Goal: Task Accomplishment & Management: Use online tool/utility

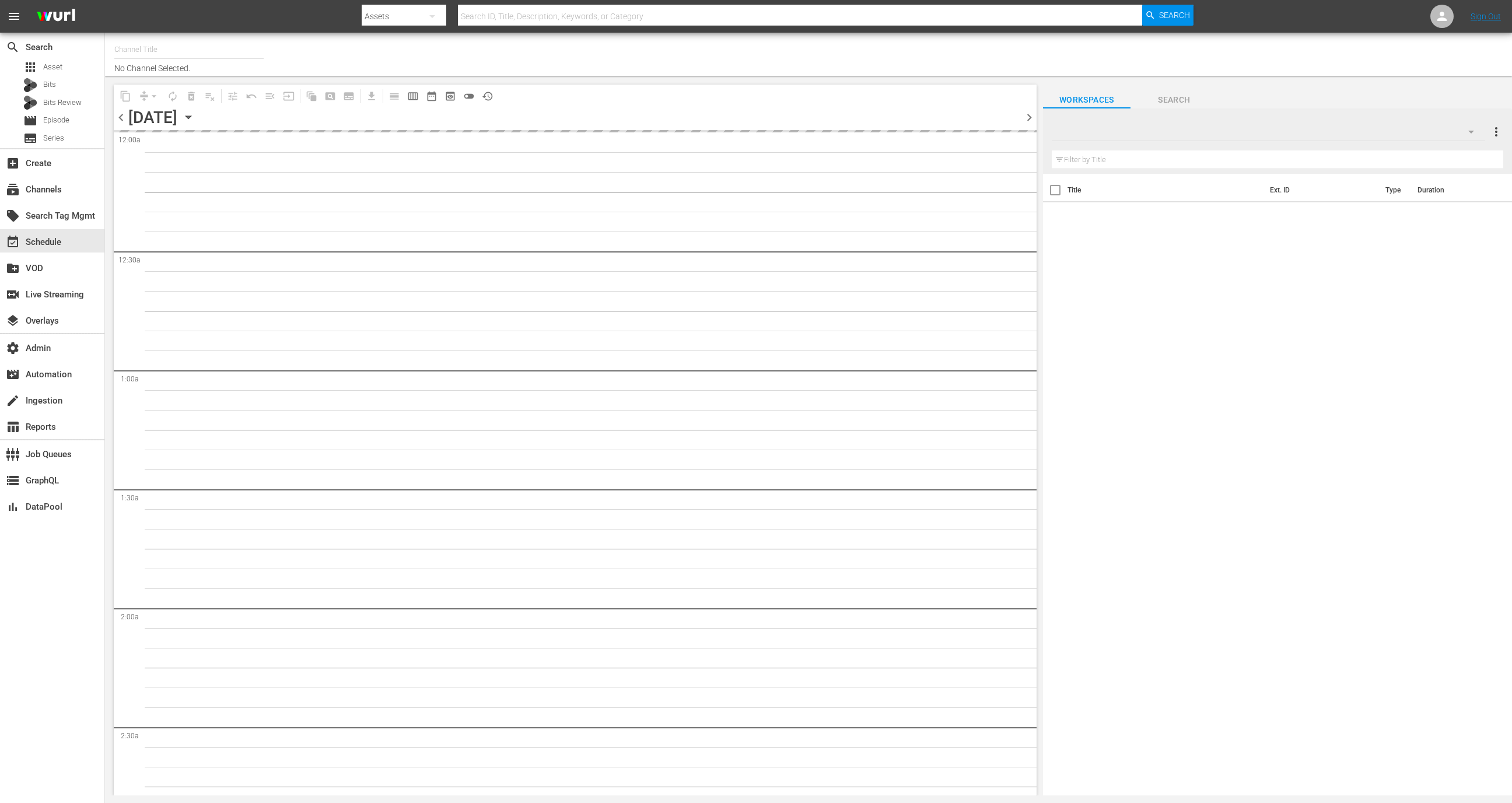
type input "All Weddings by WE tv (695)"
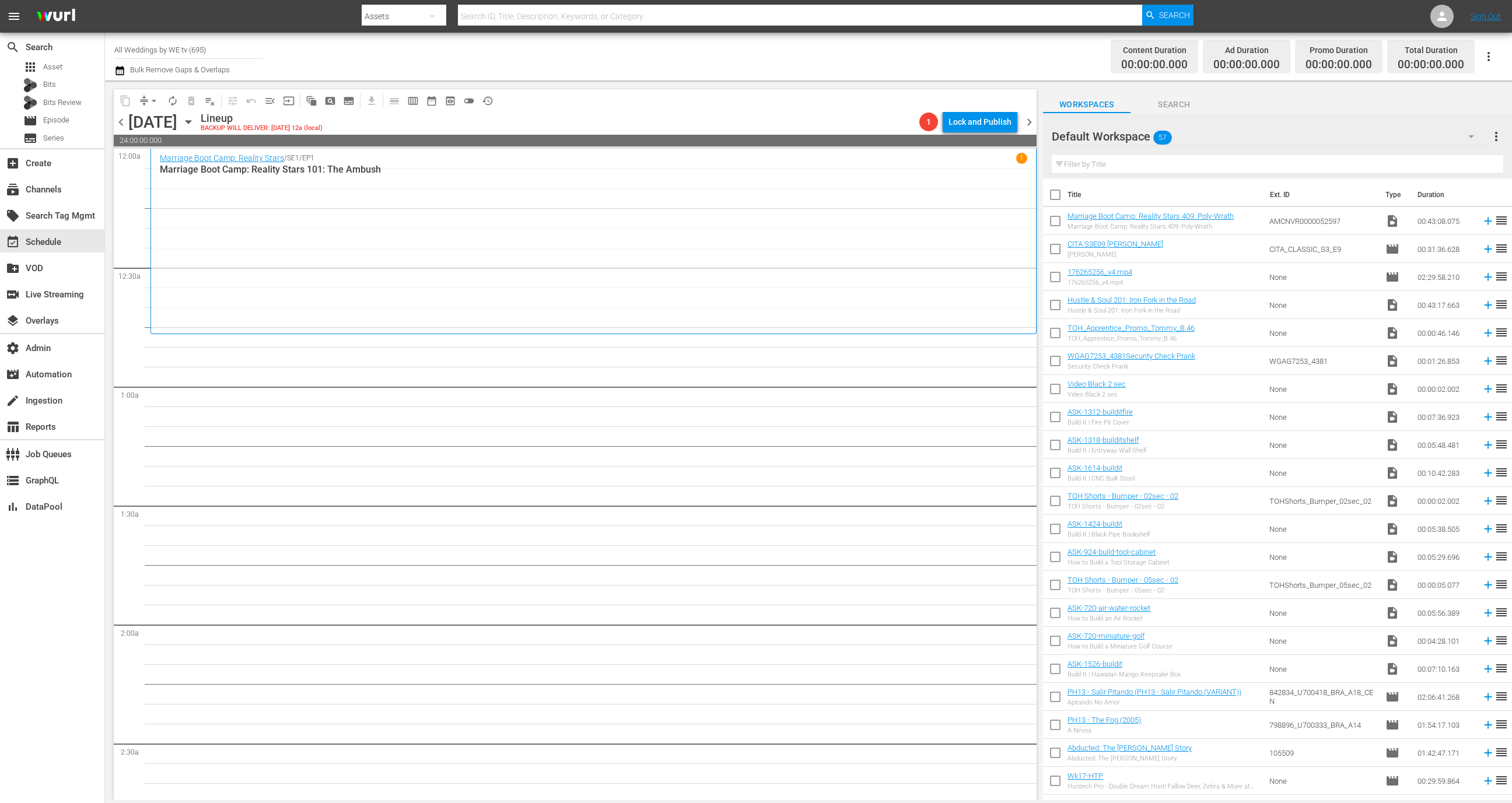
click at [120, 117] on span "chevron_left" at bounding box center [120, 121] width 14 height 14
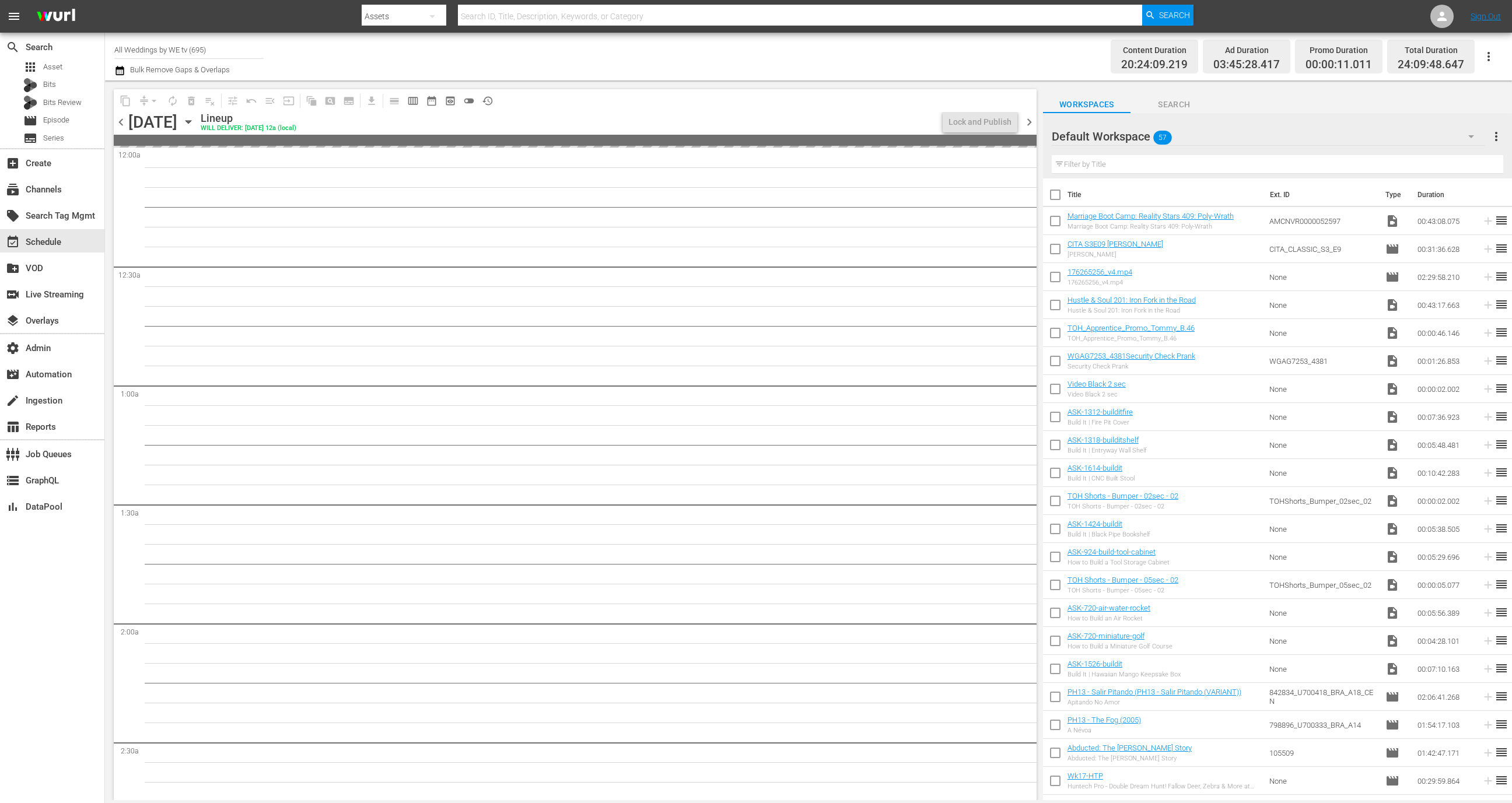
scroll to position [8, 0]
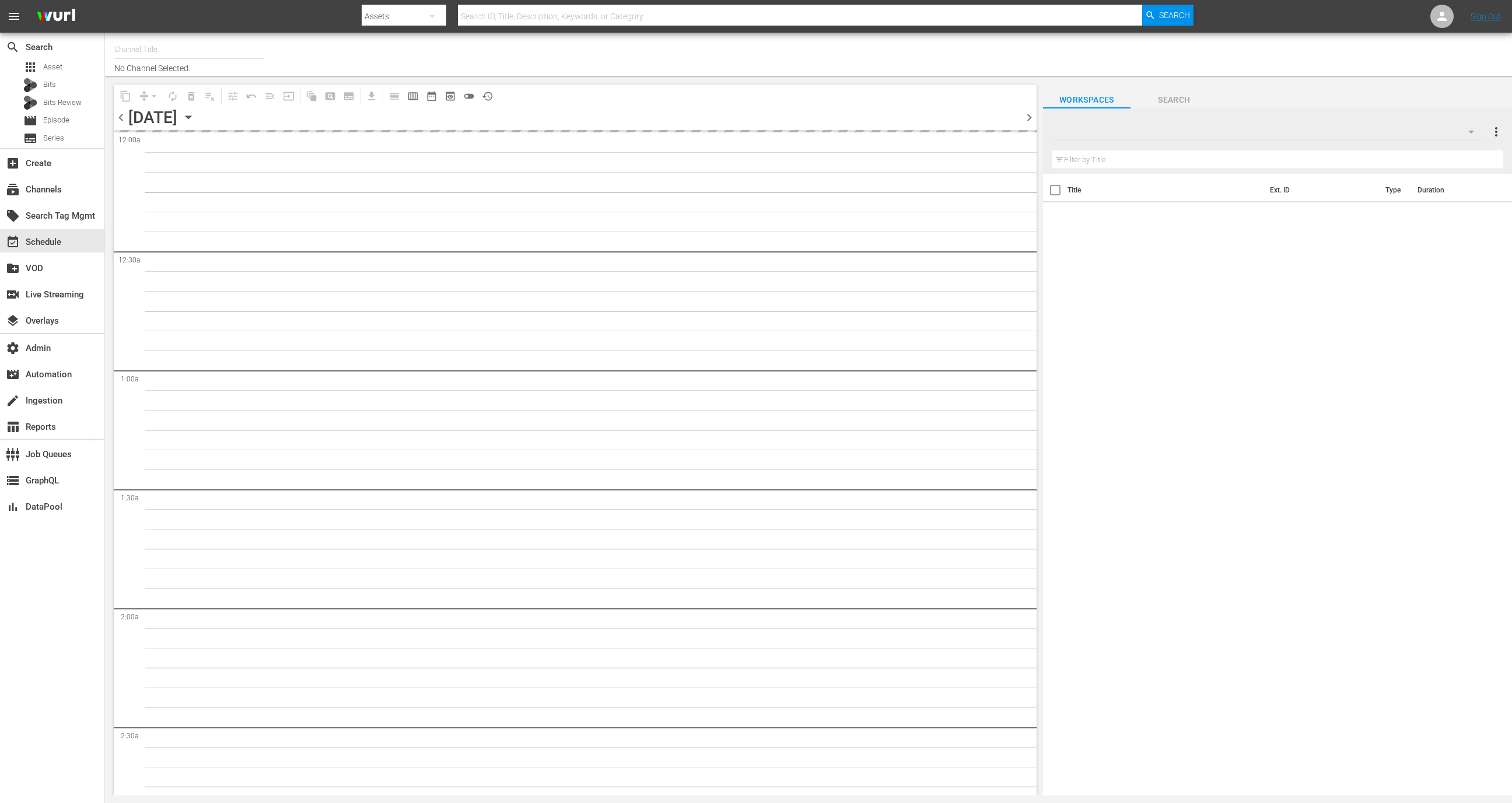
type input "All Weddings by WE tv (695)"
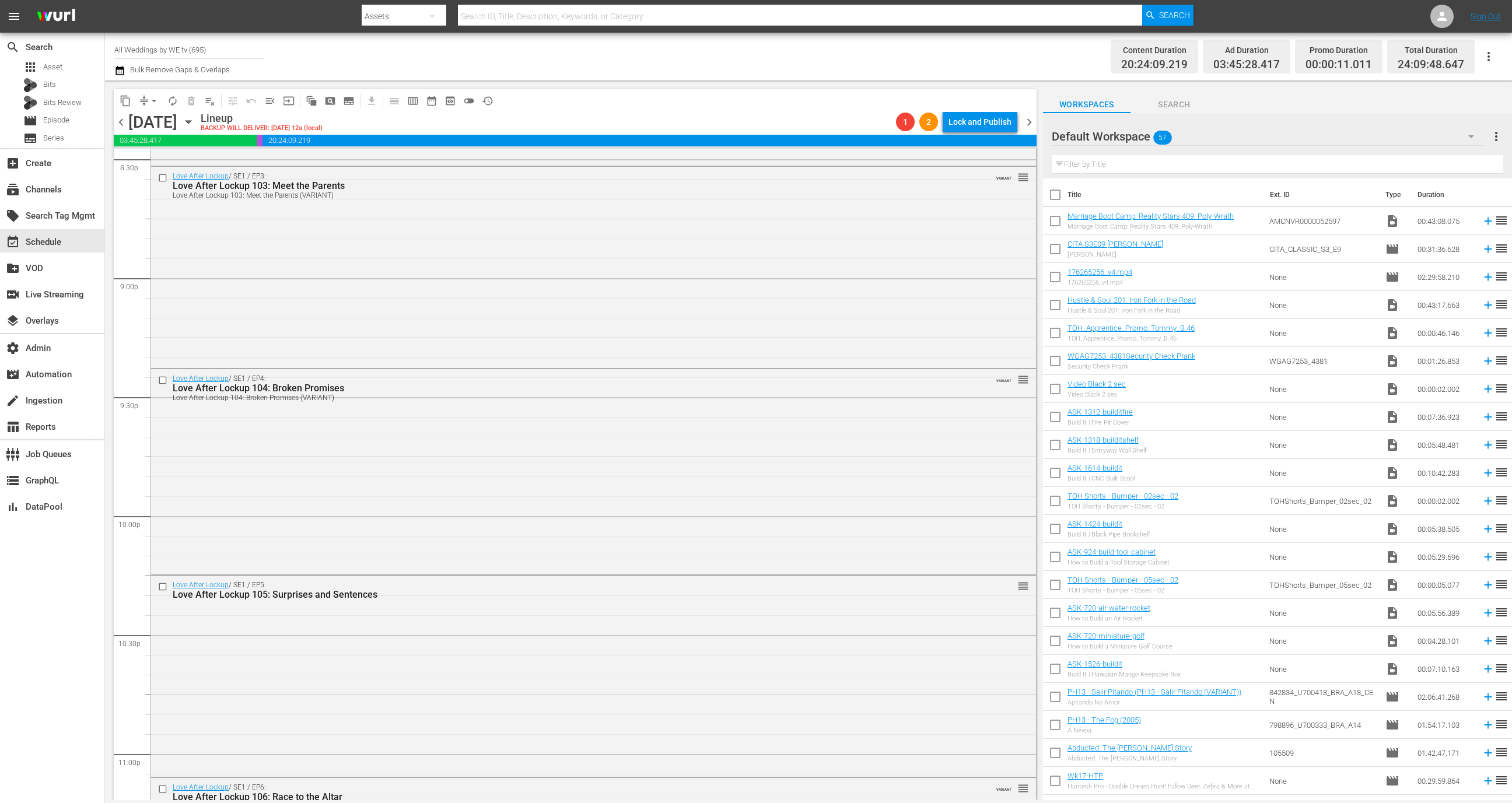
scroll to position [5244, 0]
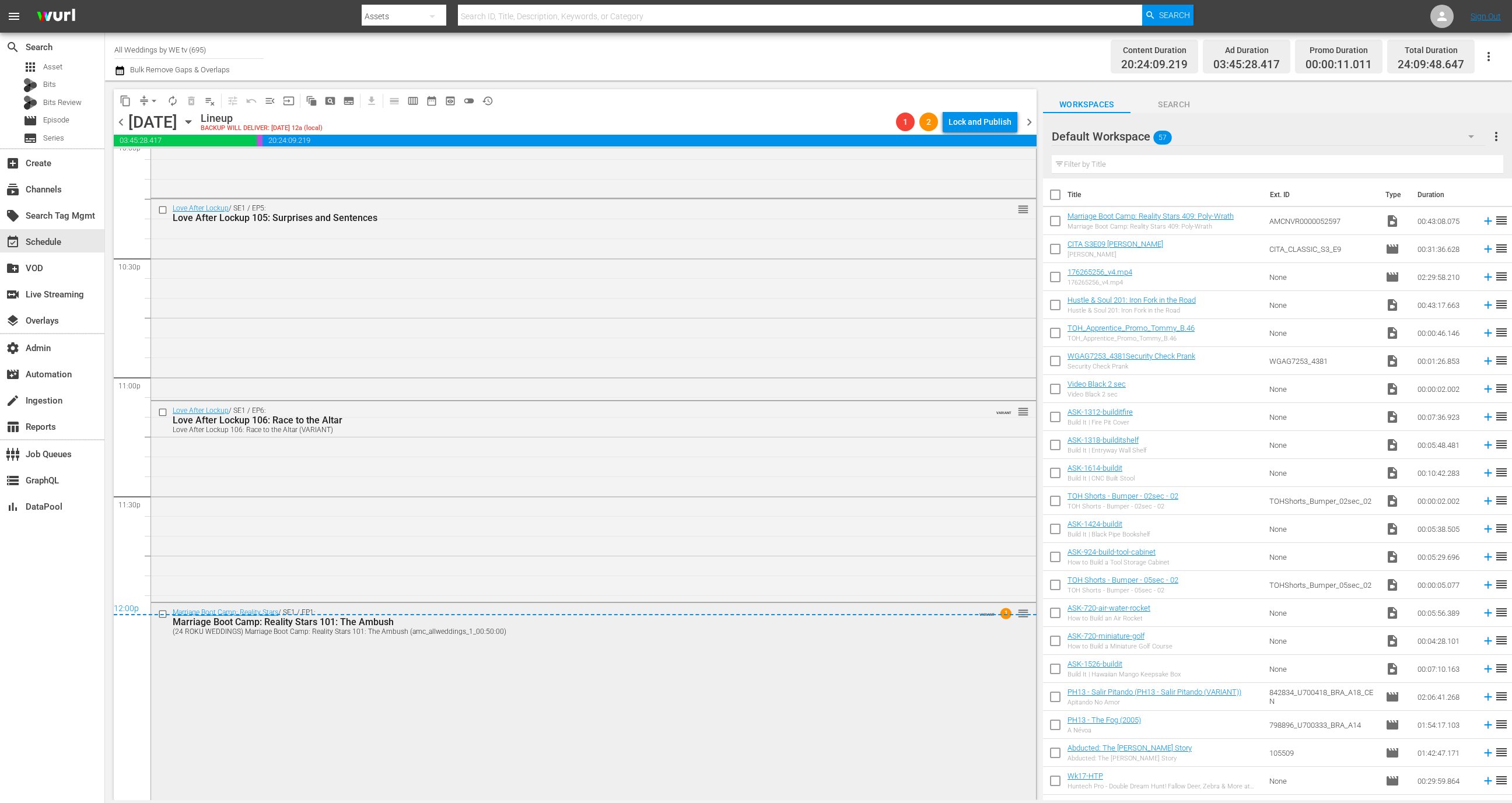
click at [461, 767] on div "Marriage Boot Camp: Reality Stars / SE1 / EP1: Marriage Boot Camp: Reality Star…" at bounding box center [593, 700] width 885 height 195
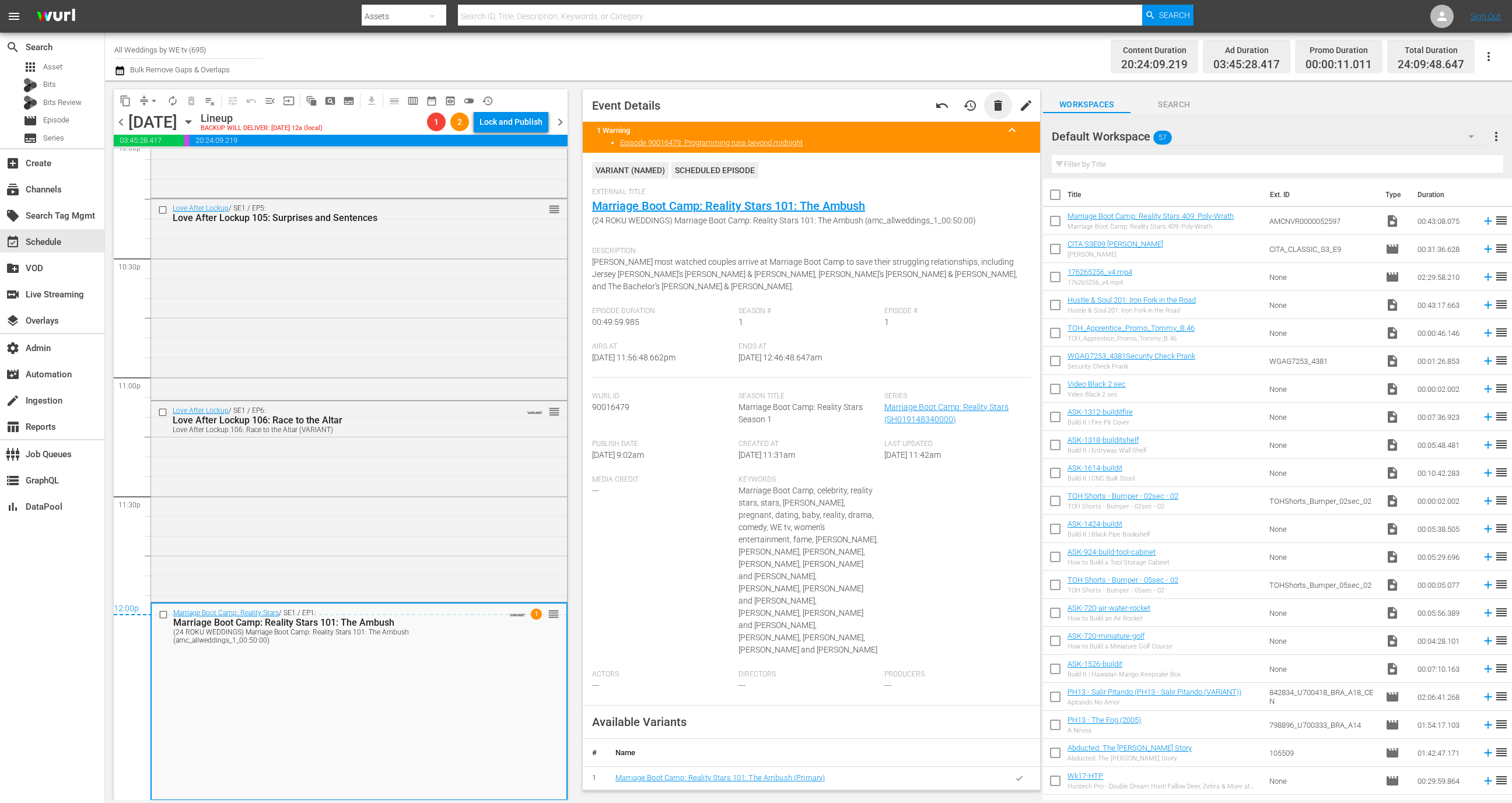
click at [991, 109] on span "delete" at bounding box center [998, 105] width 14 height 14
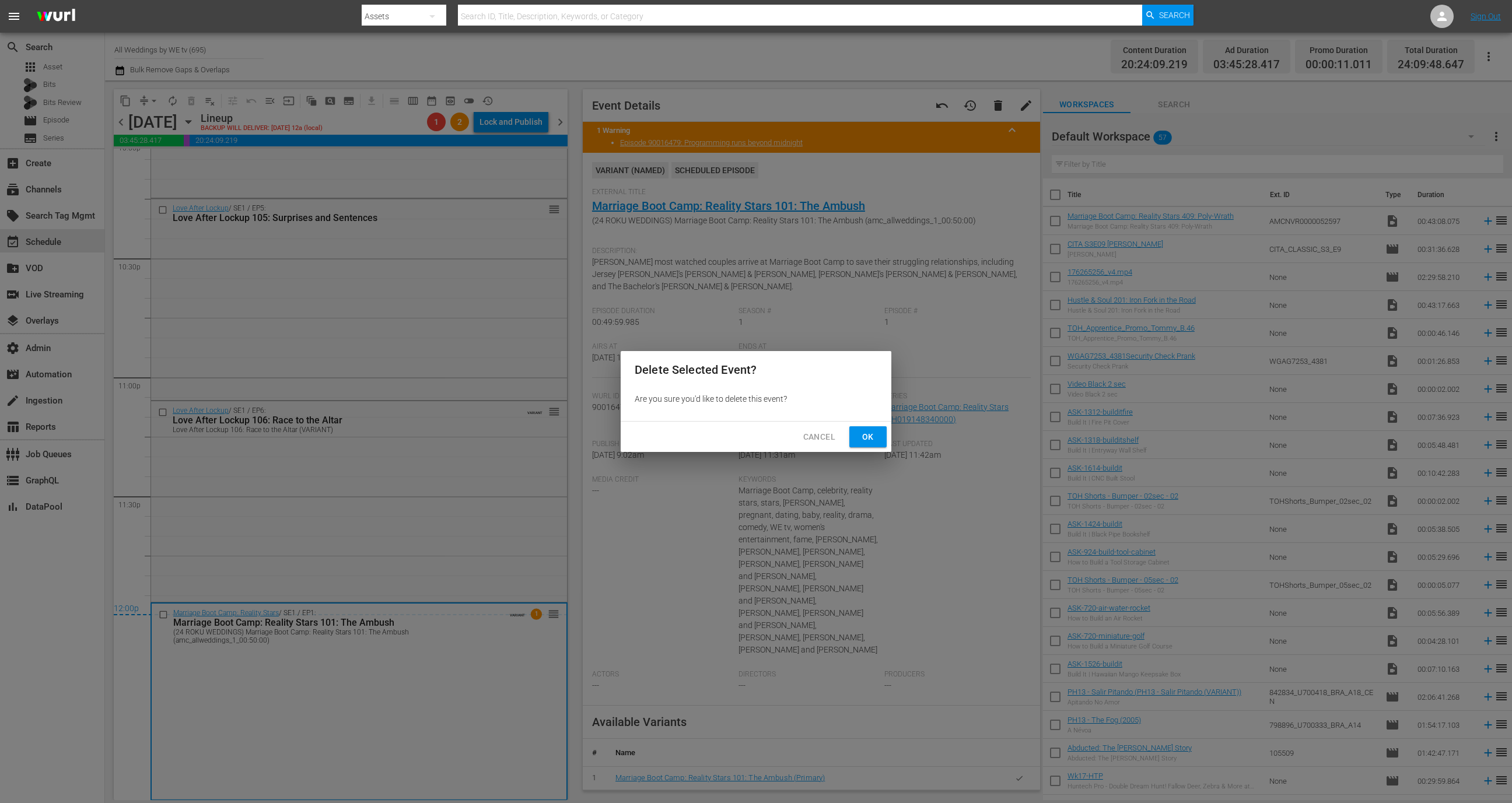
click at [881, 436] on button "Ok" at bounding box center [868, 437] width 38 height 22
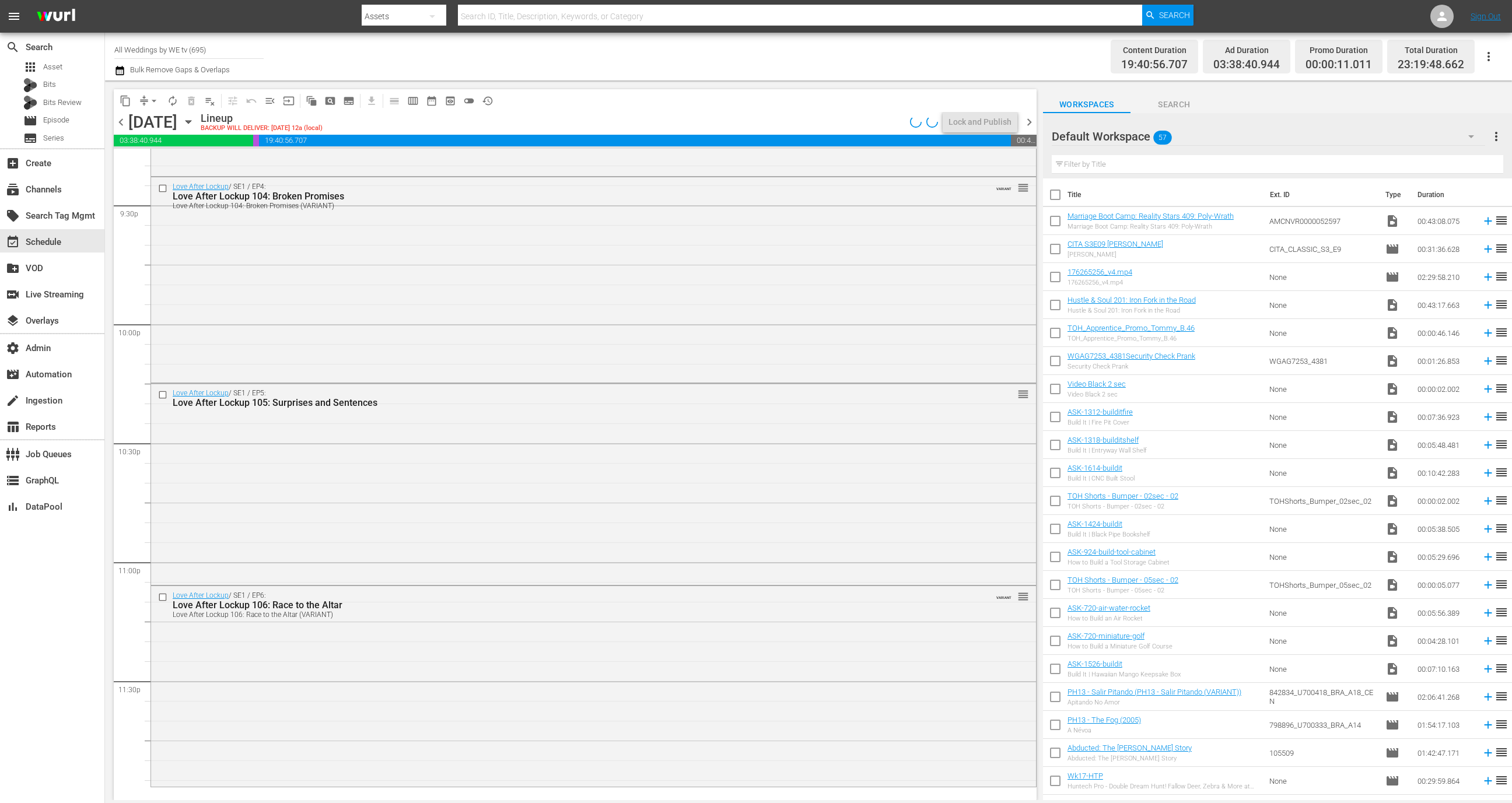
scroll to position [5059, 0]
click at [1028, 119] on span "chevron_right" at bounding box center [1029, 121] width 14 height 14
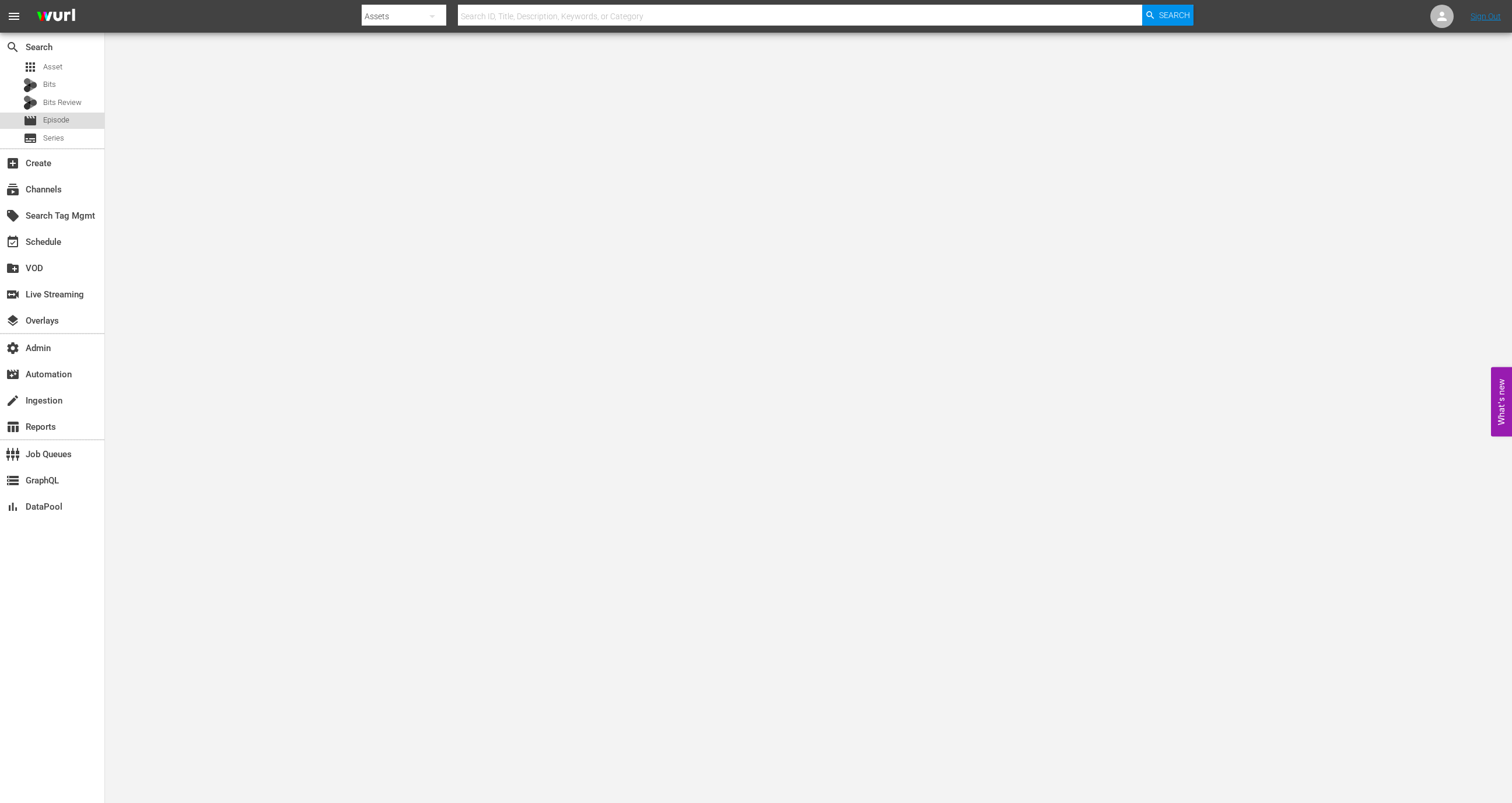
click at [80, 123] on div "movie Episode" at bounding box center [52, 121] width 104 height 17
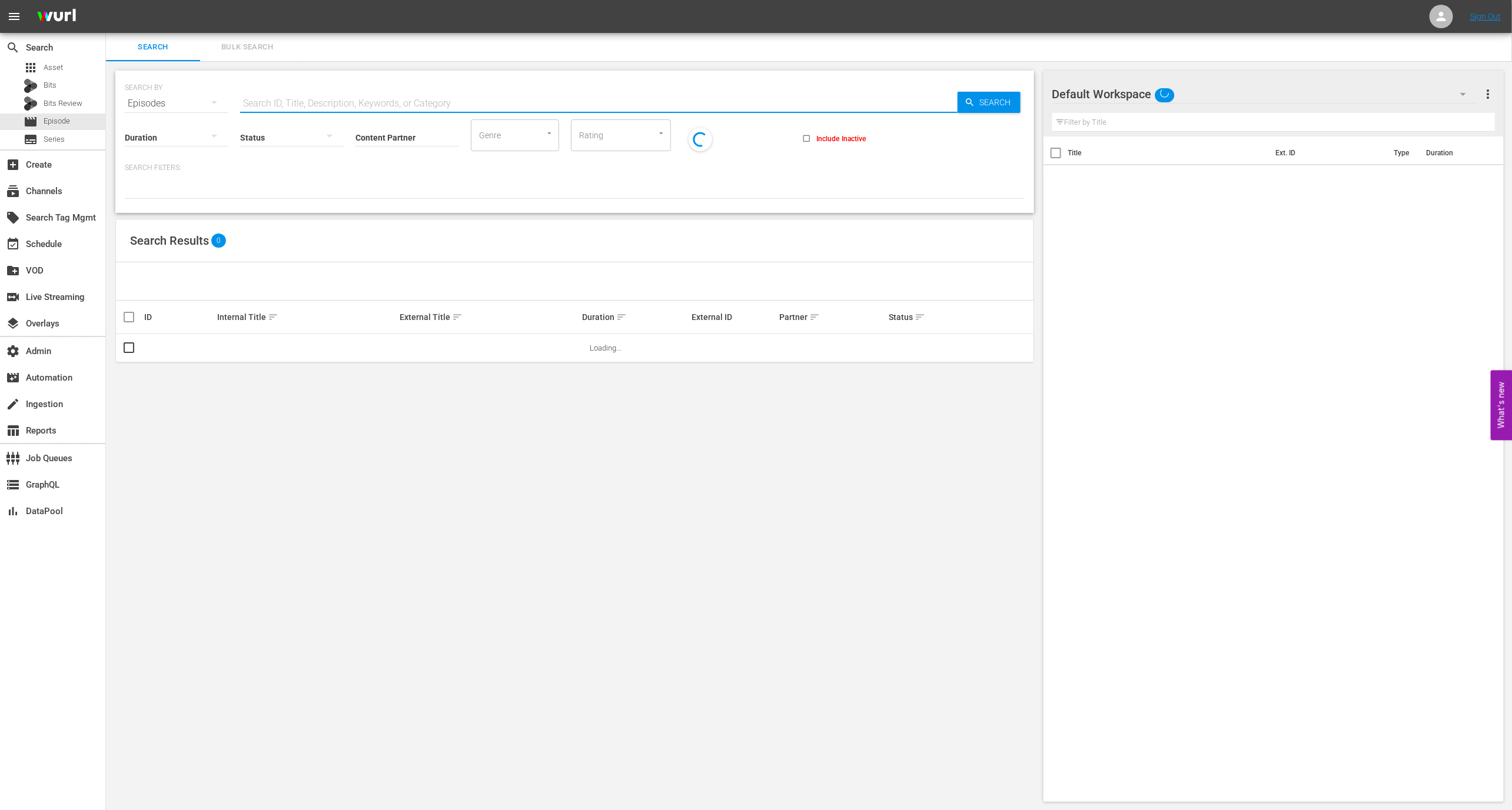
click at [314, 106] on input "text" at bounding box center [599, 103] width 718 height 28
paste input "90388878"
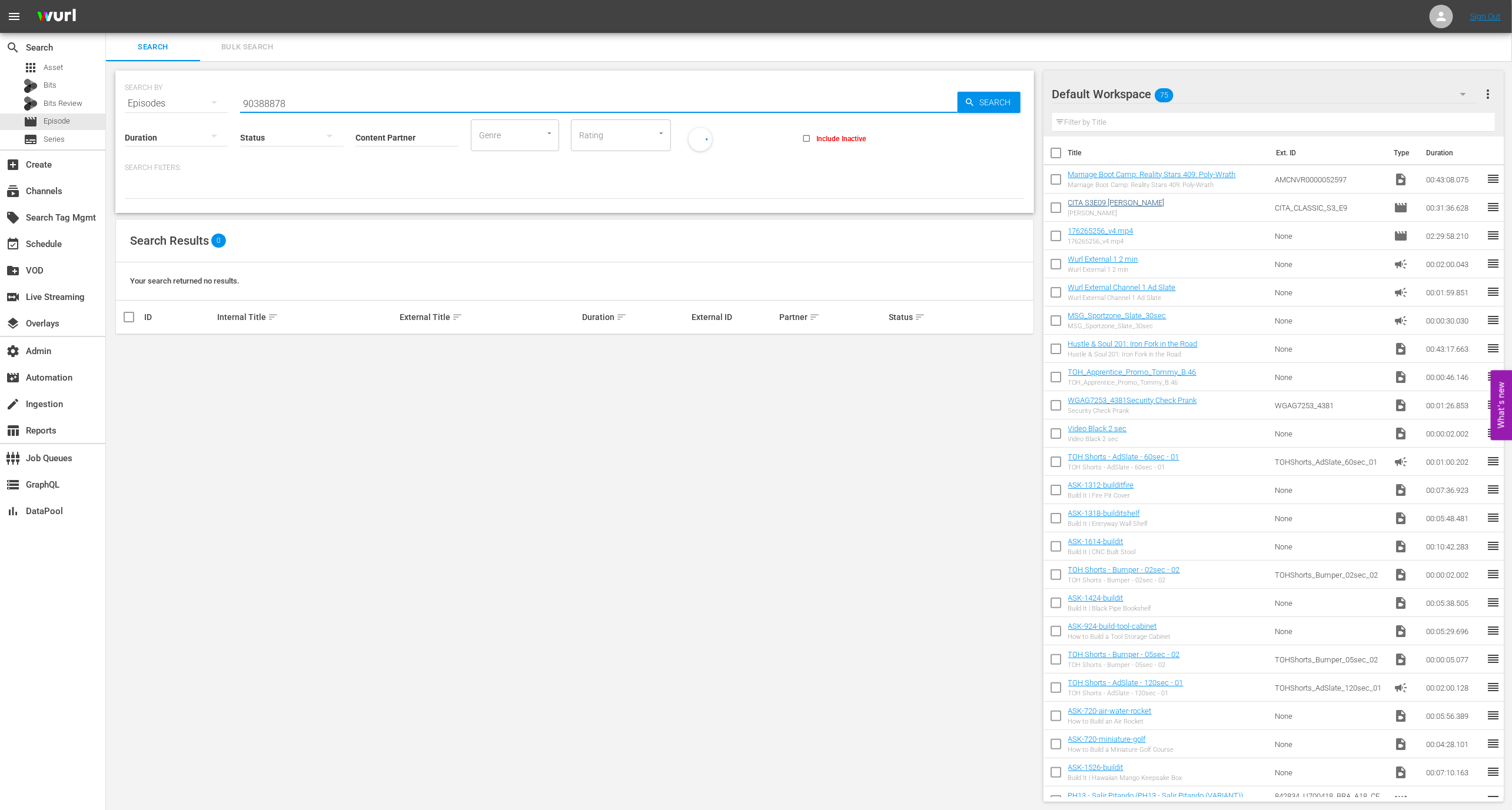
type input "90388878"
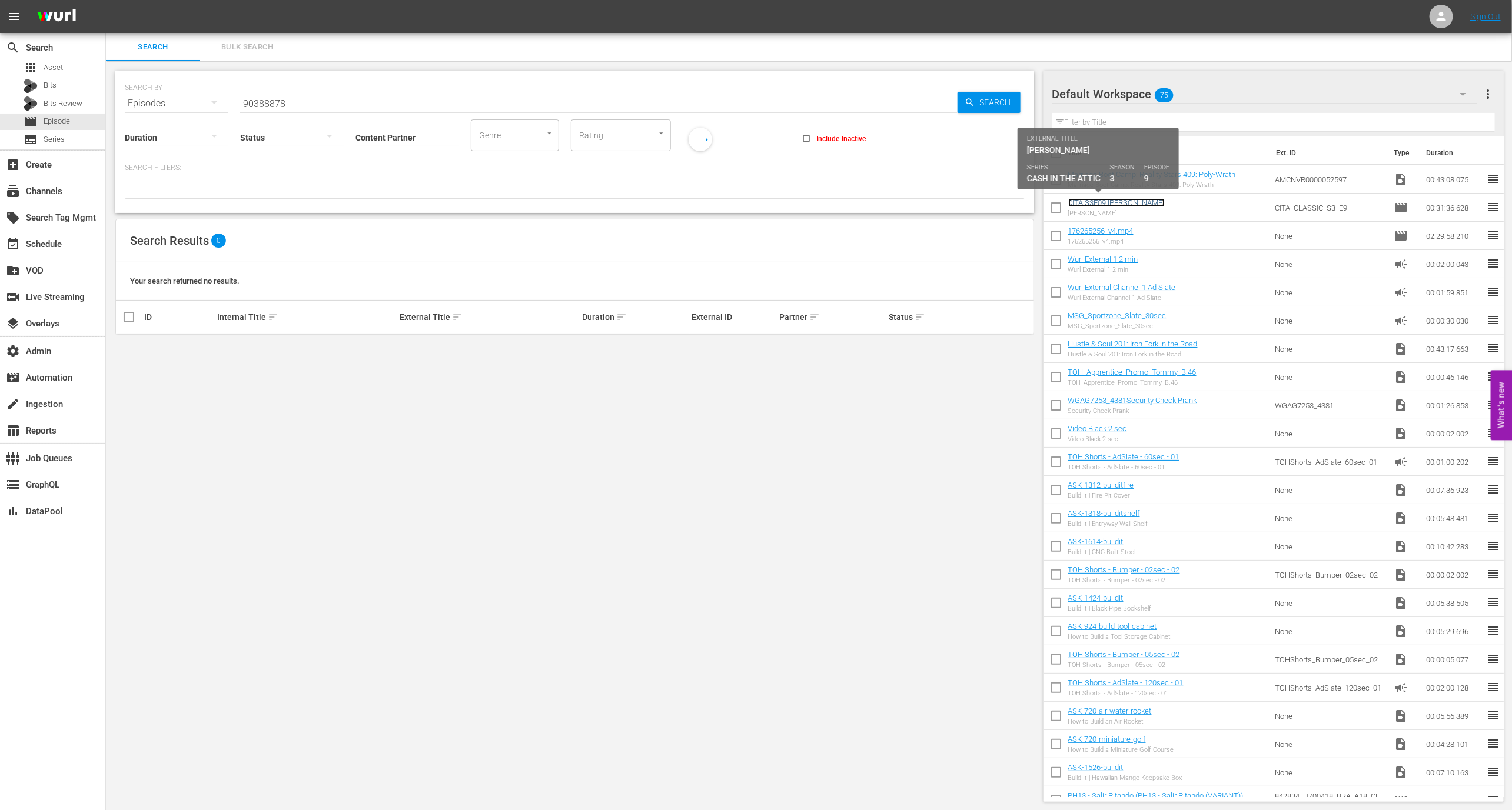
click at [1107, 204] on link "CITA S3E09 [PERSON_NAME]" at bounding box center [1117, 202] width 96 height 8
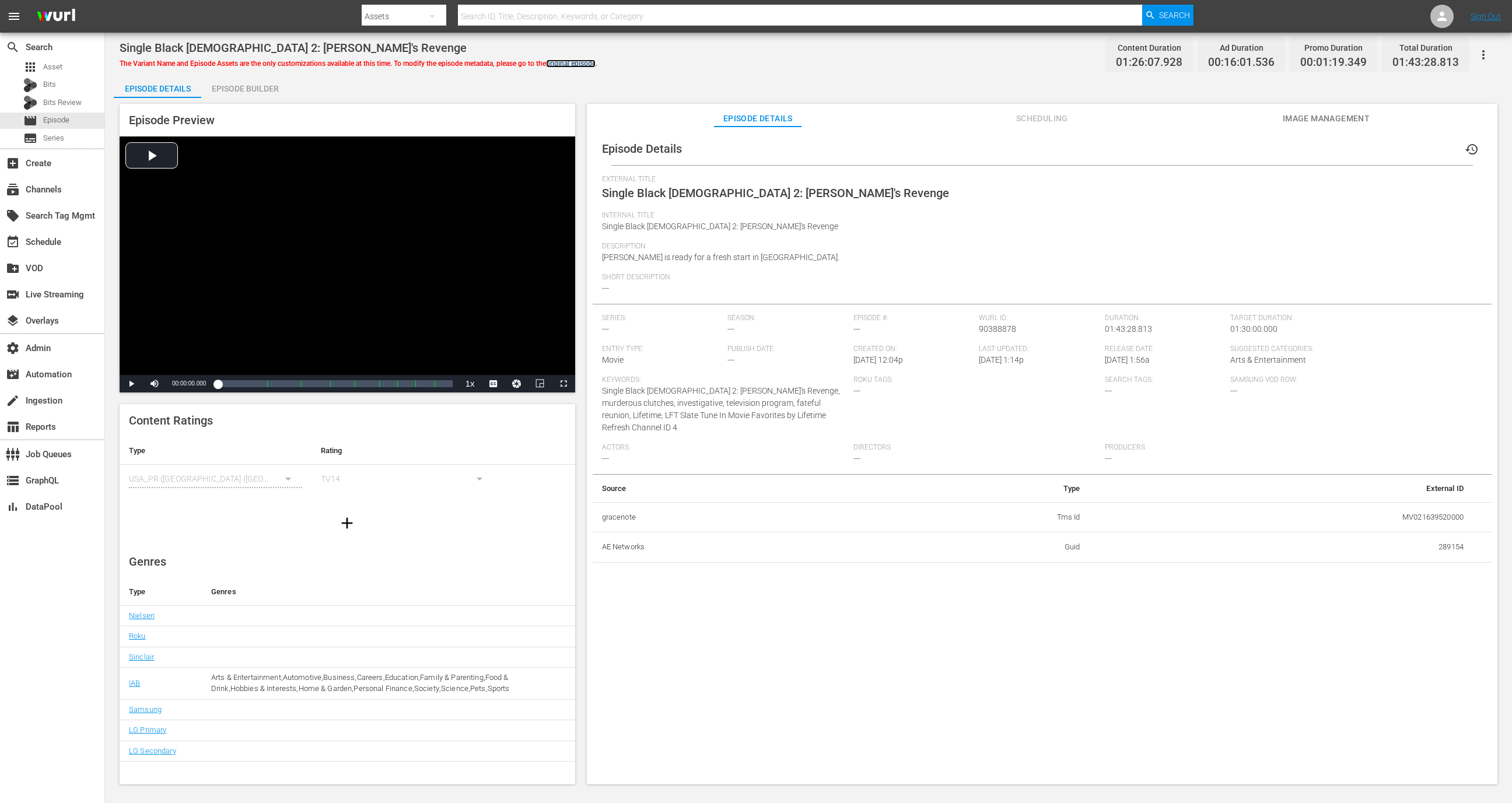
click at [571, 63] on link "original episode" at bounding box center [570, 64] width 49 height 8
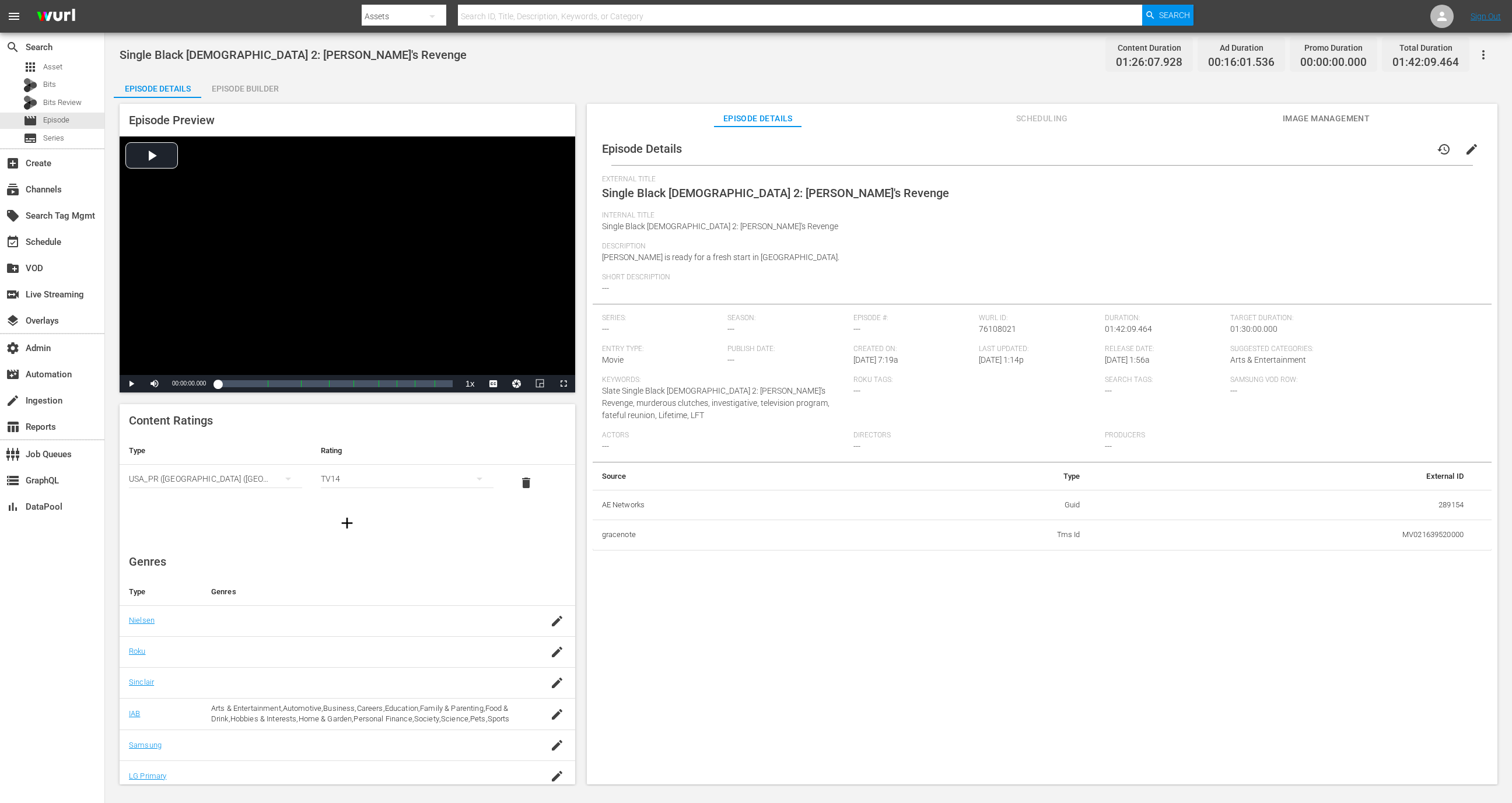
scroll to position [48, 0]
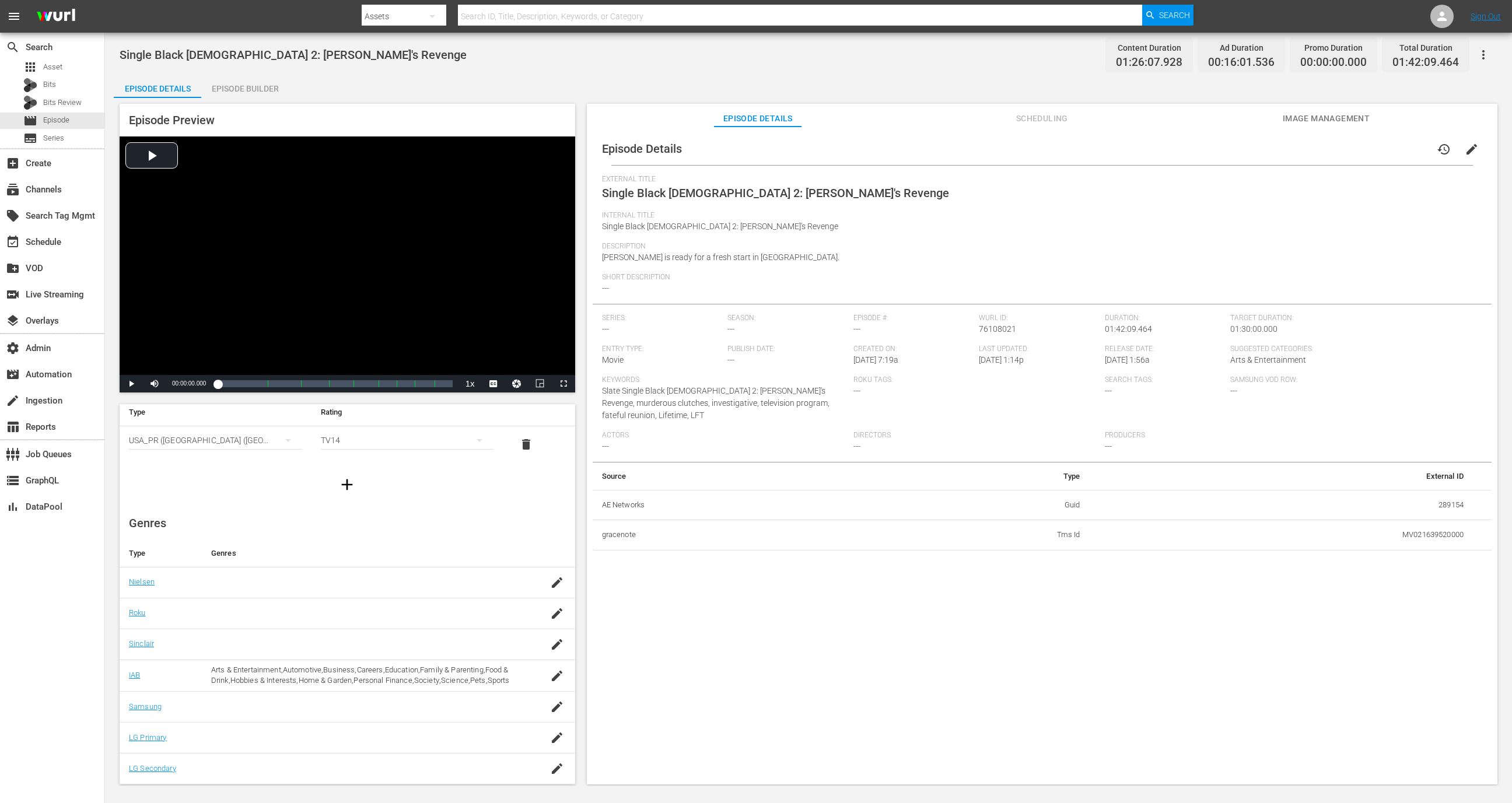
click at [1397, 521] on td "MV021639520000" at bounding box center [1280, 536] width 384 height 30
copy td "MV021639520000"
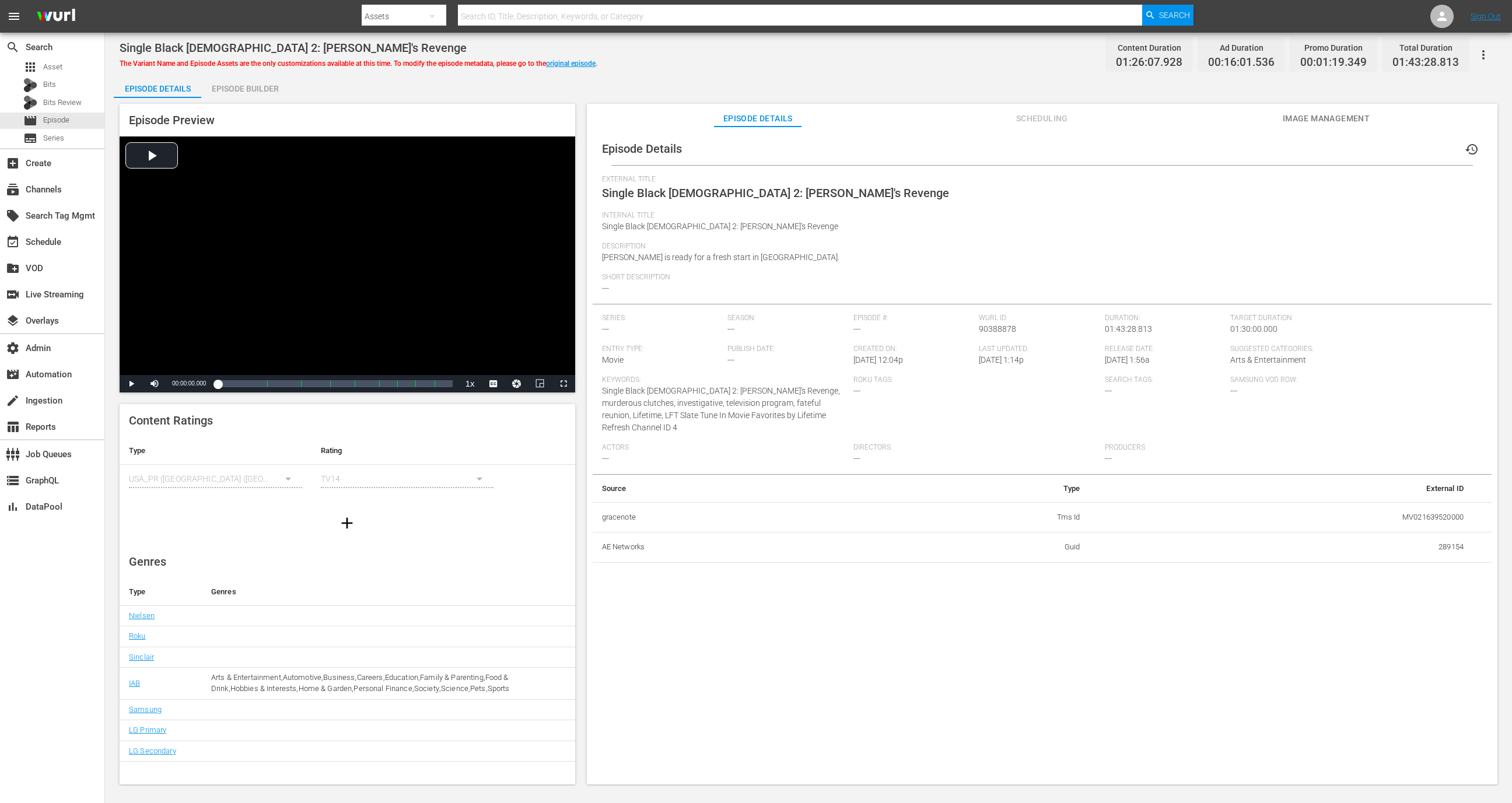
click at [238, 88] on div "Episode Builder" at bounding box center [245, 88] width 88 height 28
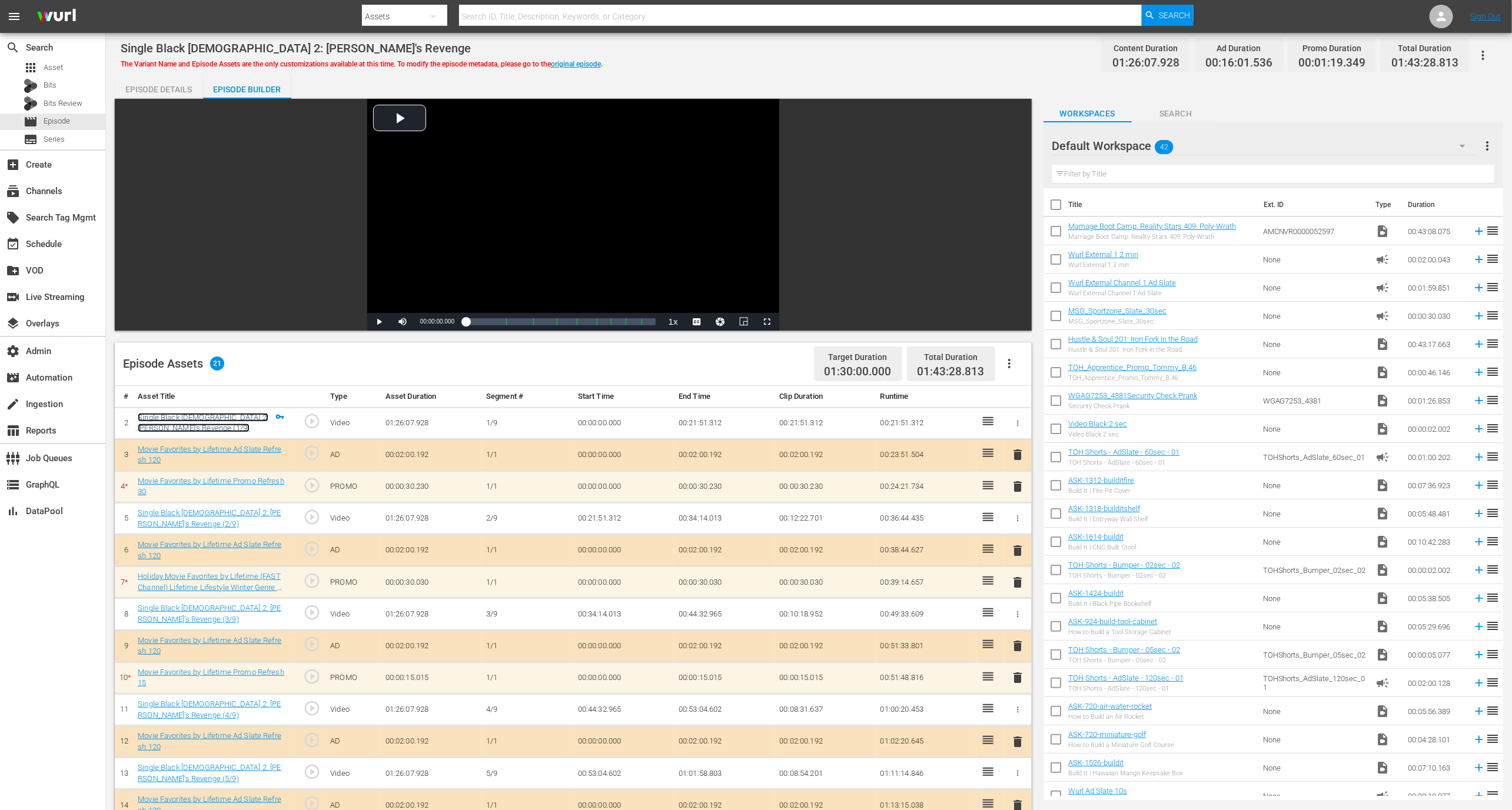
click at [232, 420] on link "Single Black Female 2: Simone's Revenge (1/9)" at bounding box center [202, 423] width 131 height 20
click at [169, 83] on div "Episode Details" at bounding box center [159, 89] width 89 height 28
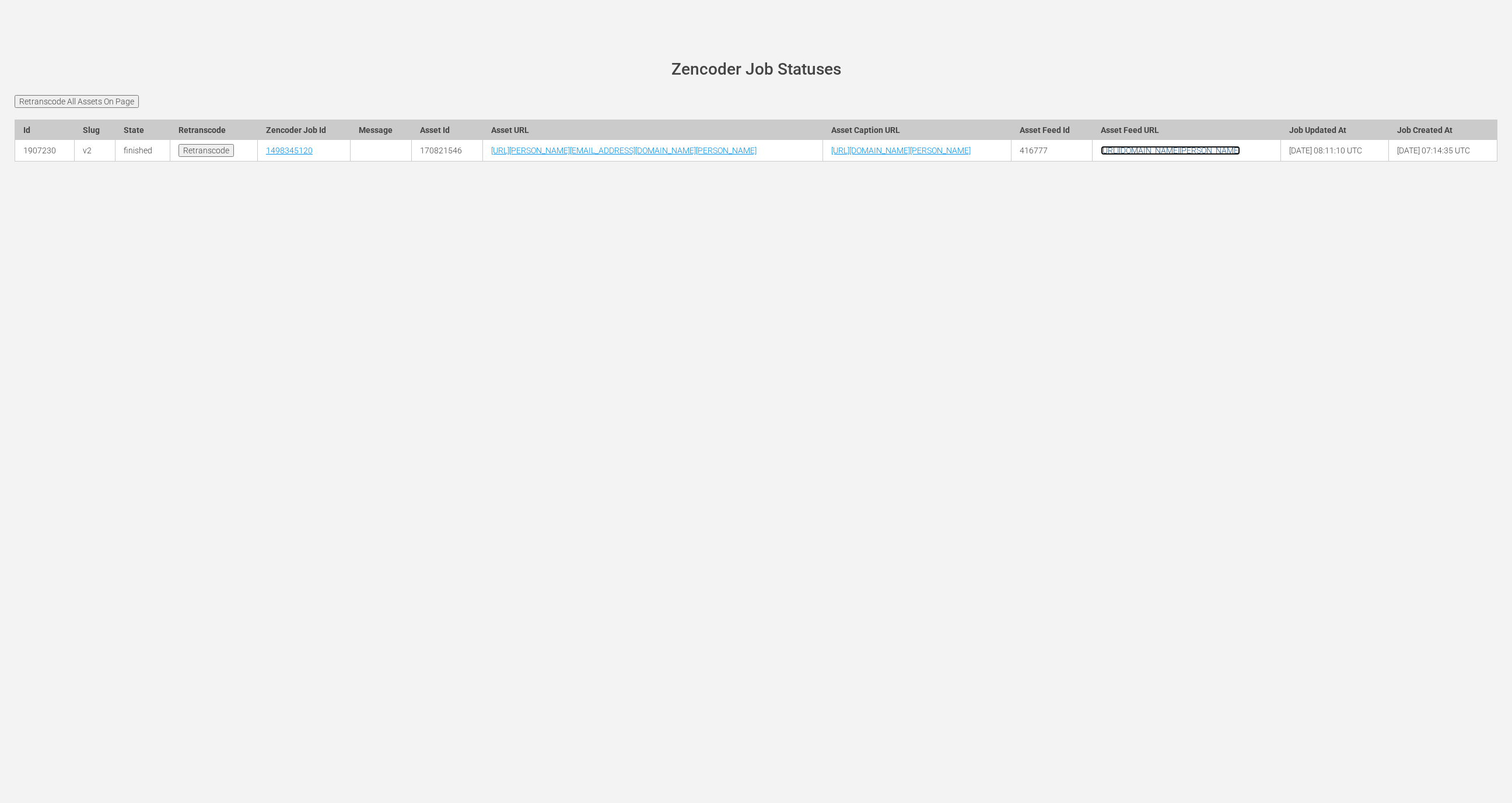
click at [1158, 155] on link "[URL][DOMAIN_NAME][PERSON_NAME]" at bounding box center [1170, 150] width 140 height 9
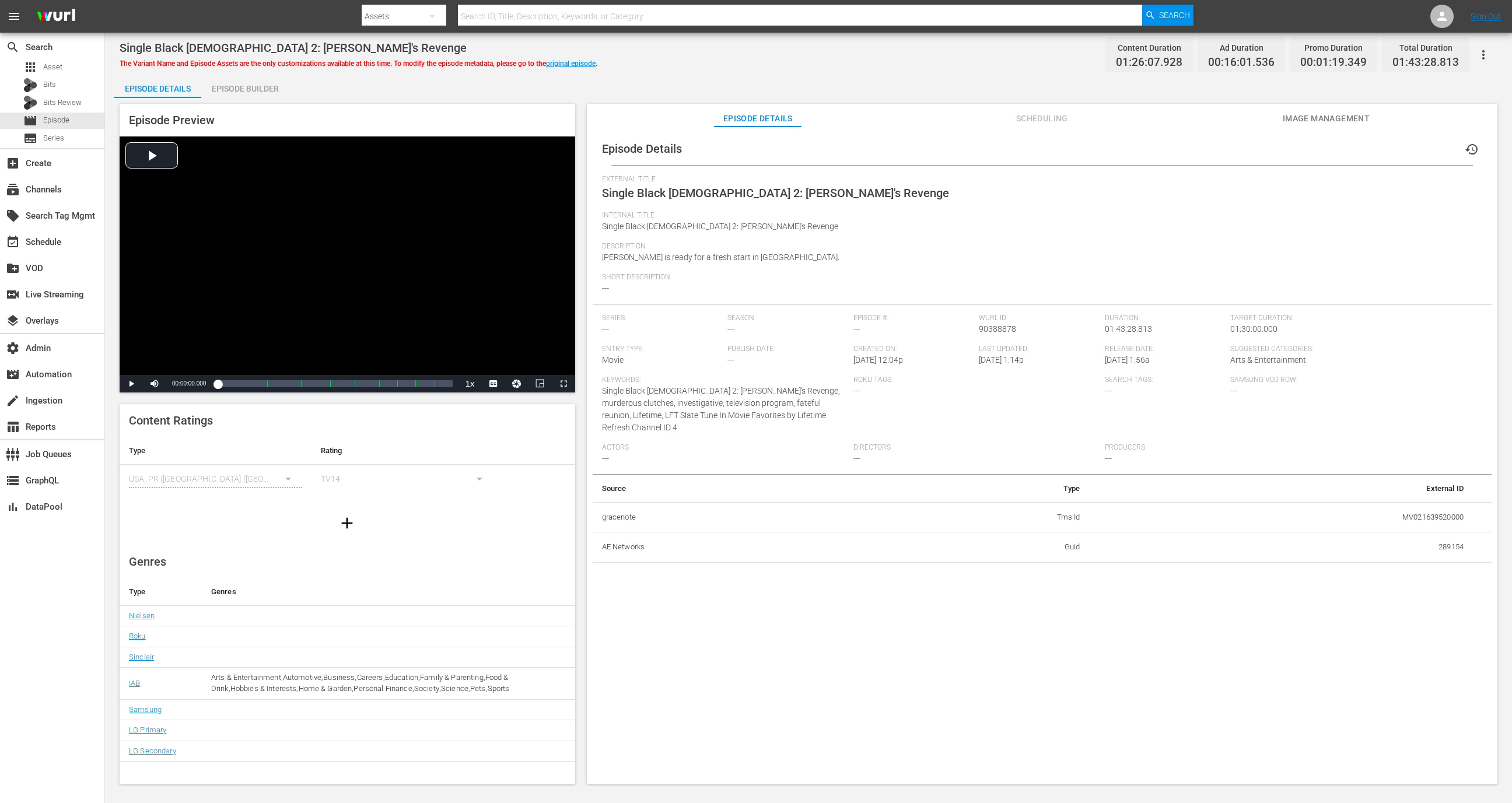
click at [1422, 506] on td "MV021639520000" at bounding box center [1280, 517] width 384 height 30
click at [1440, 537] on td "289154" at bounding box center [1280, 547] width 384 height 30
copy td "289154"
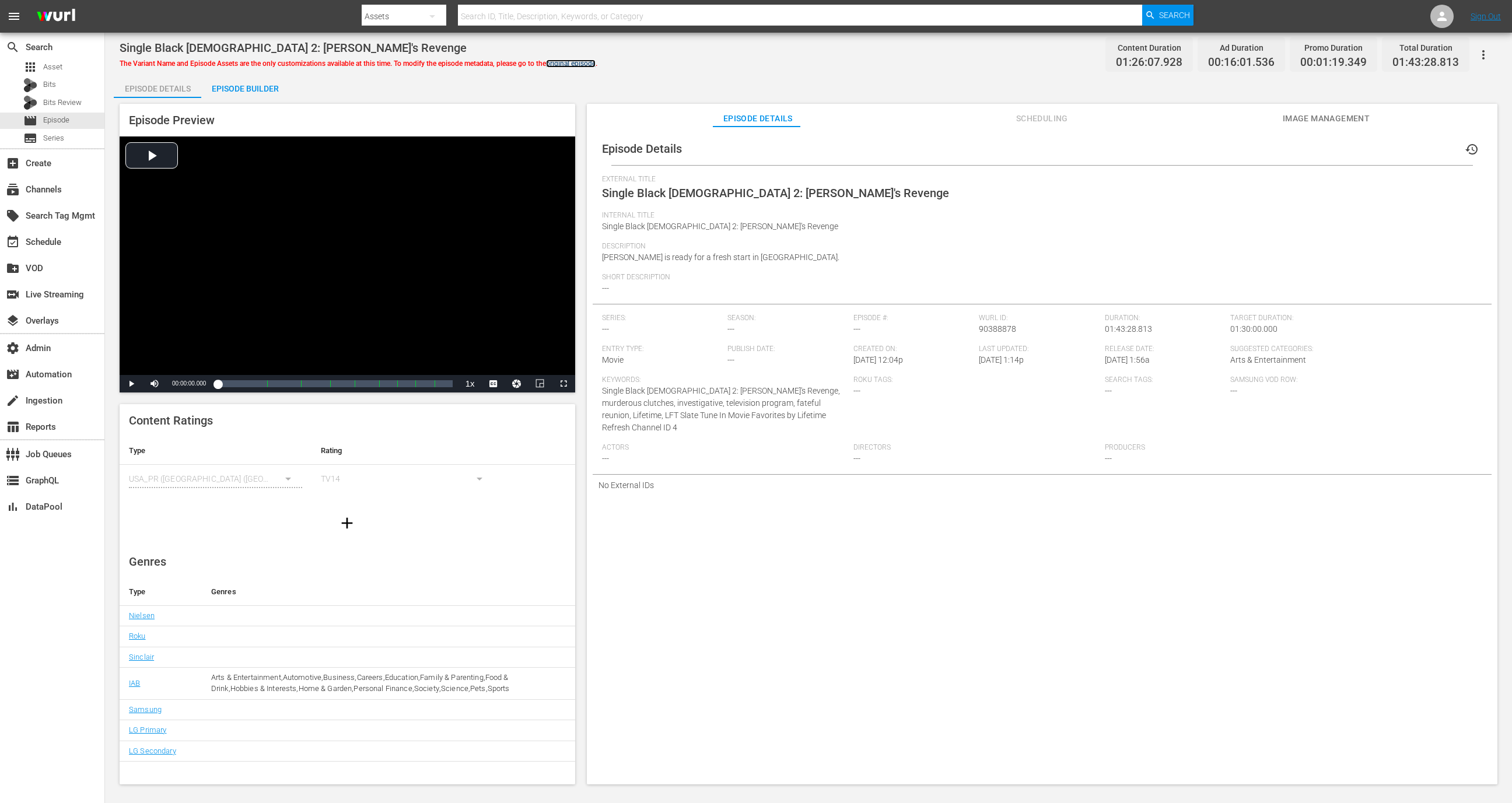
click at [588, 66] on link "original episode" at bounding box center [570, 64] width 49 height 8
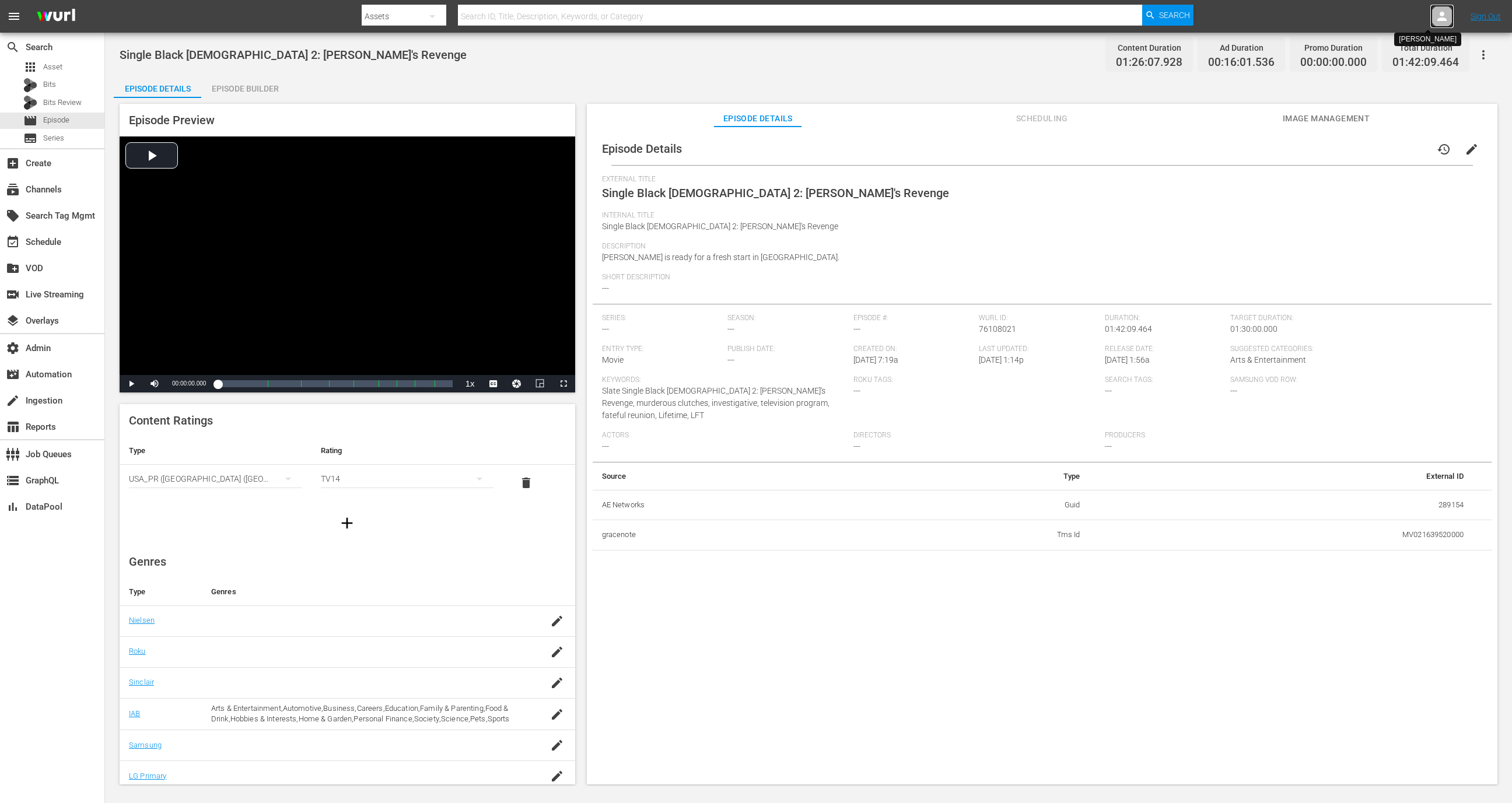
click at [1449, 14] on div at bounding box center [1442, 17] width 23 height 23
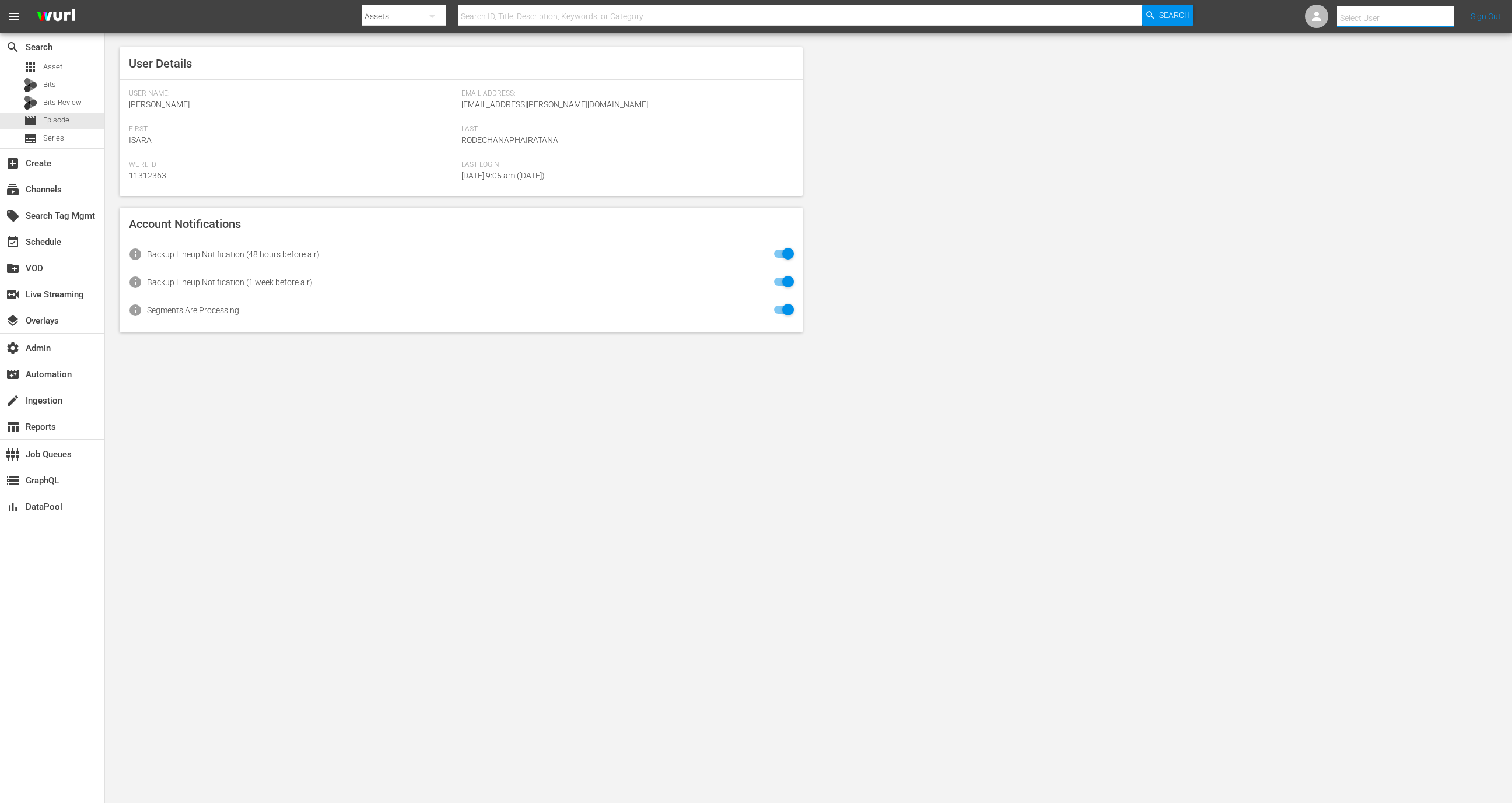
click at [1413, 18] on input "text" at bounding box center [1412, 18] width 150 height 28
type input "o"
click at [1410, 74] on div "Morgan Magid <Morgan.Magid@aenetworks.com>" at bounding box center [1373, 78] width 182 height 28
type input "Morgan Magid (11314203)"
click at [73, 125] on div "movie Episode" at bounding box center [52, 121] width 104 height 17
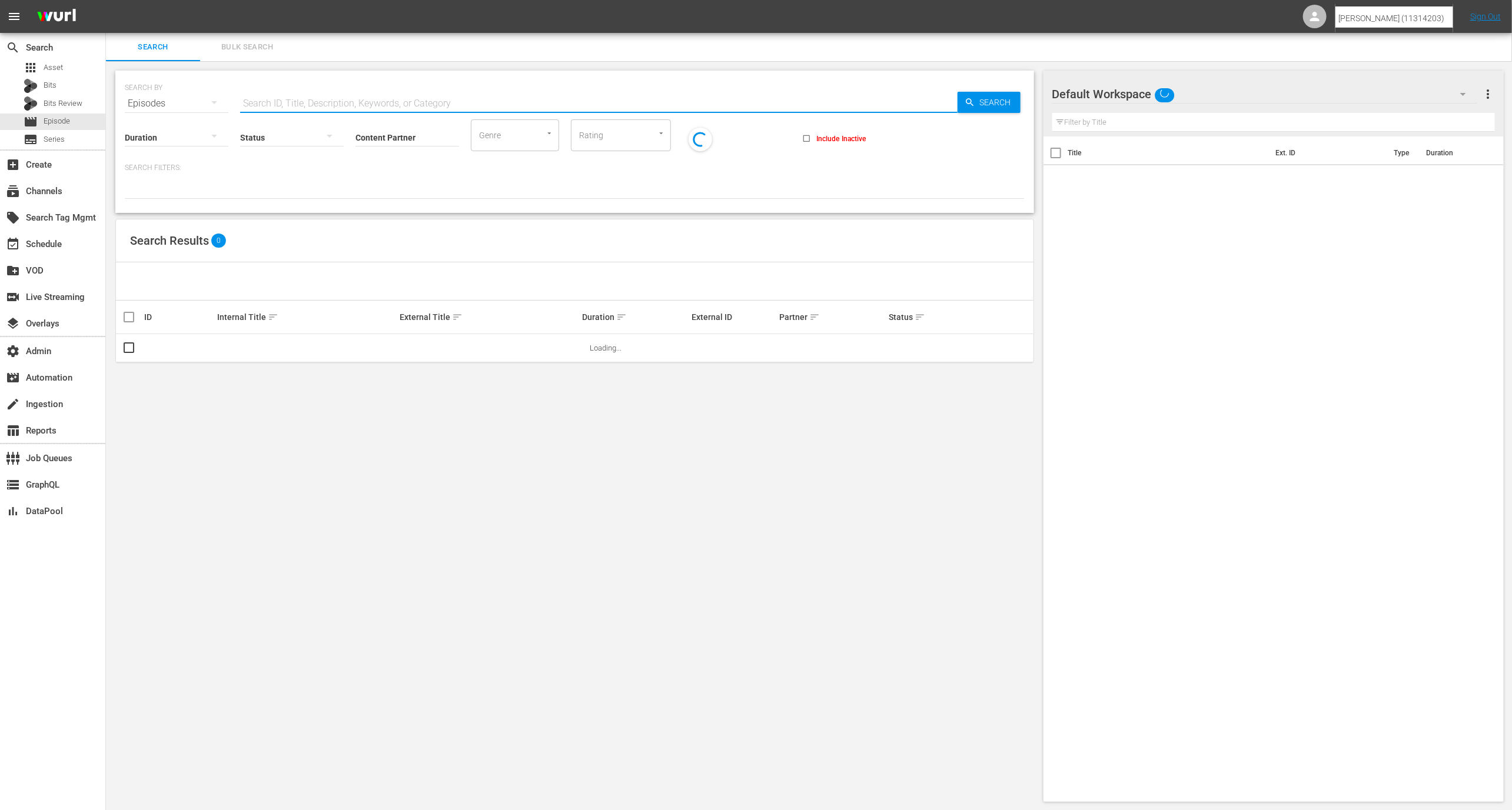
click at [287, 99] on input "text" at bounding box center [599, 103] width 718 height 28
paste input "289154"
type input "289154"
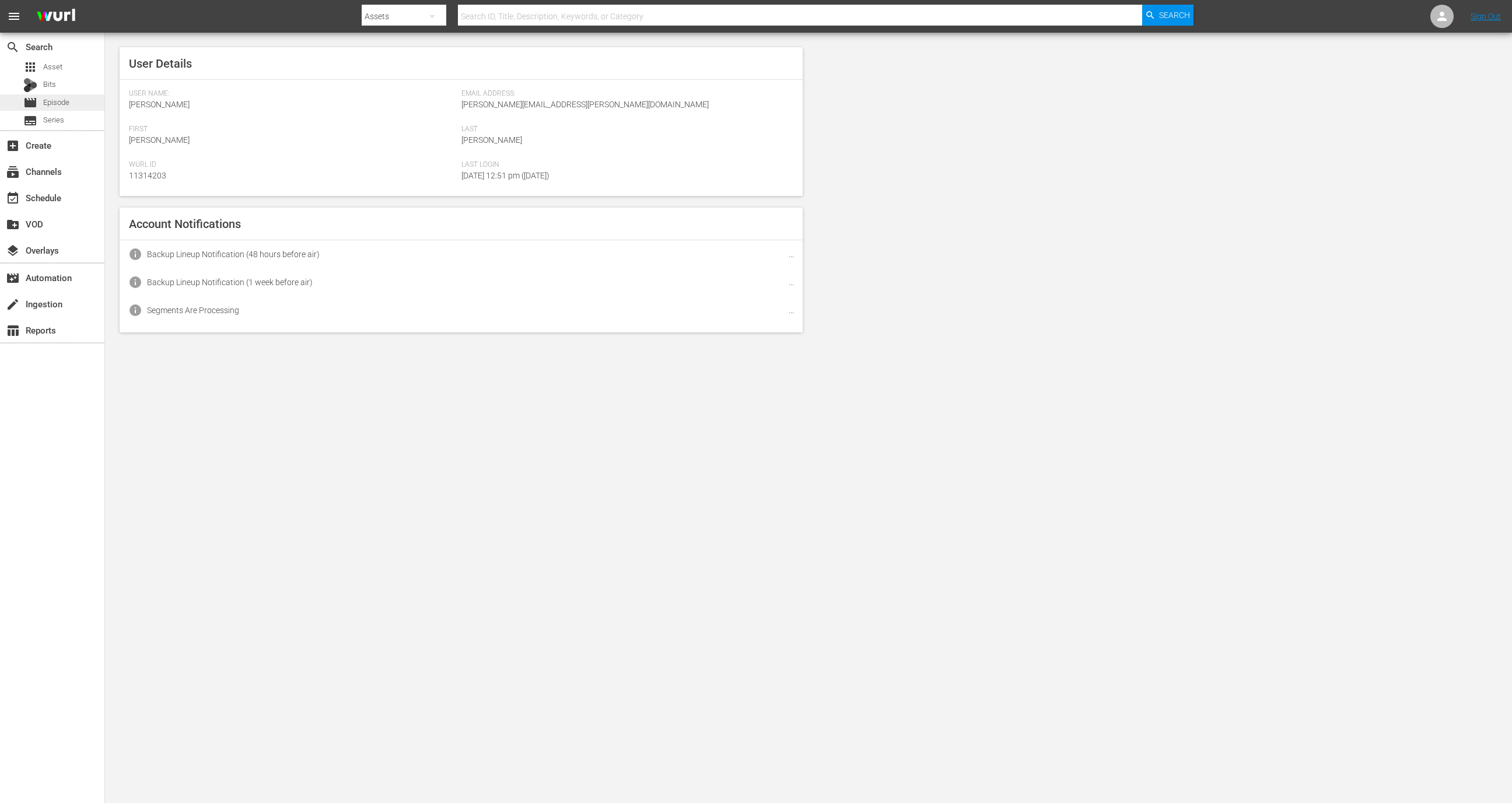
click at [73, 104] on div "movie Episode" at bounding box center [52, 103] width 104 height 17
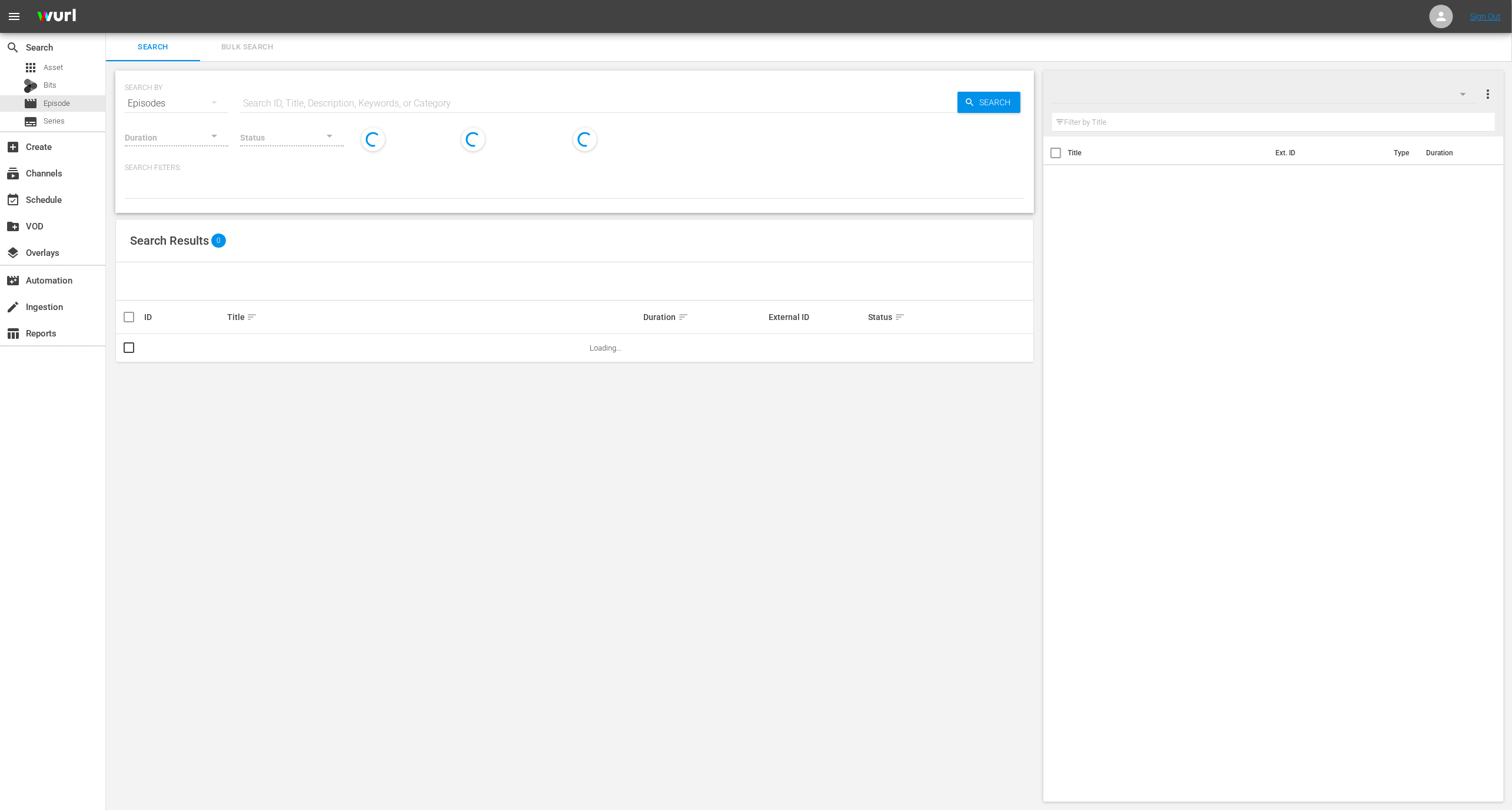
click at [347, 93] on input "text" at bounding box center [599, 103] width 718 height 28
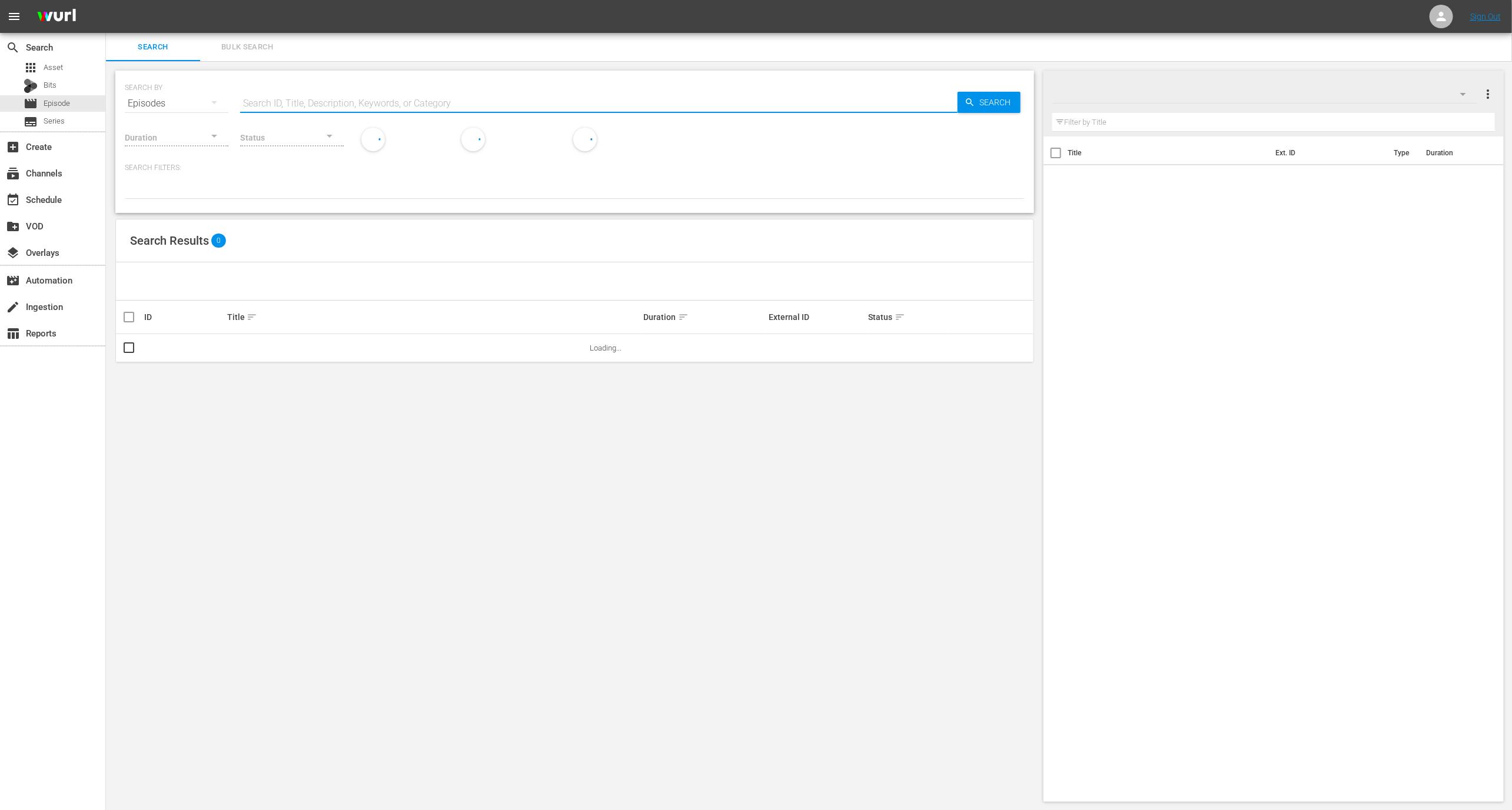
paste input "289154"
type input "289154"
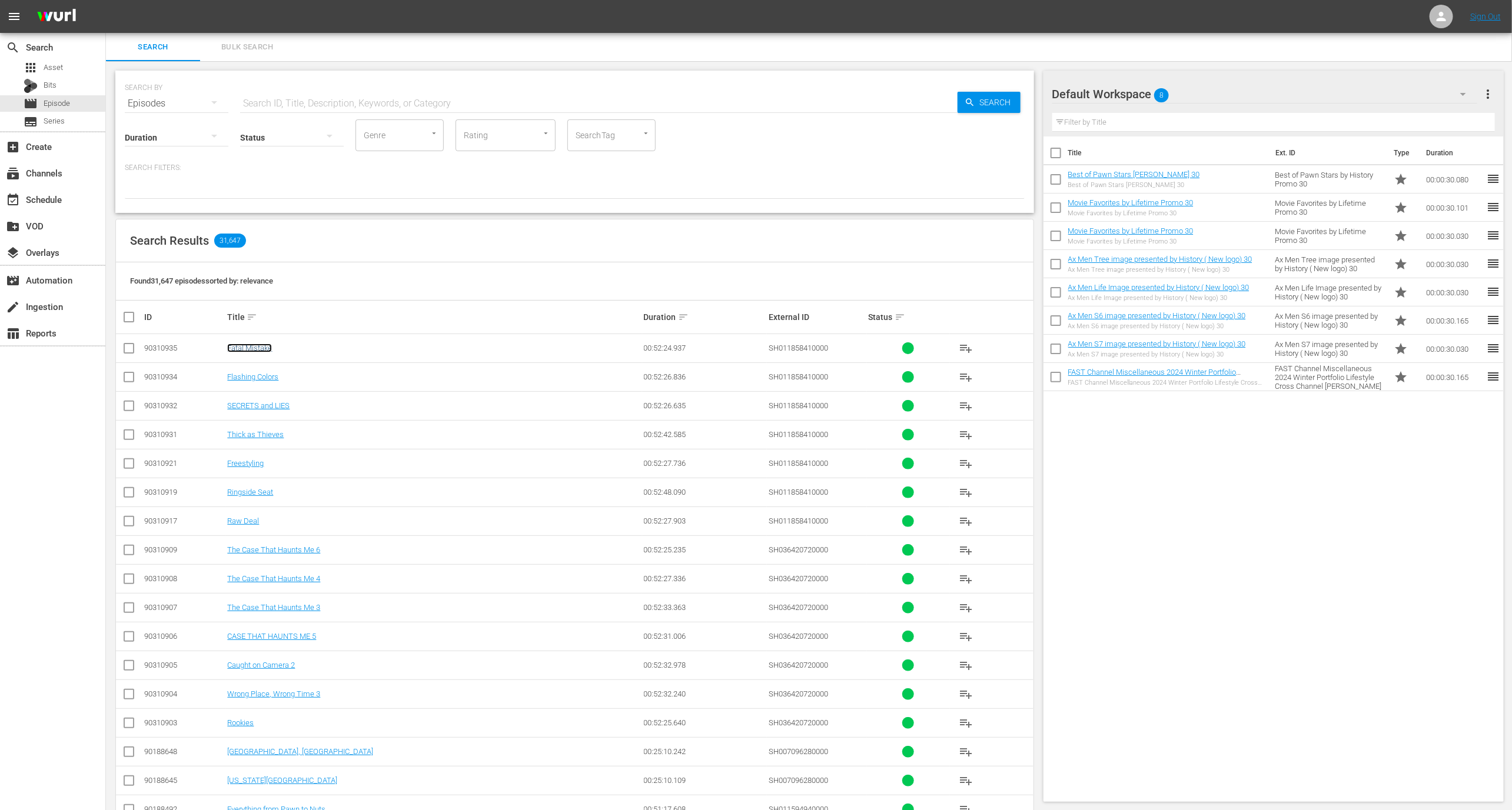
click at [262, 346] on link "Fatal Mistake" at bounding box center [249, 348] width 45 height 8
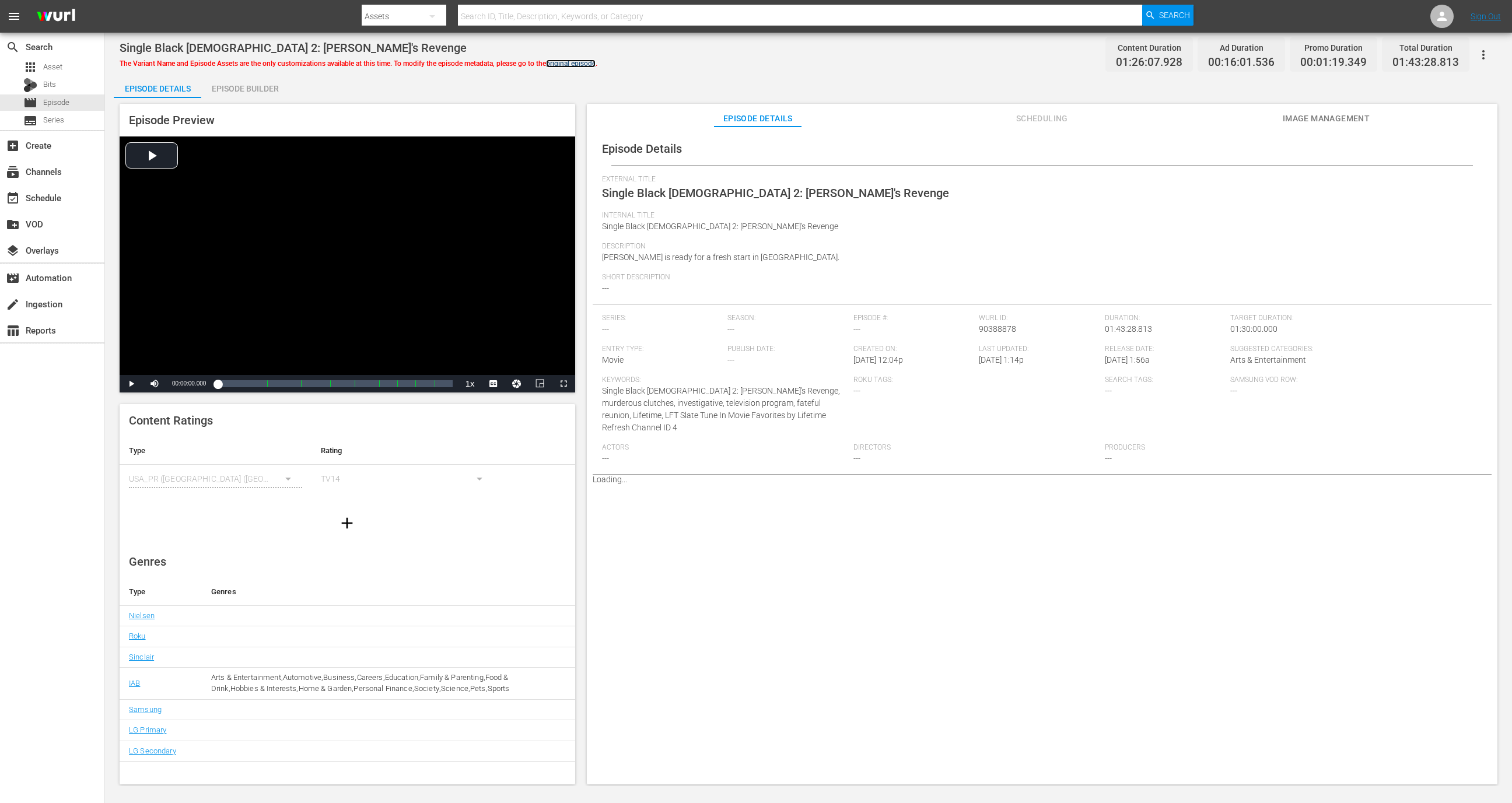
click at [587, 61] on link "original episode" at bounding box center [570, 64] width 49 height 8
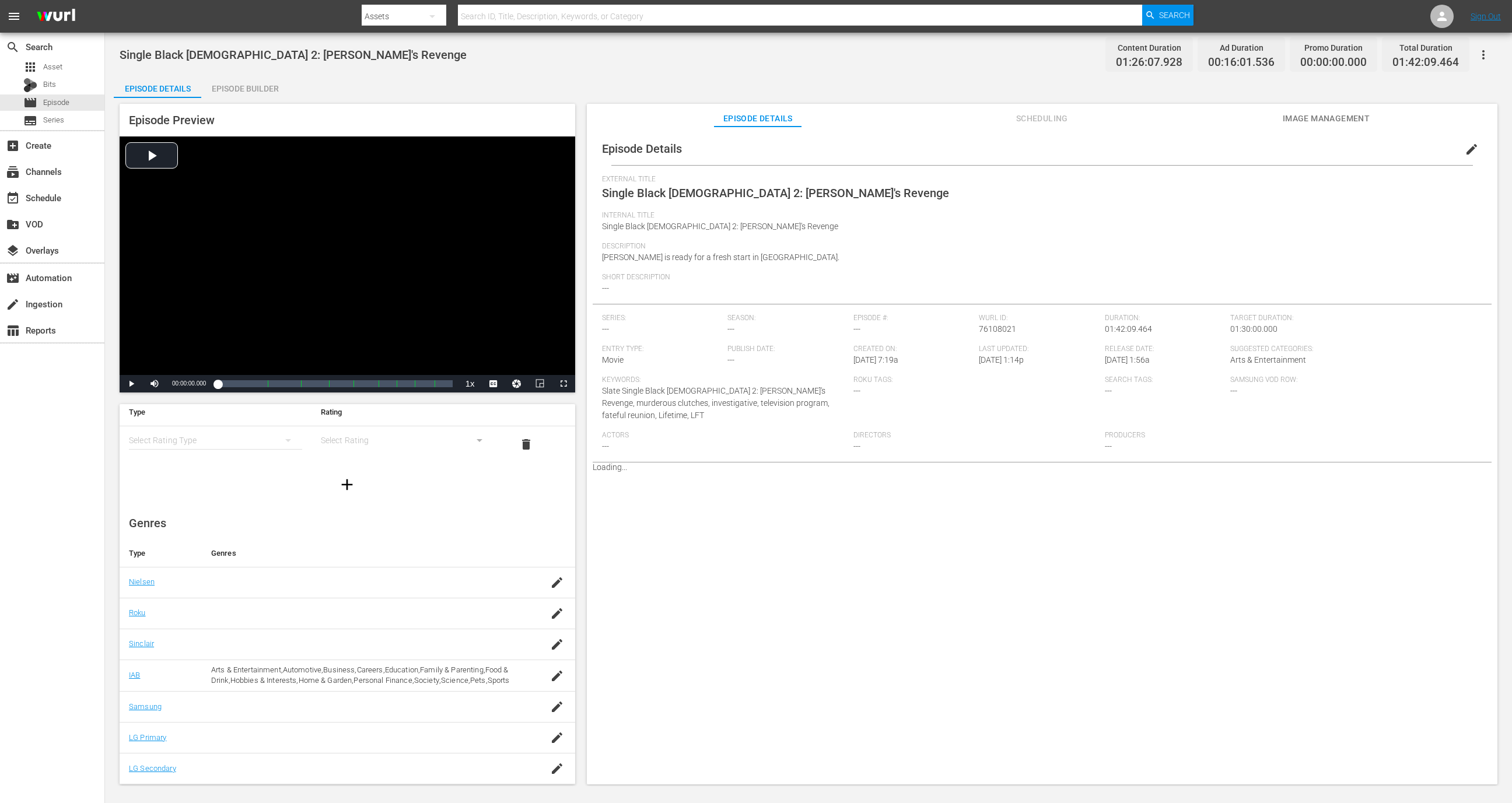
scroll to position [48, 0]
click at [1488, 52] on icon "button" at bounding box center [1483, 54] width 14 height 14
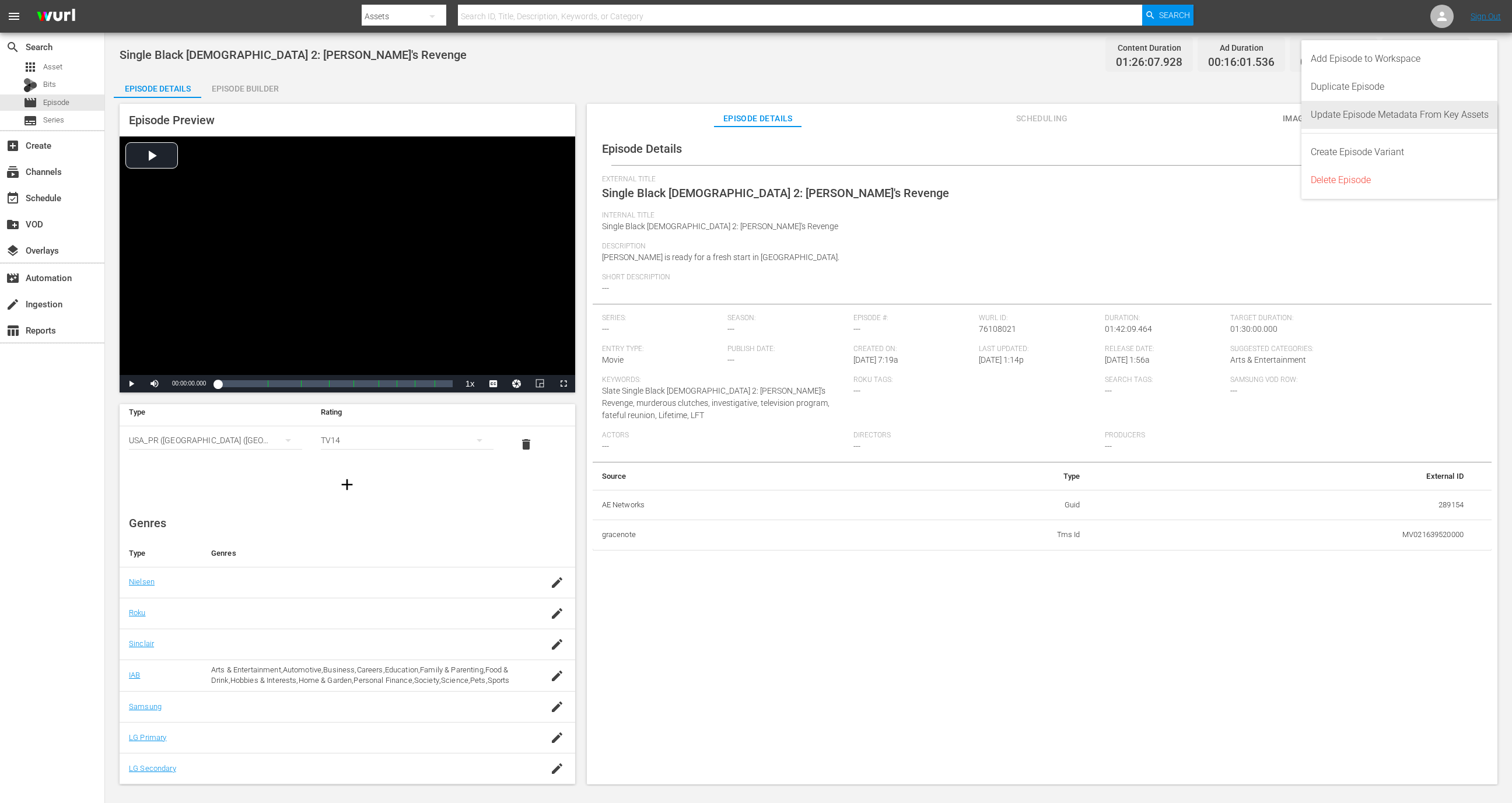
click at [1429, 117] on div "Update Episode Metadata From Key Assets" at bounding box center [1399, 114] width 178 height 28
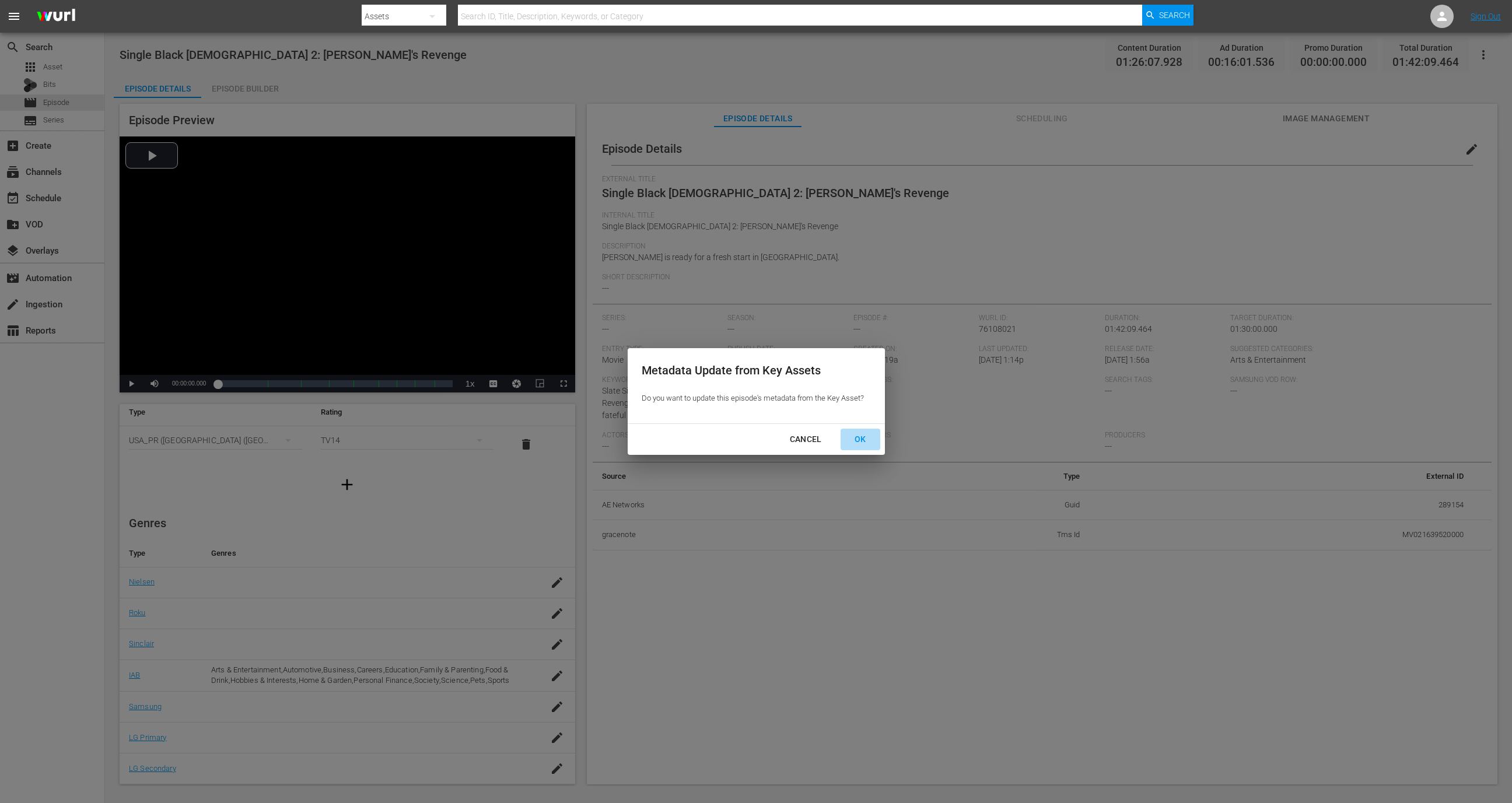
click at [872, 441] on div "OK" at bounding box center [860, 439] width 30 height 14
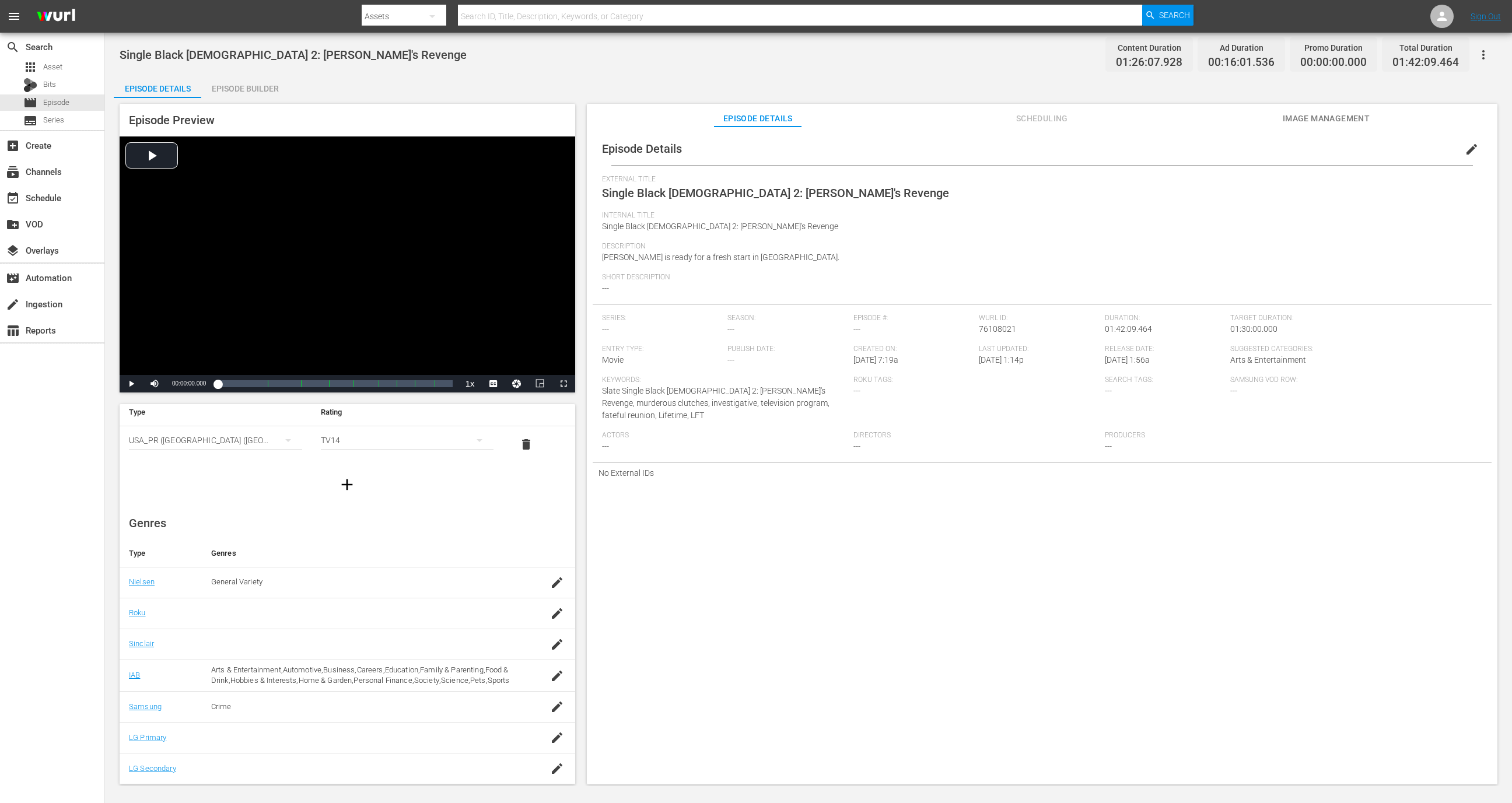
click at [266, 577] on div "General Variety" at bounding box center [364, 582] width 304 height 11
click at [249, 697] on td "Crime" at bounding box center [363, 706] width 323 height 31
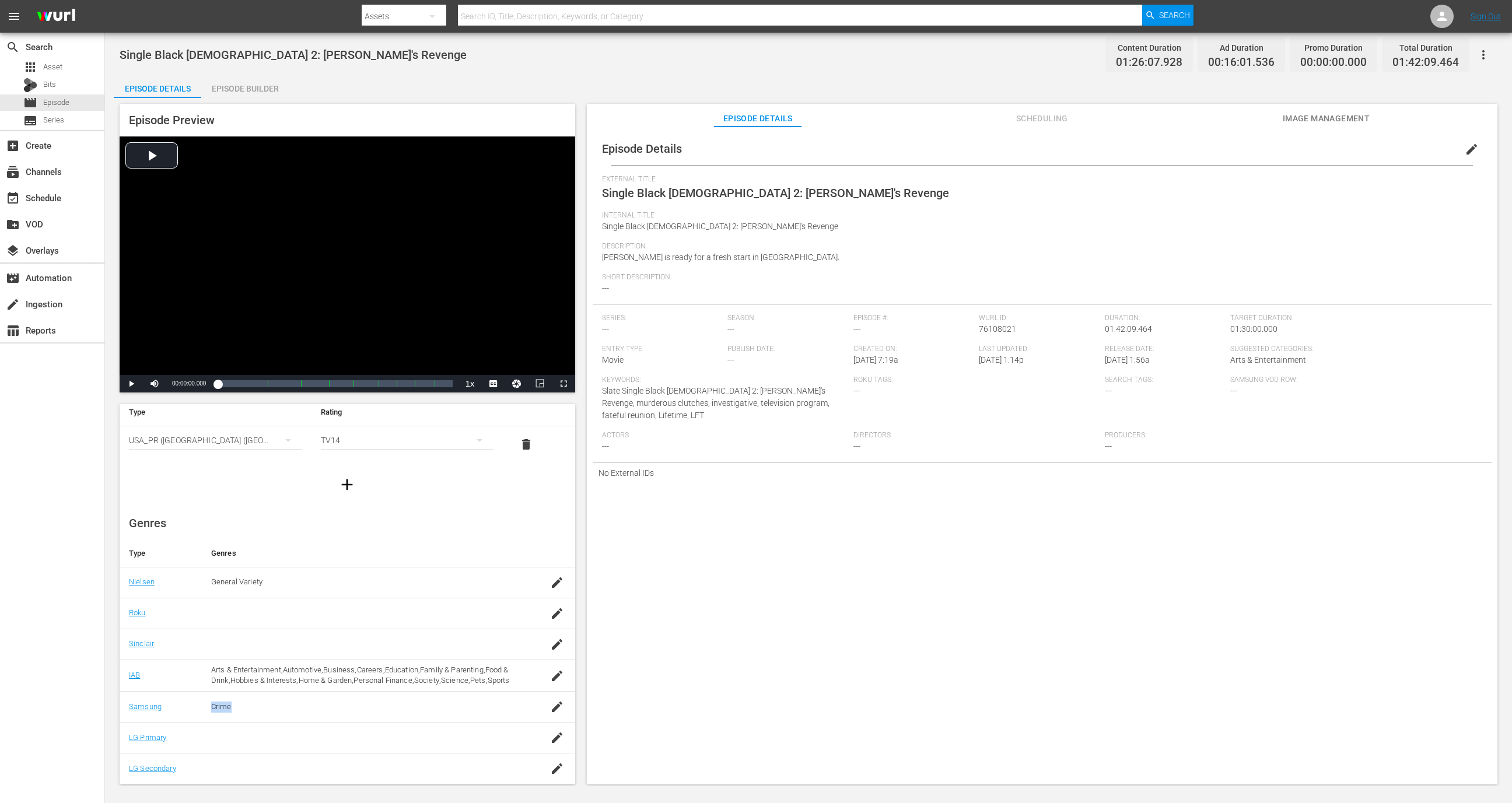
click at [249, 697] on td "Crime" at bounding box center [363, 706] width 323 height 31
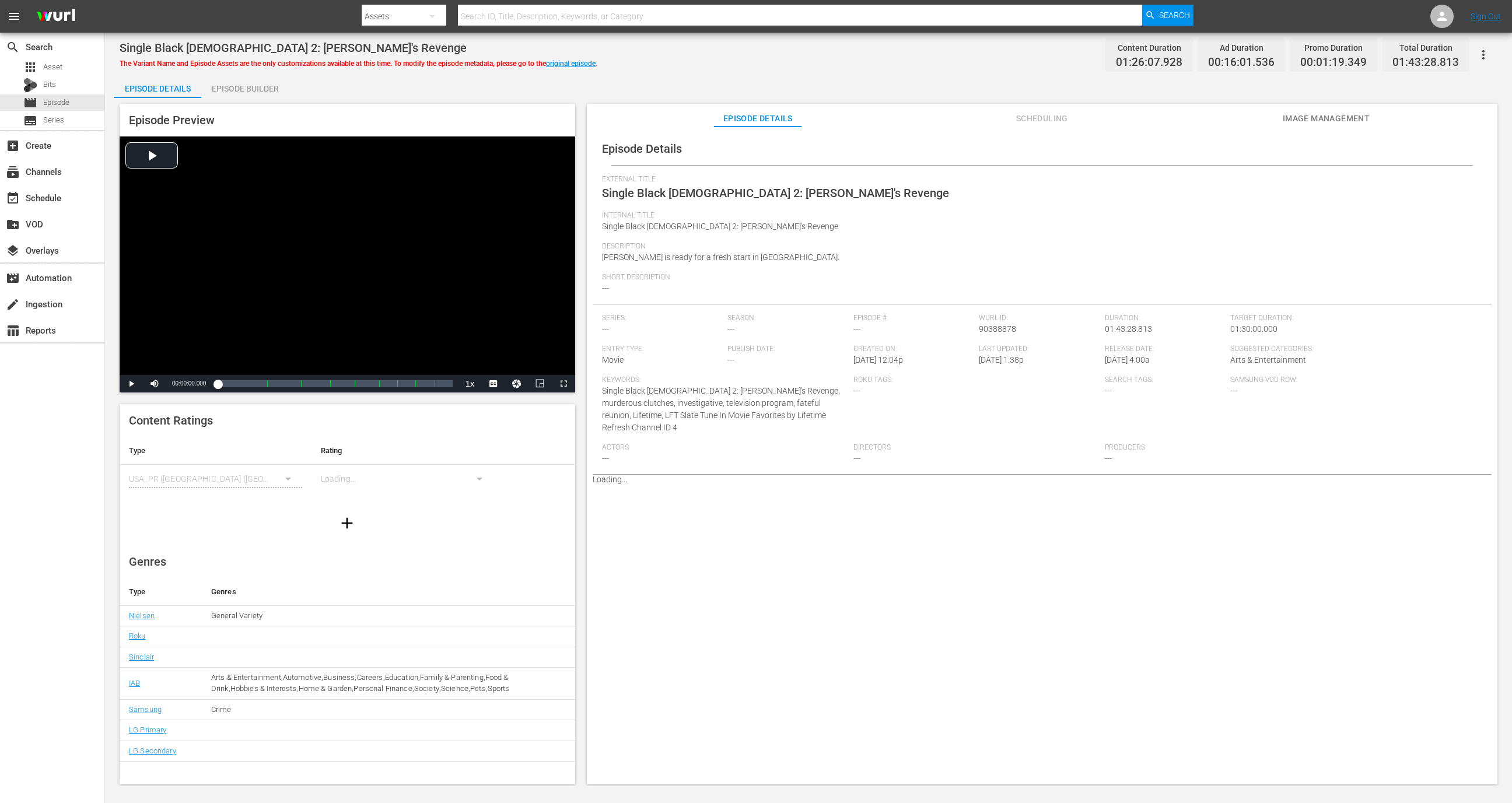
click at [0, 0] on div "General Variety" at bounding box center [0, 0] width 0 height 0
click at [0, 0] on div "Crime" at bounding box center [0, 0] width 0 height 0
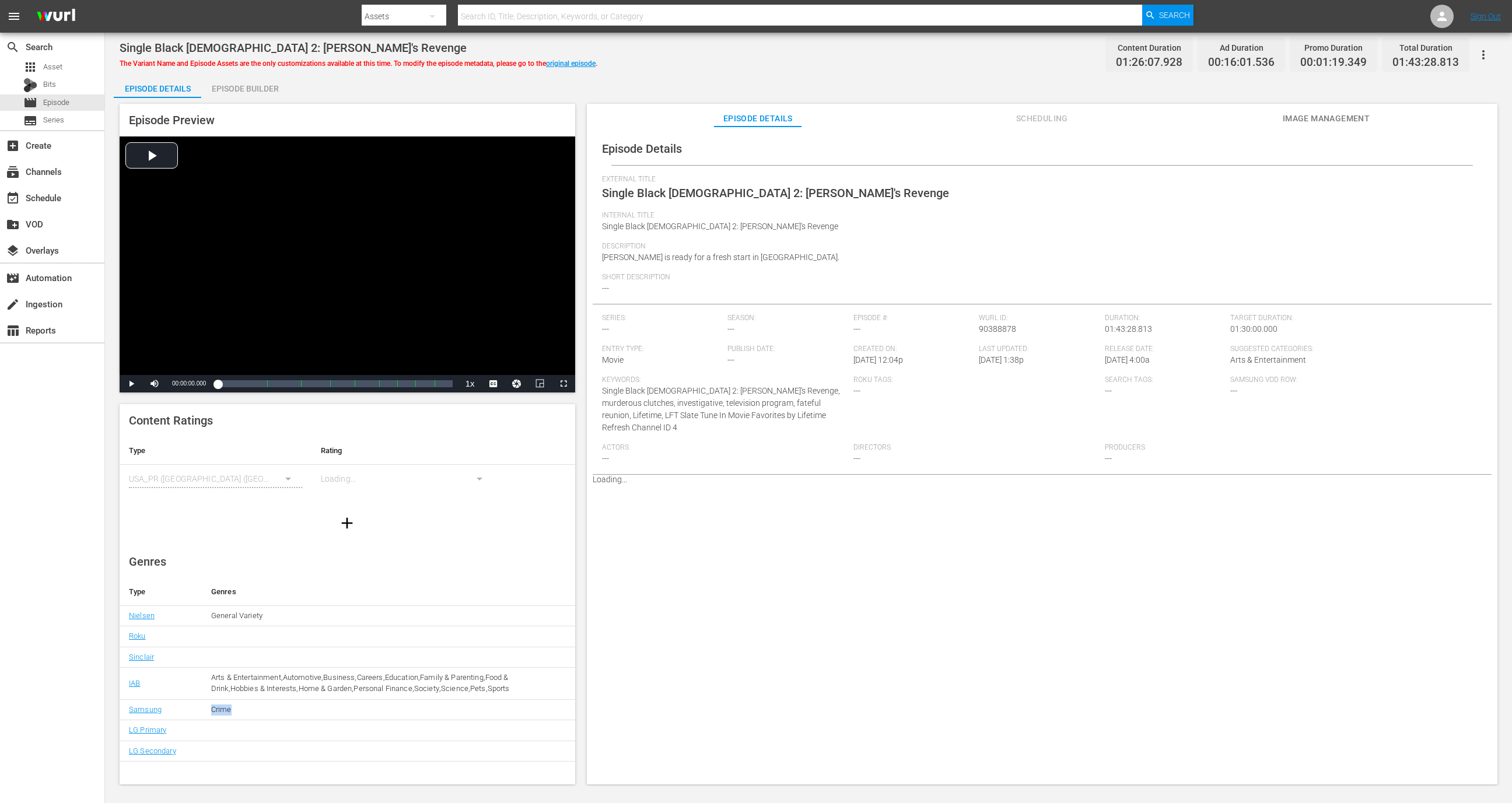
click at [0, 0] on div "Crime" at bounding box center [0, 0] width 0 height 0
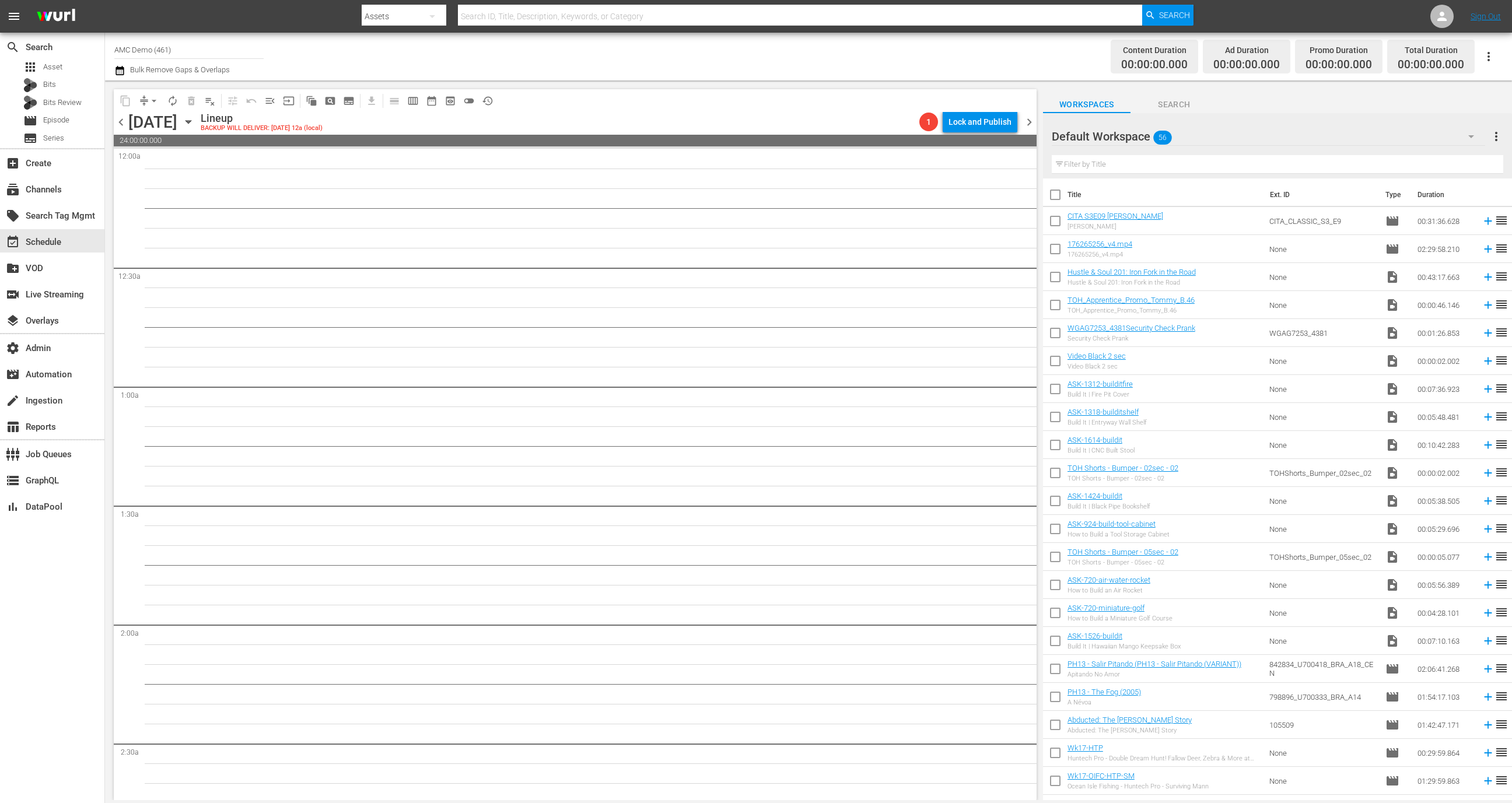
click at [118, 128] on span "chevron_left" at bounding box center [120, 121] width 14 height 14
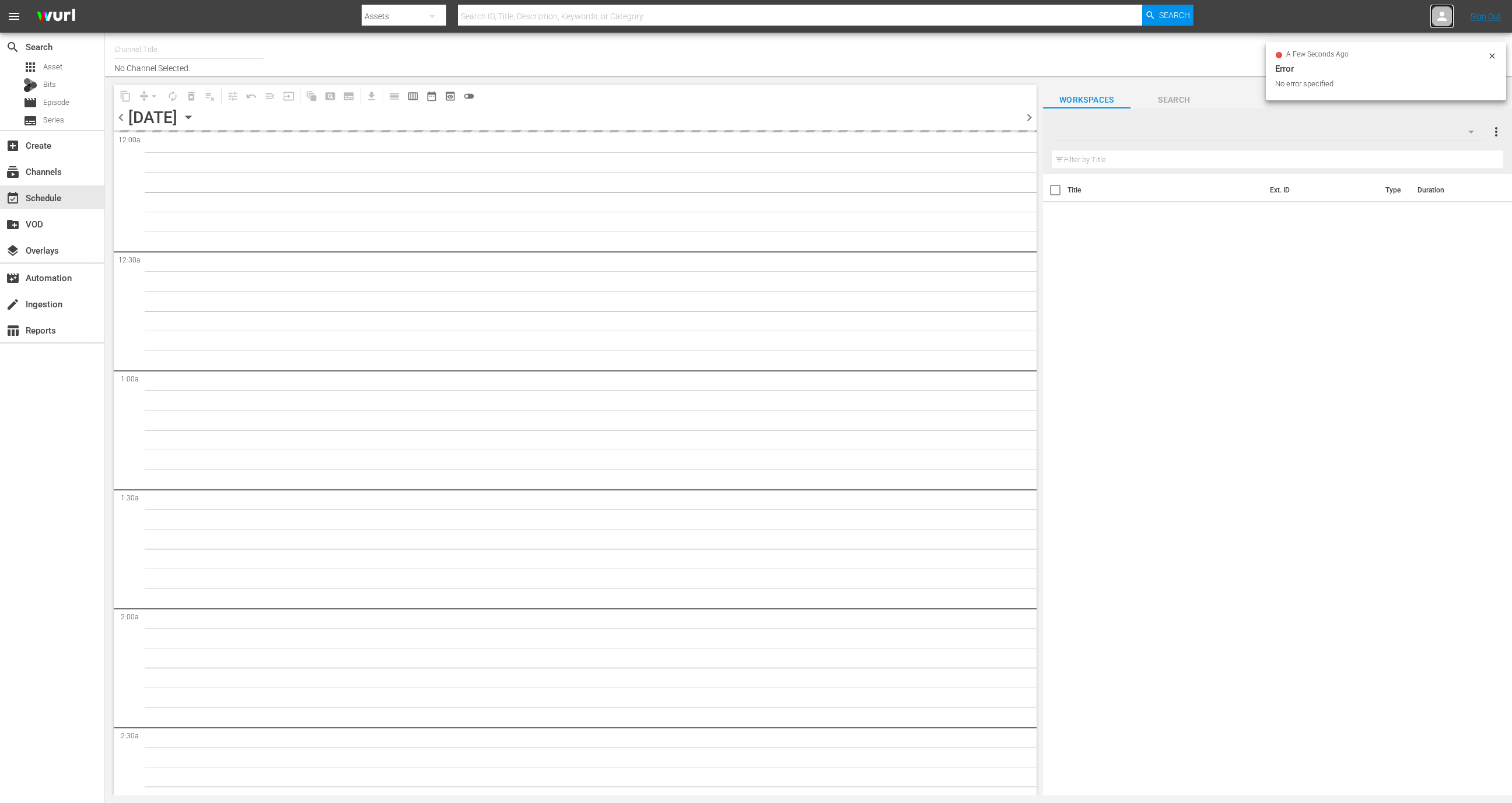
click at [1442, 20] on icon at bounding box center [1442, 16] width 9 height 9
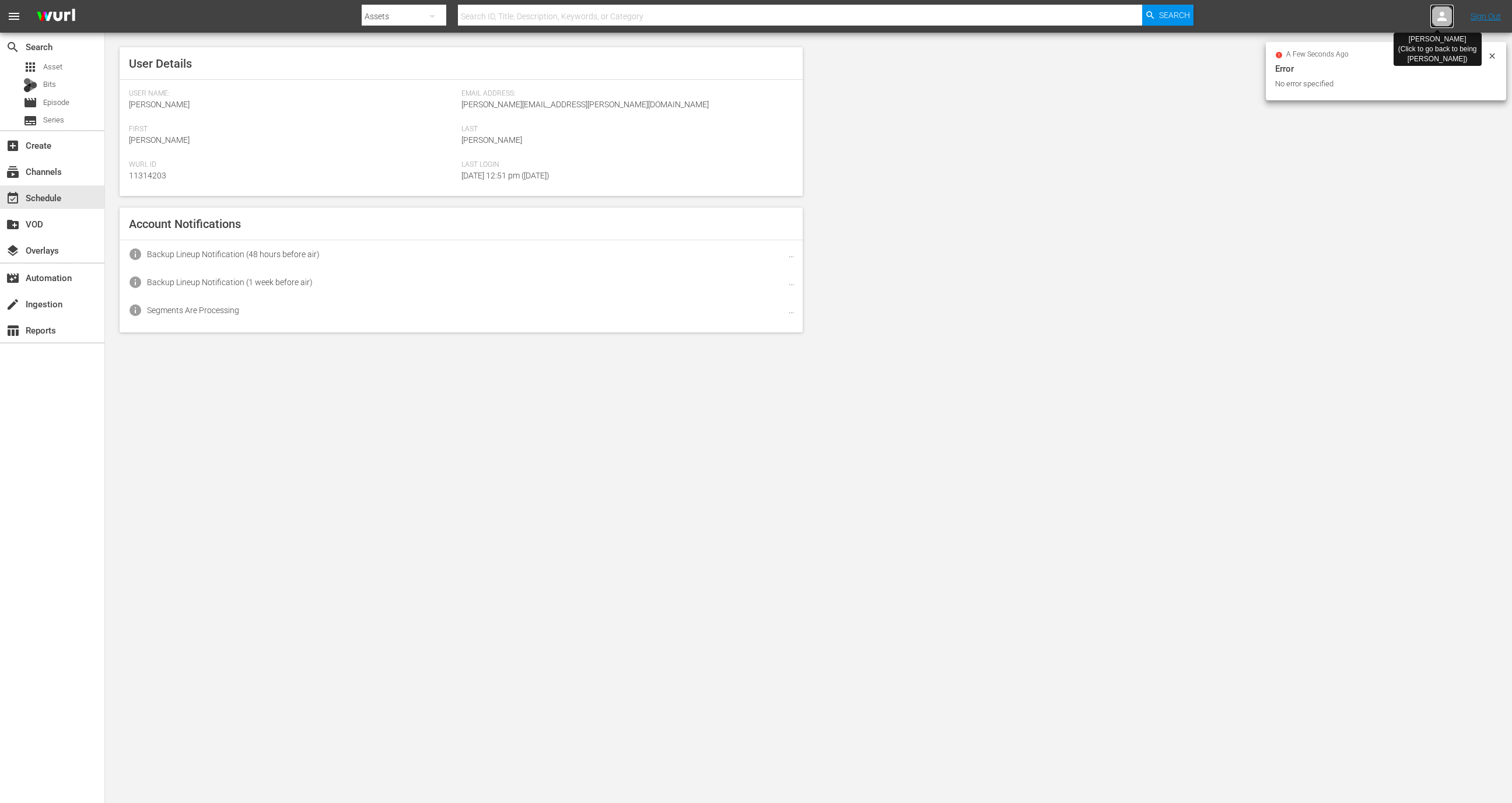
click at [1442, 20] on icon at bounding box center [1442, 16] width 9 height 9
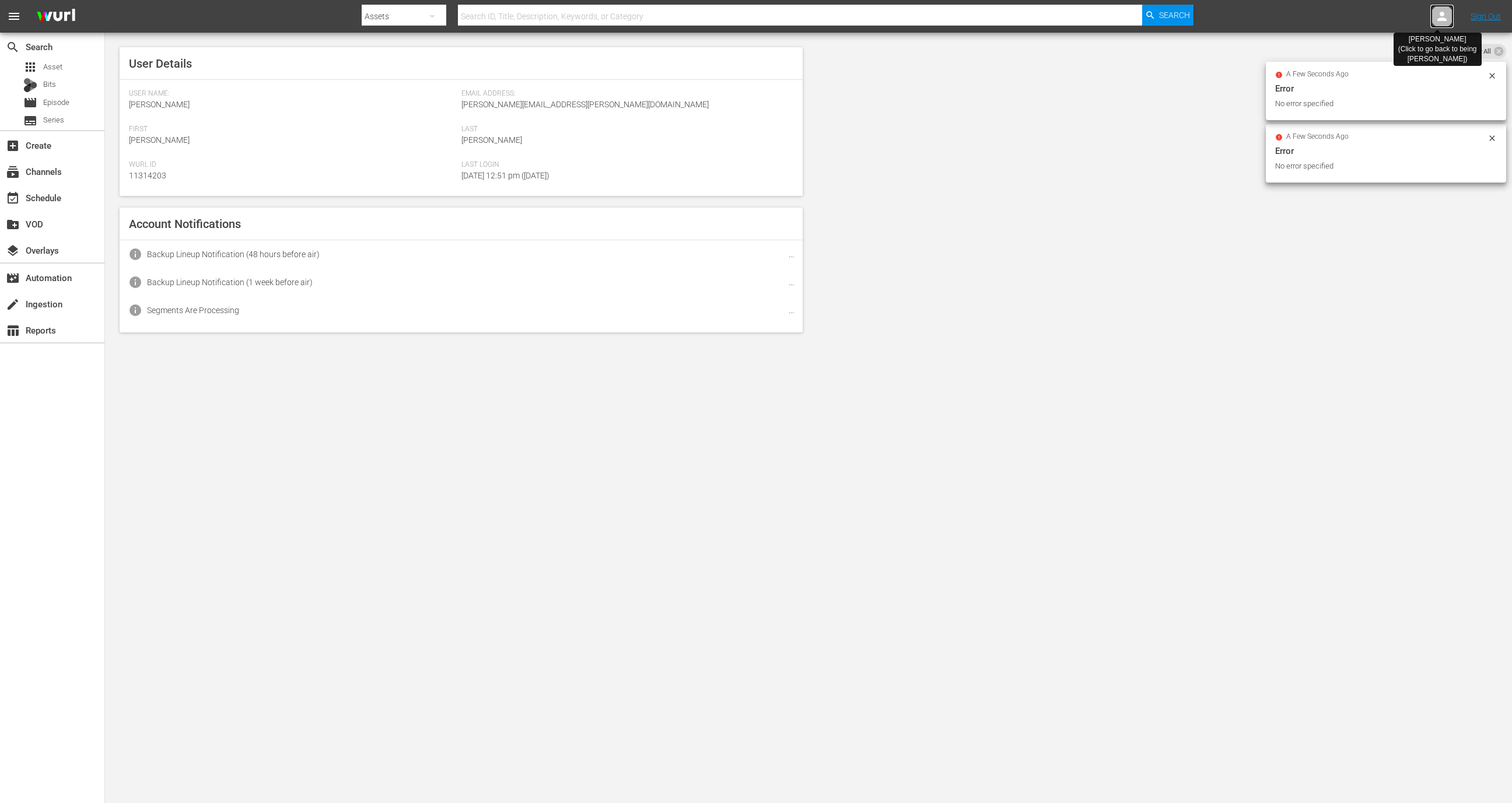
click at [1442, 20] on icon at bounding box center [1442, 16] width 9 height 9
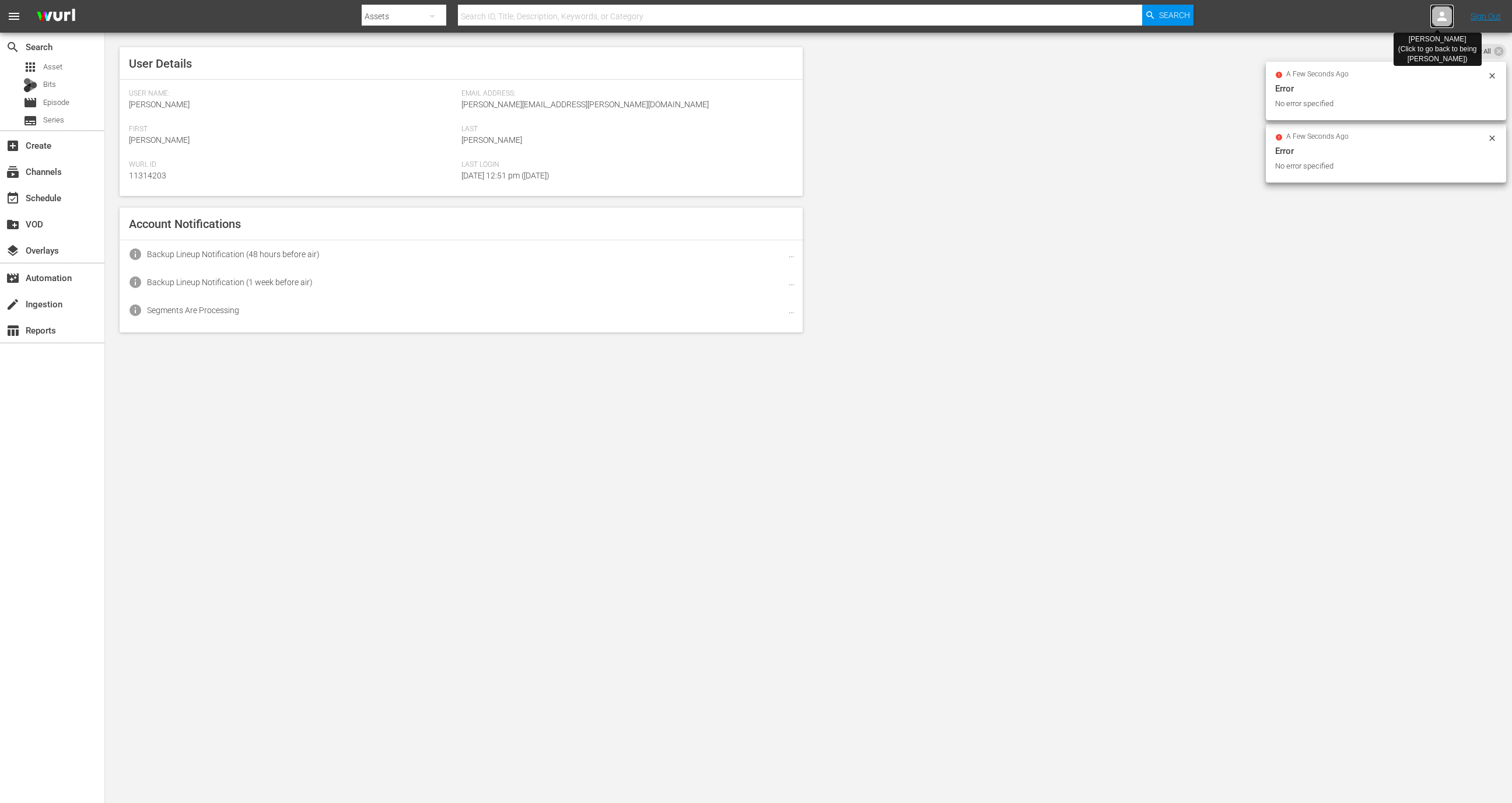
click at [1442, 20] on icon at bounding box center [1442, 16] width 9 height 9
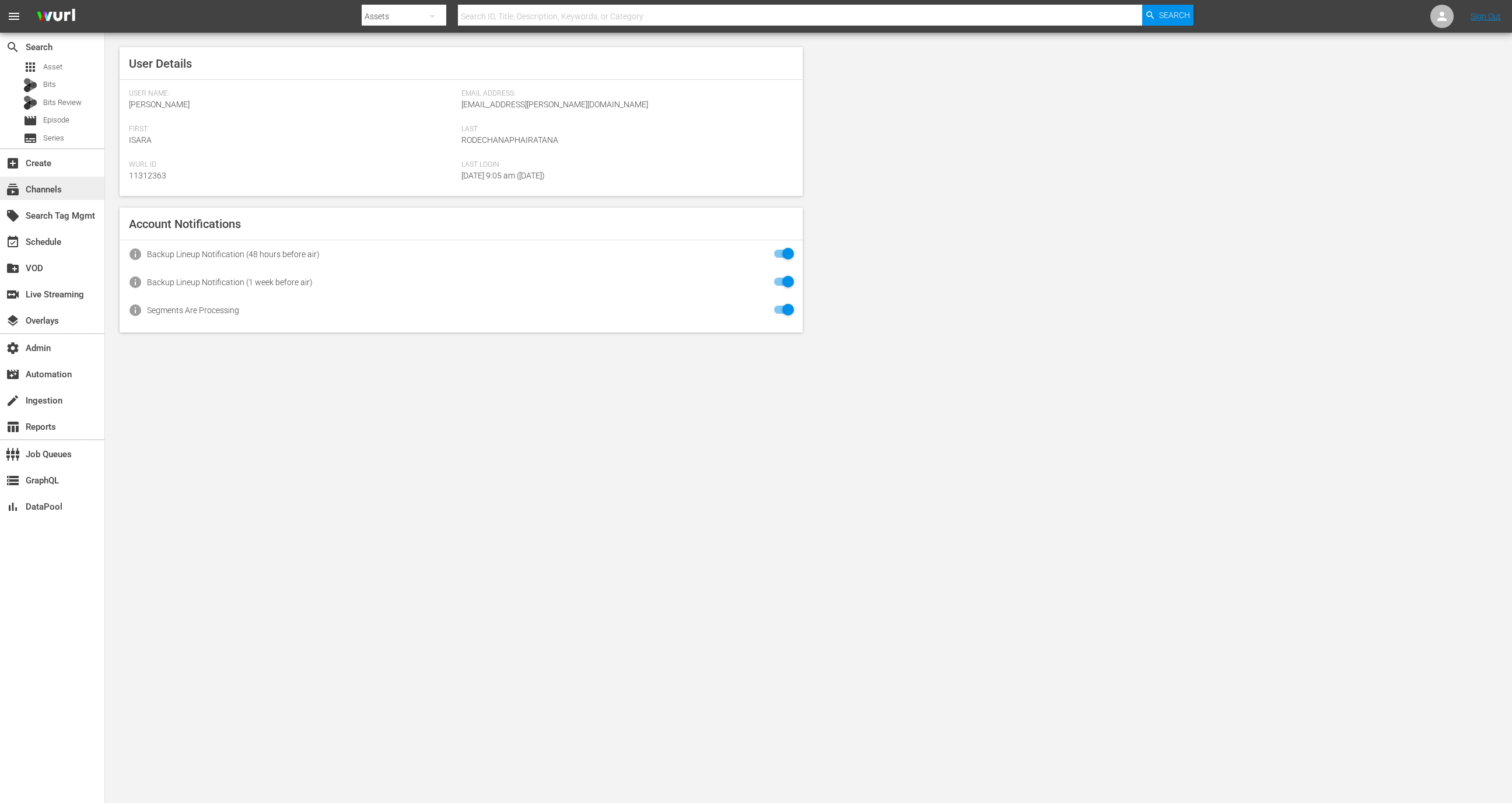
click at [53, 188] on div "subscriptions Channels" at bounding box center [33, 187] width 65 height 11
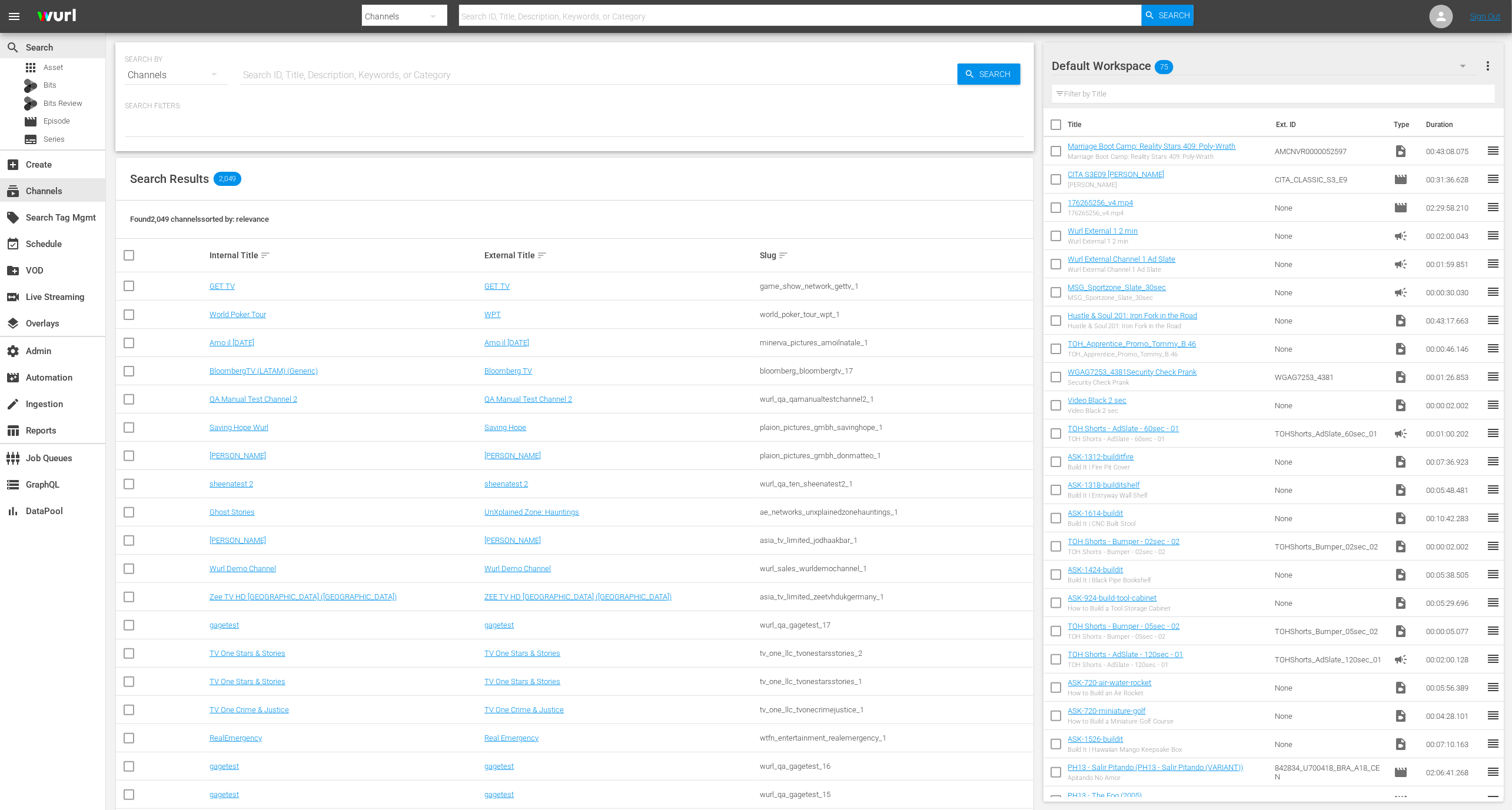
click at [44, 57] on div "search Search apps Asset Bits Bits Review movie Episode subtitles Series" at bounding box center [52, 91] width 105 height 116
click at [56, 63] on span "Asset" at bounding box center [53, 67] width 19 height 12
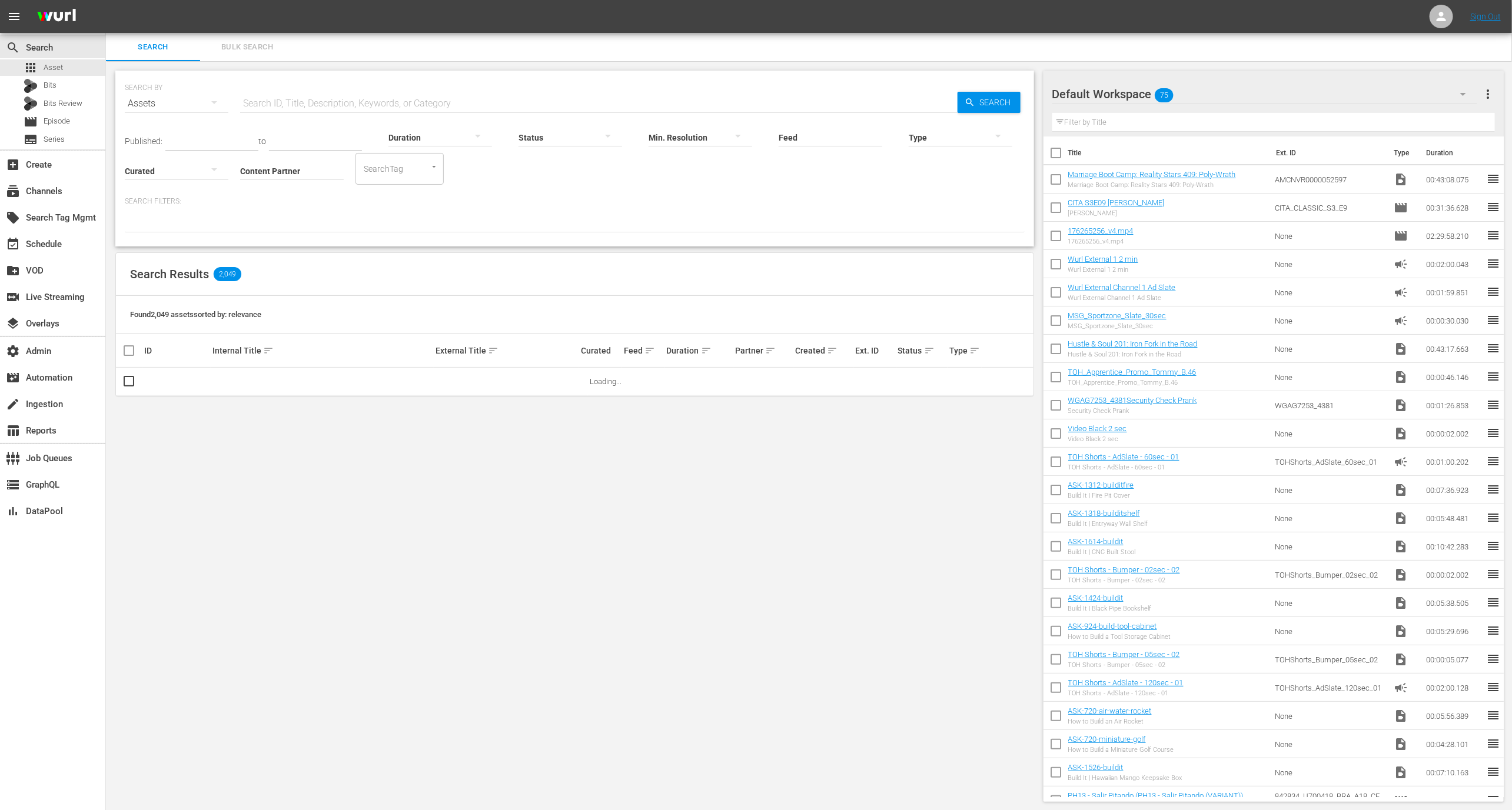
click at [372, 102] on input "text" at bounding box center [599, 103] width 718 height 28
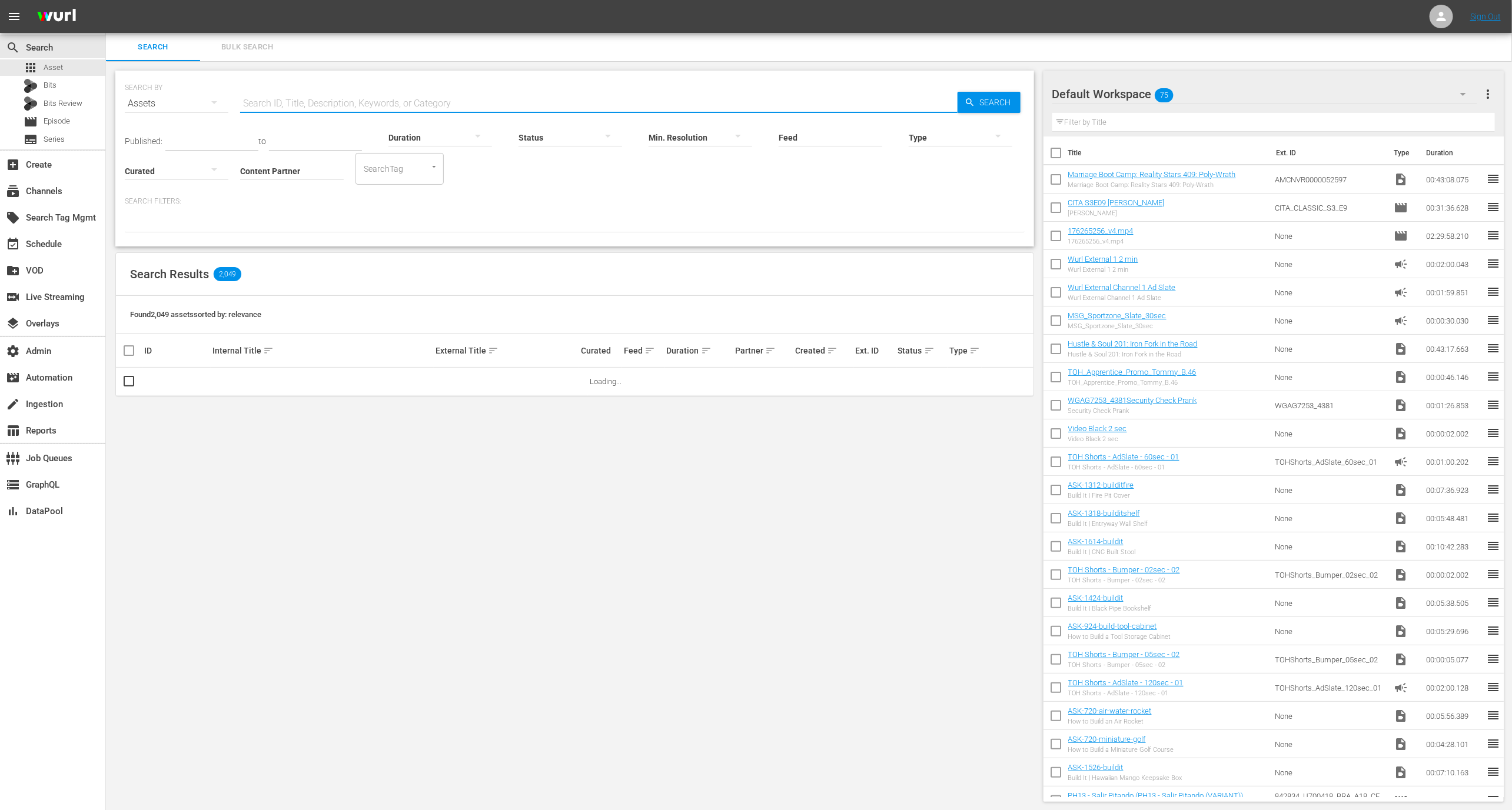
paste input "812290"
type input "812290"
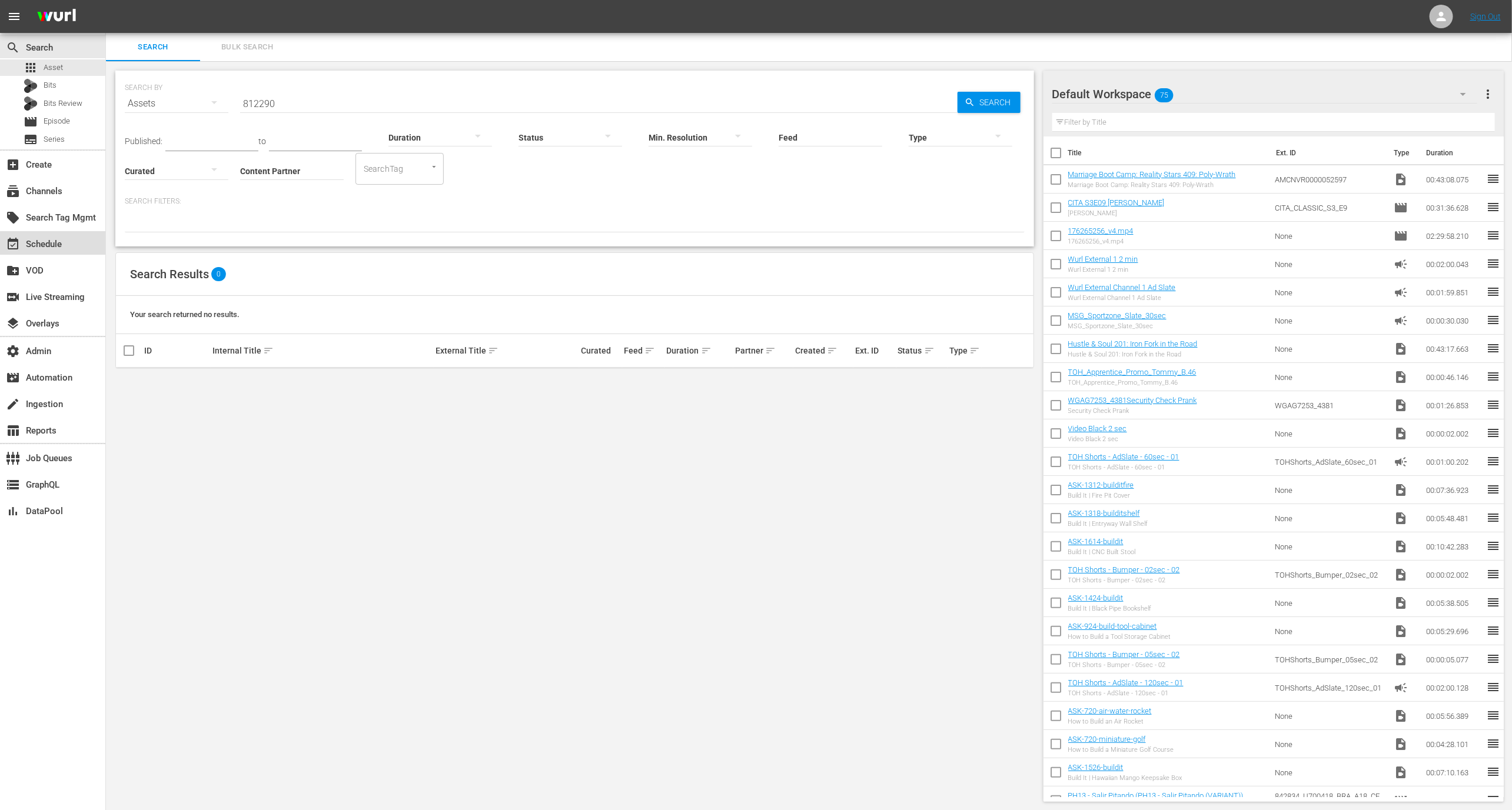
click at [75, 245] on div "event_available Schedule" at bounding box center [52, 243] width 105 height 24
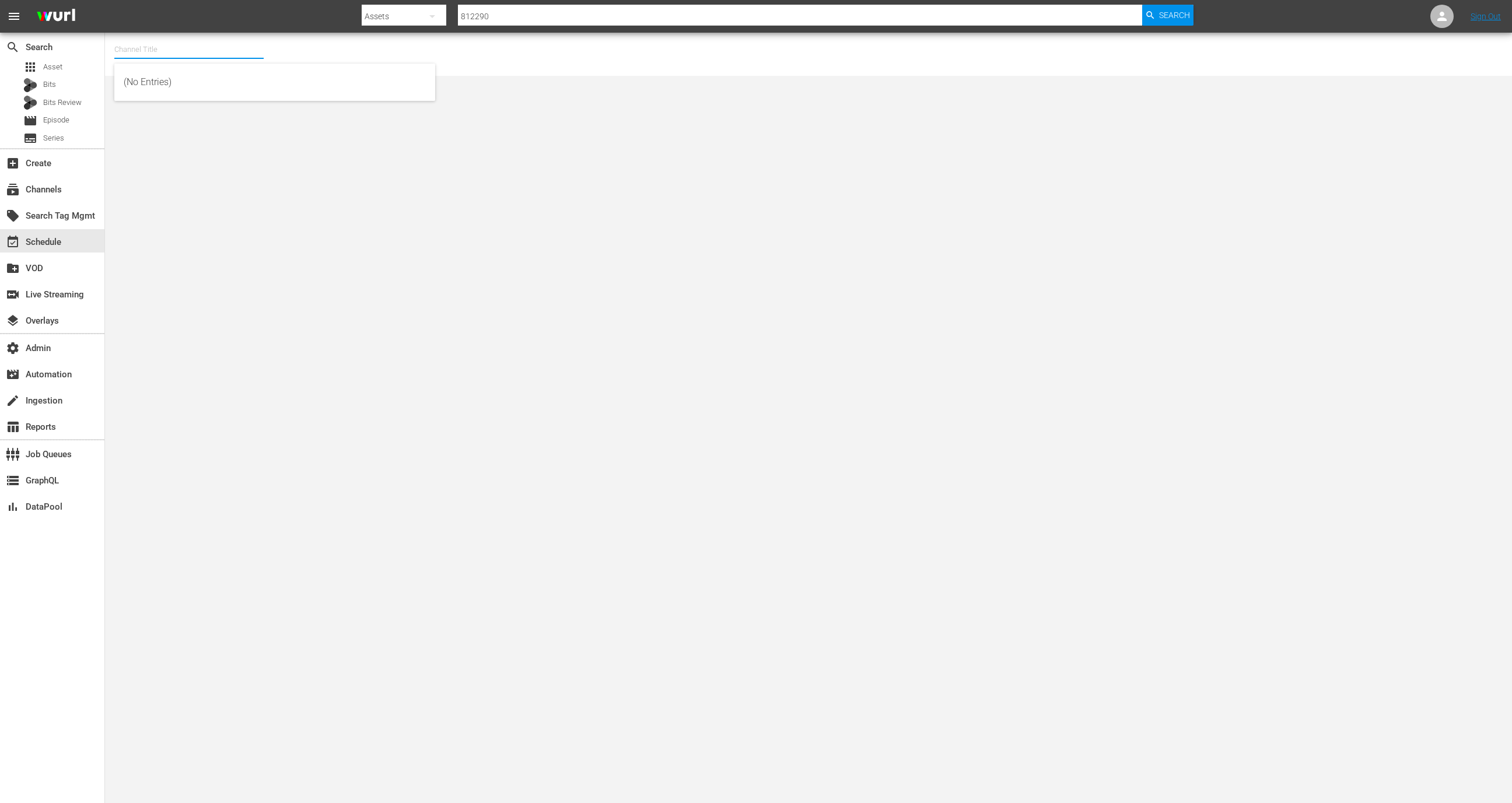
click at [208, 44] on input "text" at bounding box center [189, 49] width 150 height 28
click at [354, 186] on div "All Weddings by WE tv (695 - amc_allweddings_1)" at bounding box center [275, 194] width 303 height 28
type input "All Weddings by WE tv (695 - amc_allweddings_1)"
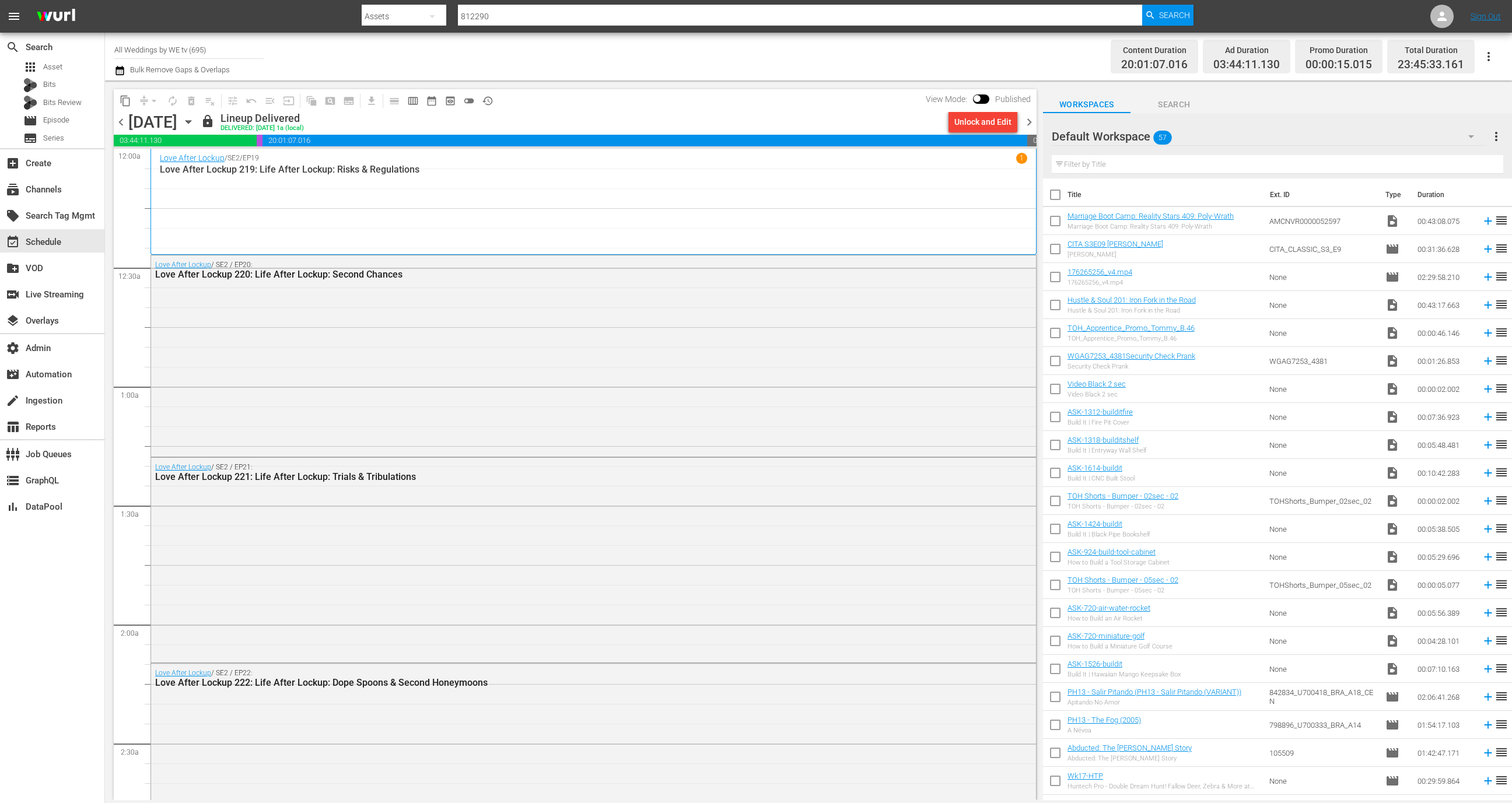
click at [195, 117] on icon "button" at bounding box center [188, 121] width 13 height 13
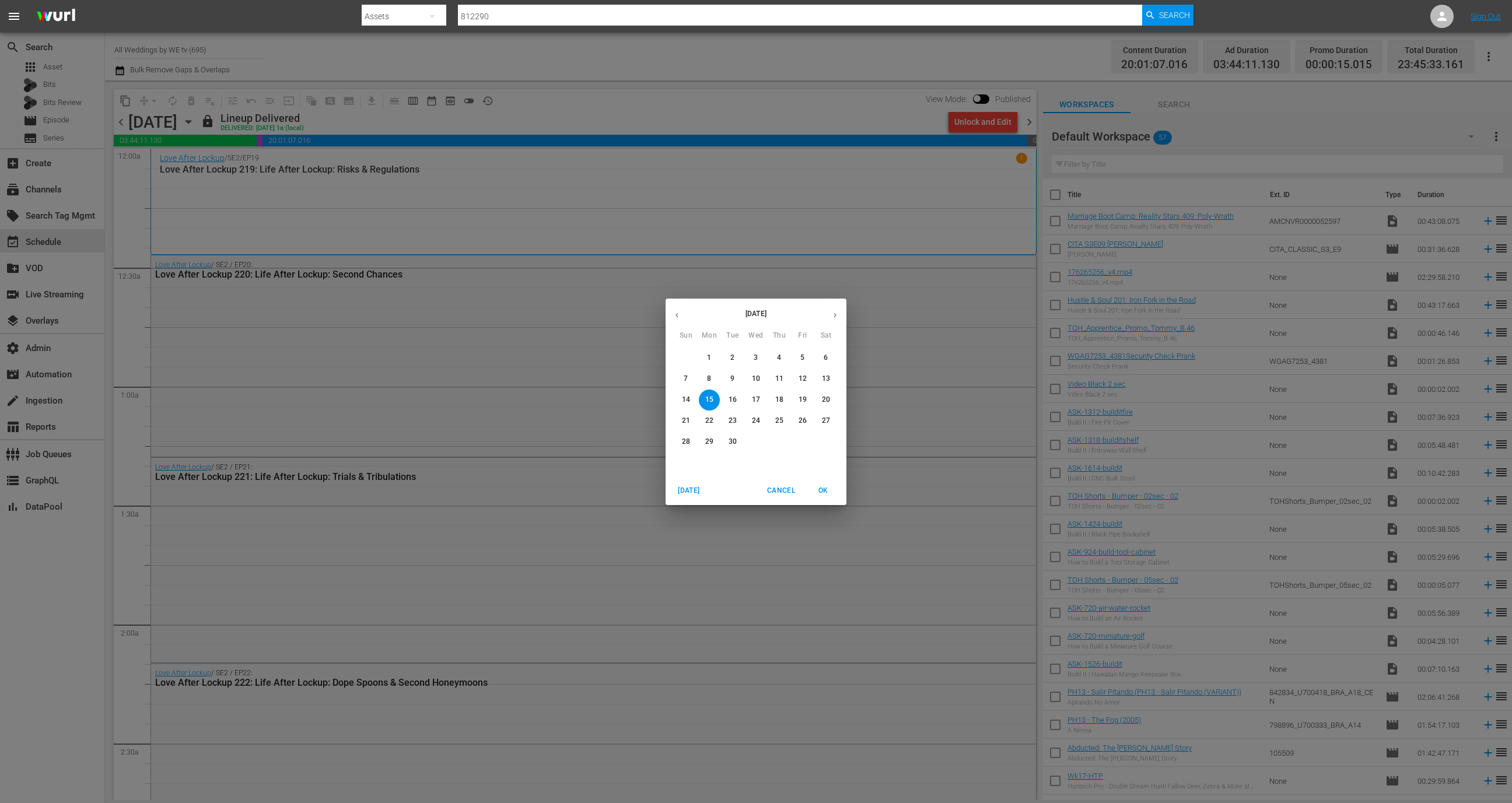
click at [832, 306] on button "button" at bounding box center [834, 315] width 23 height 23
click at [777, 356] on p "2" at bounding box center [779, 358] width 4 height 10
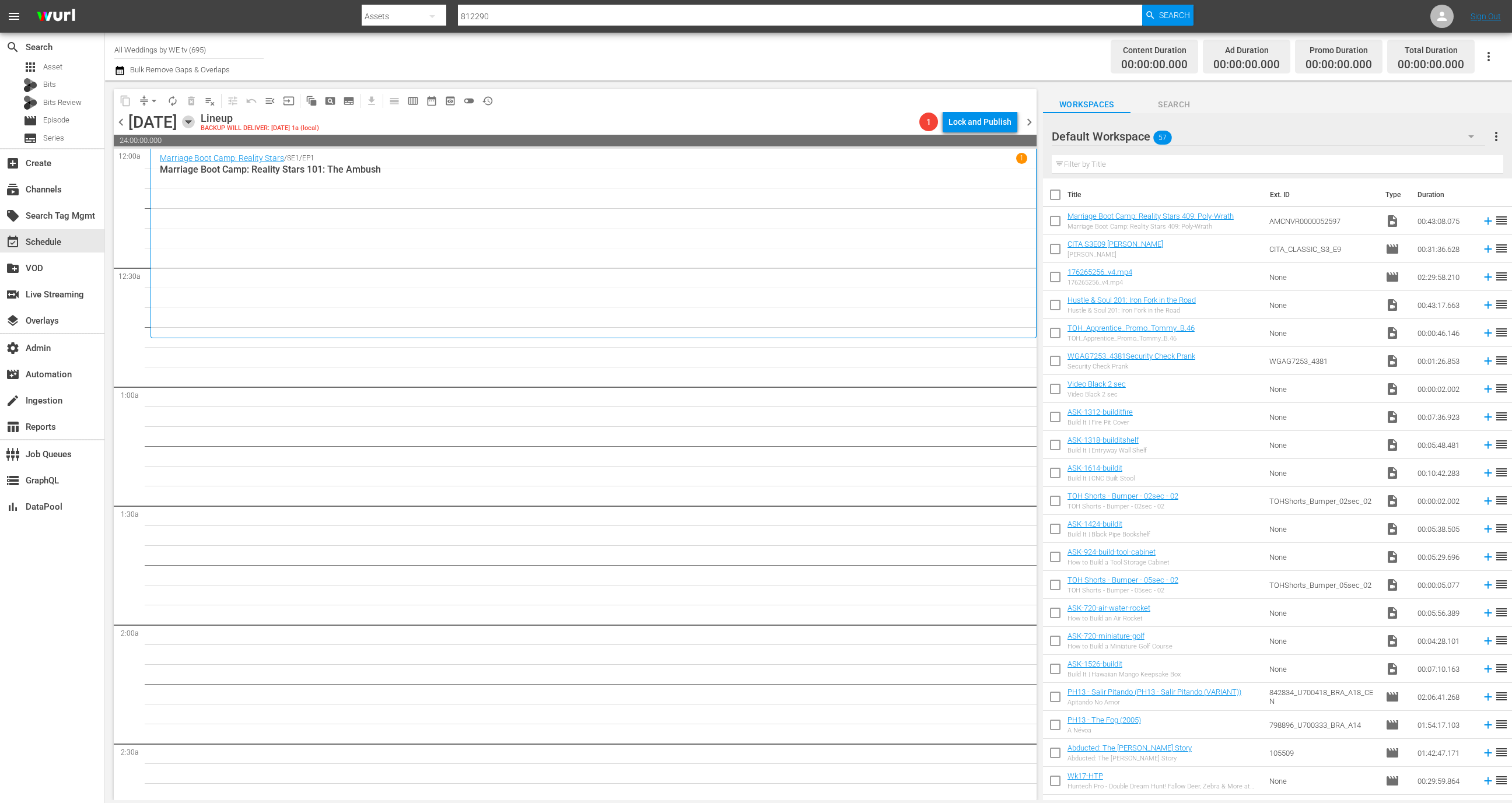
click at [195, 122] on icon "button" at bounding box center [188, 121] width 13 height 13
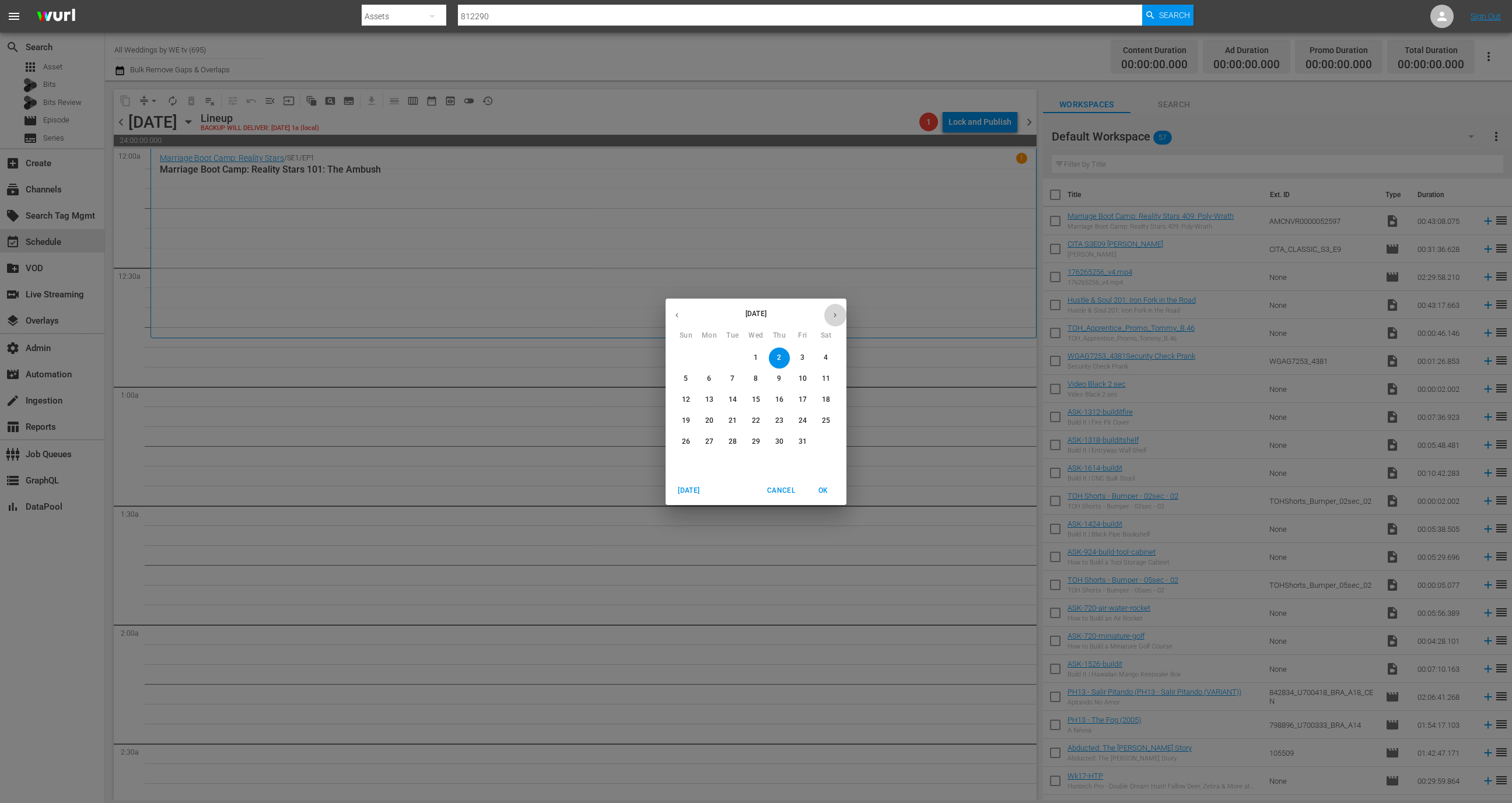
click at [835, 312] on icon "button" at bounding box center [835, 315] width 8 height 8
click at [731, 359] on p "2" at bounding box center [732, 358] width 4 height 10
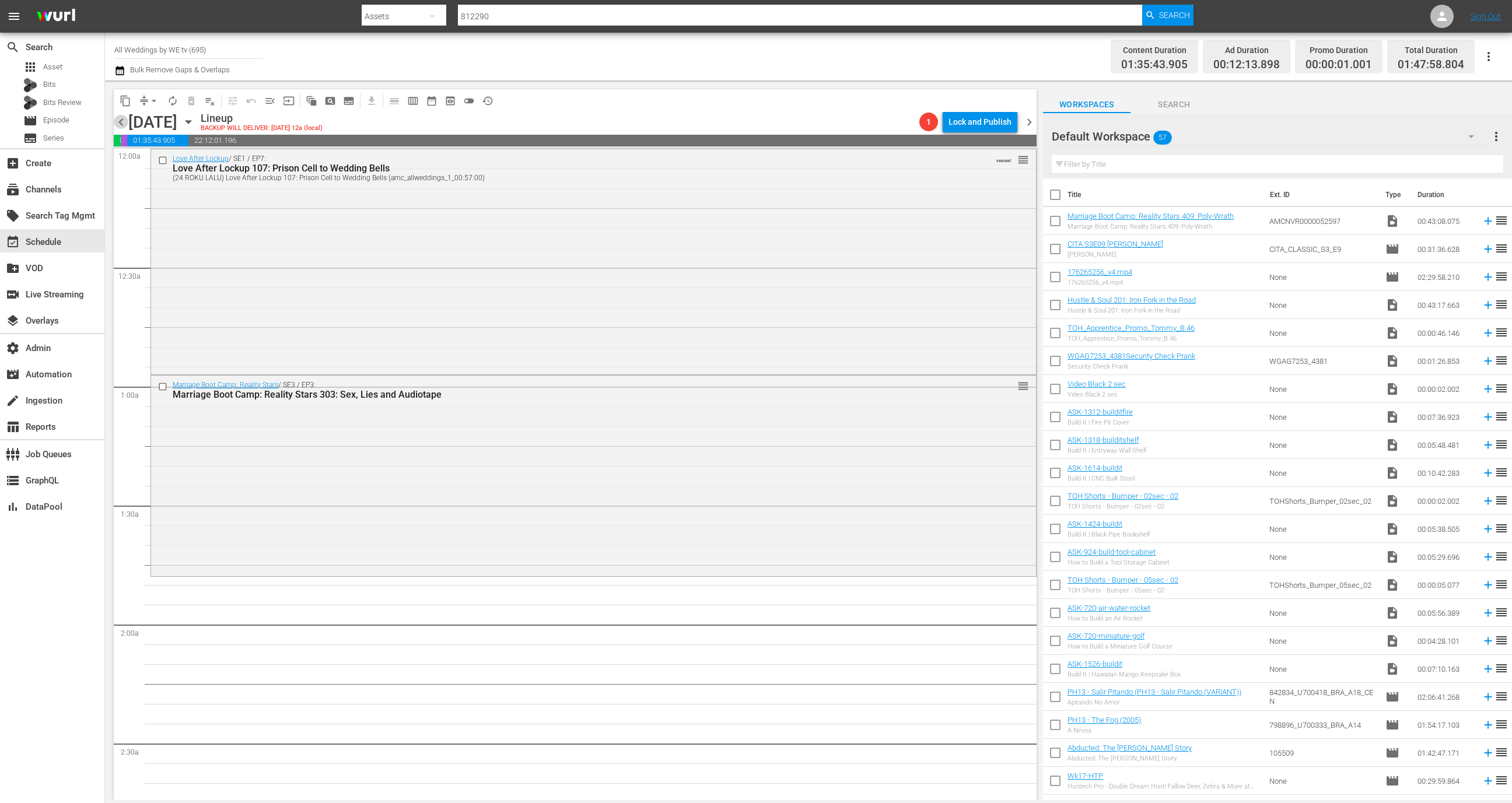
click at [125, 119] on span "chevron_left" at bounding box center [120, 121] width 14 height 14
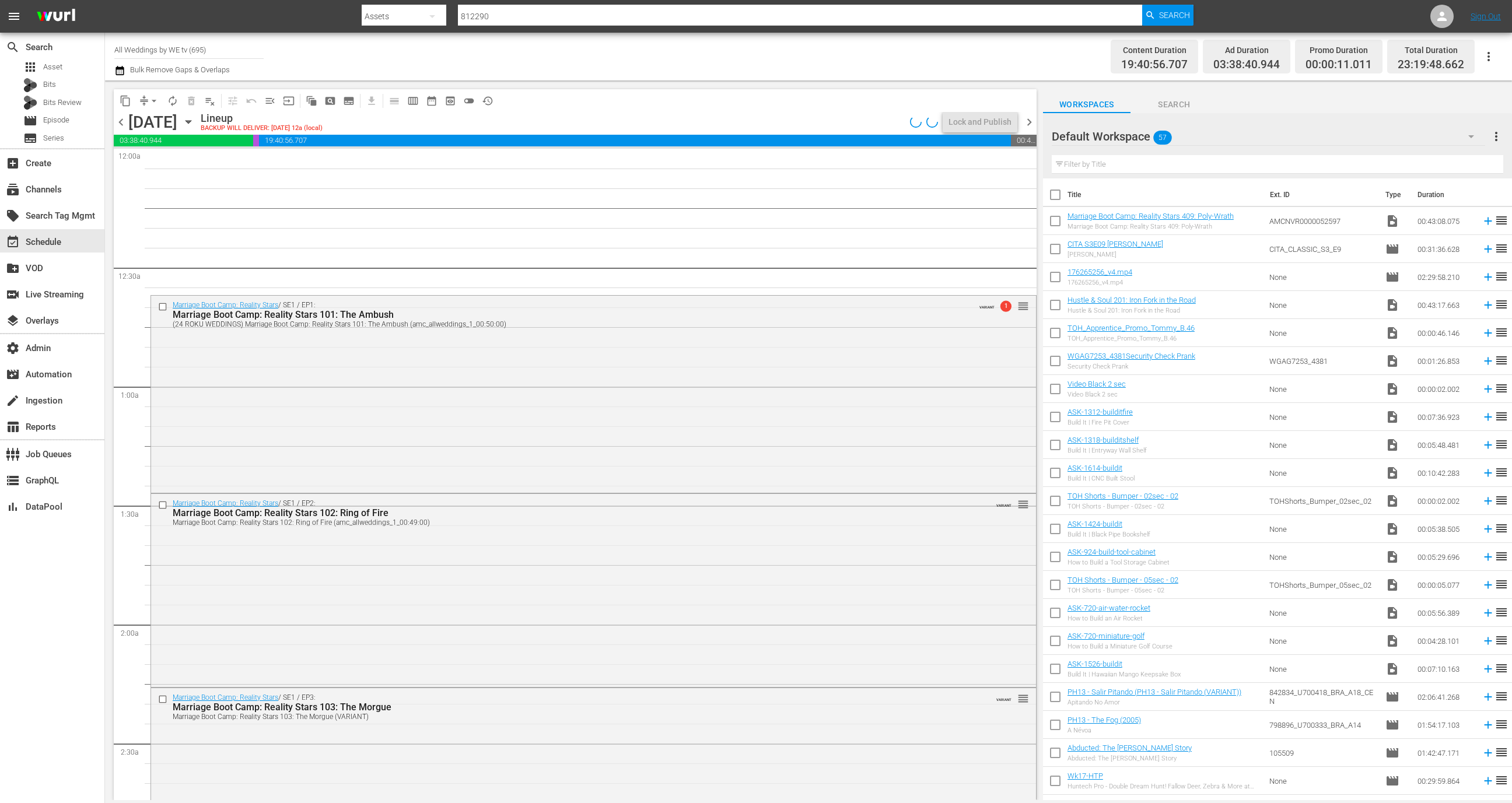
click at [195, 117] on icon "button" at bounding box center [188, 121] width 13 height 13
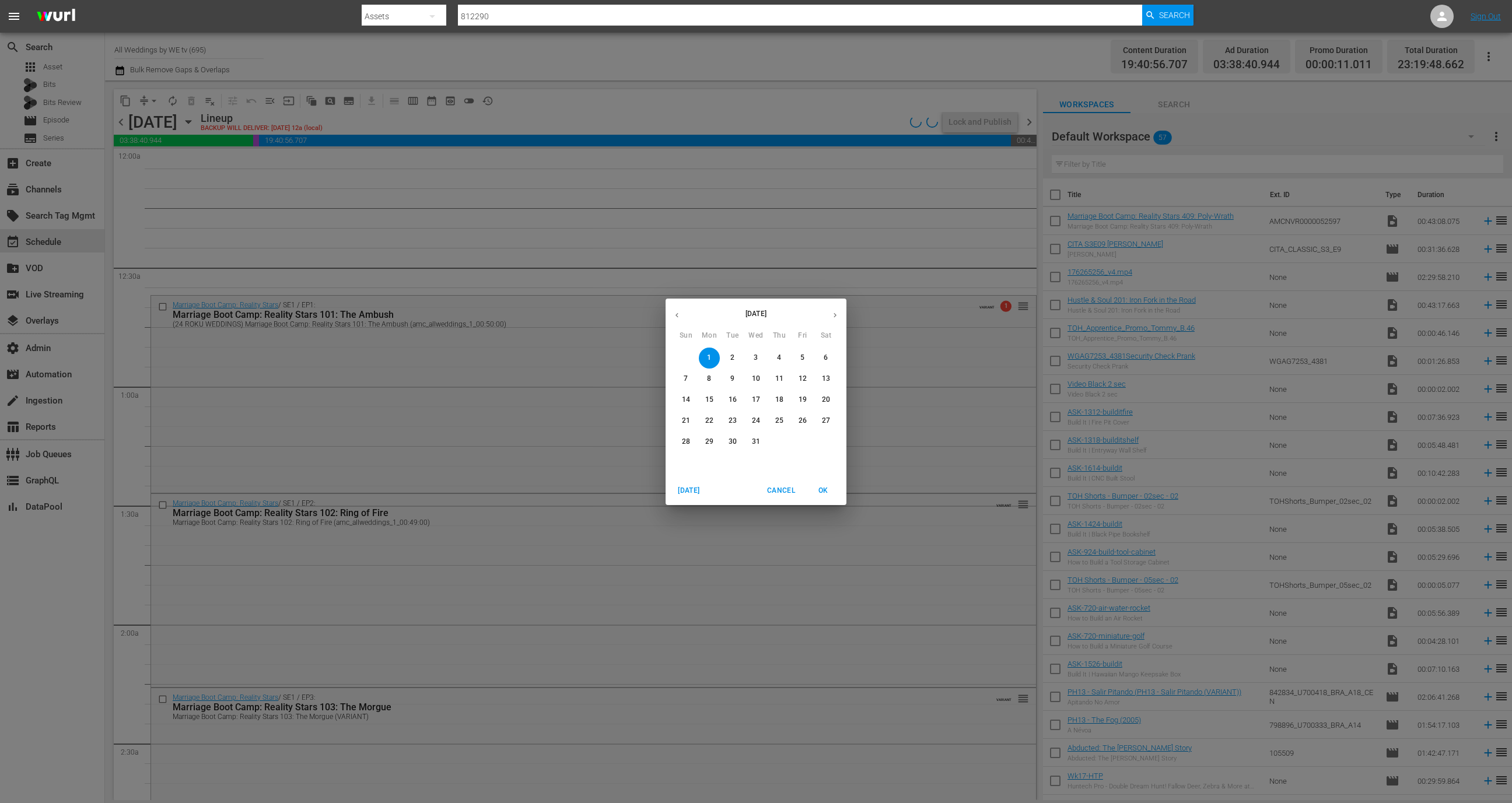
click at [297, 142] on div "December 2025 Sun Mon Tue Wed Thu Fri Sat 30 1 2 3 4 5 6 7 8 9 10 11 12 13 14 1…" at bounding box center [756, 401] width 1512 height 803
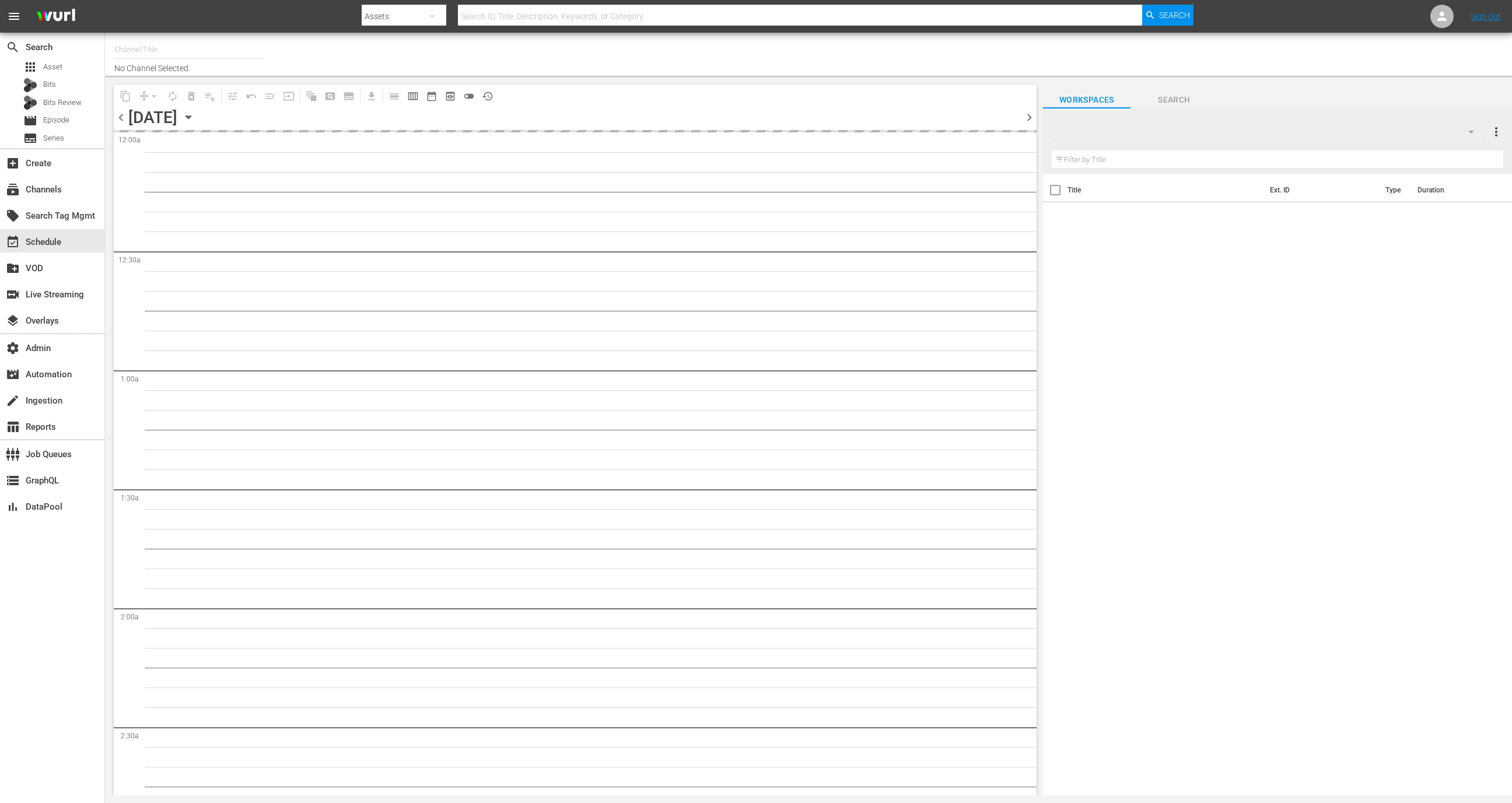
type input "All Weddings by WE tv (695)"
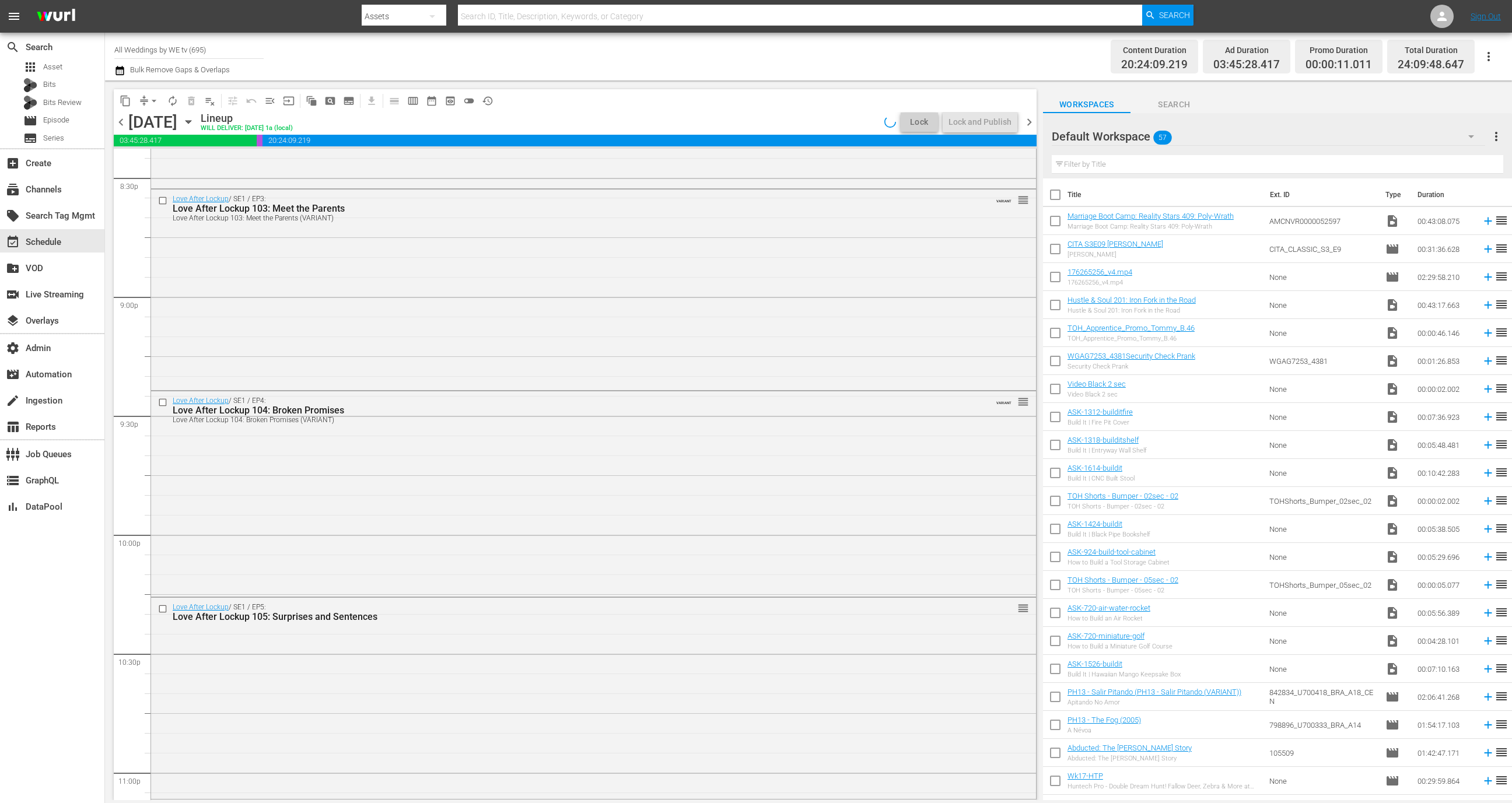
scroll to position [5248, 0]
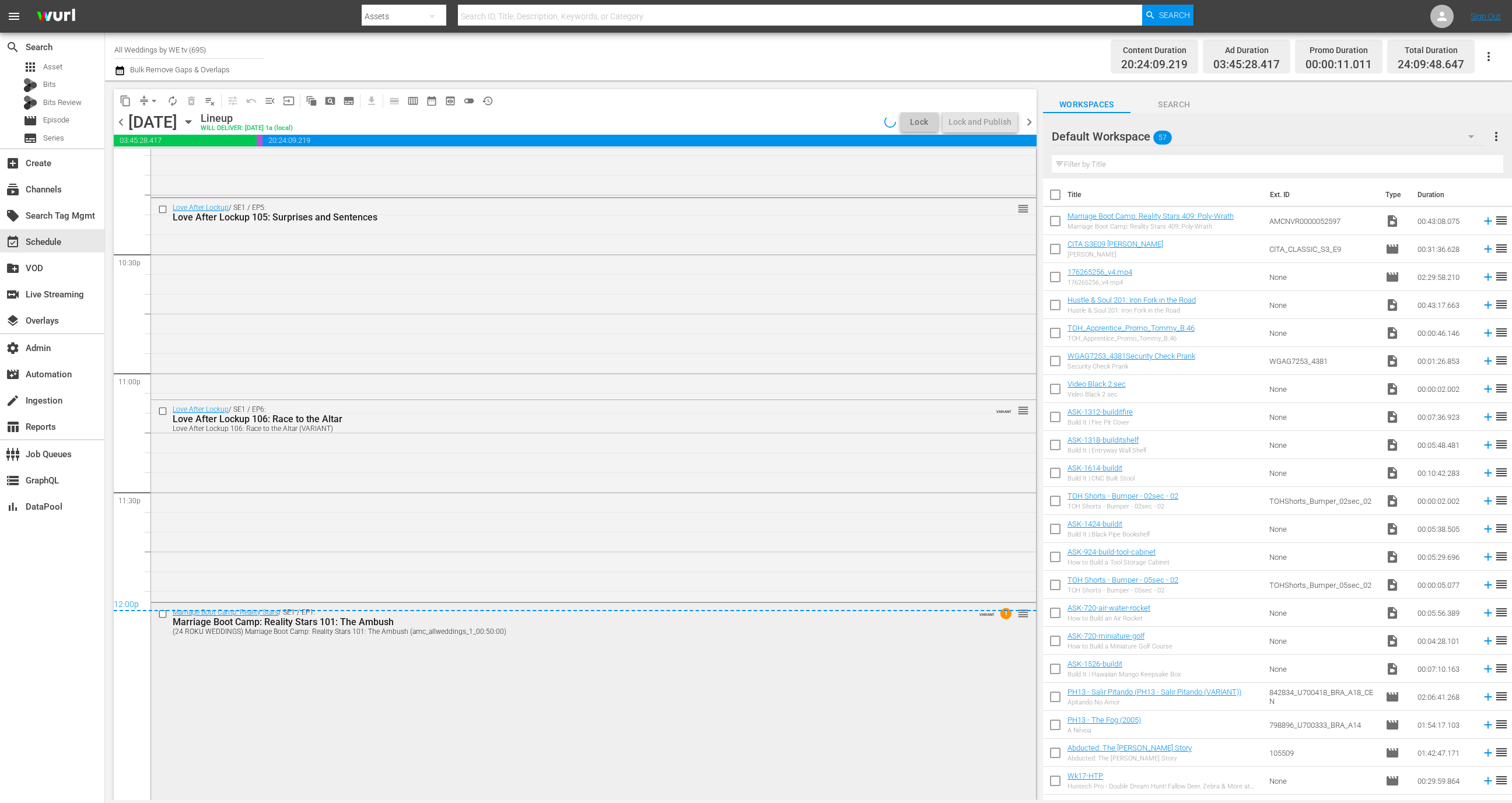
click at [497, 704] on div "Marriage Boot Camp: Reality Stars / SE1 / EP1: Marriage Boot Camp: Reality Star…" at bounding box center [593, 700] width 885 height 195
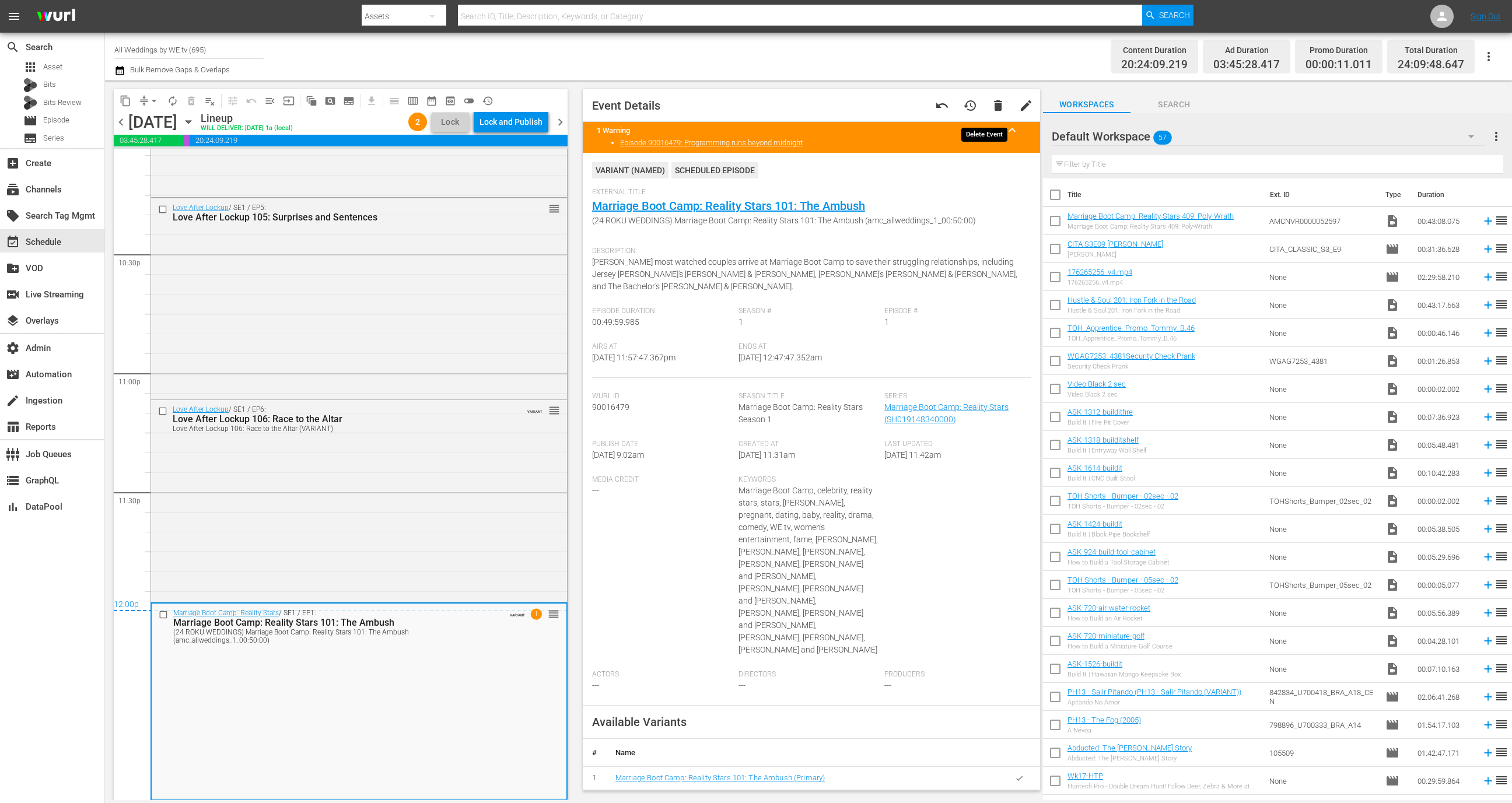
click at [991, 105] on span "delete" at bounding box center [998, 105] width 14 height 14
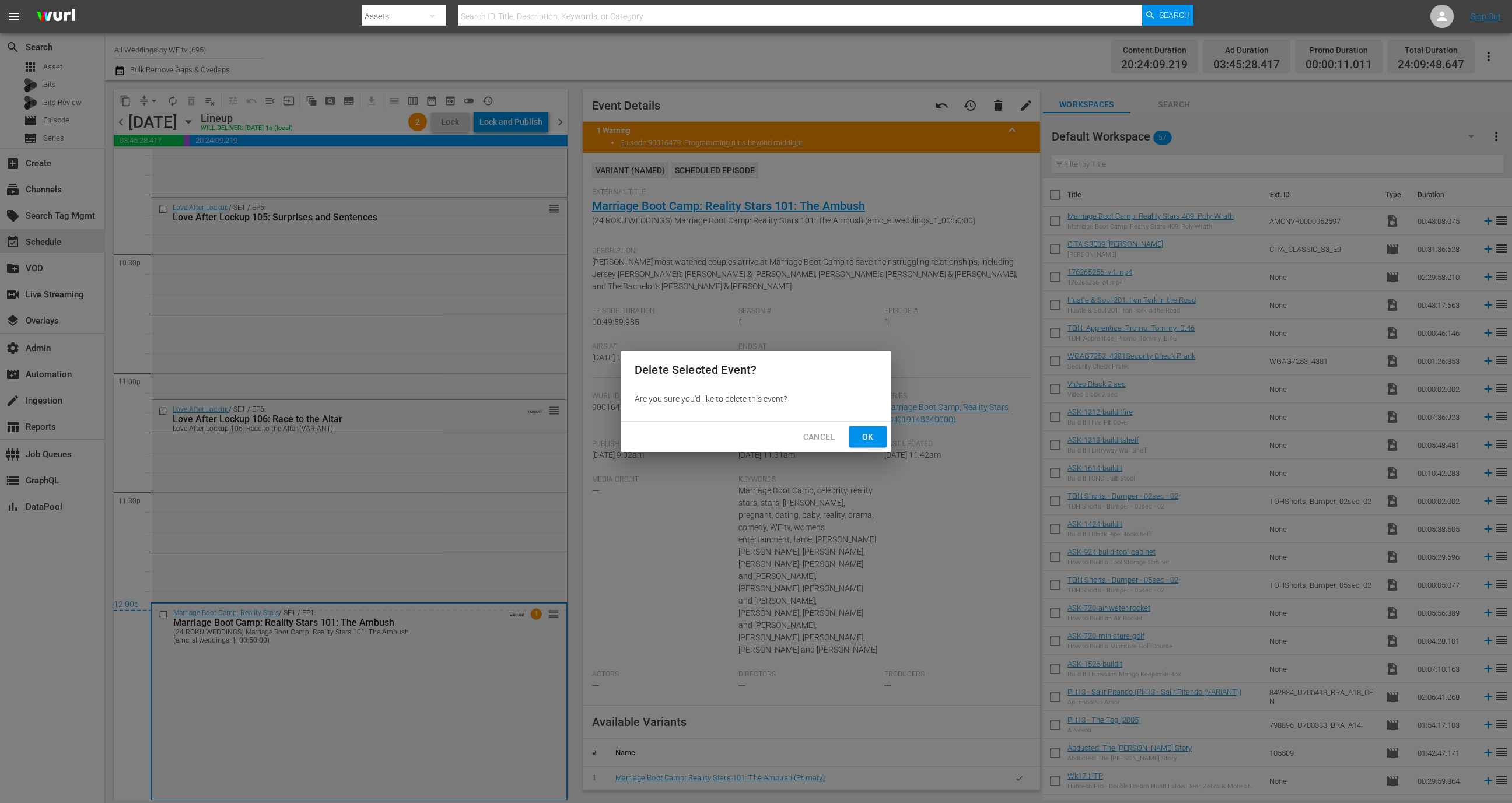
click at [872, 440] on span "Ok" at bounding box center [868, 436] width 18 height 14
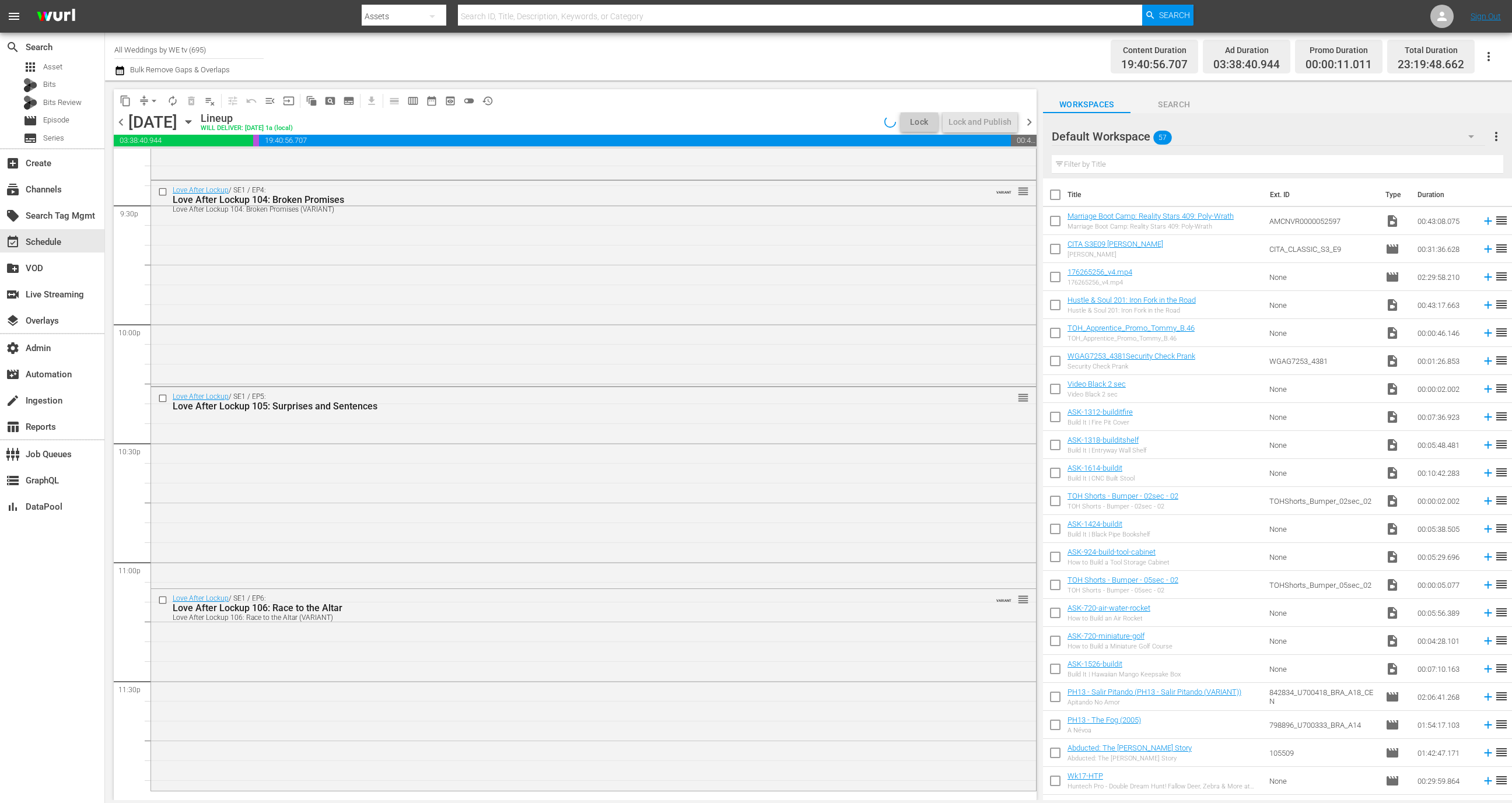
scroll to position [5059, 0]
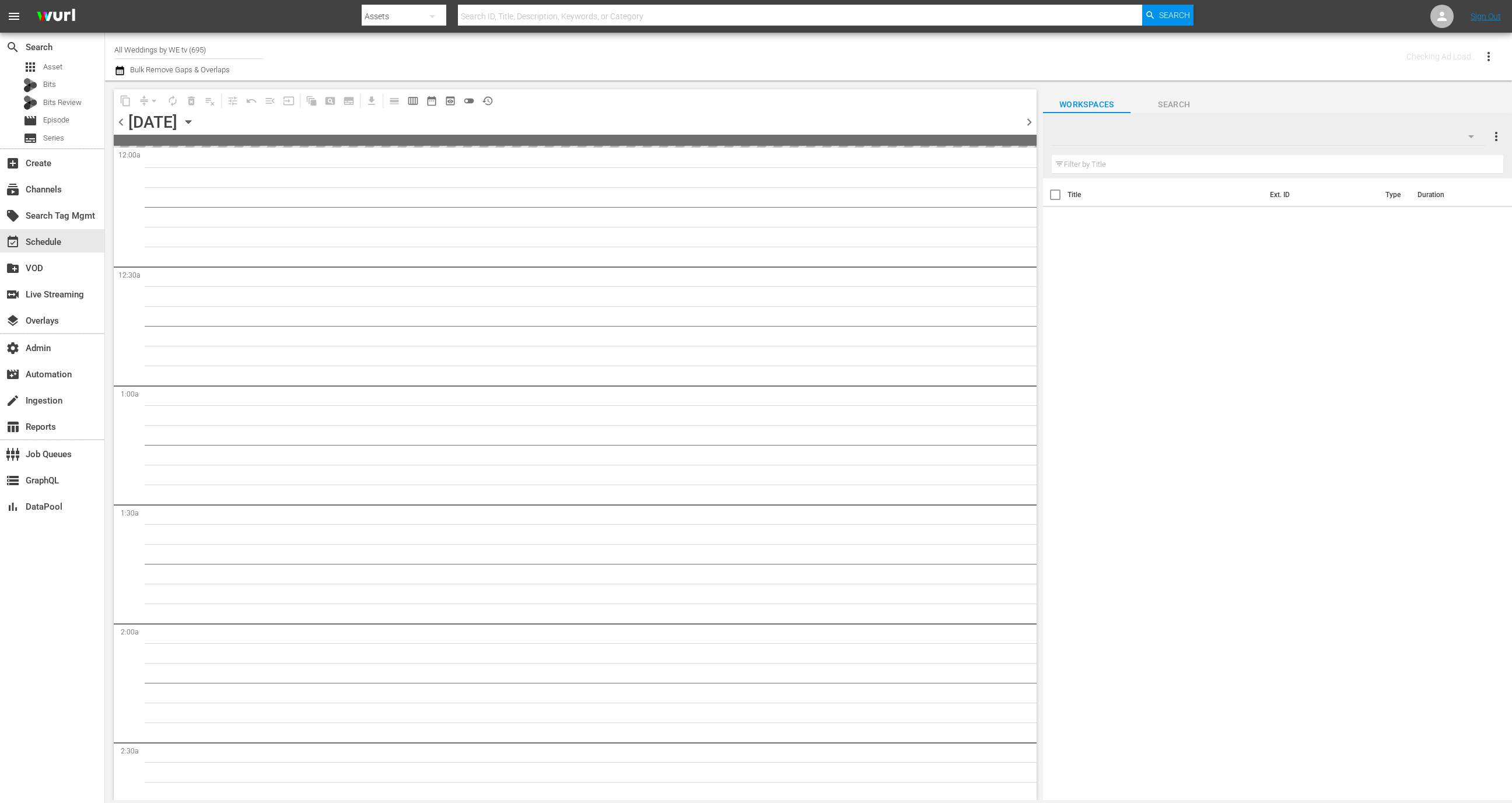
type input "All Weddings by WE tv (695)"
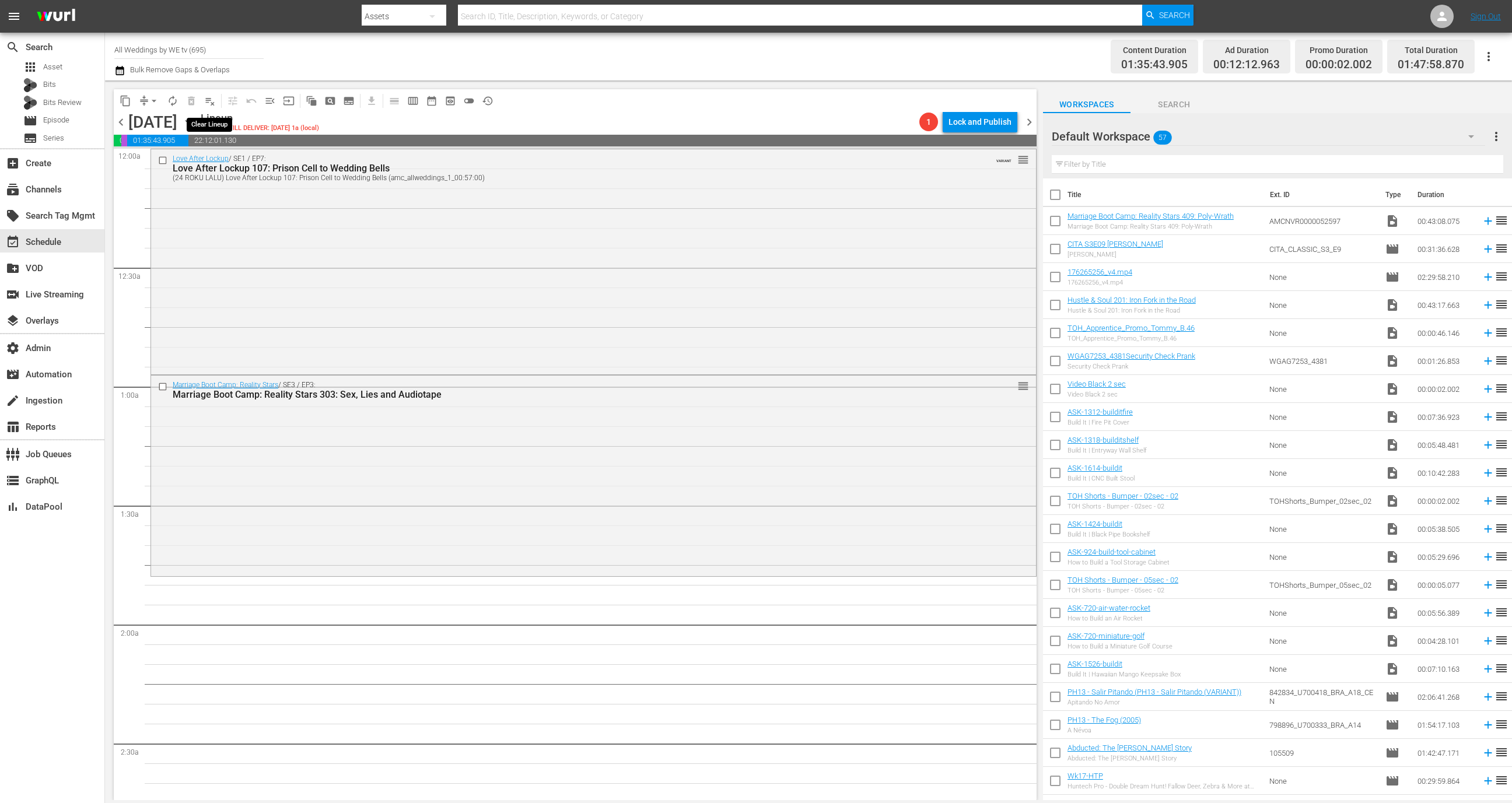
click at [213, 99] on span "playlist_remove_outlined" at bounding box center [210, 101] width 12 height 12
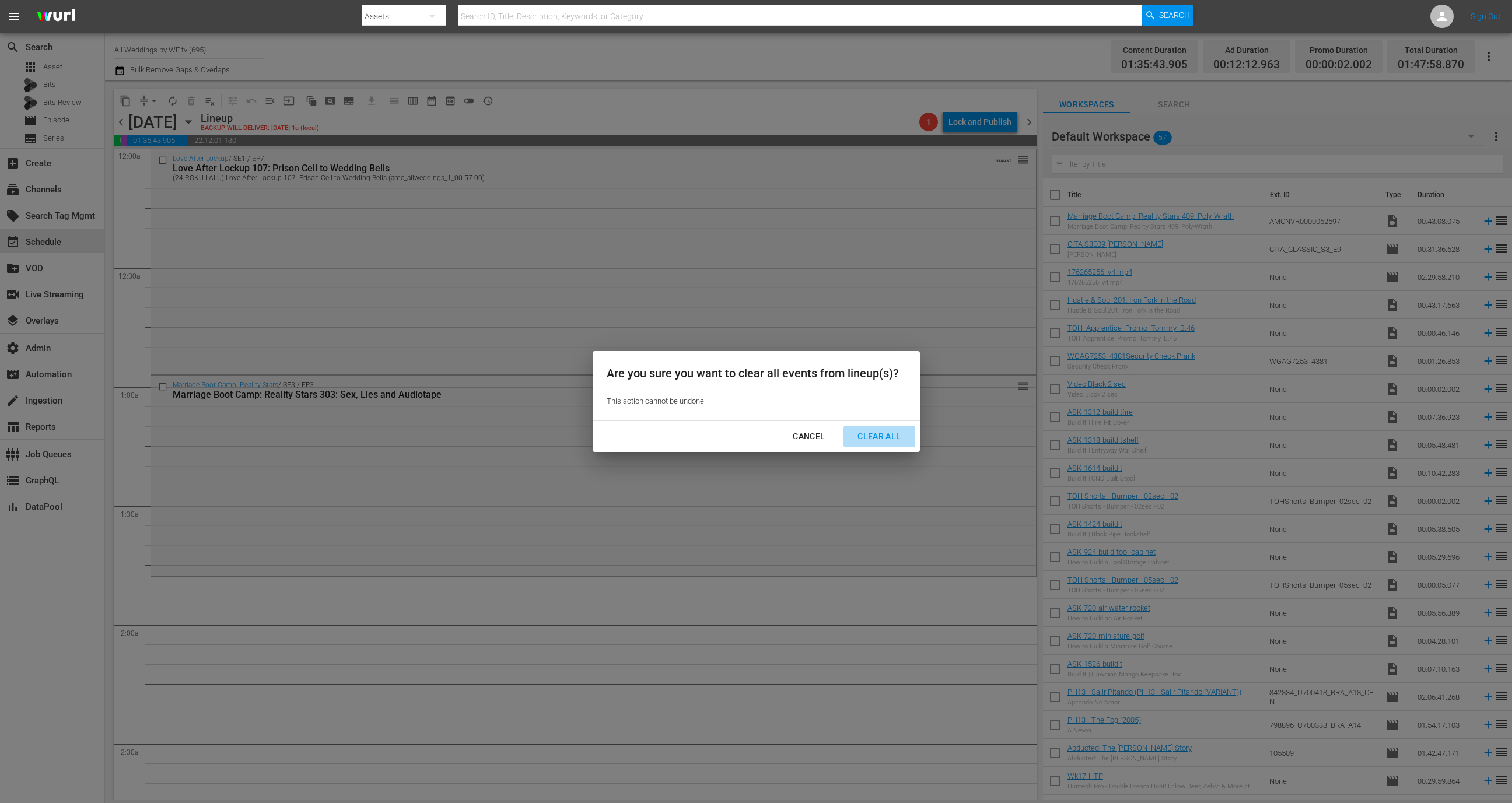
click at [882, 434] on div "Clear All" at bounding box center [879, 436] width 62 height 14
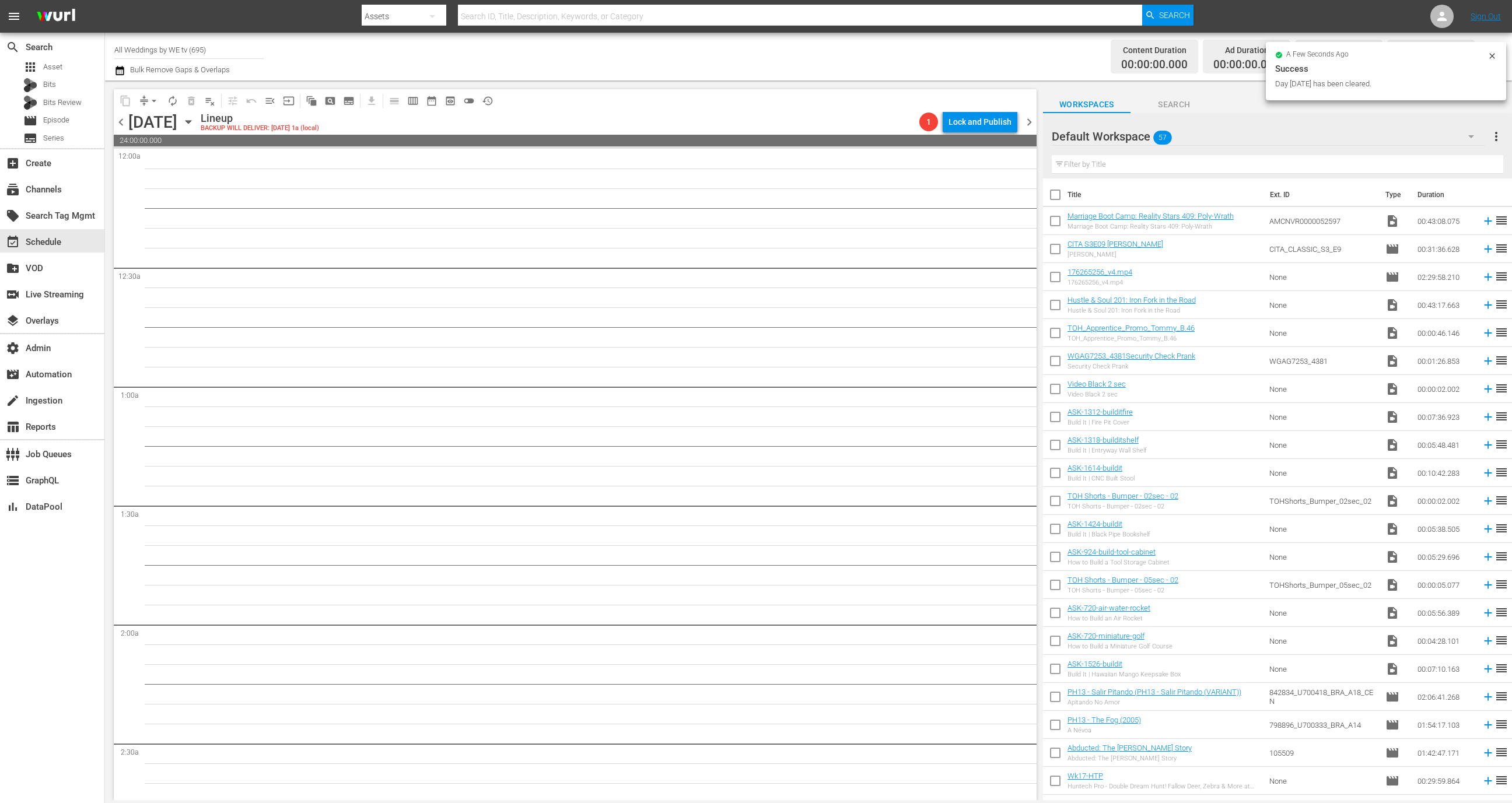
click at [120, 120] on span "chevron_left" at bounding box center [120, 121] width 14 height 14
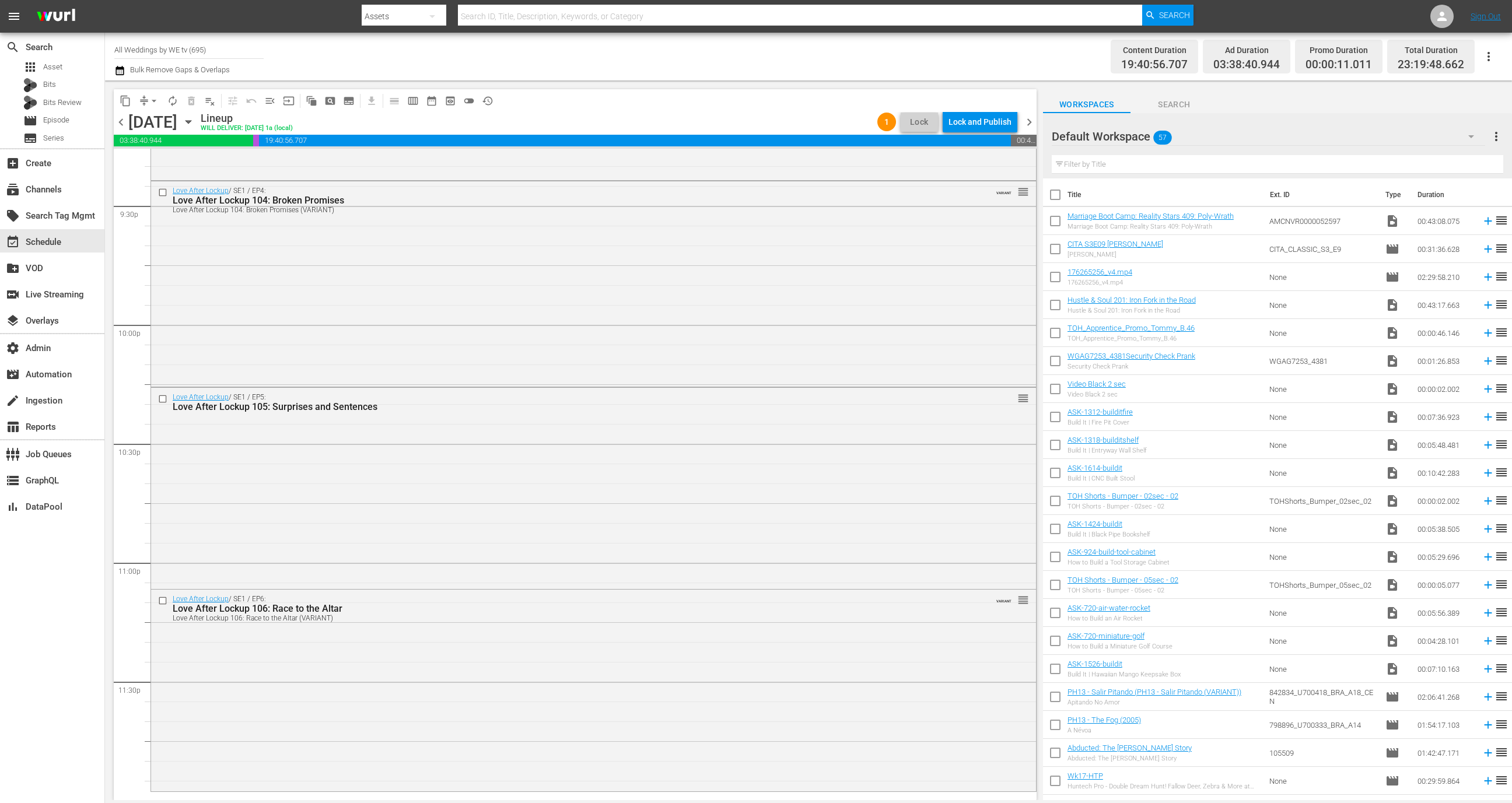
scroll to position [273, 0]
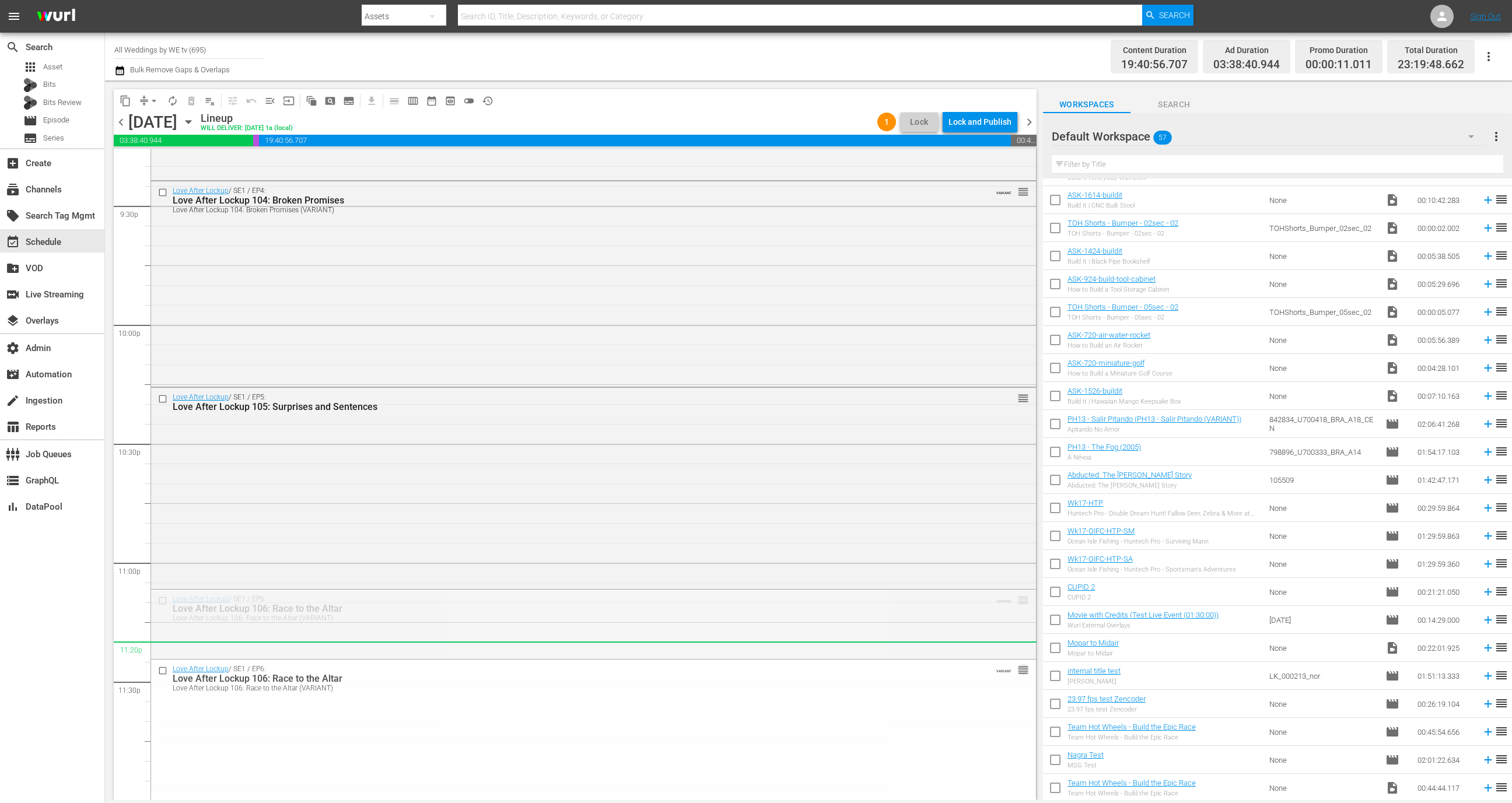
drag, startPoint x: 1010, startPoint y: 603, endPoint x: 1005, endPoint y: 644, distance: 41.3
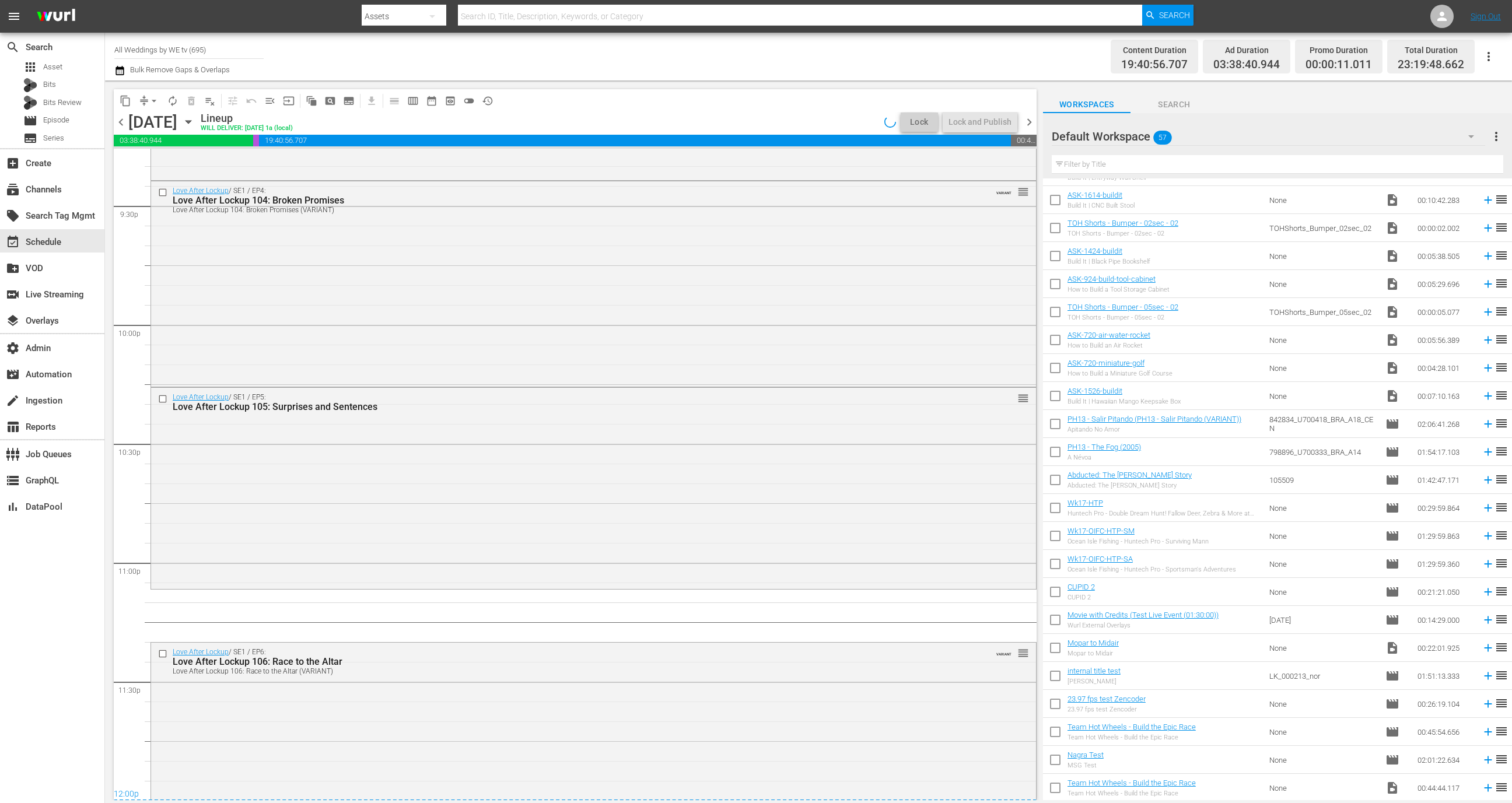
scroll to position [5101, 0]
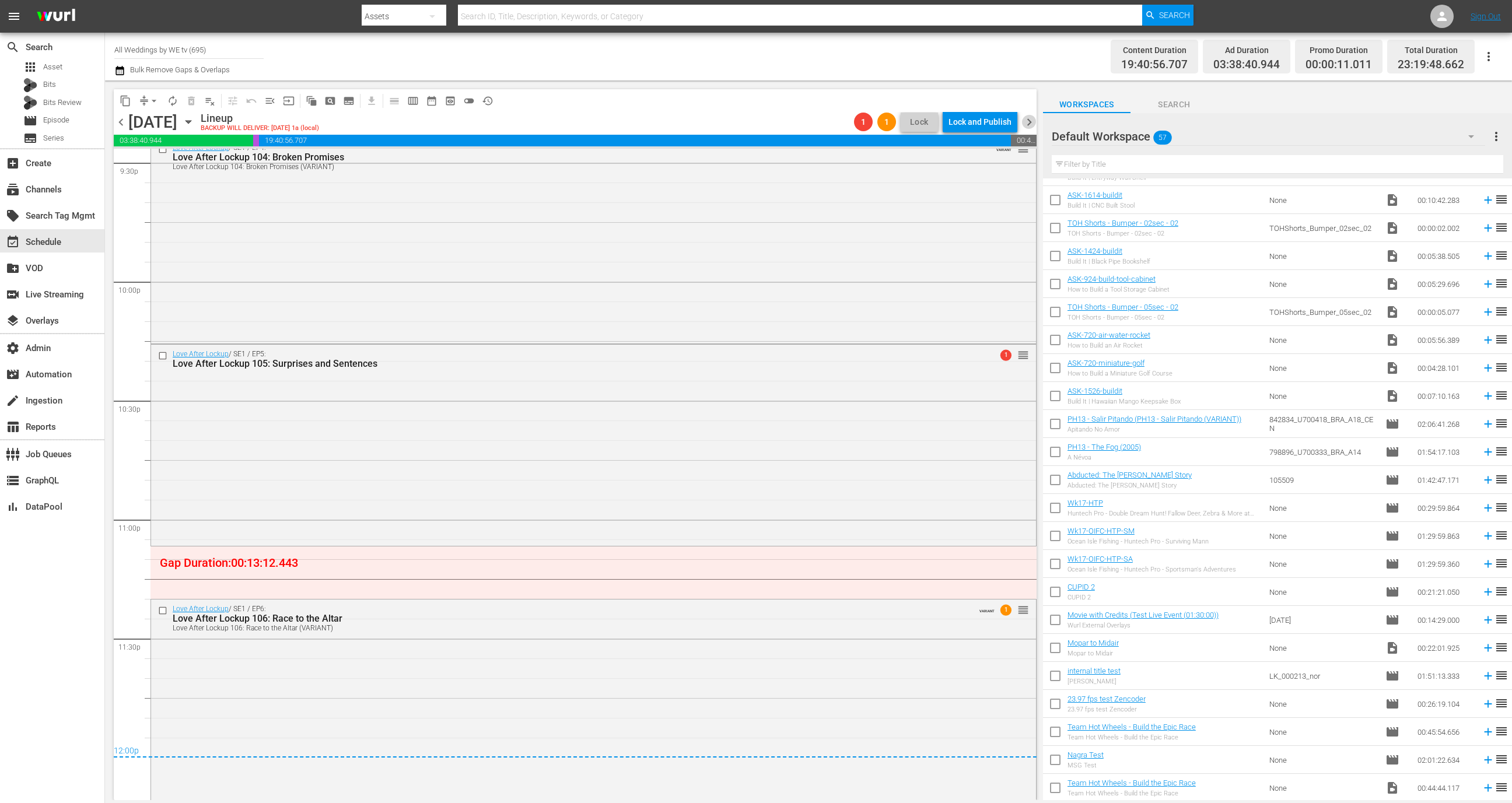
click at [1031, 124] on span "chevron_right" at bounding box center [1029, 121] width 14 height 14
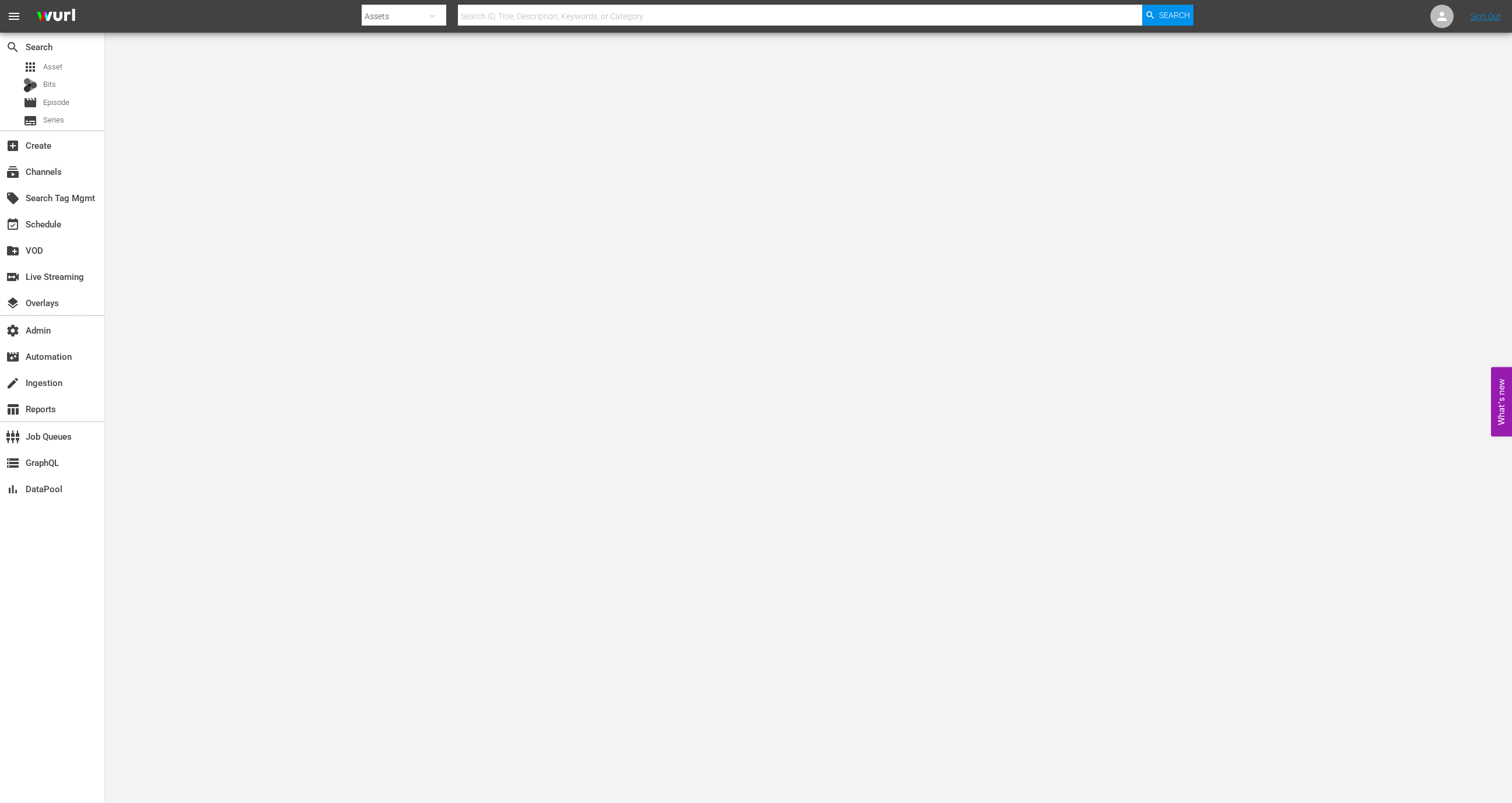
click at [70, 111] on div "apps Asset Bits movie Episode subtitles Series" at bounding box center [52, 94] width 104 height 70
click at [76, 101] on div "movie Episode" at bounding box center [52, 103] width 104 height 17
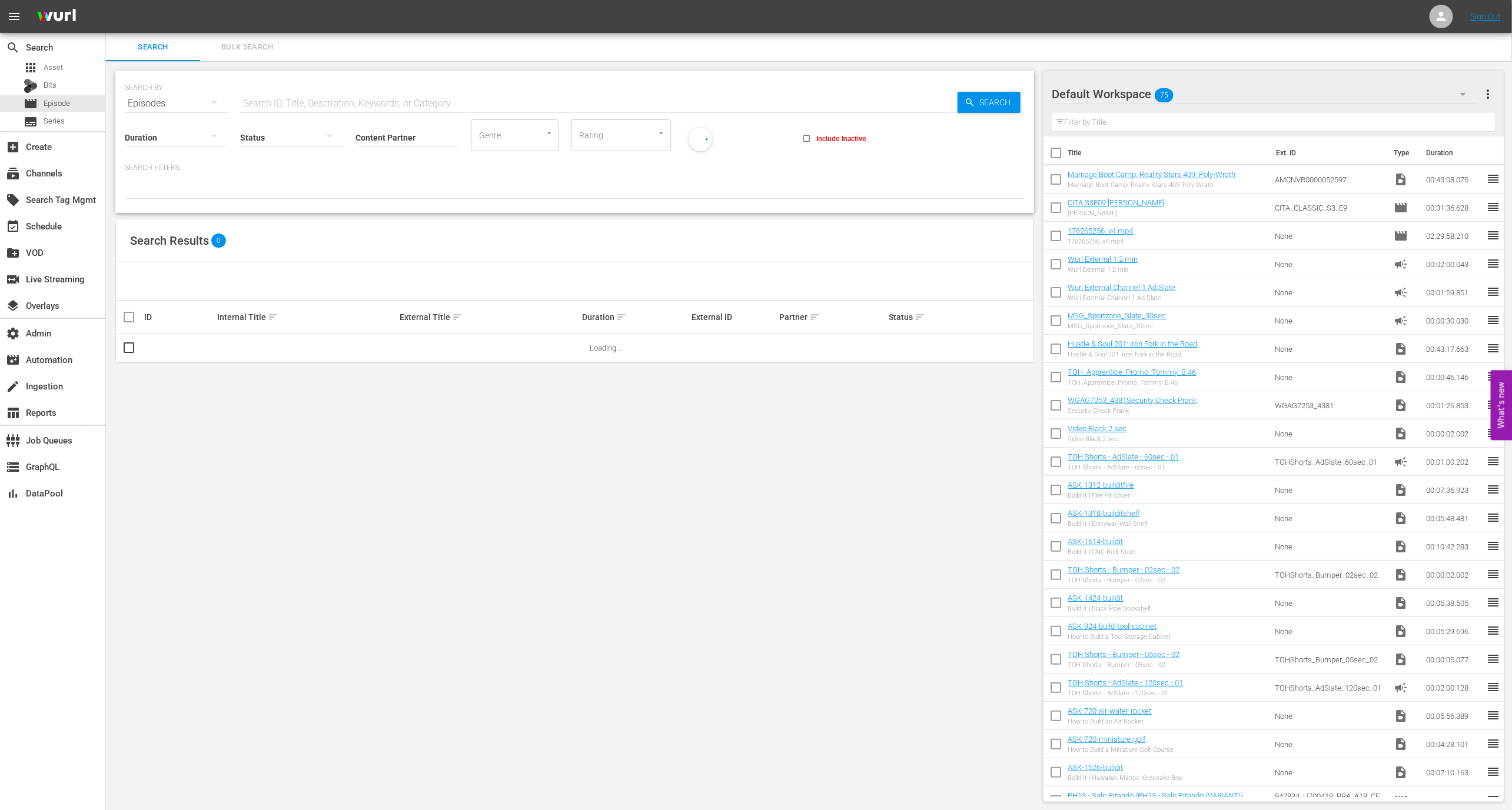
click at [1100, 181] on div "Marriage Boot Camp: Reality Stars 409: Poly-Wrath" at bounding box center [1152, 185] width 168 height 8
click at [1100, 178] on link "Marriage Boot Camp: Reality Stars 409: Poly-Wrath" at bounding box center [1152, 174] width 168 height 8
click at [1101, 225] on td "176265256_v4.mp4 176265256_v4.mp4" at bounding box center [1170, 235] width 202 height 28
click at [1101, 228] on link "176265256_v4.mp4" at bounding box center [1100, 231] width 65 height 8
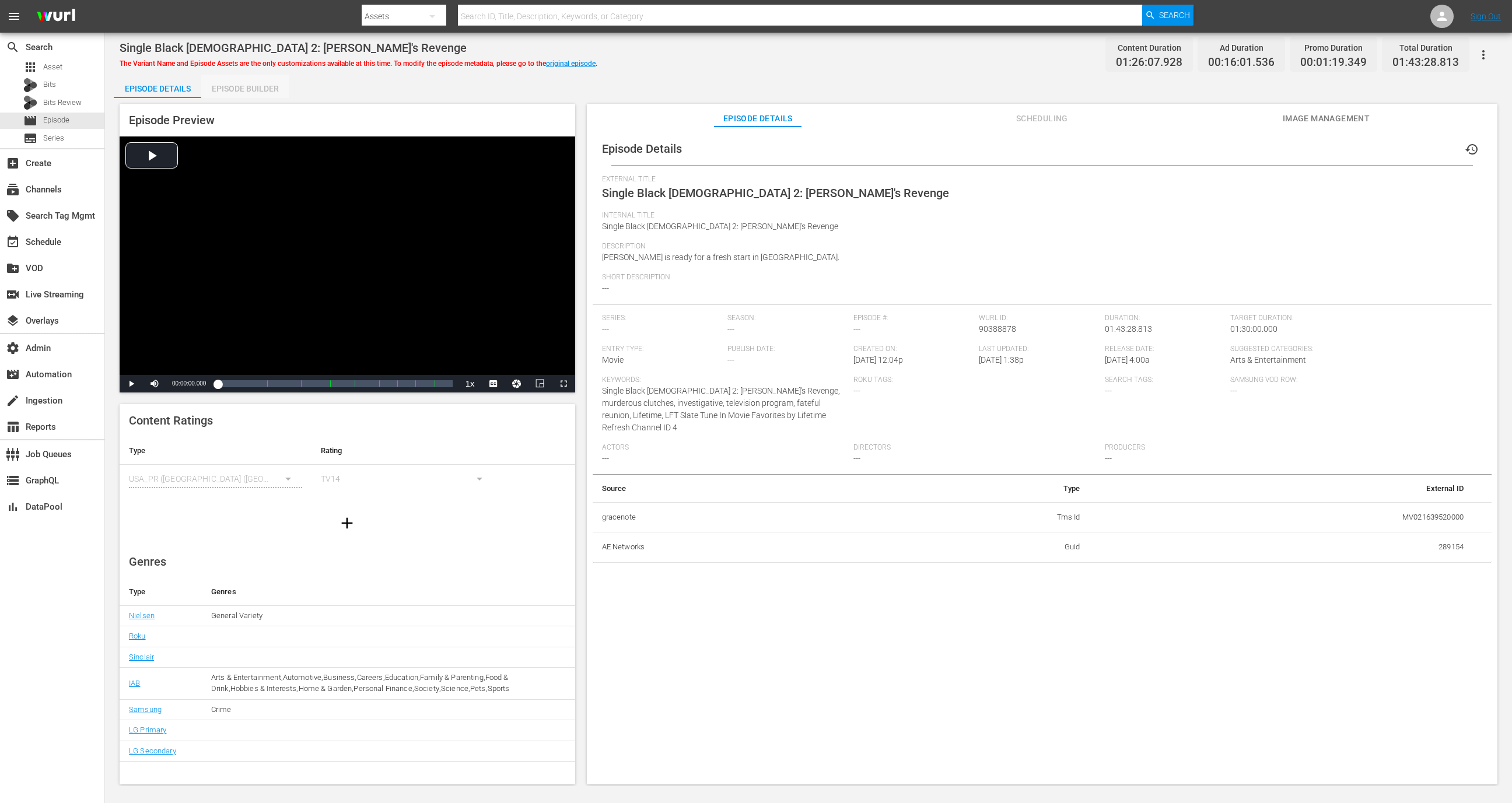
click at [255, 86] on div "Episode Builder" at bounding box center [245, 88] width 88 height 28
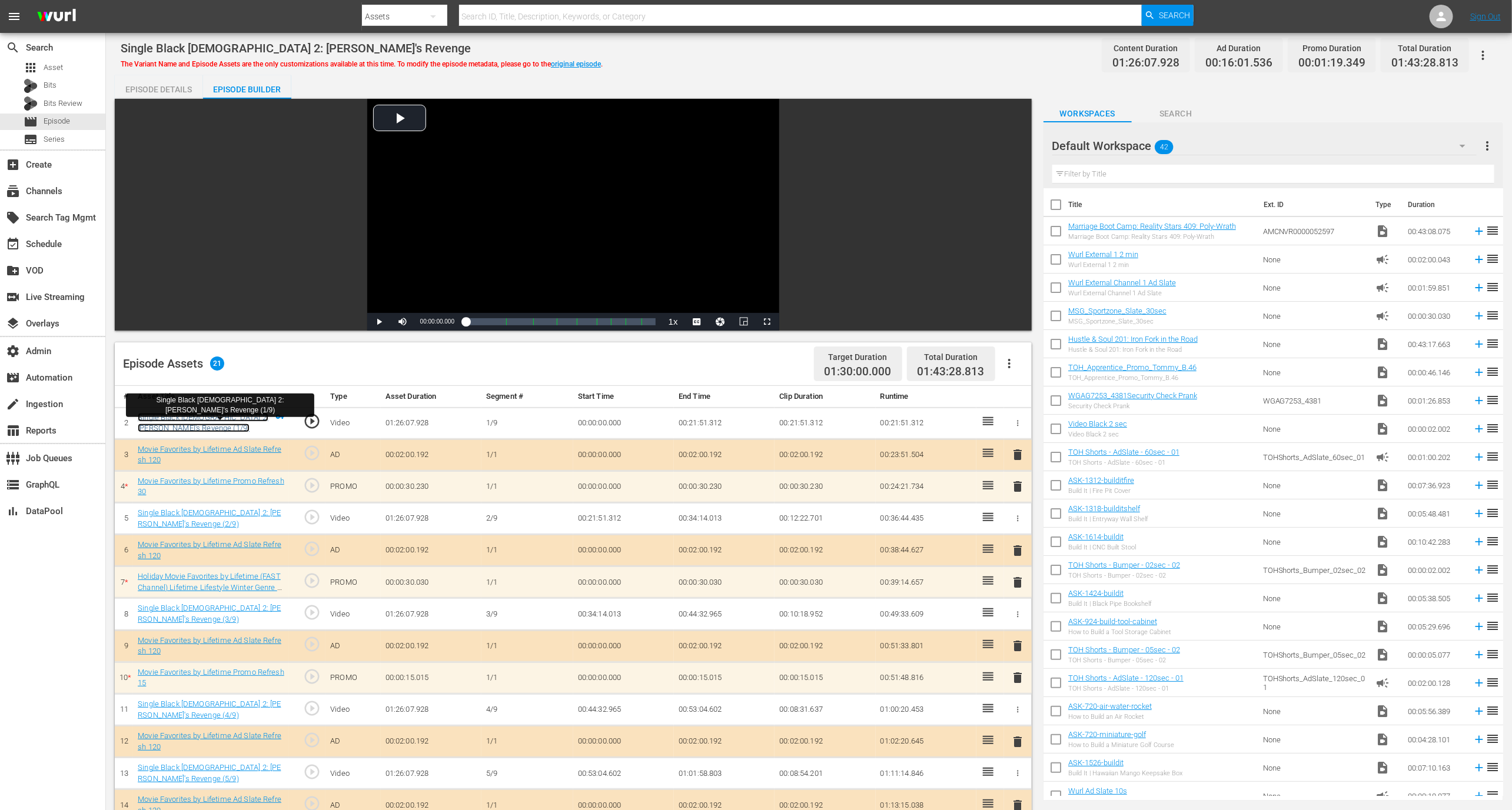
click at [231, 421] on link "Single Black [DEMOGRAPHIC_DATA] 2: [PERSON_NAME]'s Revenge (1/9)" at bounding box center [202, 423] width 131 height 20
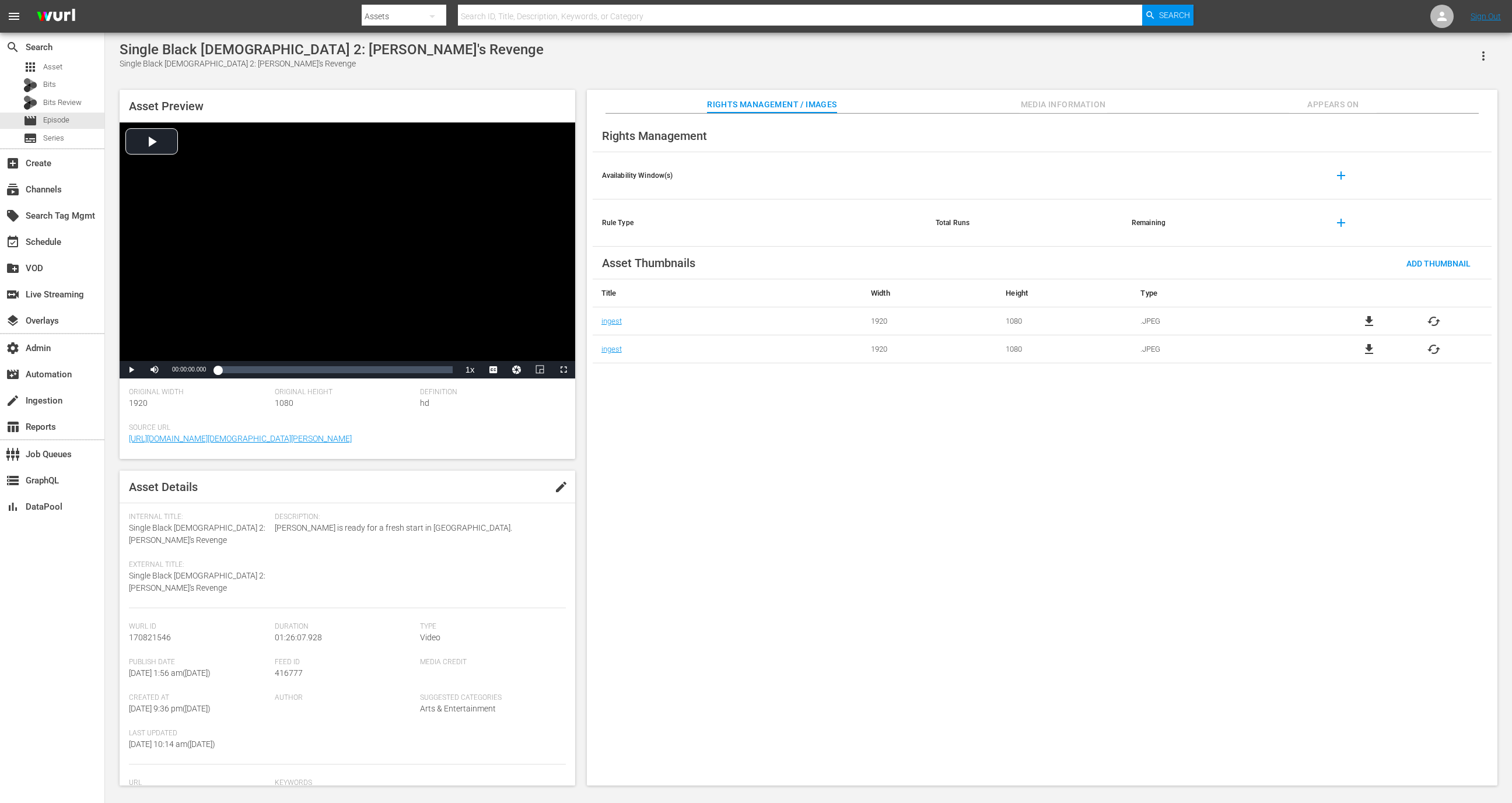
scroll to position [114, 0]
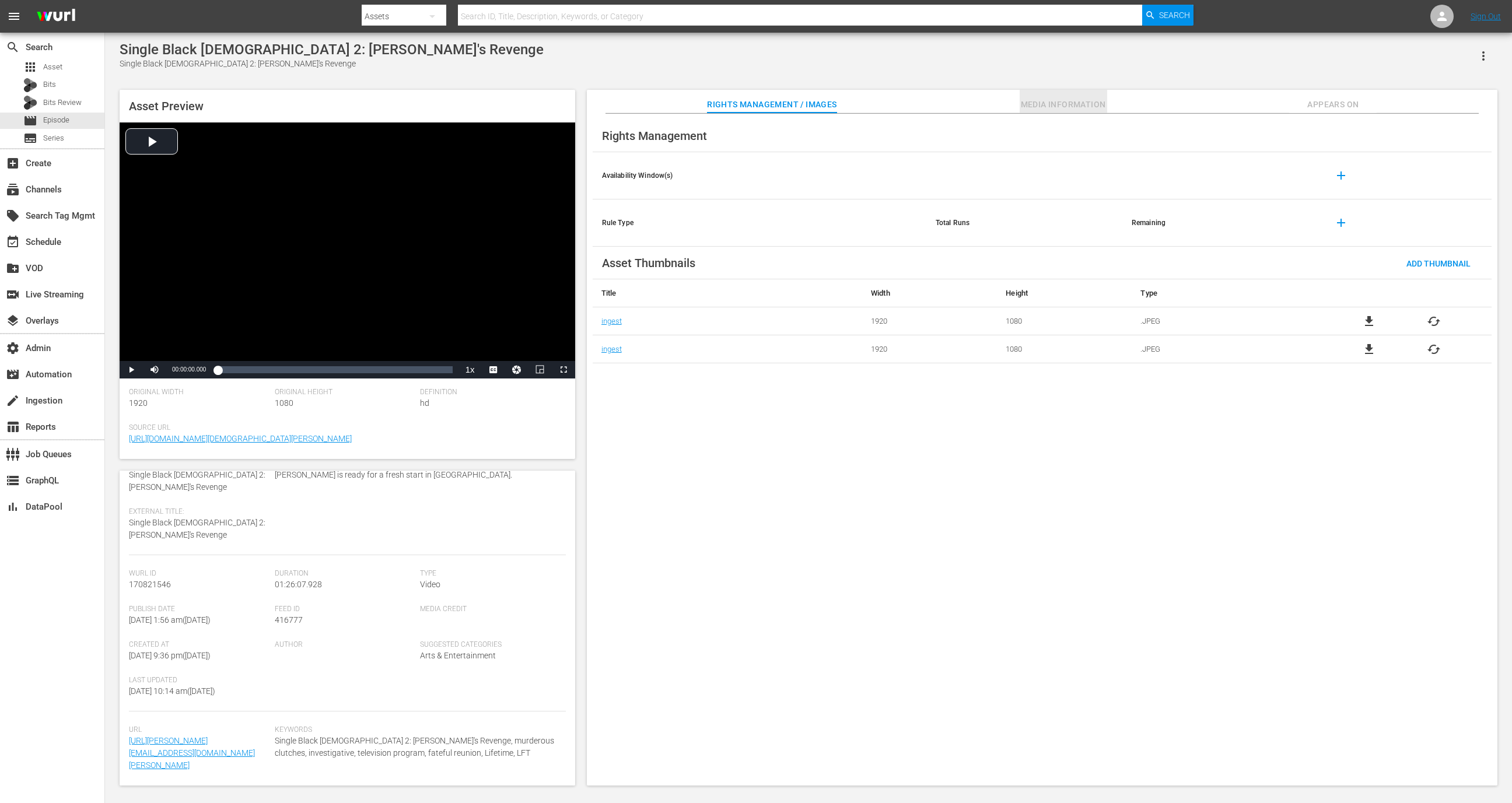
click at [1055, 101] on span "Media Information" at bounding box center [1063, 104] width 88 height 14
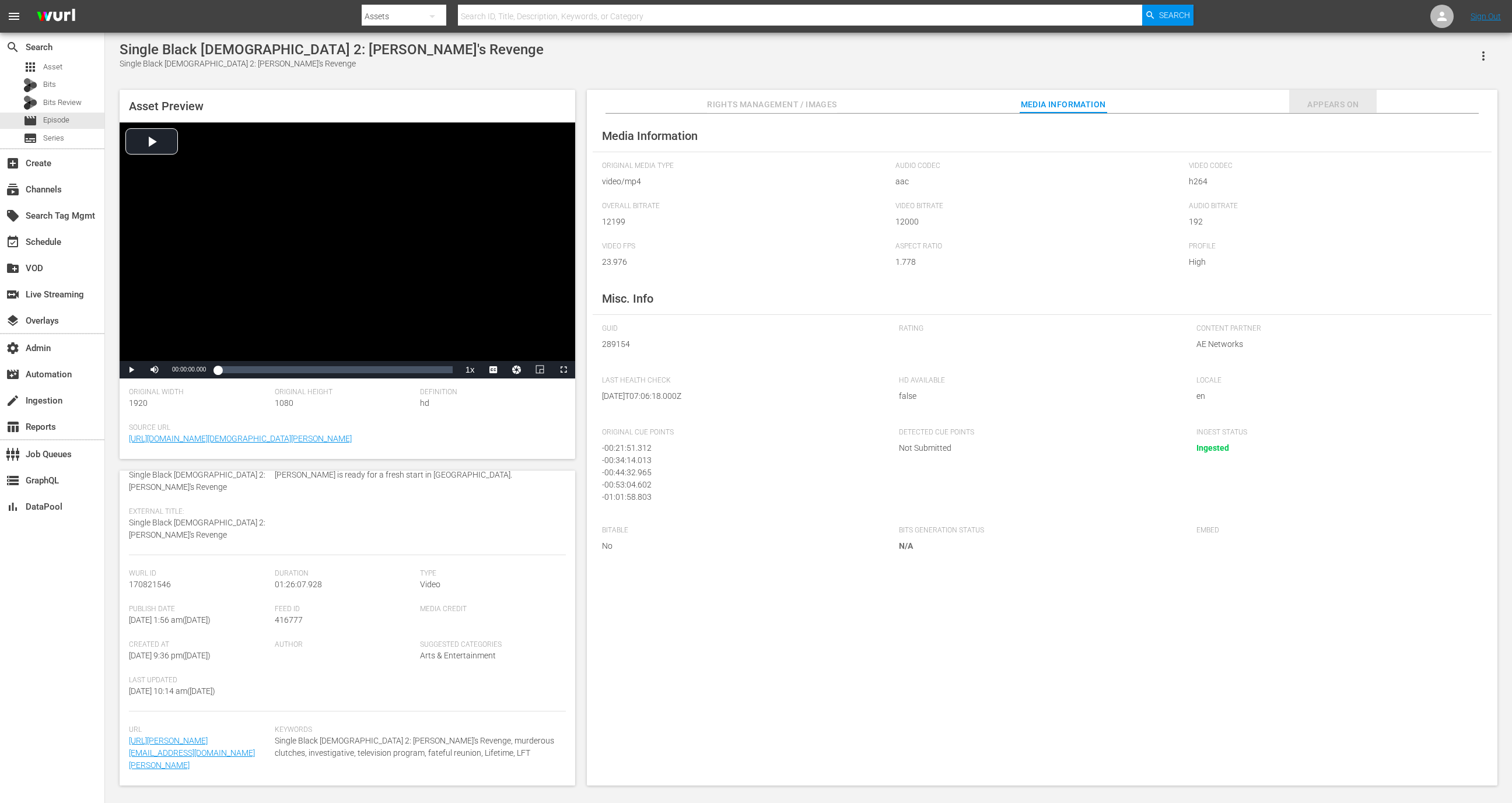
click at [1325, 109] on span "Appears On" at bounding box center [1332, 104] width 88 height 14
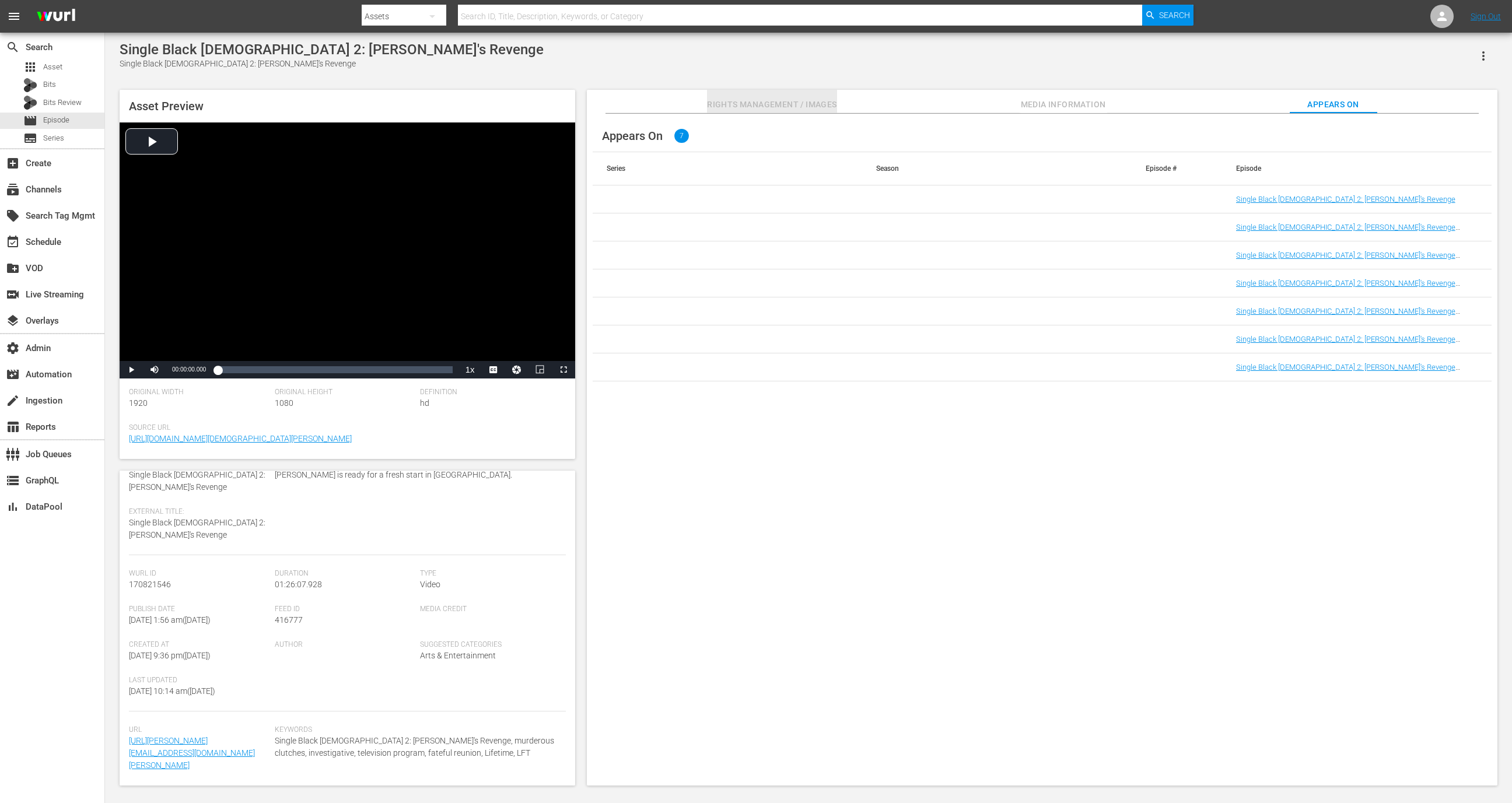
drag, startPoint x: 809, startPoint y: 102, endPoint x: 798, endPoint y: 102, distance: 11.0
click at [808, 102] on span "Rights Management / Images" at bounding box center [771, 104] width 130 height 14
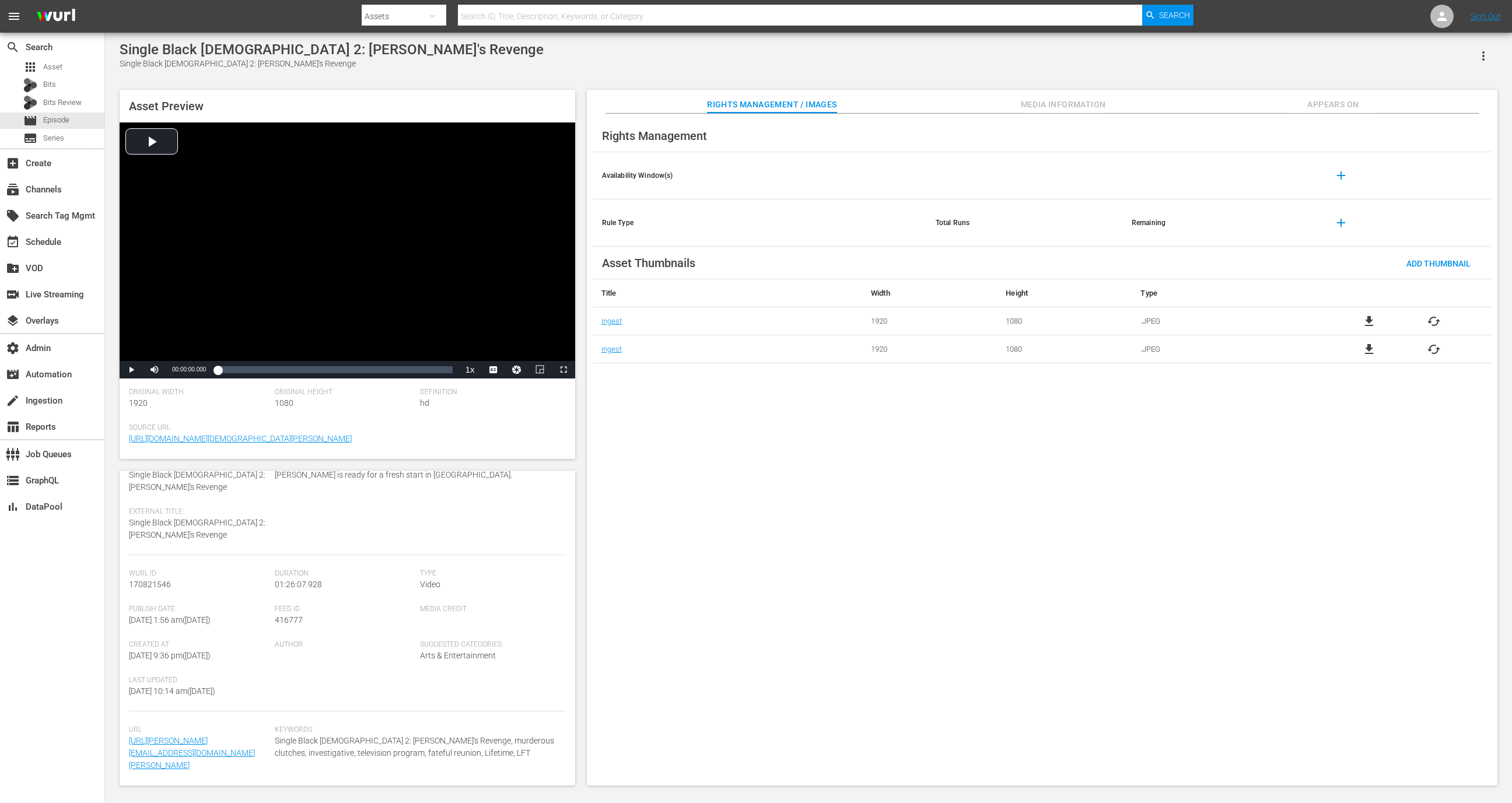
click at [285, 666] on div "[PERSON_NAME] Id 170821546 Duration 01:26:07.928 Type Video Publish Date [DATE]…" at bounding box center [347, 640] width 437 height 142
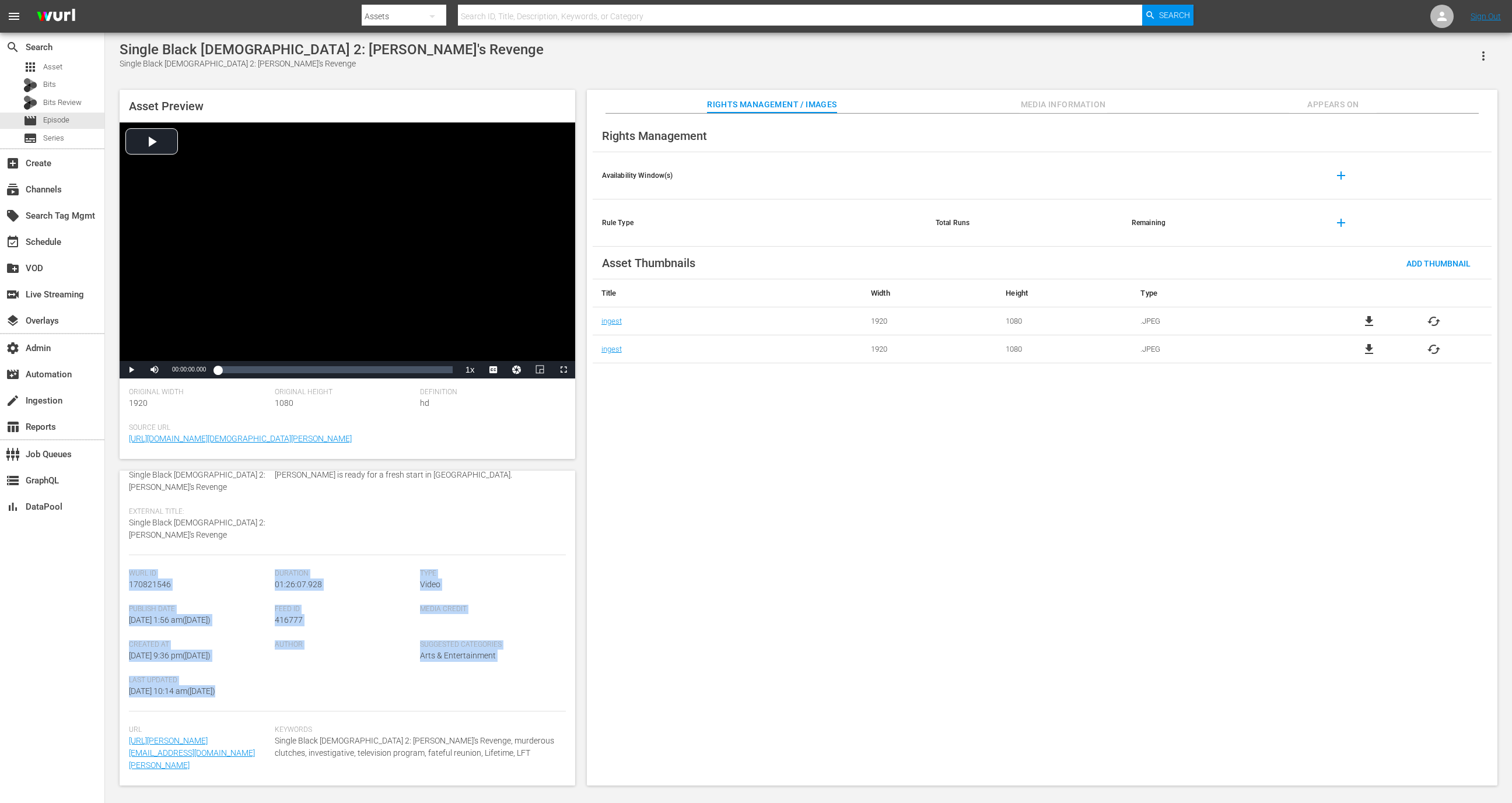
click at [285, 666] on div "[PERSON_NAME] Id 170821546 Duration 01:26:07.928 Type Video Publish Date [DATE]…" at bounding box center [347, 640] width 437 height 142
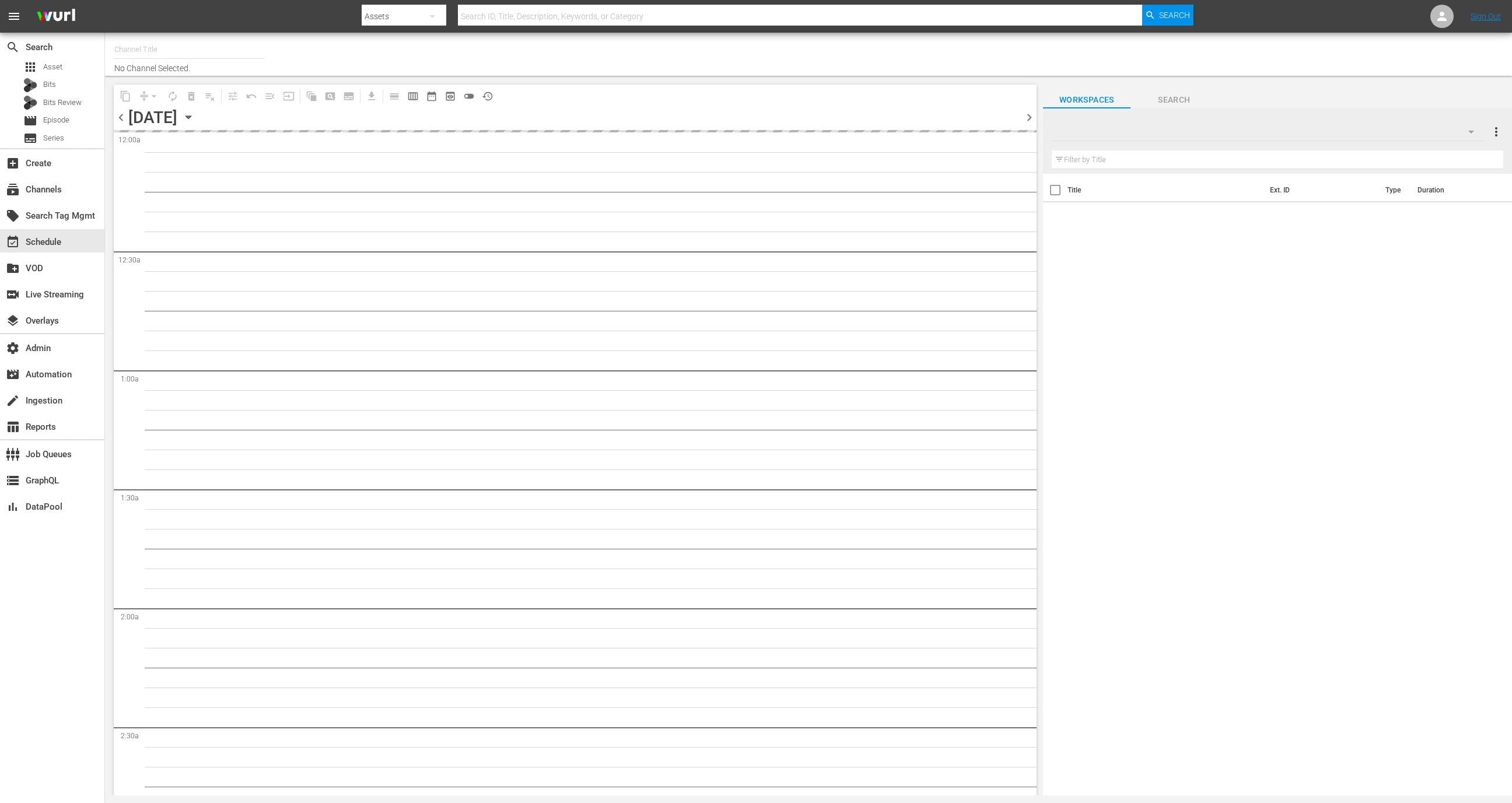
type input "All Weddings by WE tv (695)"
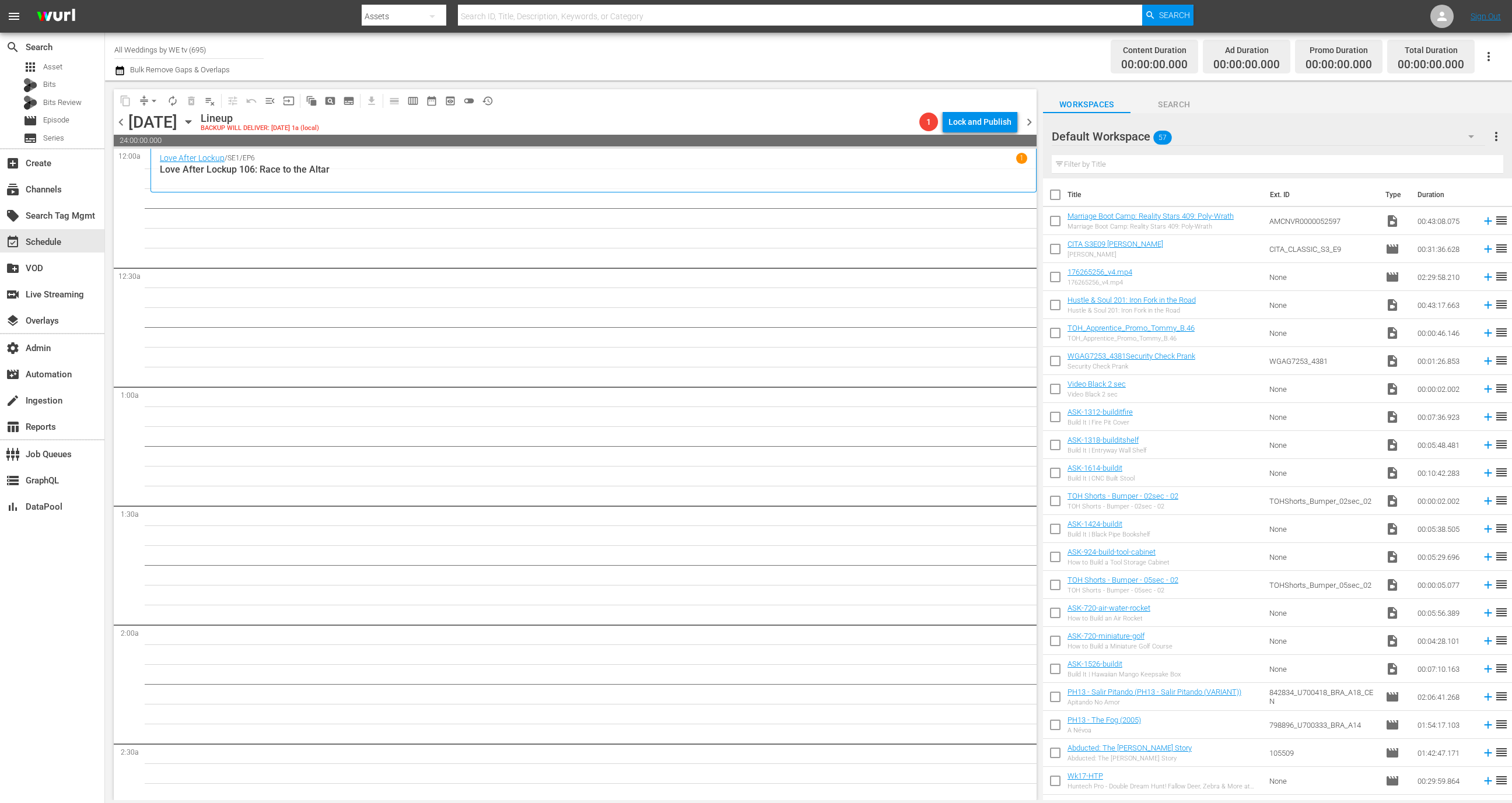
click at [123, 116] on span "chevron_left" at bounding box center [120, 121] width 14 height 14
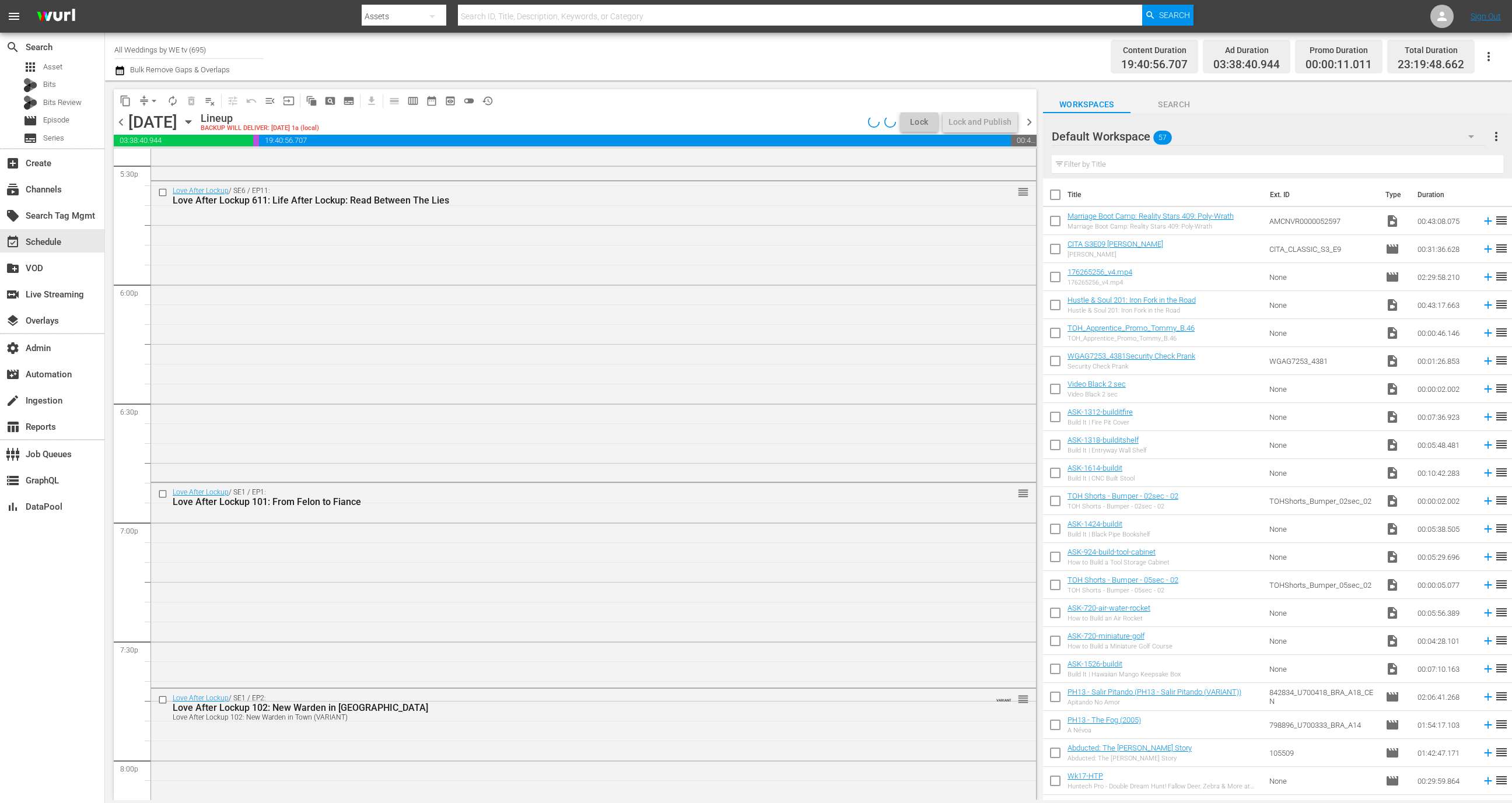
scroll to position [5101, 0]
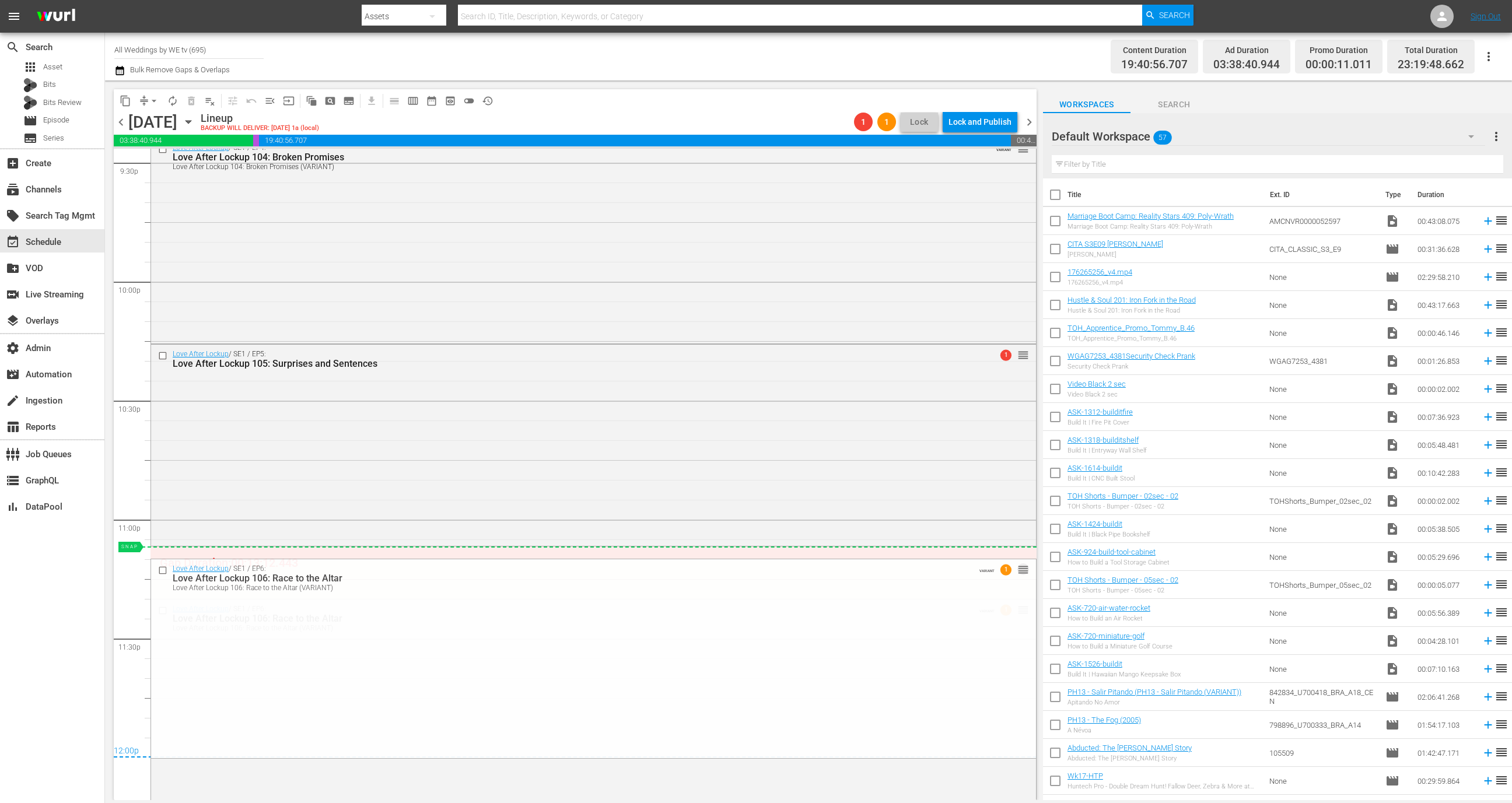
drag, startPoint x: 1013, startPoint y: 611, endPoint x: 1012, endPoint y: 548, distance: 63.0
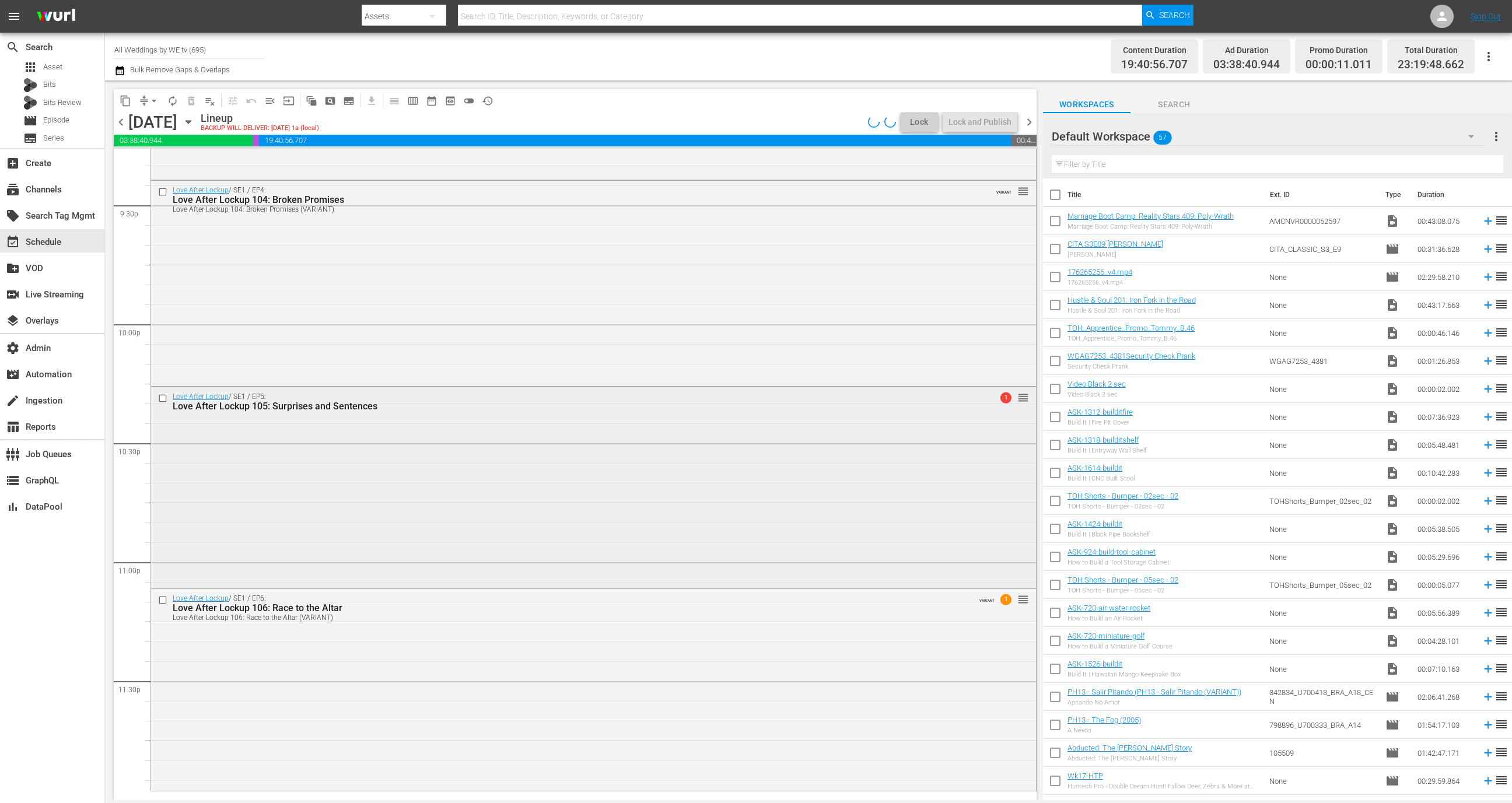
scroll to position [5059, 0]
click at [1027, 118] on span "chevron_right" at bounding box center [1029, 121] width 14 height 14
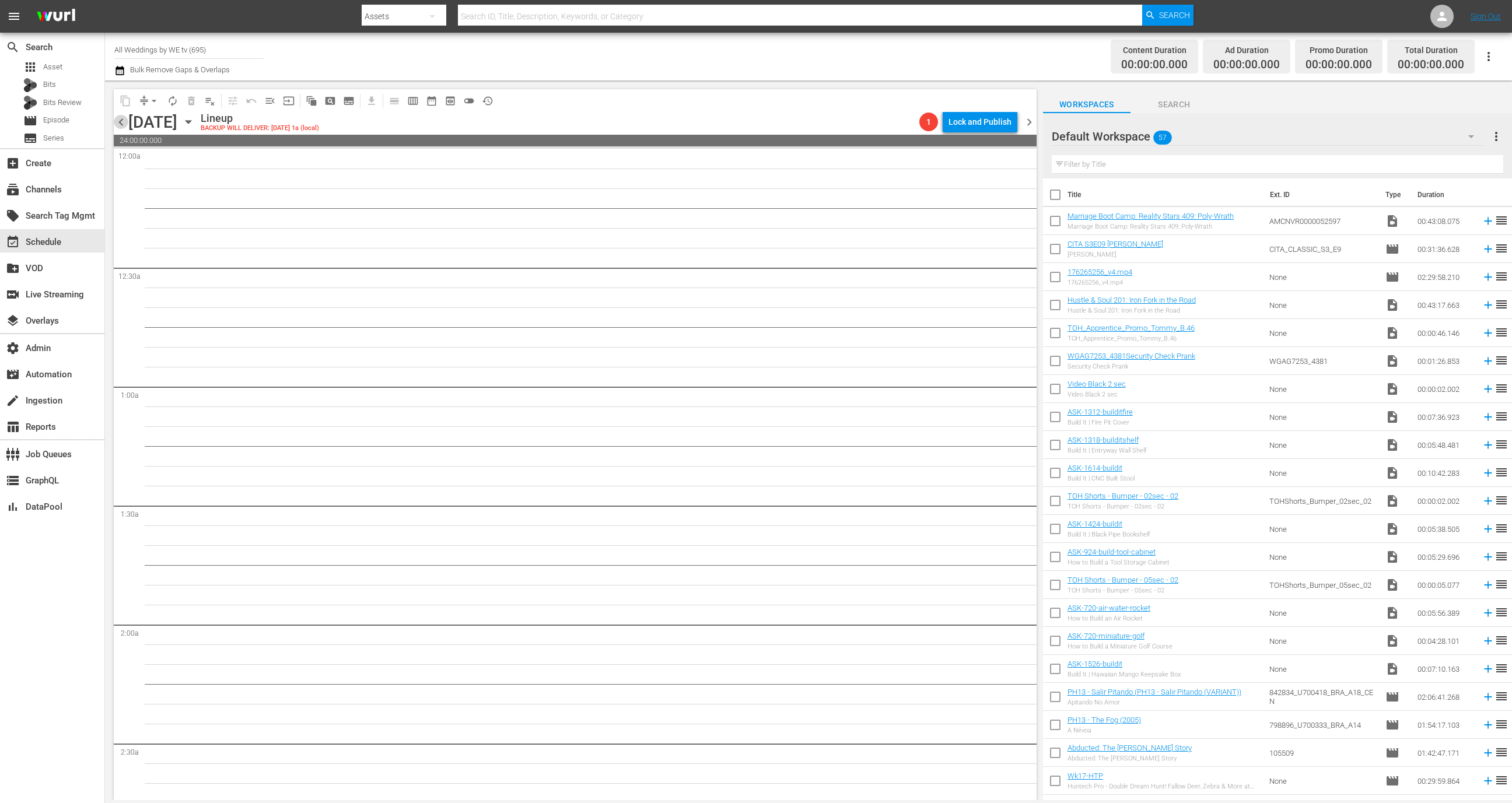
click at [119, 123] on span "chevron_left" at bounding box center [120, 121] width 14 height 14
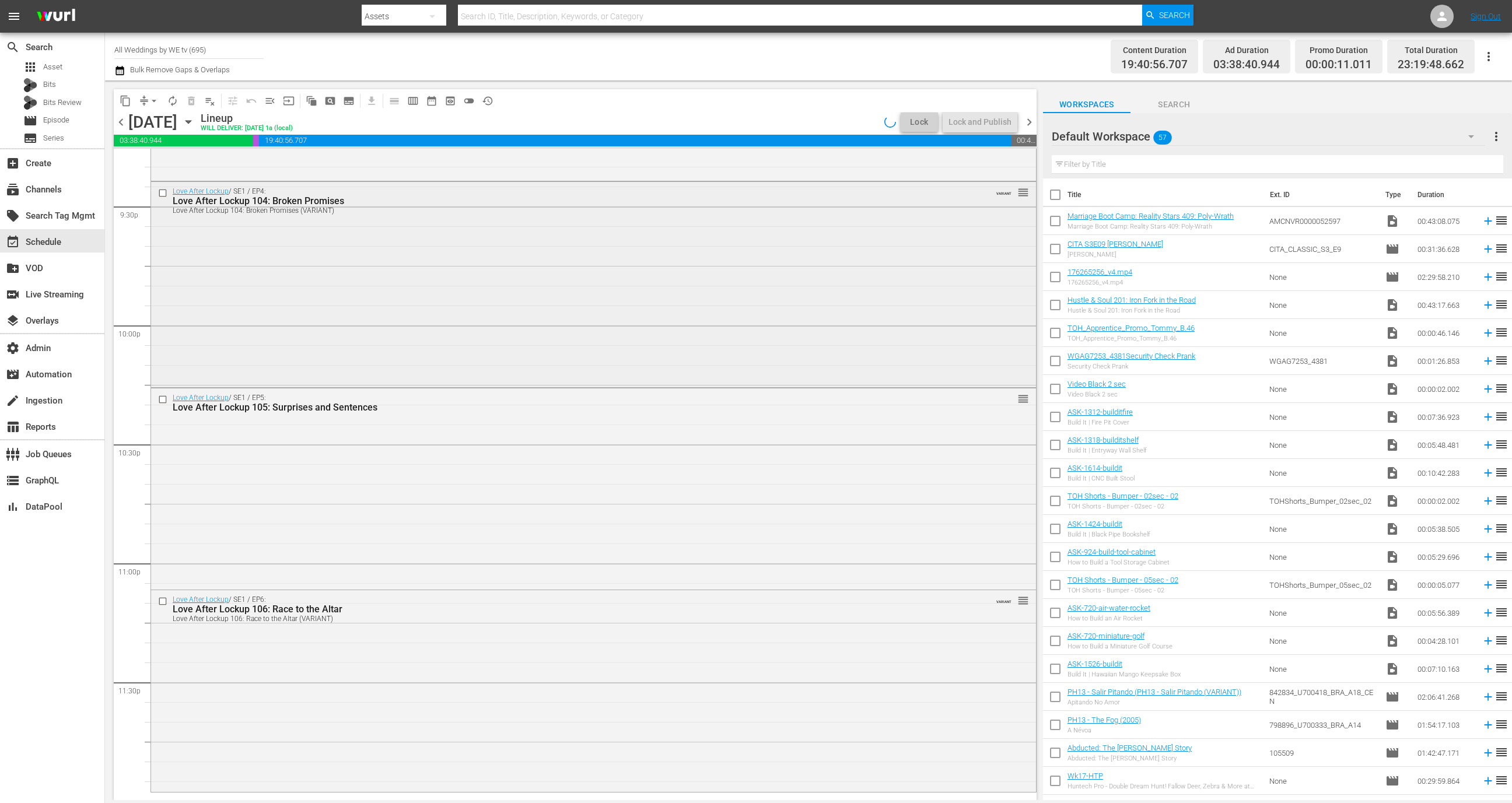
scroll to position [4760, 0]
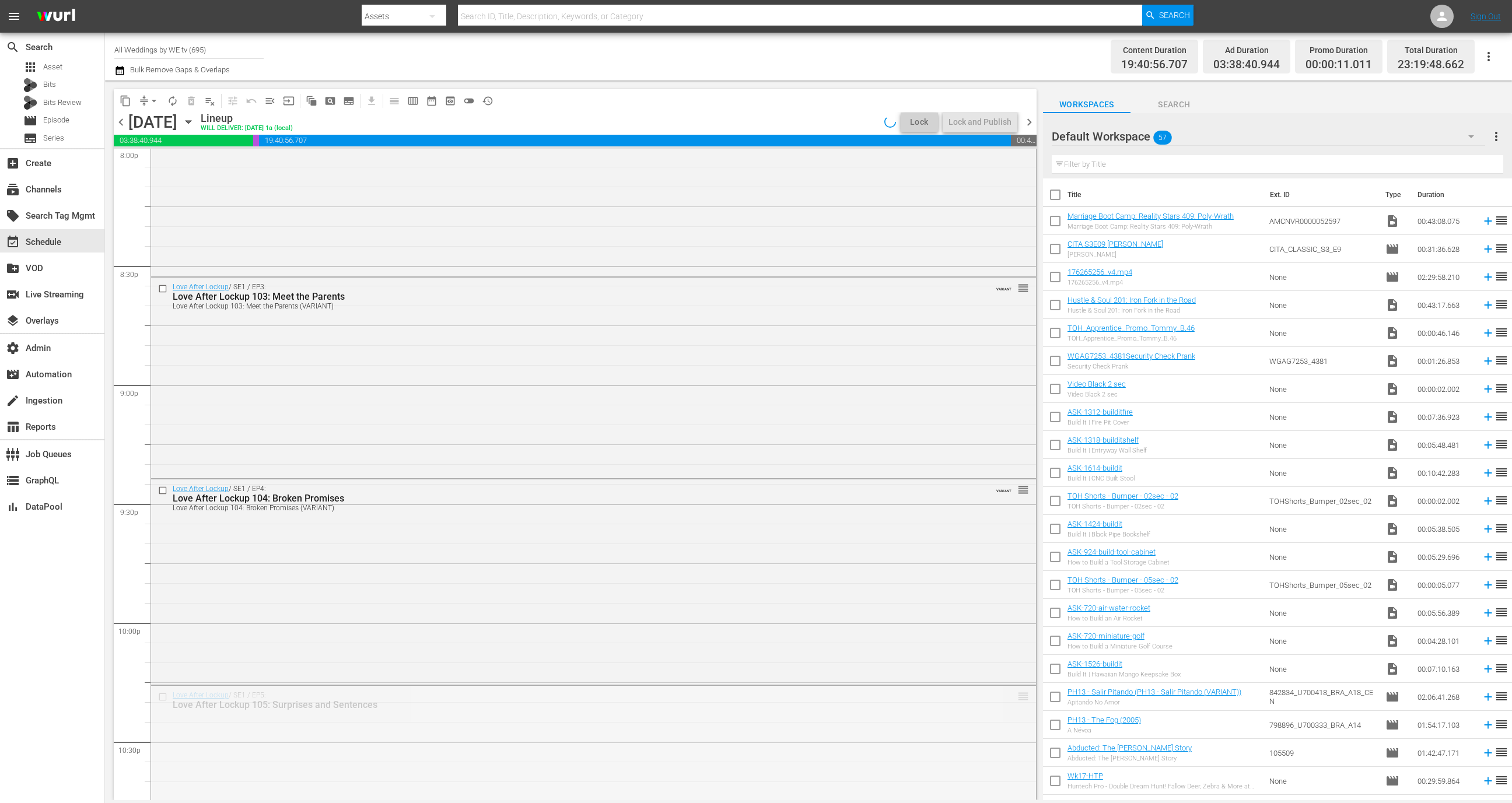
drag, startPoint x: 1012, startPoint y: 698, endPoint x: 1012, endPoint y: 708, distance: 10.0
click at [1030, 123] on span "chevron_right" at bounding box center [1029, 121] width 14 height 14
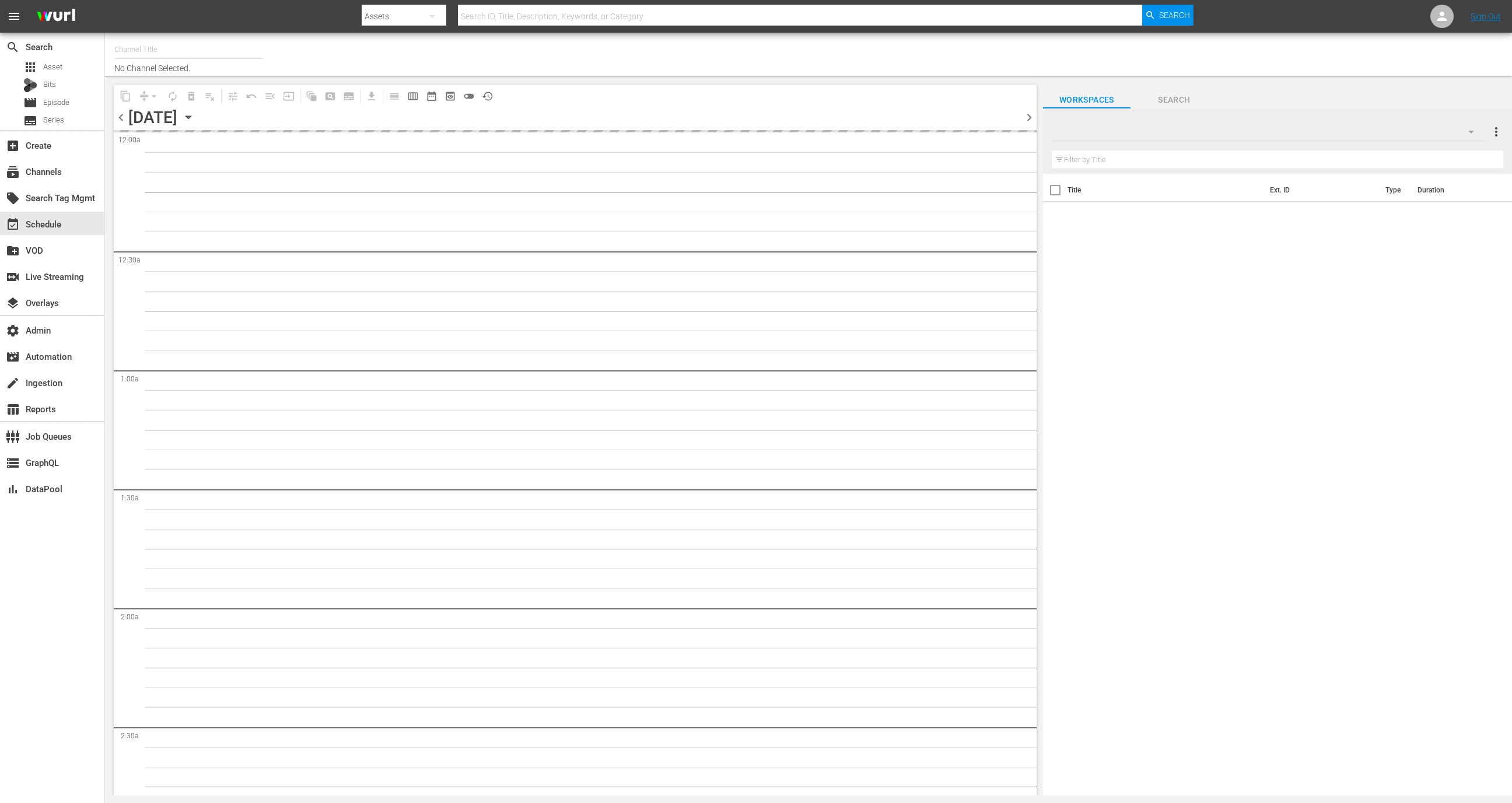
type input "All Weddings by WE tv (695)"
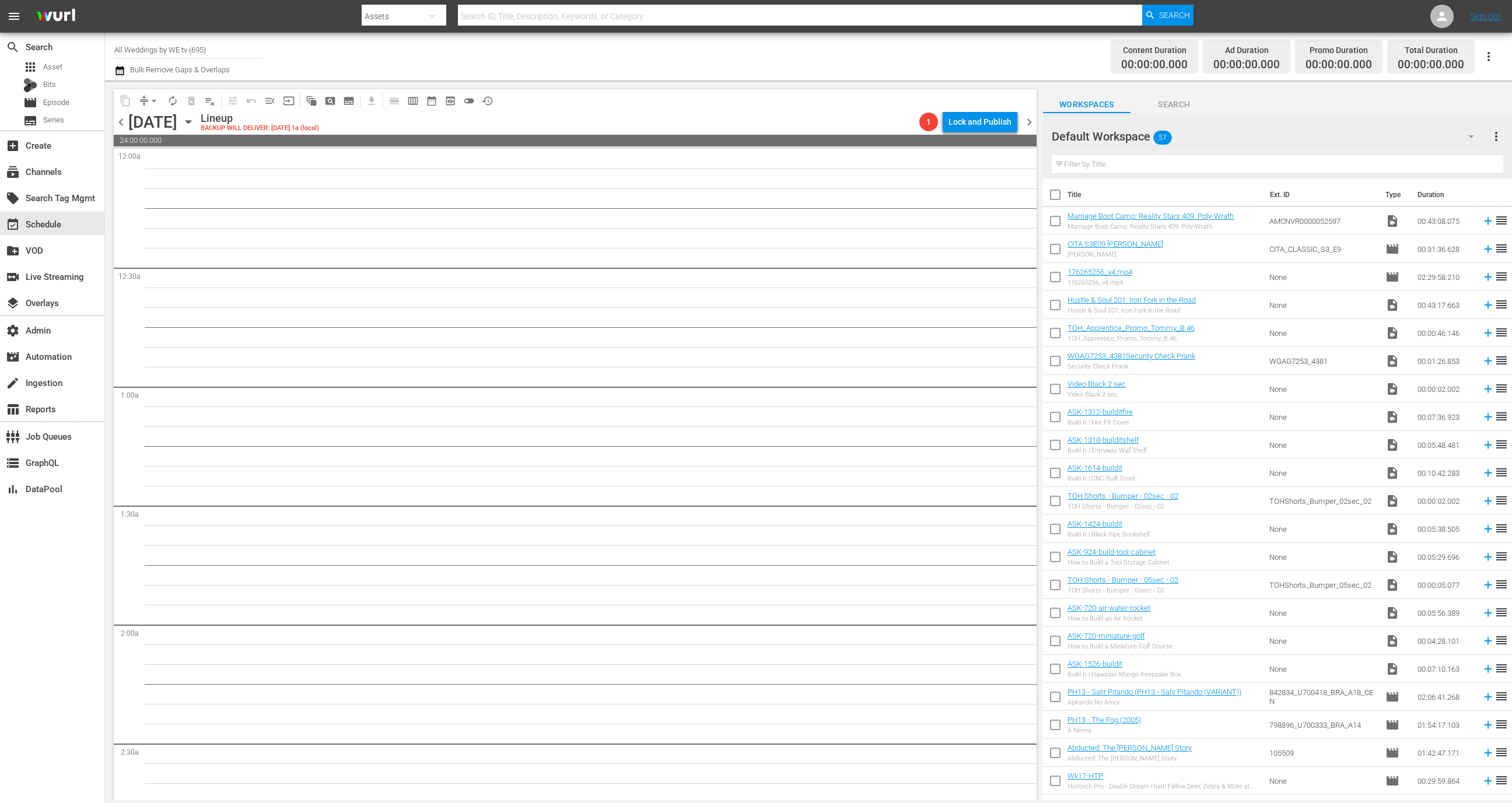
click at [123, 126] on span "chevron_left" at bounding box center [120, 121] width 14 height 14
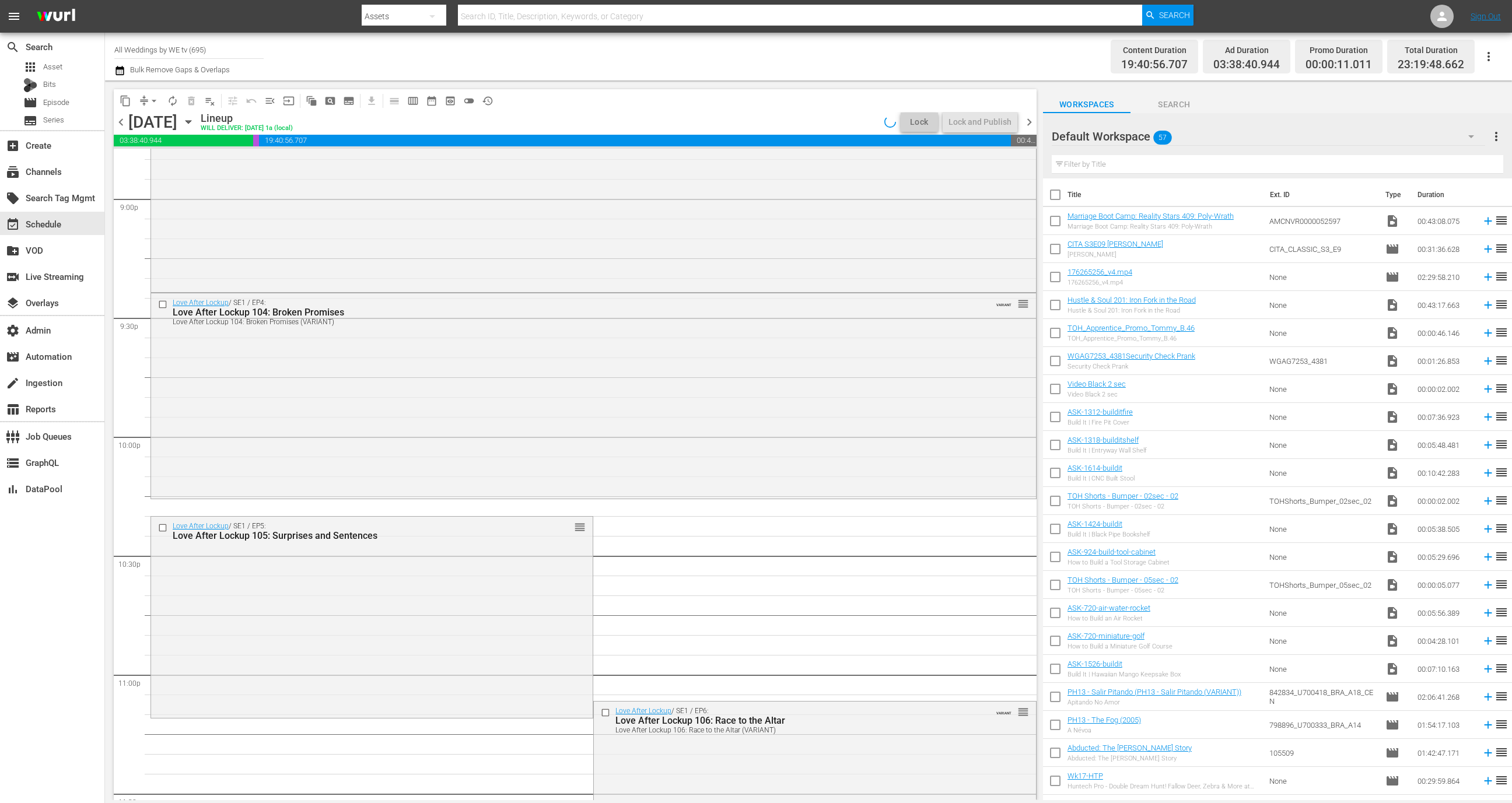
scroll to position [5059, 0]
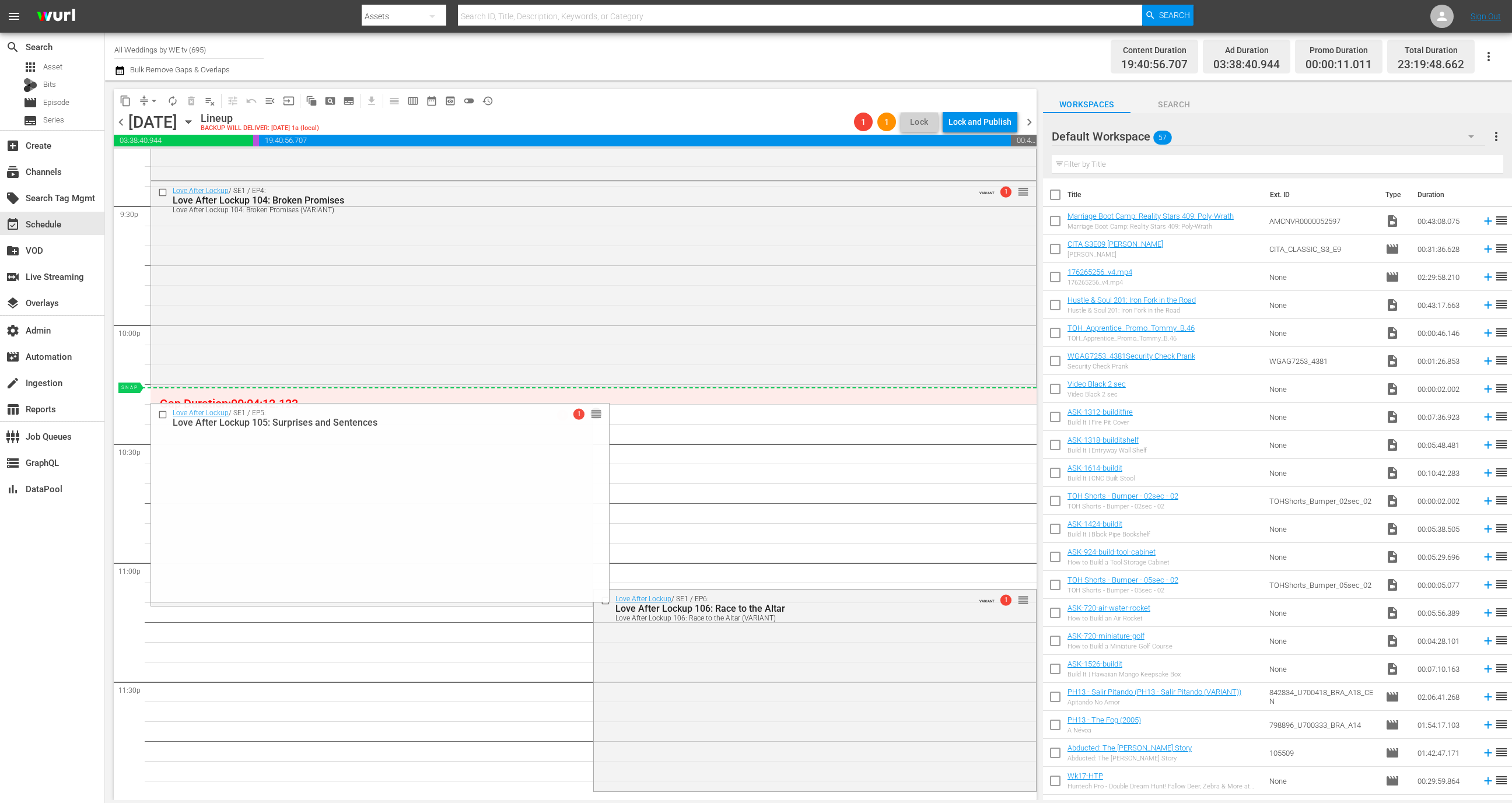
drag, startPoint x: 577, startPoint y: 413, endPoint x: 577, endPoint y: 399, distance: 14.0
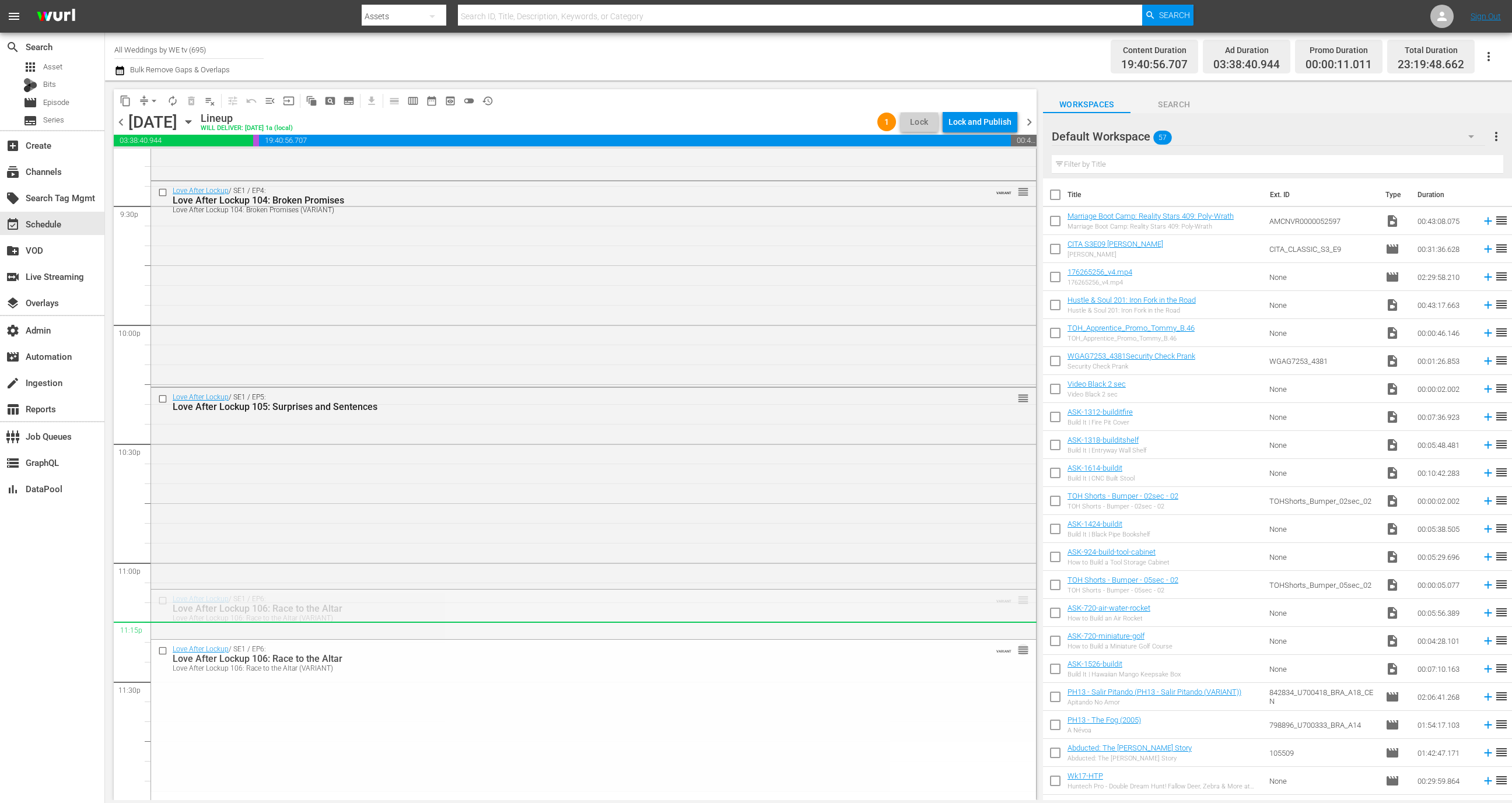
drag, startPoint x: 1008, startPoint y: 596, endPoint x: 1008, endPoint y: 623, distance: 27.0
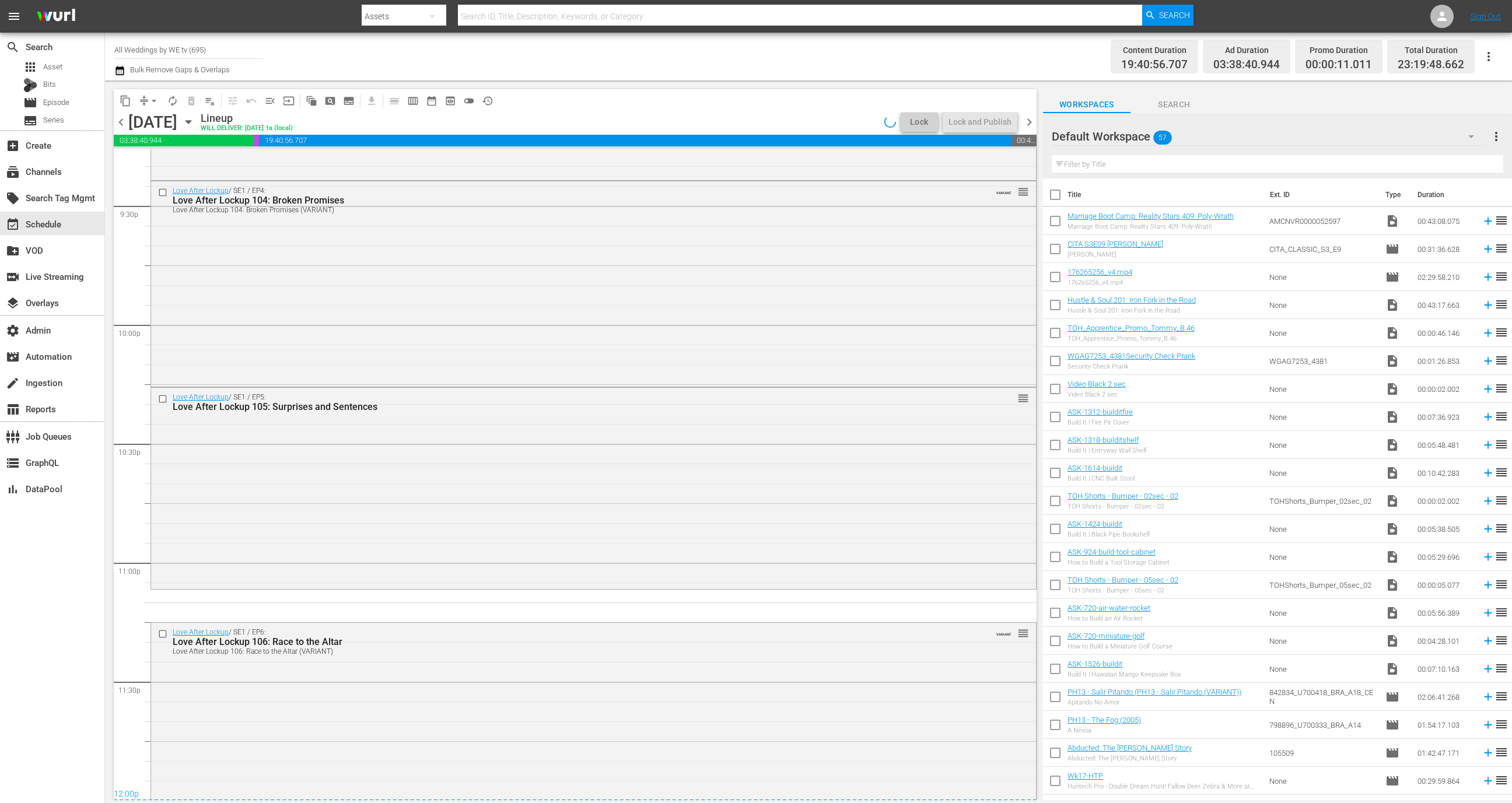
click at [1028, 125] on span "chevron_right" at bounding box center [1029, 121] width 14 height 14
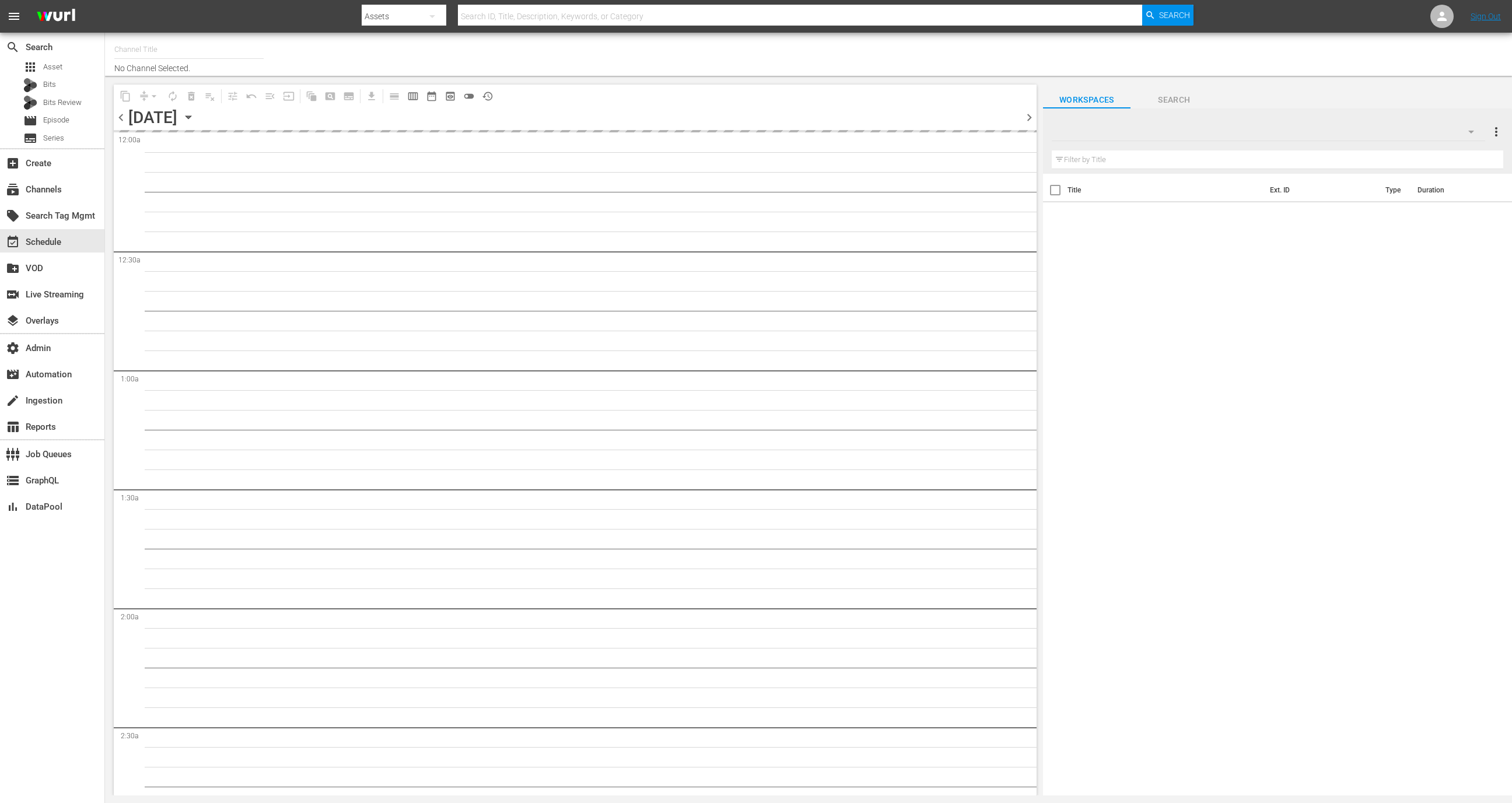
type input "All Weddings by WE tv (695)"
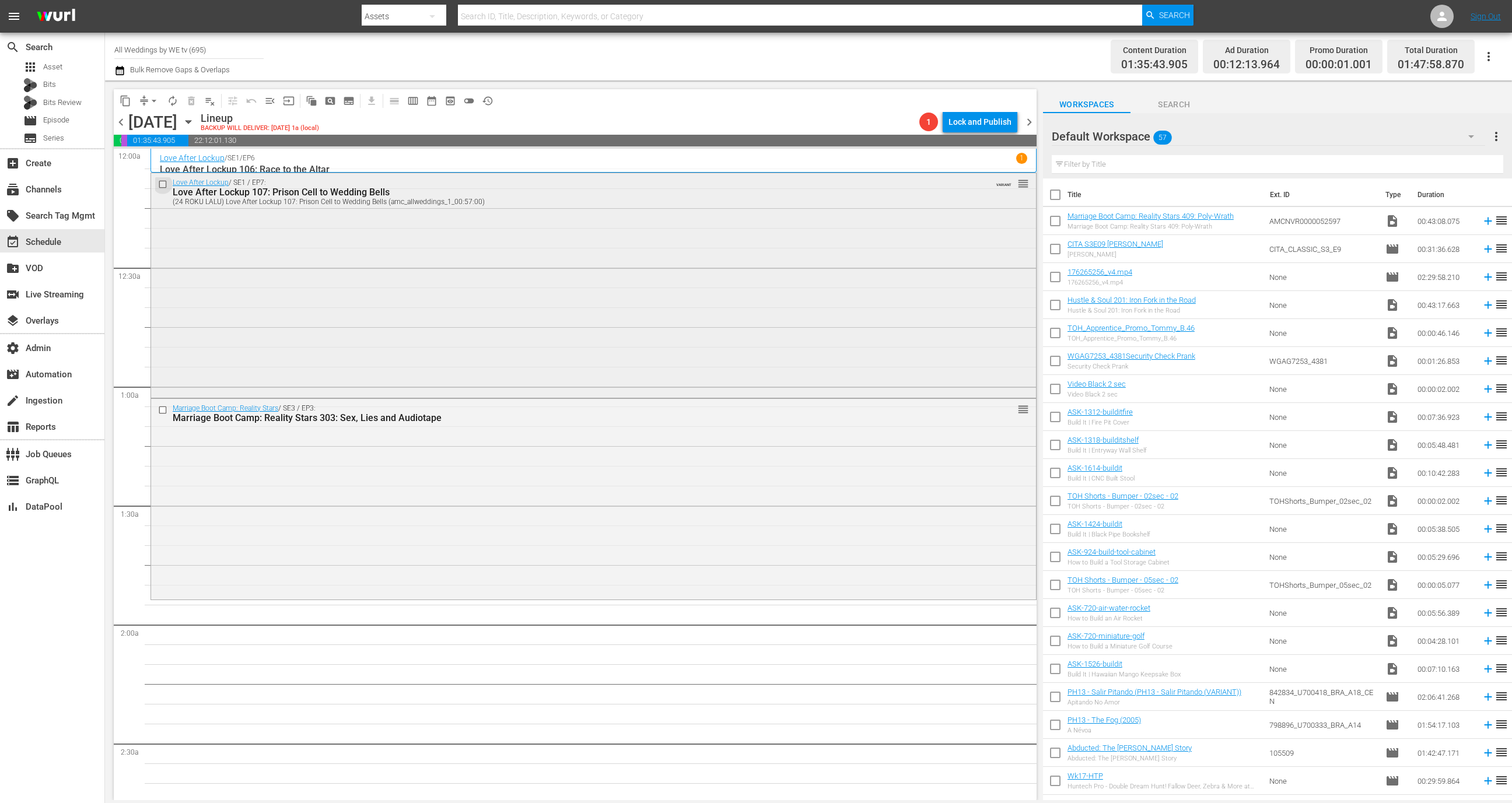
click at [163, 180] on input "checkbox" at bounding box center [164, 185] width 13 height 10
click at [161, 407] on input "checkbox" at bounding box center [164, 409] width 13 height 10
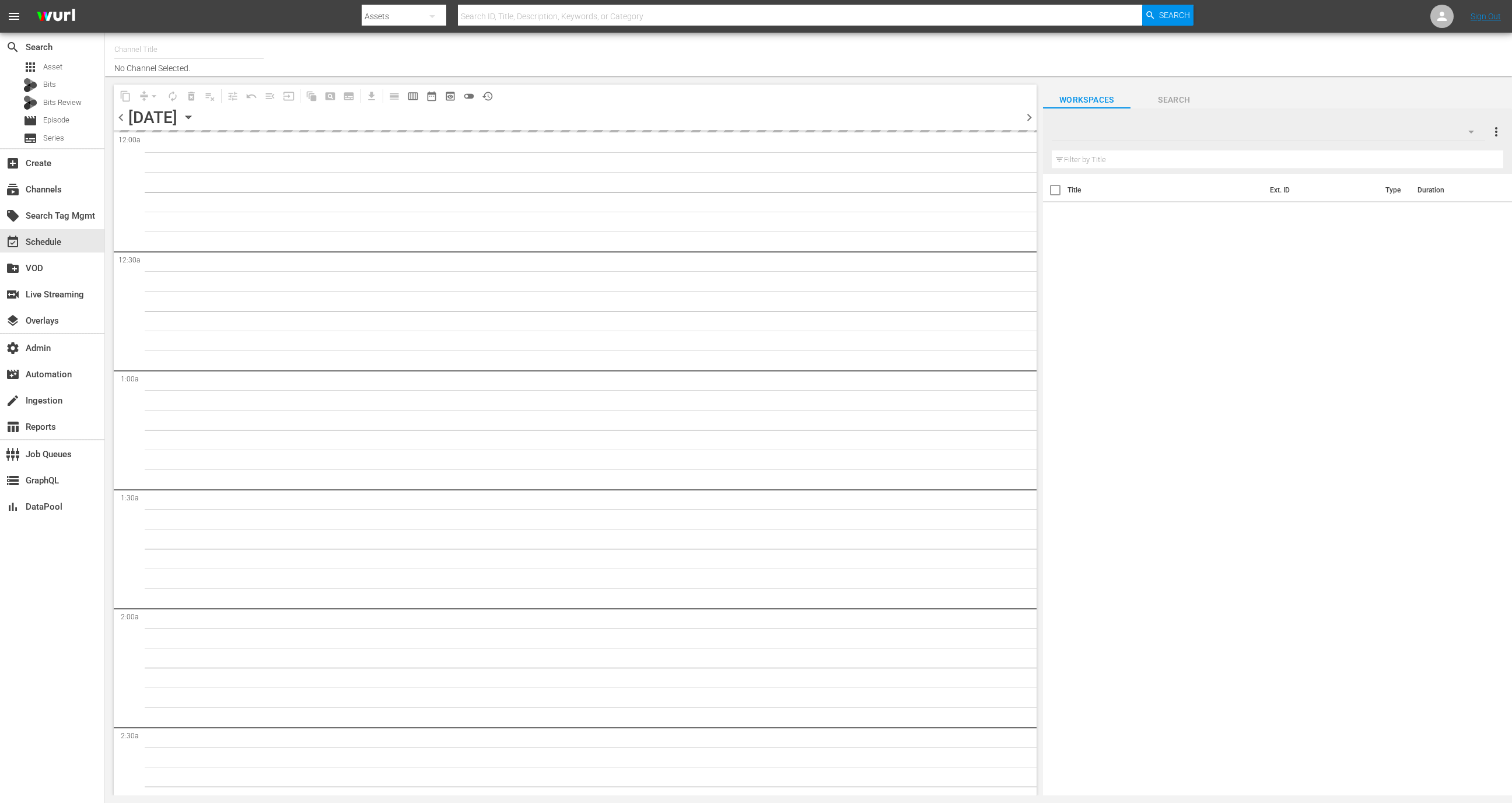
type input "All Weddings by WE tv (695)"
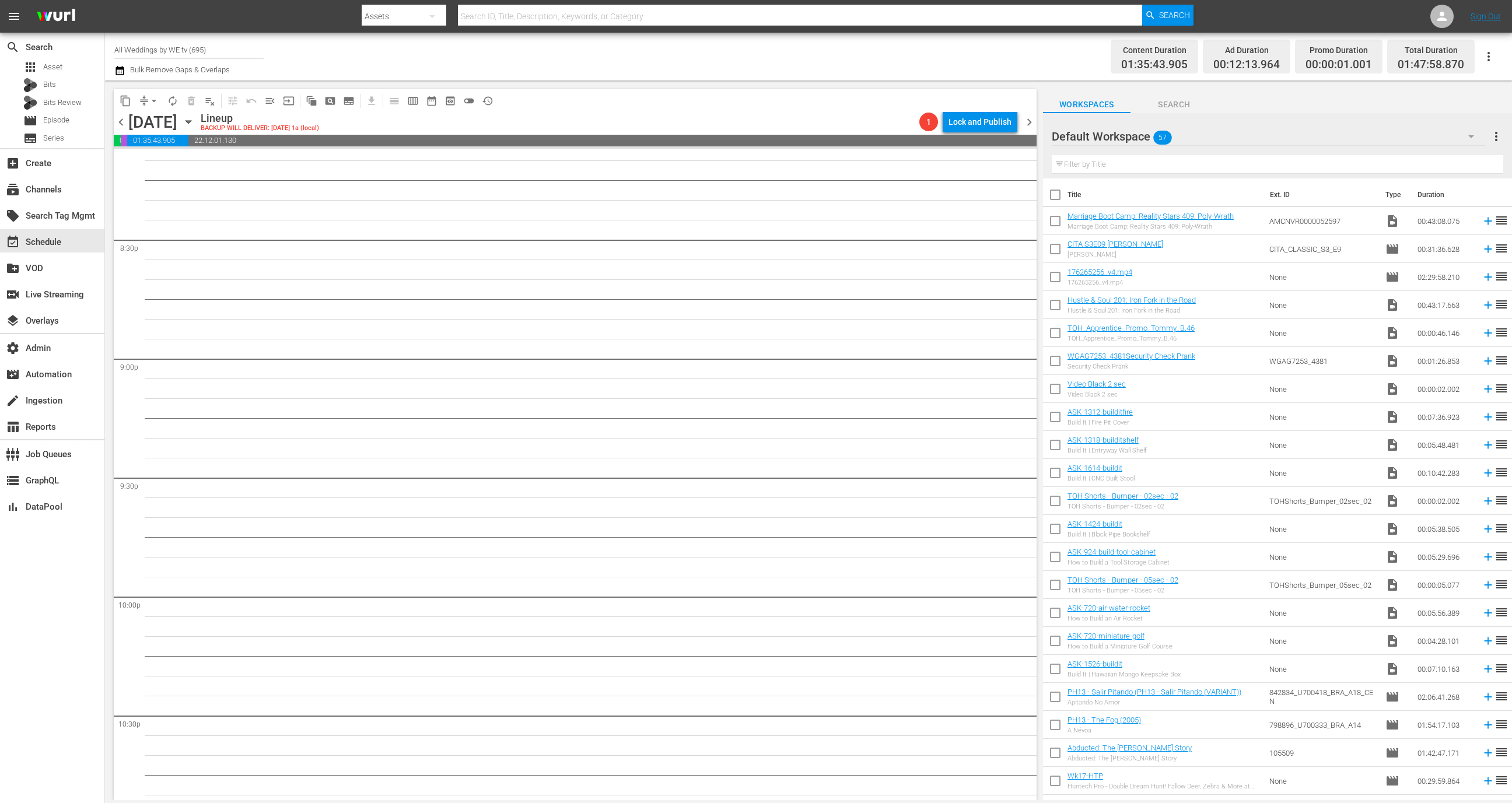
scroll to position [5059, 0]
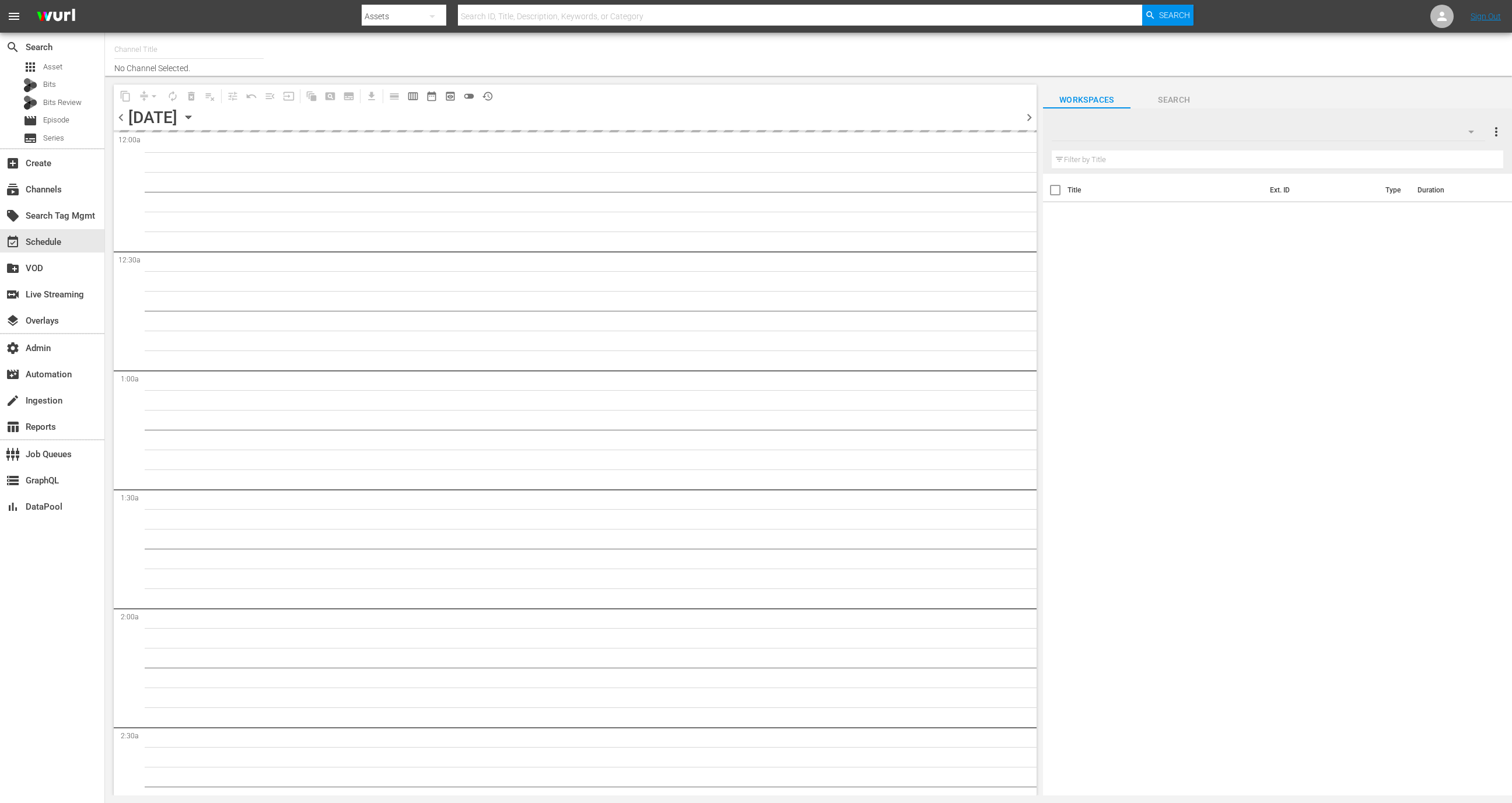
type input "All Weddings by WE tv (695)"
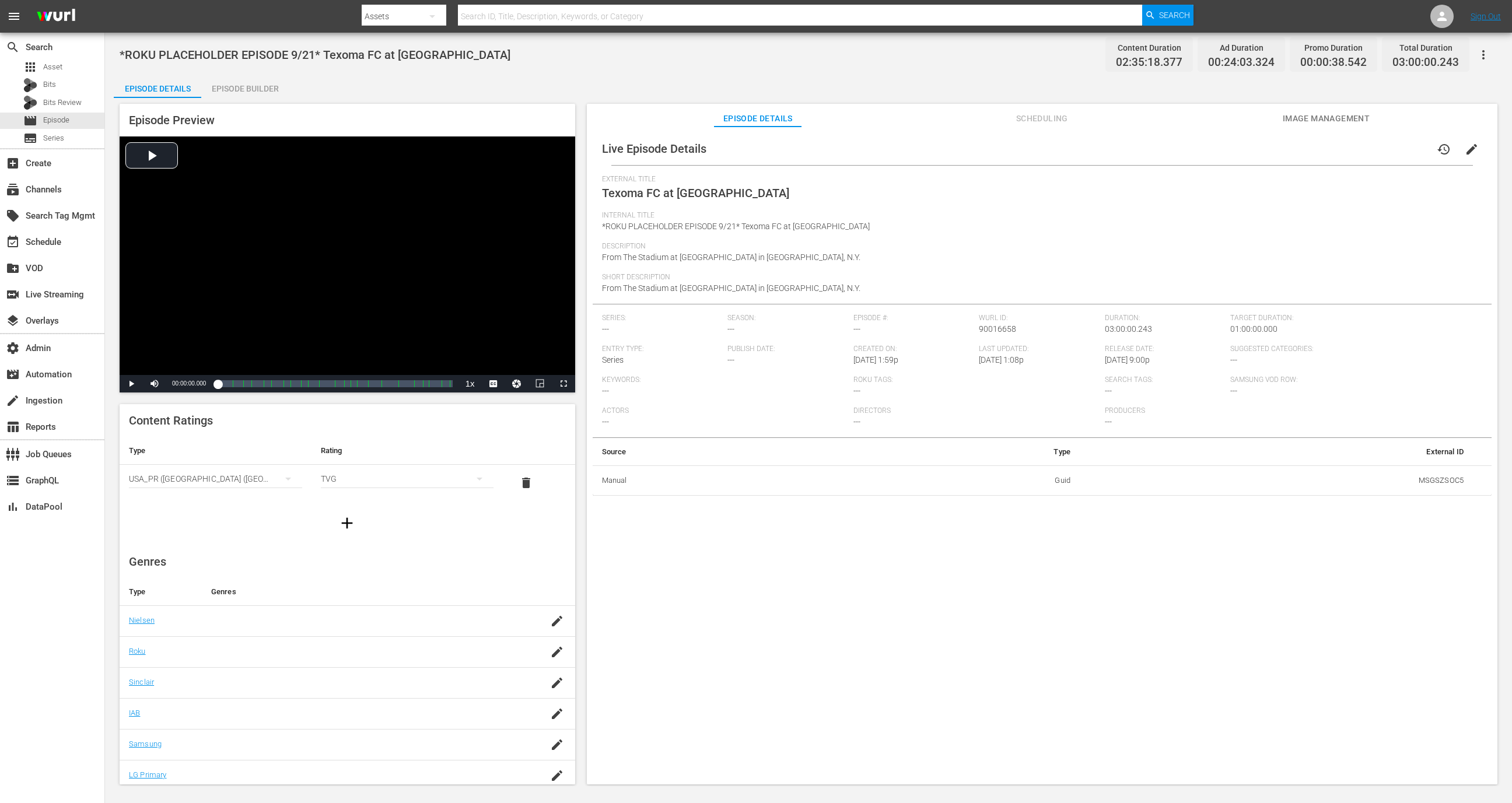
click at [1007, 485] on td "MSGSZSOC5" at bounding box center [1276, 480] width 393 height 30
copy td "MSGSZSOC5"
click at [1007, 535] on td "MSGSZSOC6" at bounding box center [1237, 661] width 472 height 30
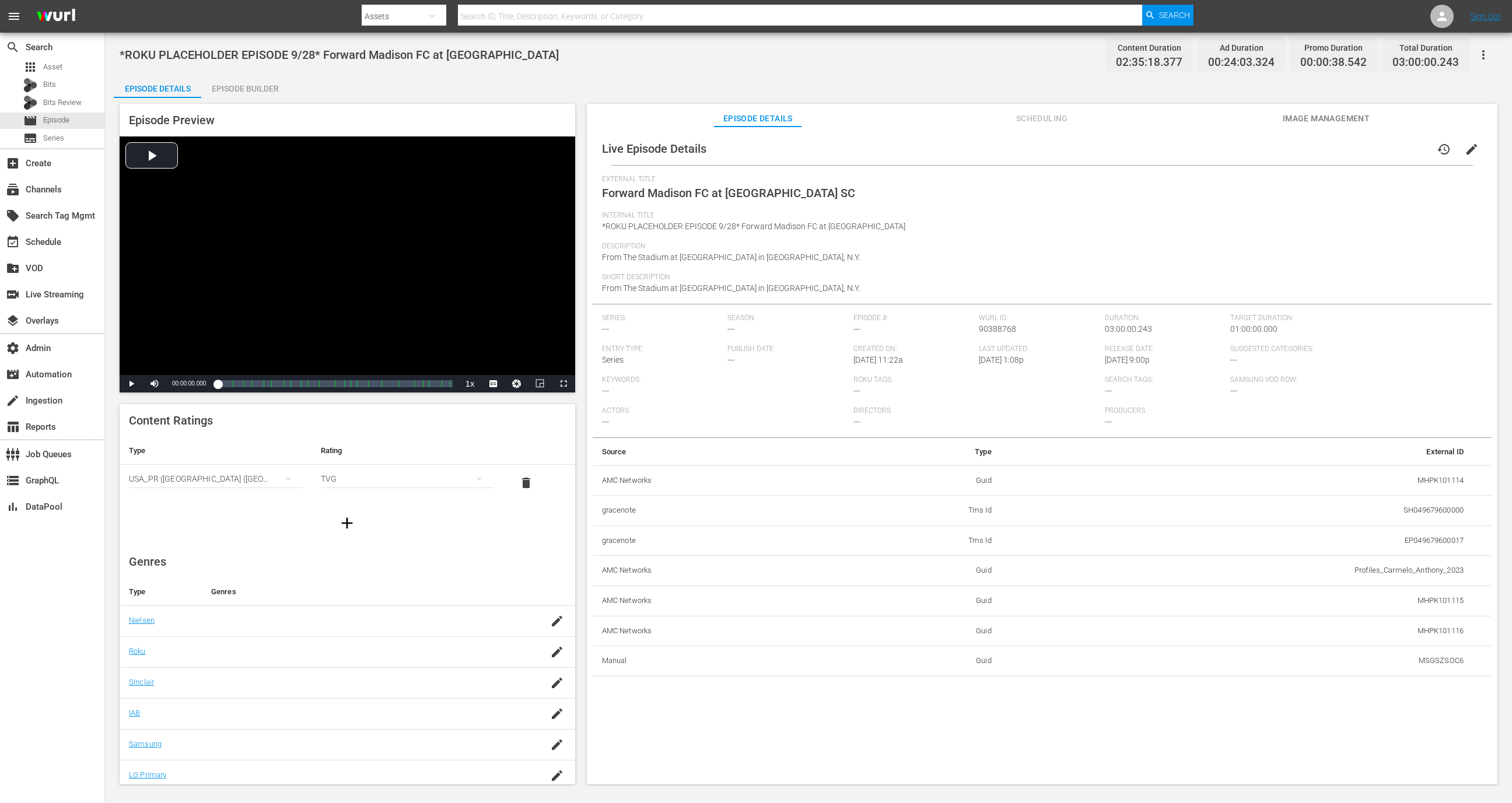
click at [1007, 535] on td "MSGSZSOC6" at bounding box center [1237, 661] width 472 height 30
copy td "MSGSZSOC6"
click at [1007, 535] on td "MSGSZSOC6" at bounding box center [1237, 661] width 472 height 30
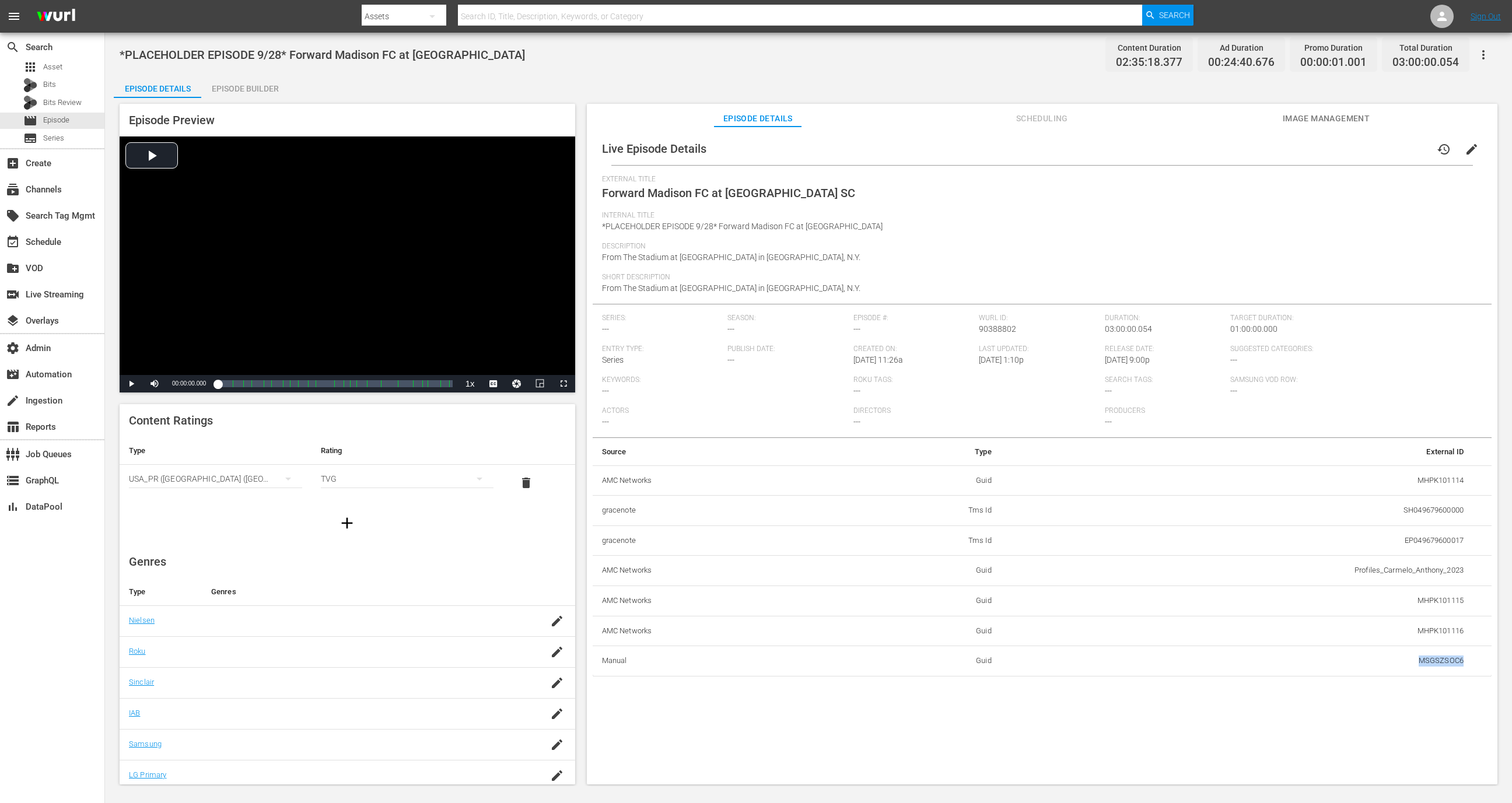
click at [1007, 535] on td "MSGSZSOC6" at bounding box center [1237, 661] width 472 height 30
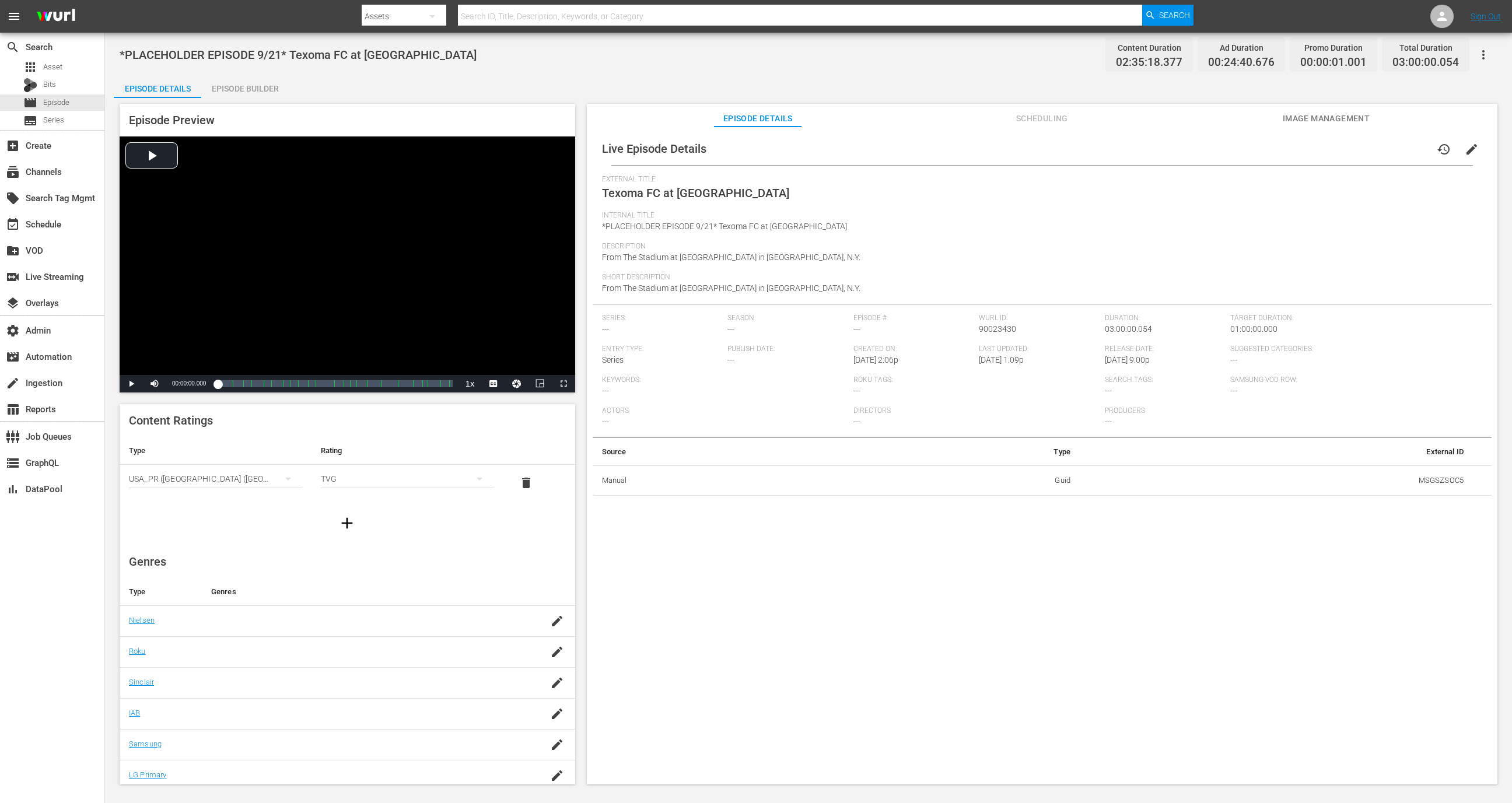
click at [1438, 480] on td "MSGSZSOC5" at bounding box center [1276, 480] width 393 height 30
copy td "MSGSZSOC5"
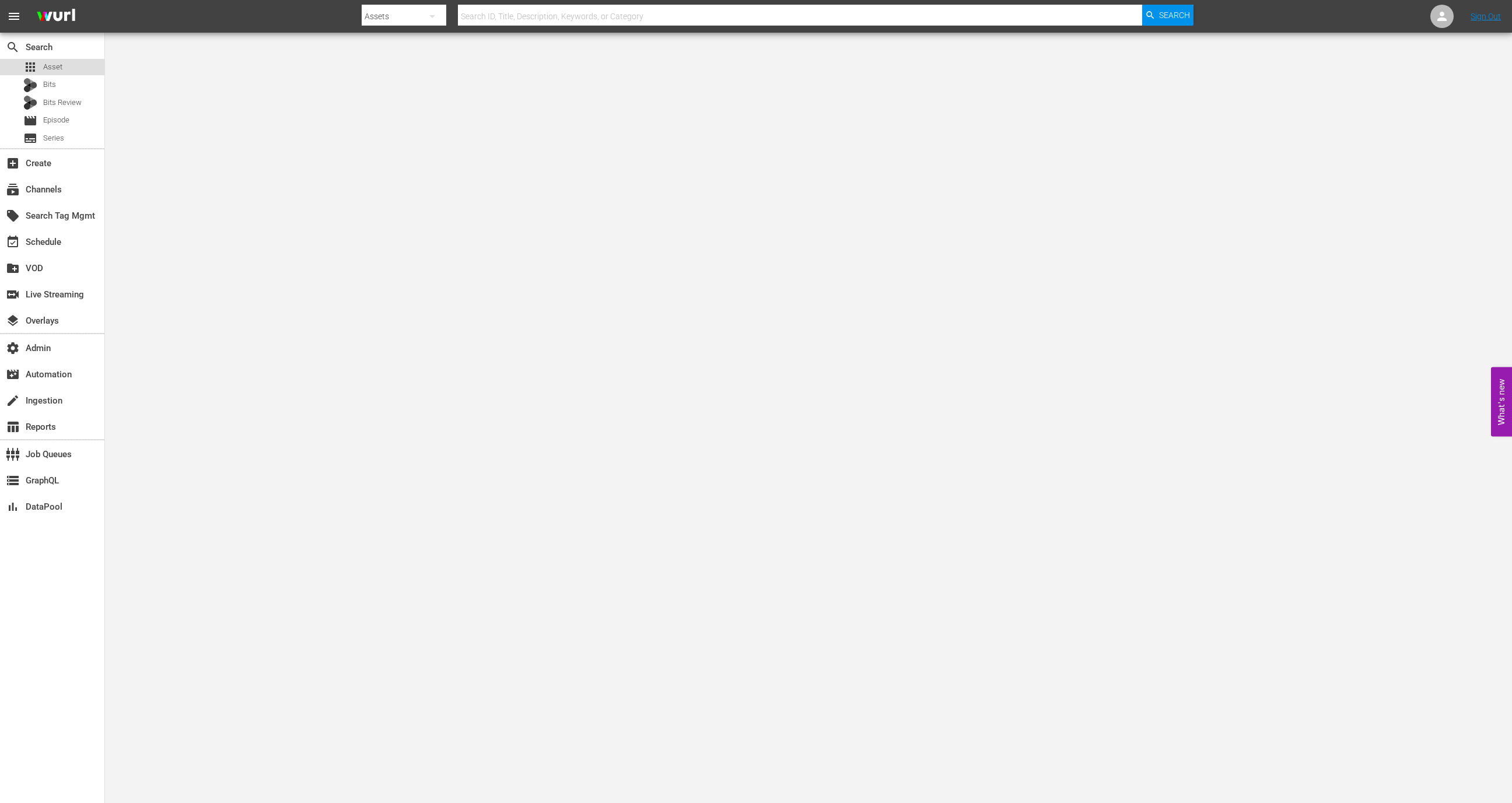
click at [59, 69] on span "Asset" at bounding box center [53, 67] width 19 height 12
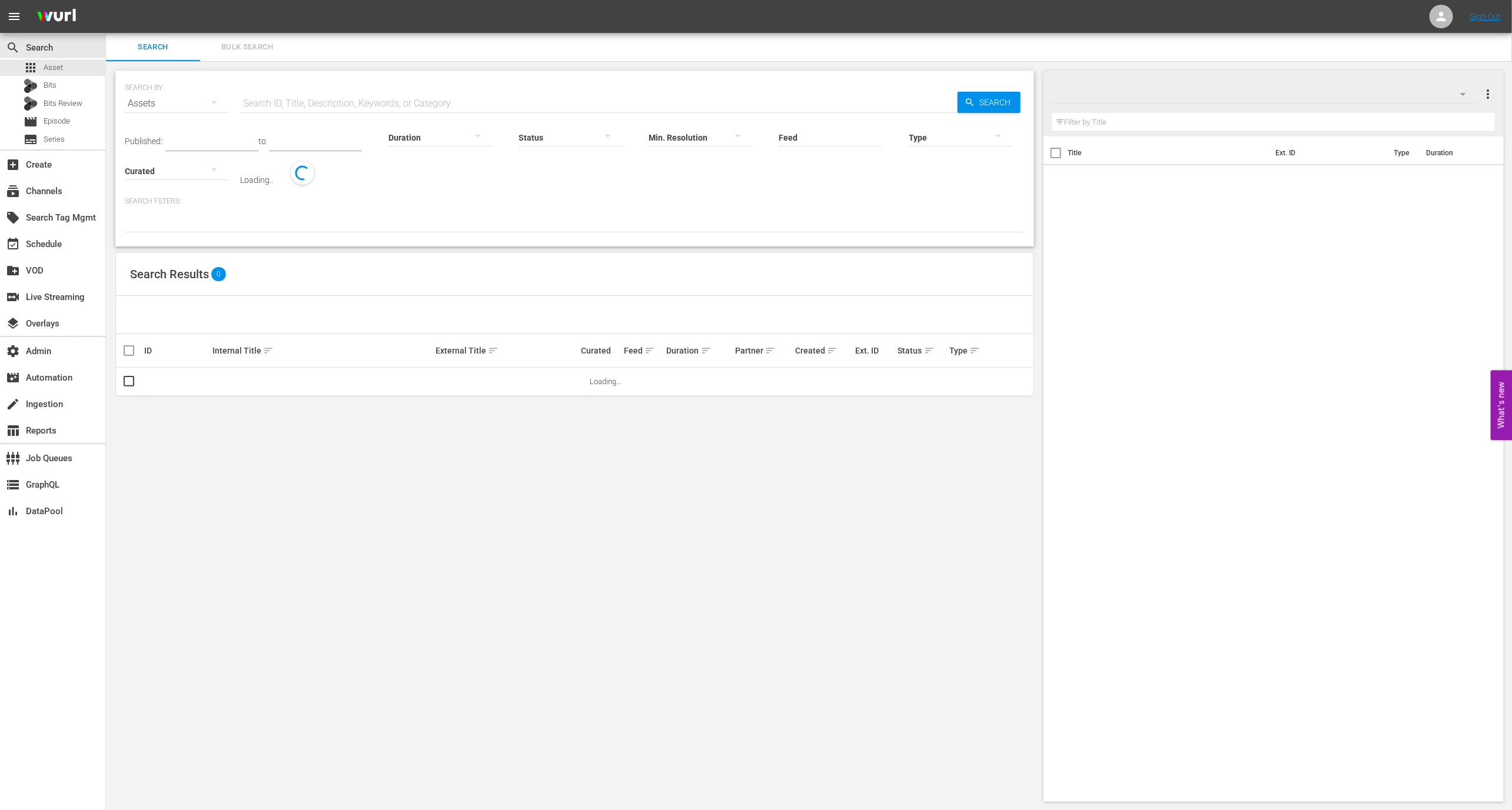
click at [344, 117] on input "text" at bounding box center [599, 103] width 718 height 28
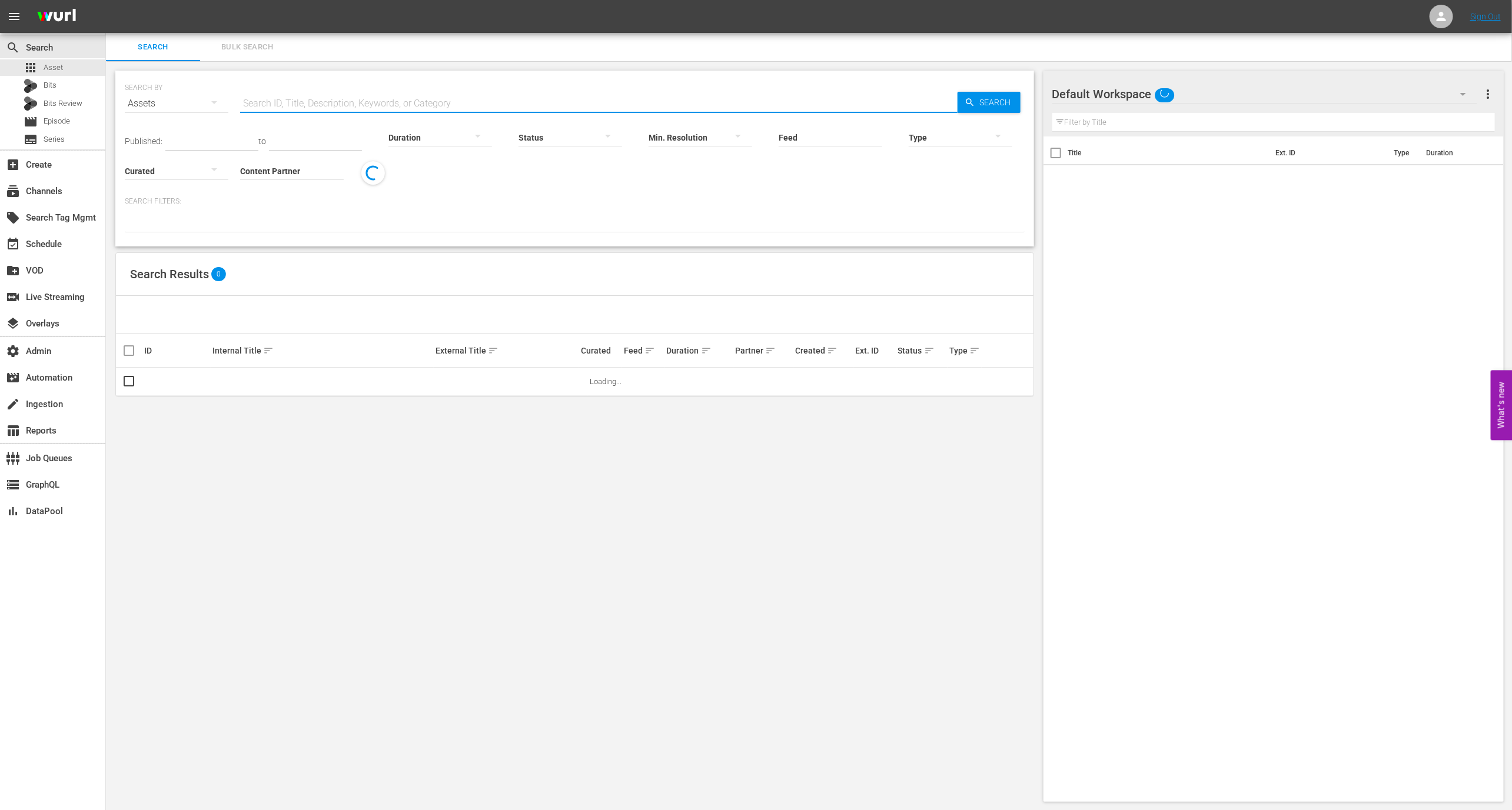
paste input "192856494"
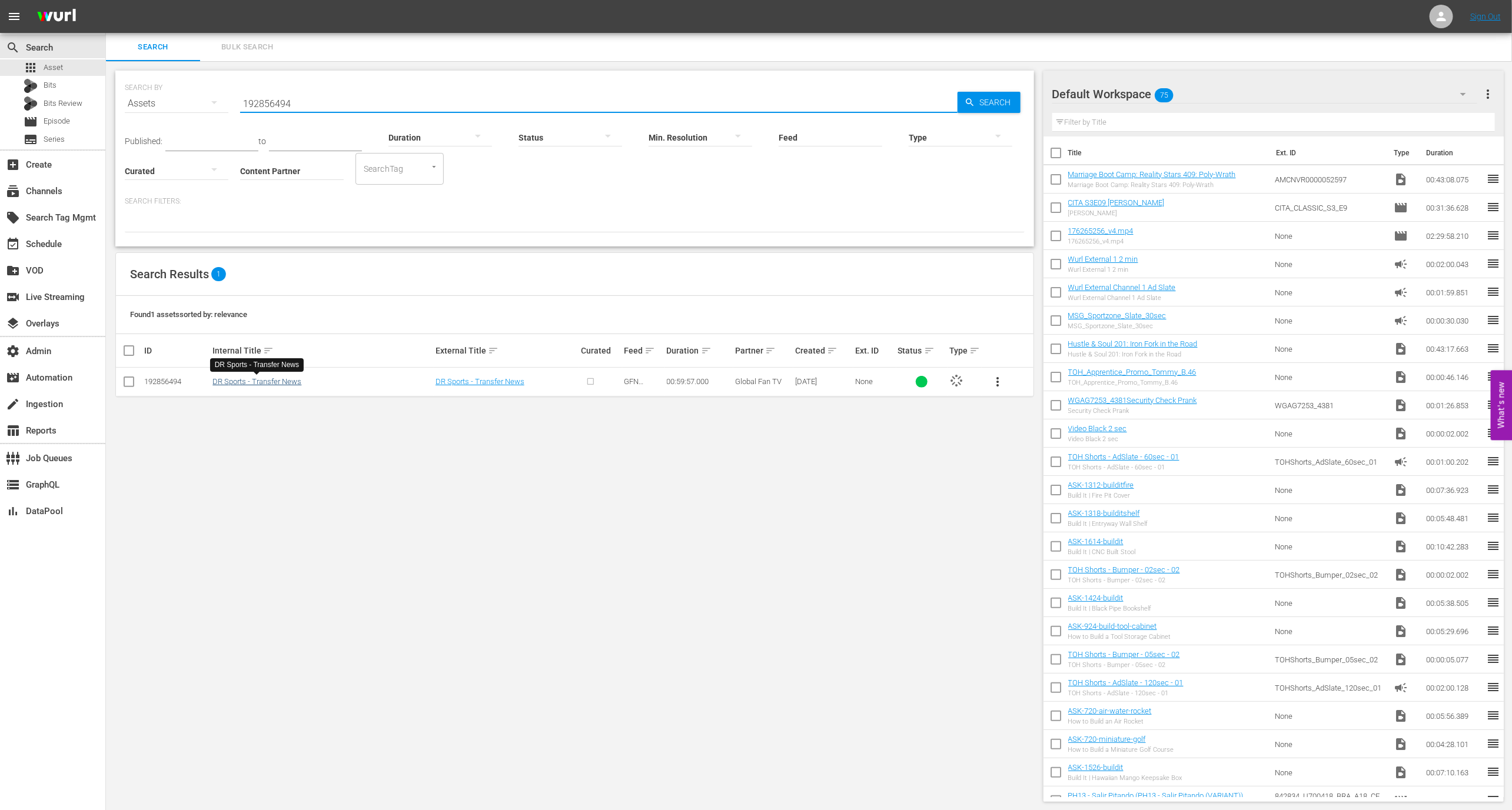
type input "192856494"
click at [271, 378] on link "DR Sports - Transfer News" at bounding box center [256, 381] width 89 height 8
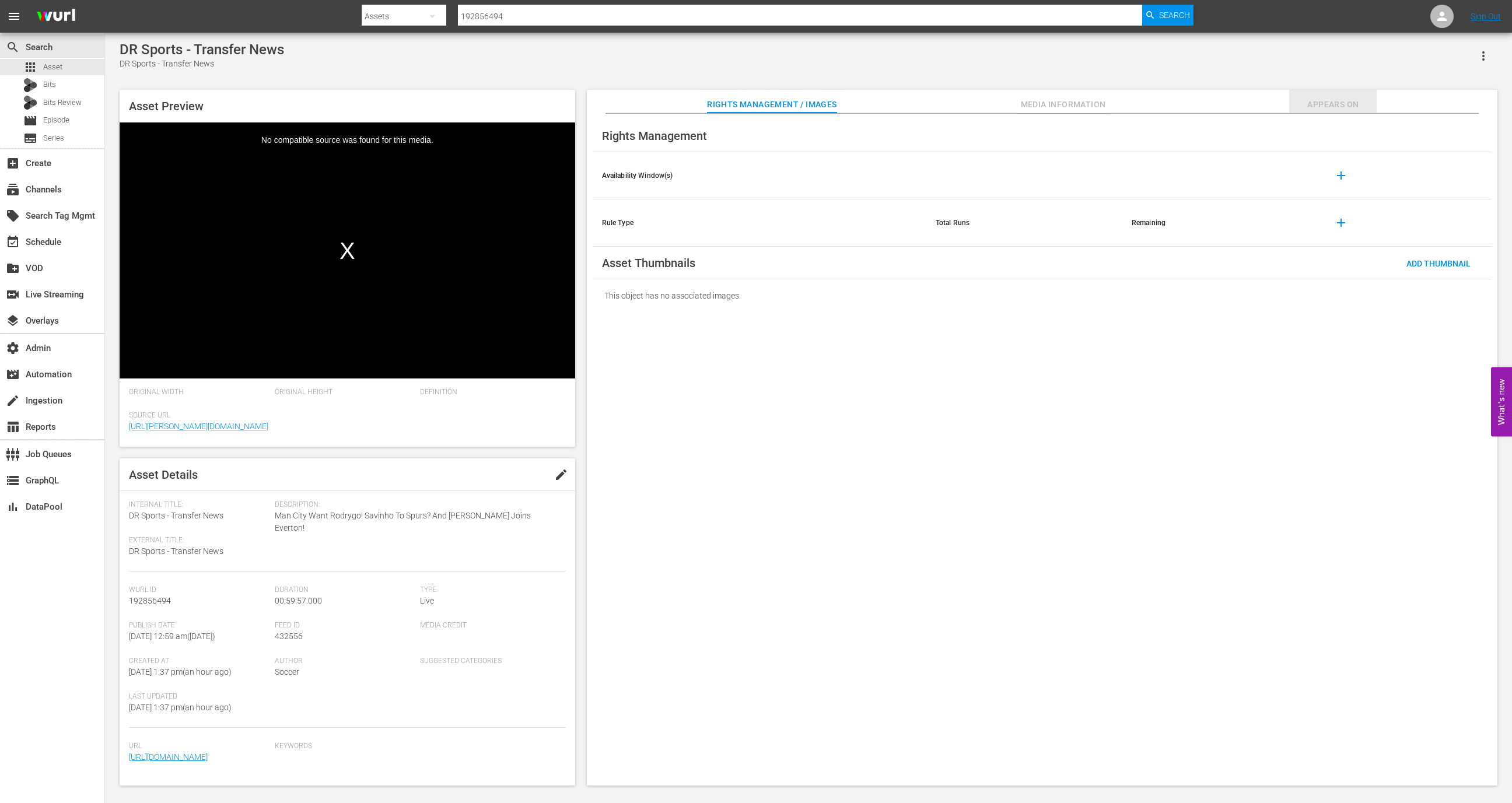
click at [1340, 111] on button "Appears On" at bounding box center [1332, 101] width 88 height 23
click at [729, 70] on div "DR Sports - Transfer News DR Sports - Transfer News" at bounding box center [808, 56] width 1377 height 28
click at [717, 161] on div "This asset hasn't been added to any episodes." at bounding box center [1041, 168] width 899 height 33
click at [708, 130] on div "Appears On" at bounding box center [1041, 135] width 899 height 33
click at [721, 97] on button "Rights Management / Images" at bounding box center [771, 101] width 130 height 23
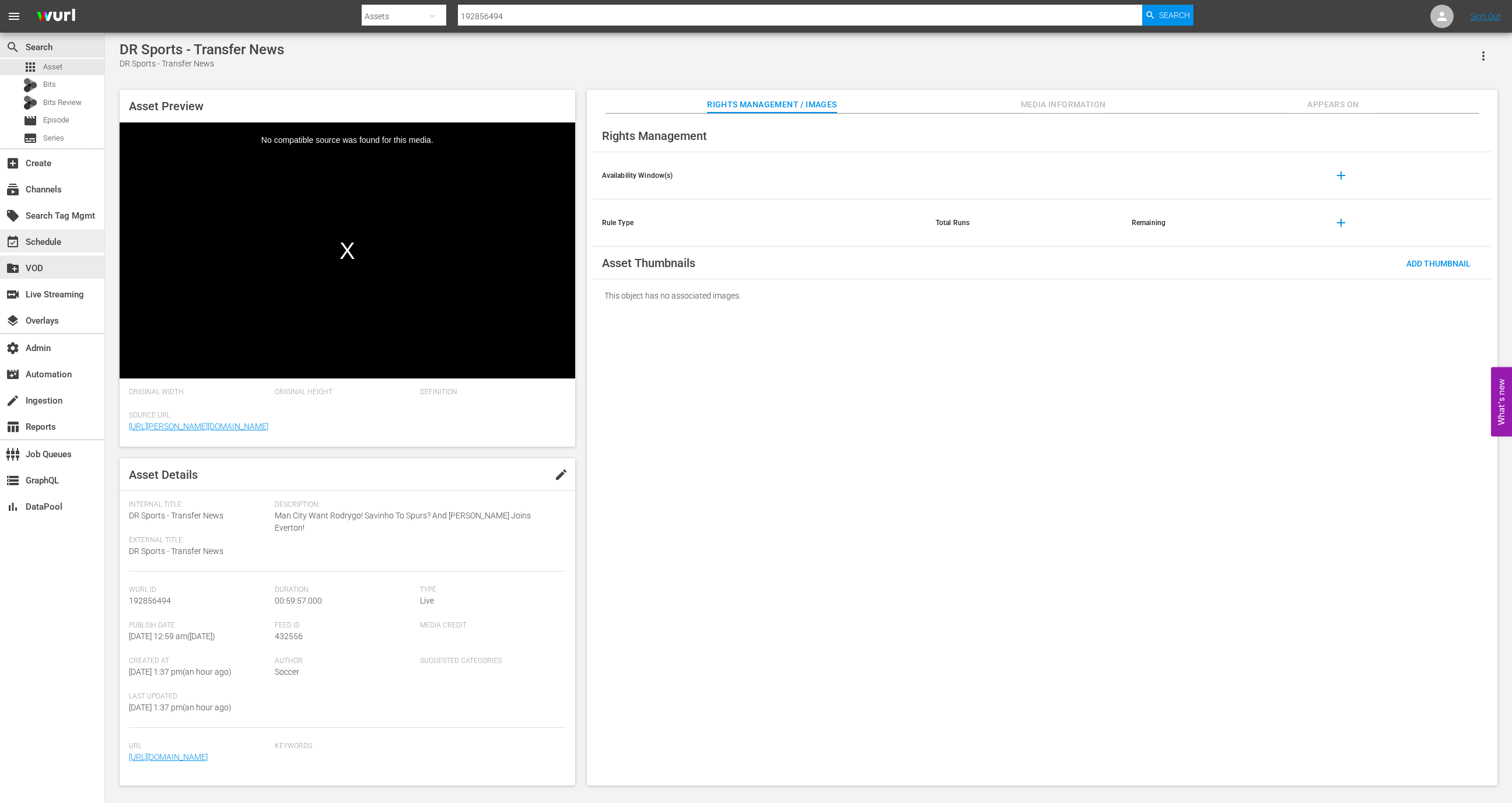
click at [64, 252] on div "event_available Schedule" at bounding box center [52, 241] width 104 height 23
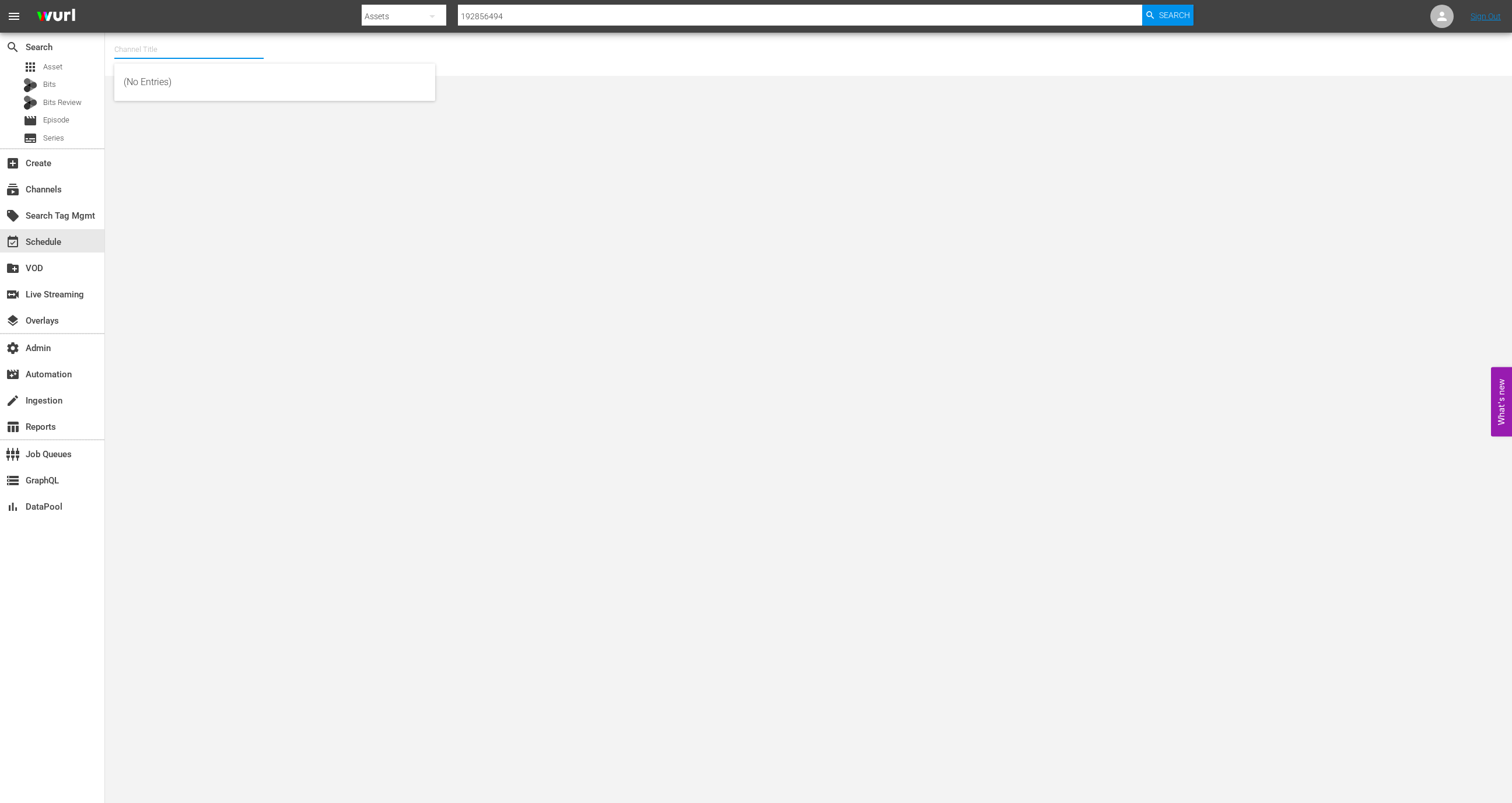
click at [176, 52] on input "text" at bounding box center [189, 49] width 150 height 28
type input "b"
click at [206, 92] on div "GFN Soccer (2093 - global_fan_tv_gfnsoccer_1)" at bounding box center [275, 82] width 303 height 28
type input "GFN Soccer (2093 - global_fan_tv_gfnsoccer_1)"
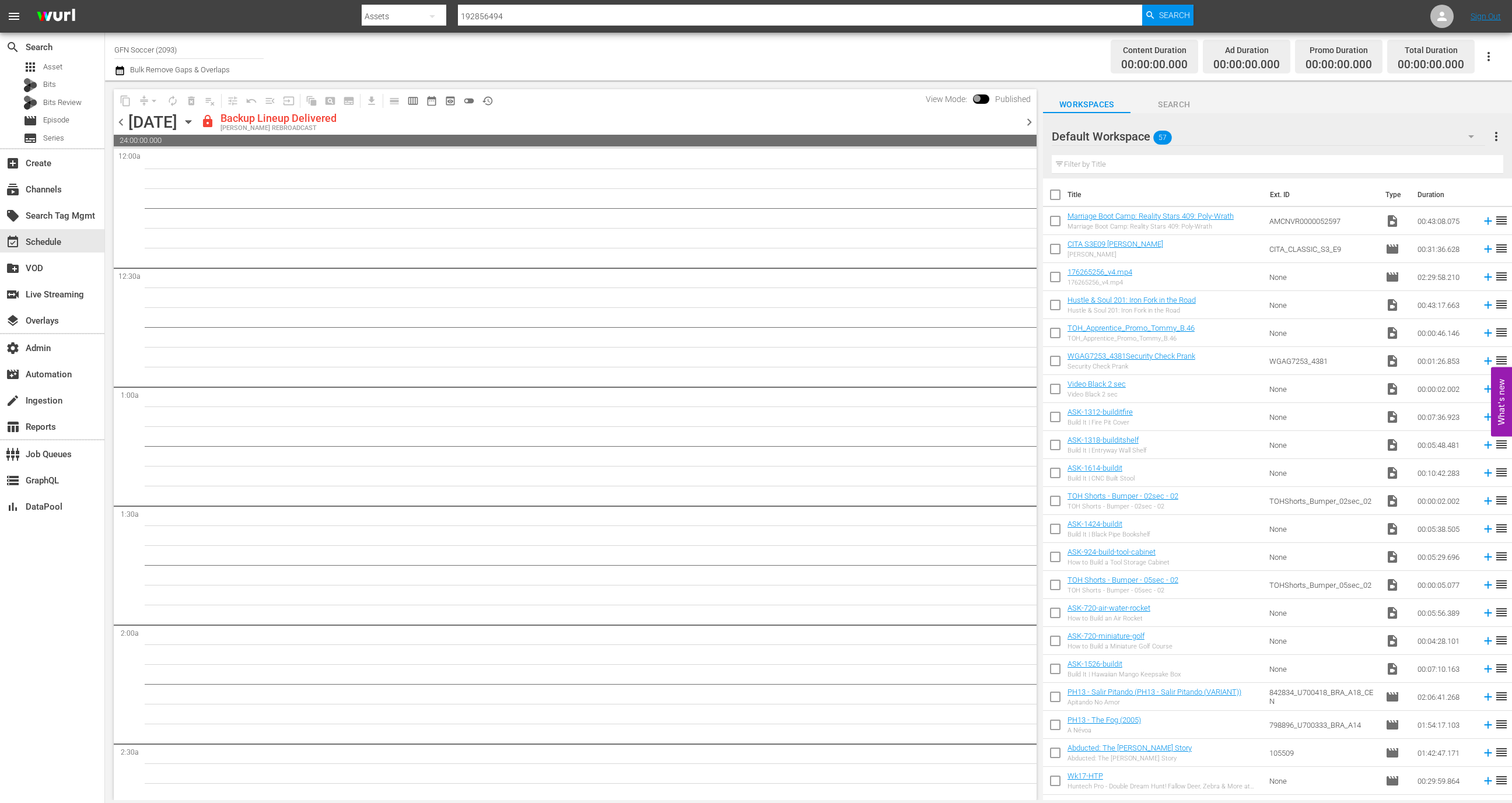
click at [997, 107] on div "View Mode: Published" at bounding box center [979, 99] width 117 height 20
click at [980, 94] on span at bounding box center [981, 99] width 17 height 9
click at [980, 97] on span at bounding box center [981, 99] width 17 height 9
click at [980, 99] on span at bounding box center [981, 99] width 17 height 9
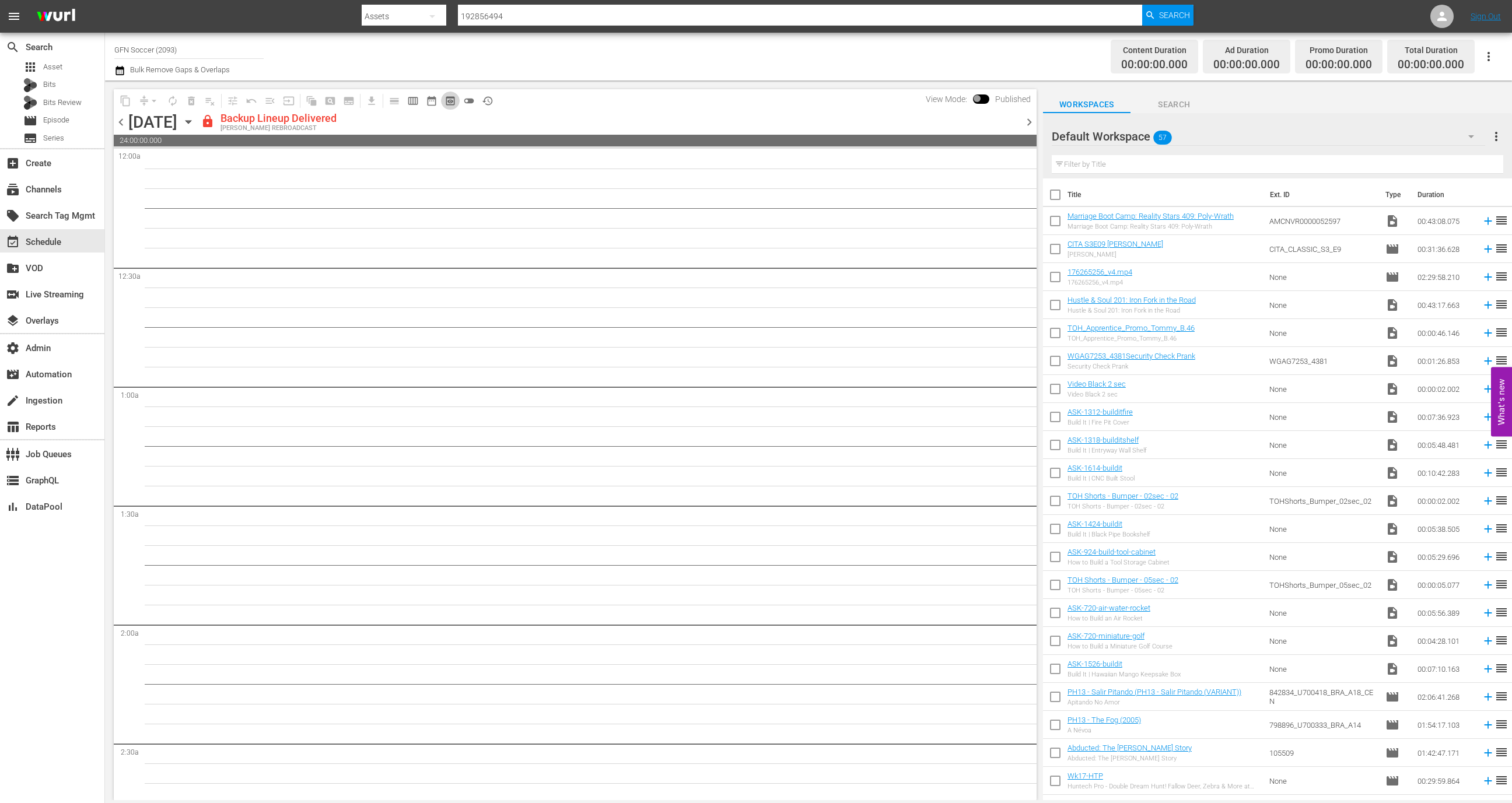
click at [449, 102] on span "preview_outlined" at bounding box center [451, 101] width 12 height 12
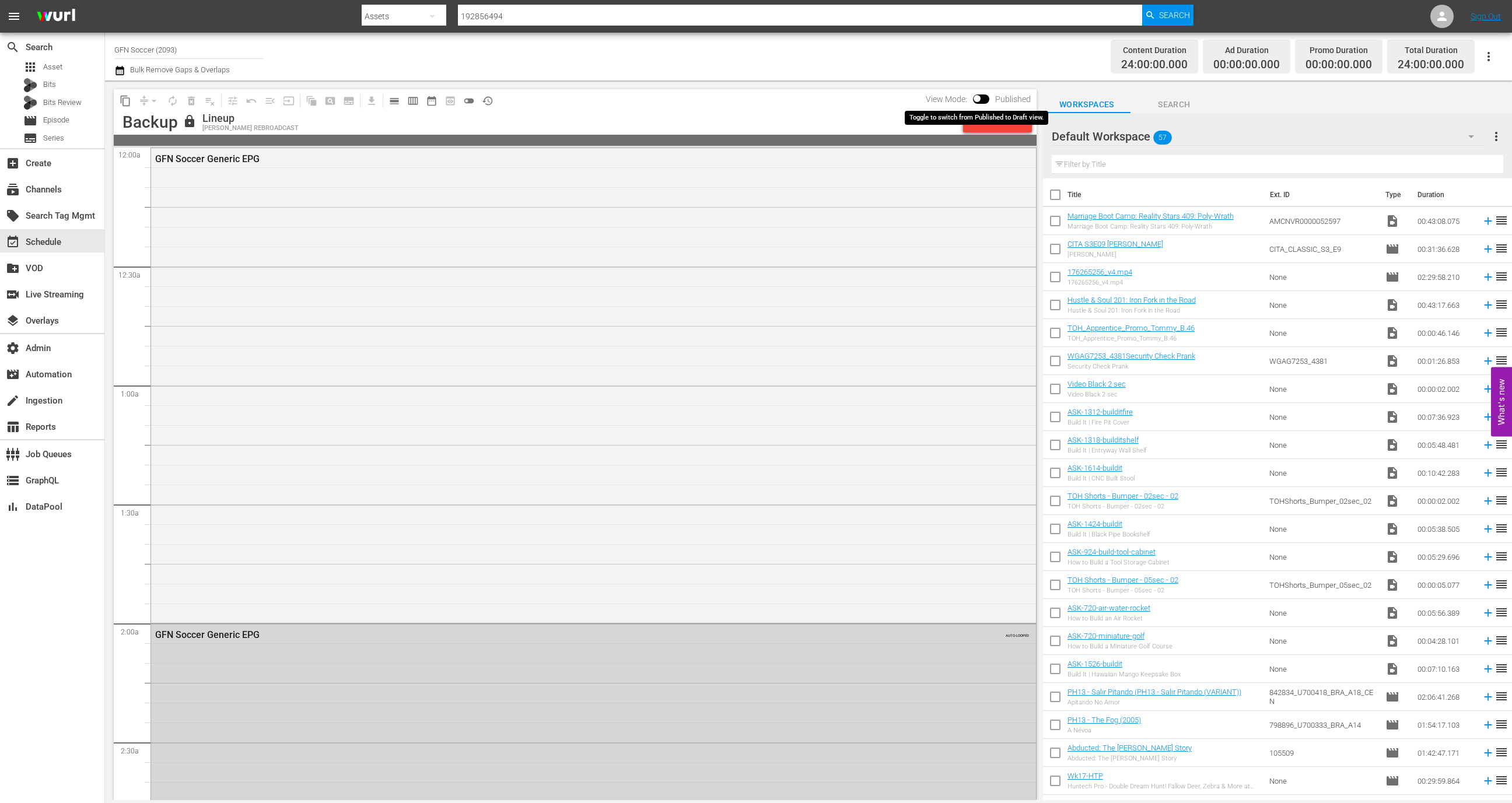
click at [985, 99] on input "checkbox" at bounding box center [976, 101] width 24 height 8
click at [981, 94] on span at bounding box center [986, 99] width 17 height 9
click at [990, 100] on input "checkbox" at bounding box center [990, 101] width 24 height 8
checkbox input "false"
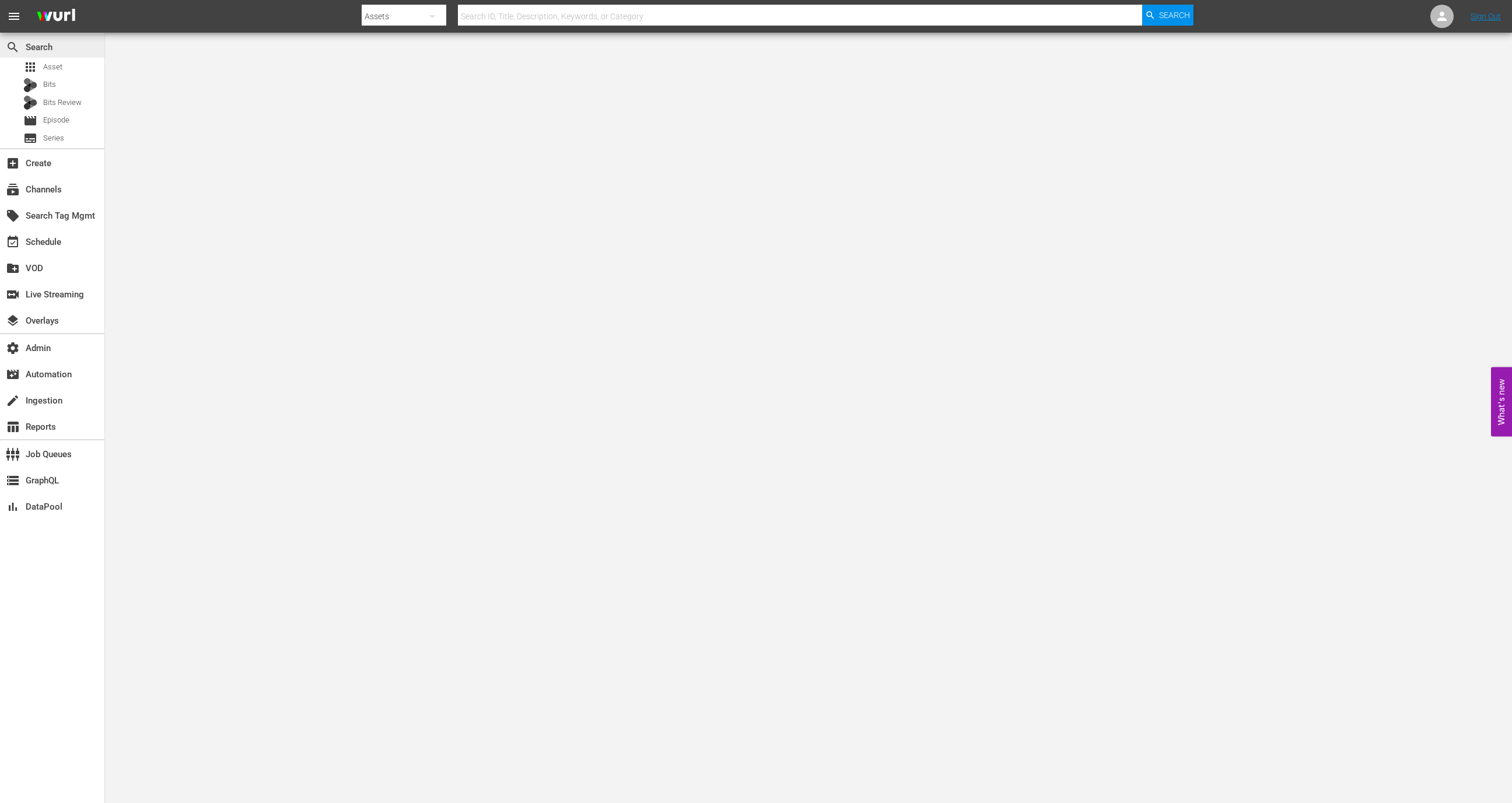
click at [34, 48] on div "search Search" at bounding box center [33, 44] width 65 height 11
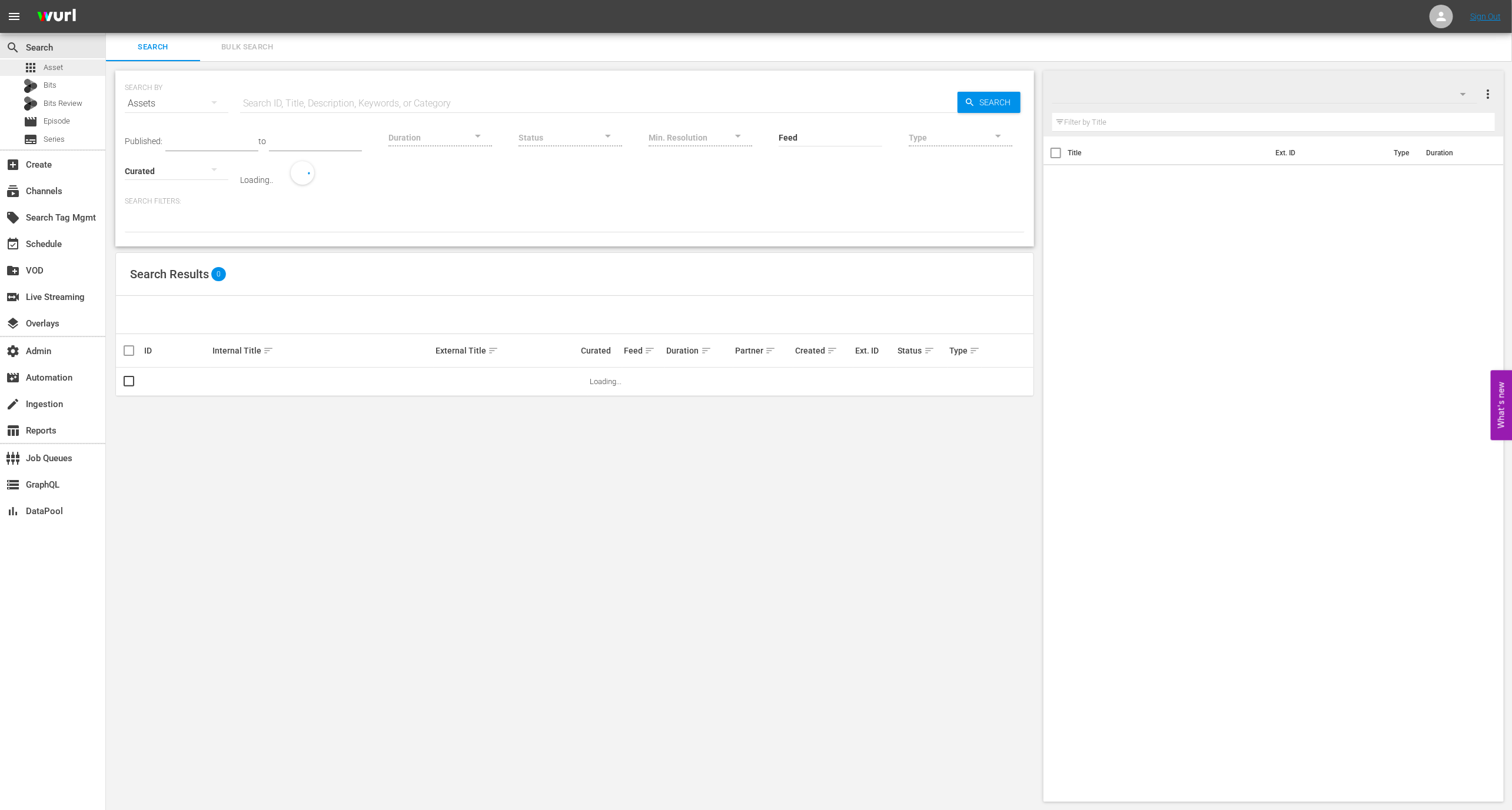
click at [44, 69] on span "Asset" at bounding box center [53, 67] width 19 height 12
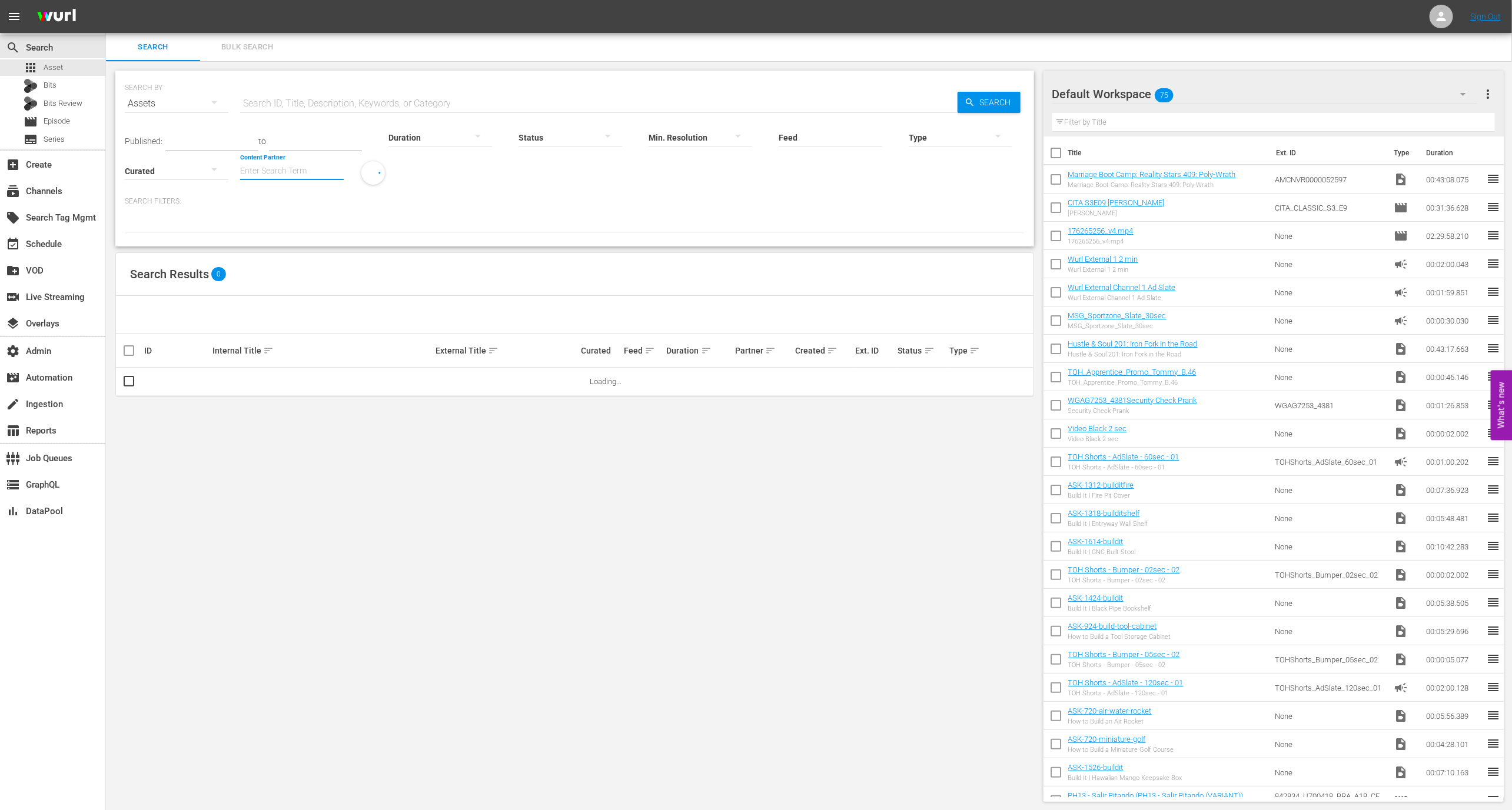
click at [316, 172] on input "Content Partner" at bounding box center [292, 172] width 104 height 42
click at [336, 232] on div "Game Show Network (133)" at bounding box center [336, 231] width 172 height 28
type input "Game Show Network (133)"
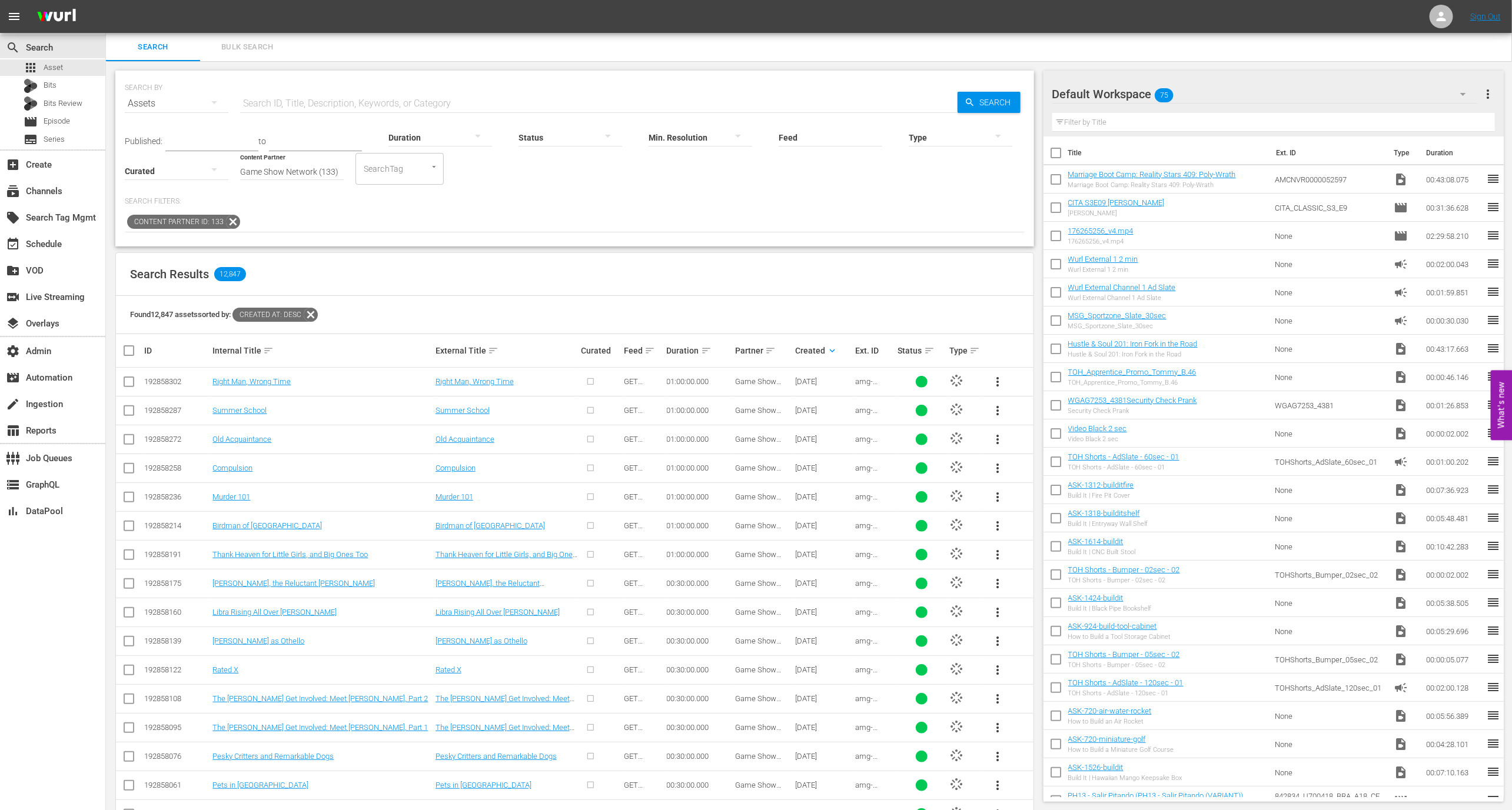
click at [967, 135] on div at bounding box center [960, 137] width 104 height 33
click at [957, 136] on div "Video" at bounding box center [960, 136] width 104 height 19
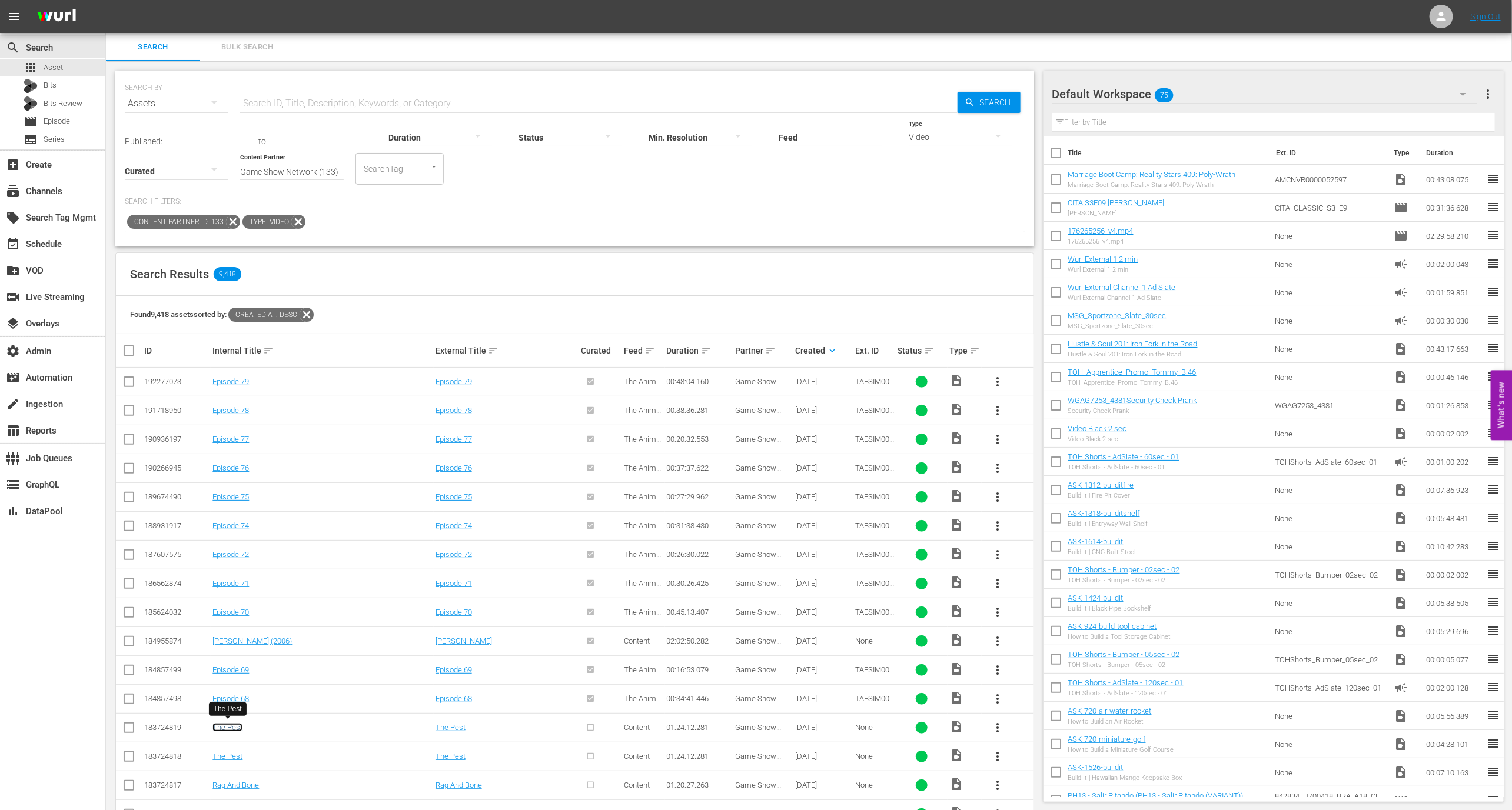
click at [231, 727] on link "The Pest" at bounding box center [228, 727] width 30 height 8
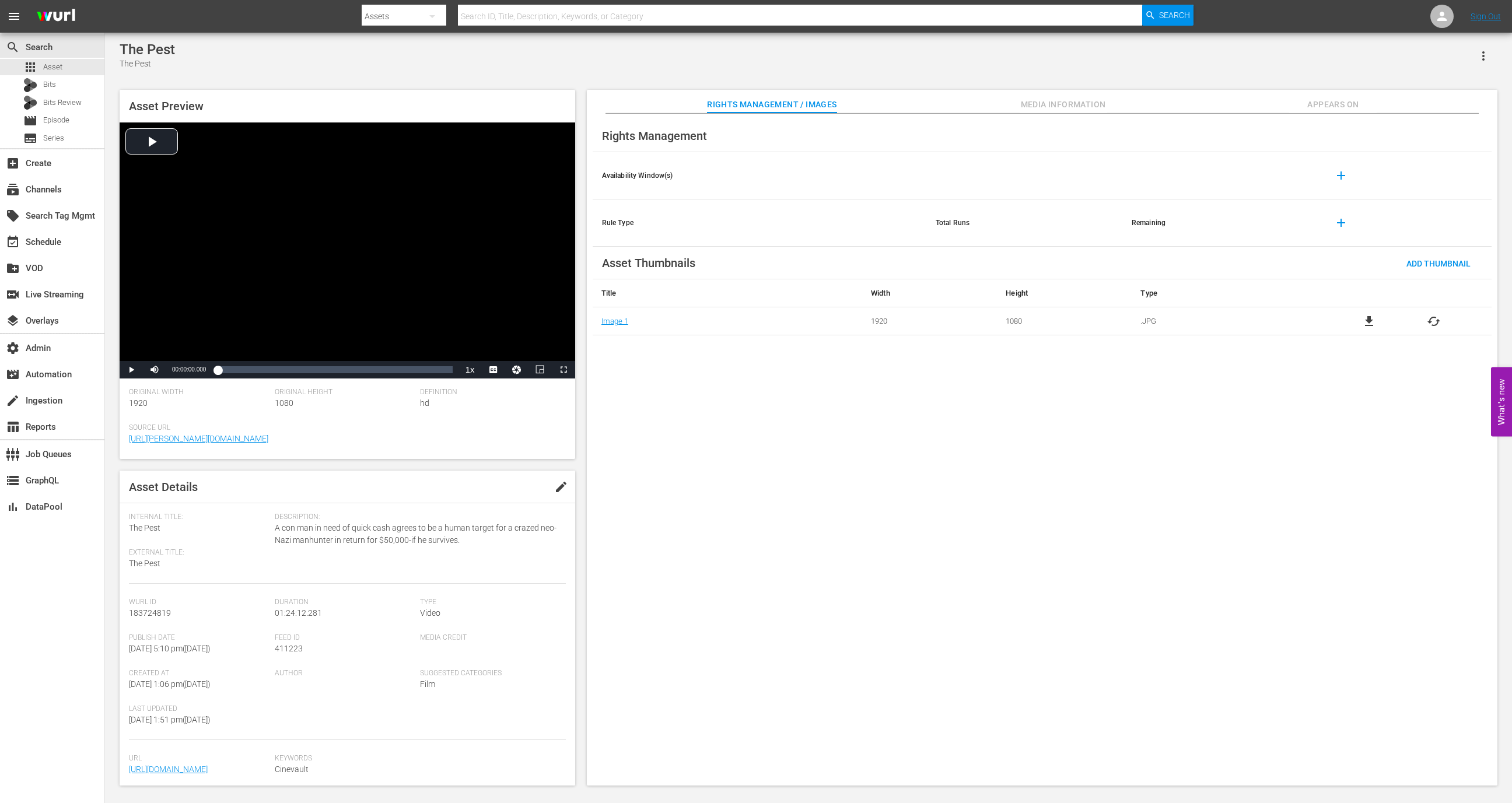
click at [294, 651] on span "411223" at bounding box center [288, 648] width 28 height 9
copy span "411223"
click at [79, 70] on div "apps Asset" at bounding box center [52, 67] width 104 height 17
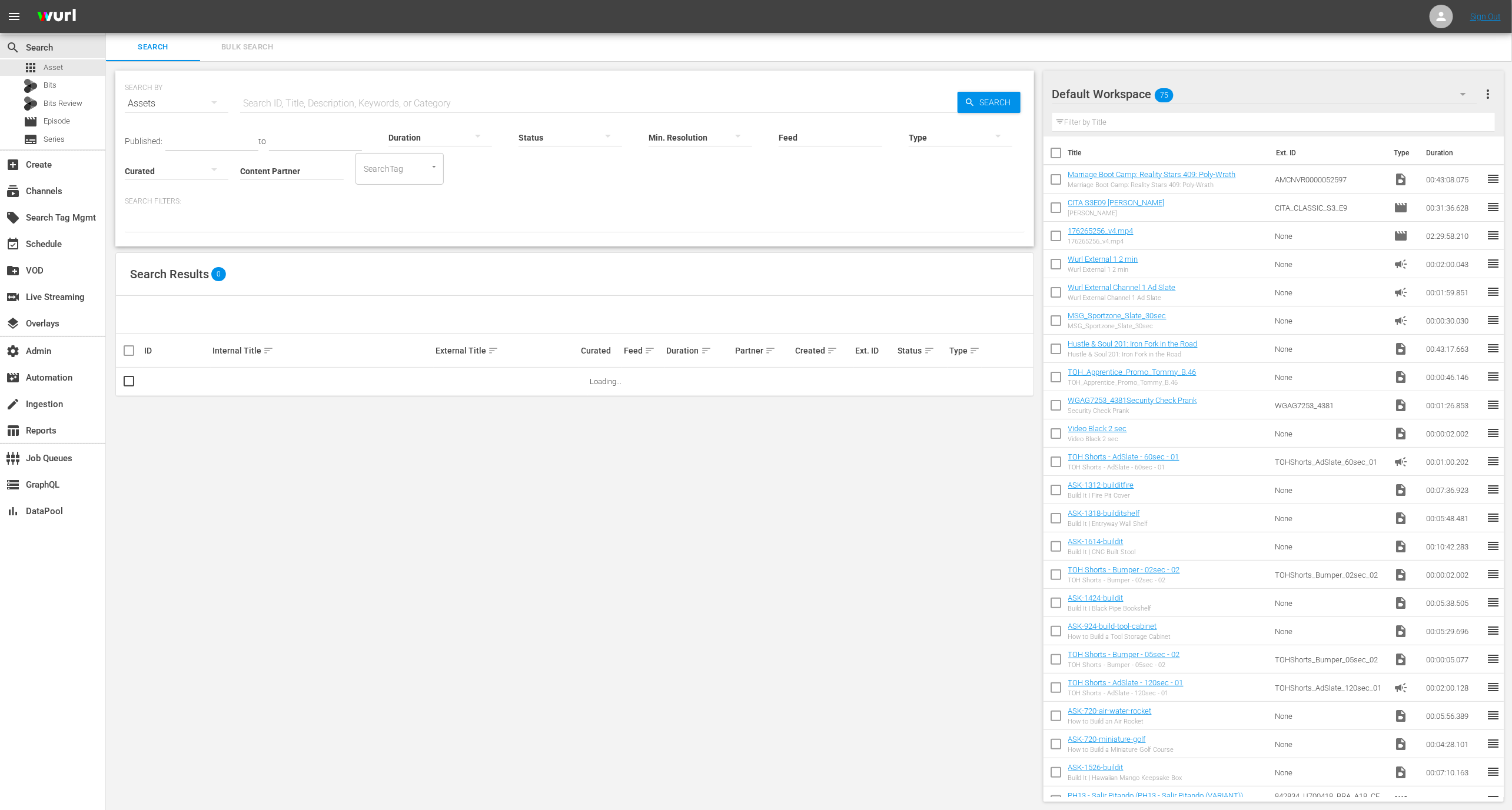
click at [300, 174] on input "Content Partner" at bounding box center [292, 172] width 104 height 42
click at [297, 221] on div "Game Show Network (133)" at bounding box center [336, 231] width 172 height 28
type input "Game Show Network (133)"
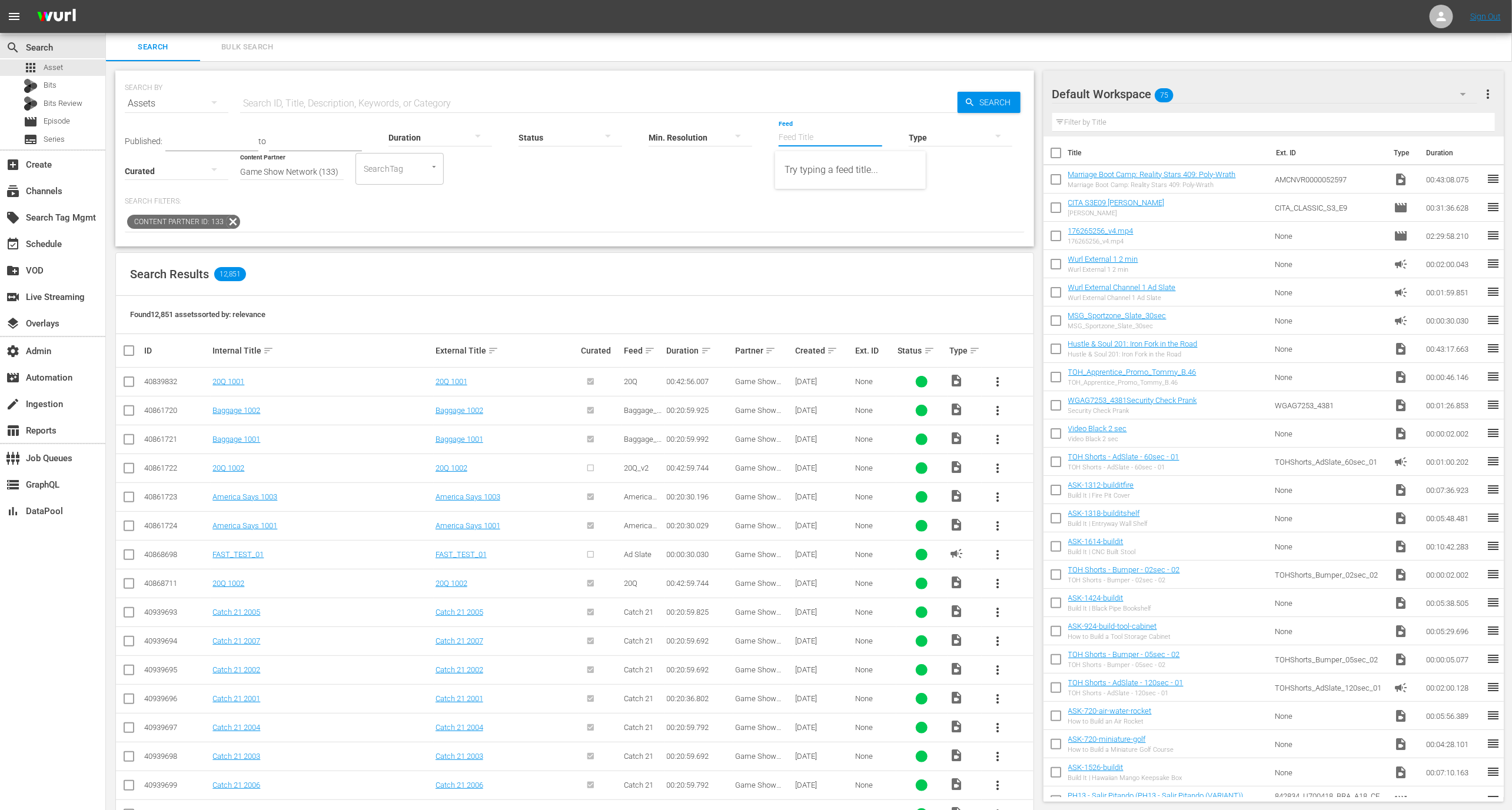
click at [845, 131] on input "Feed" at bounding box center [830, 138] width 104 height 42
click at [988, 124] on button "button" at bounding box center [998, 135] width 28 height 28
click at [977, 138] on div "Video" at bounding box center [960, 136] width 104 height 19
click at [826, 341] on th "Created sort" at bounding box center [823, 350] width 60 height 33
click at [967, 141] on div "Video" at bounding box center [960, 137] width 104 height 33
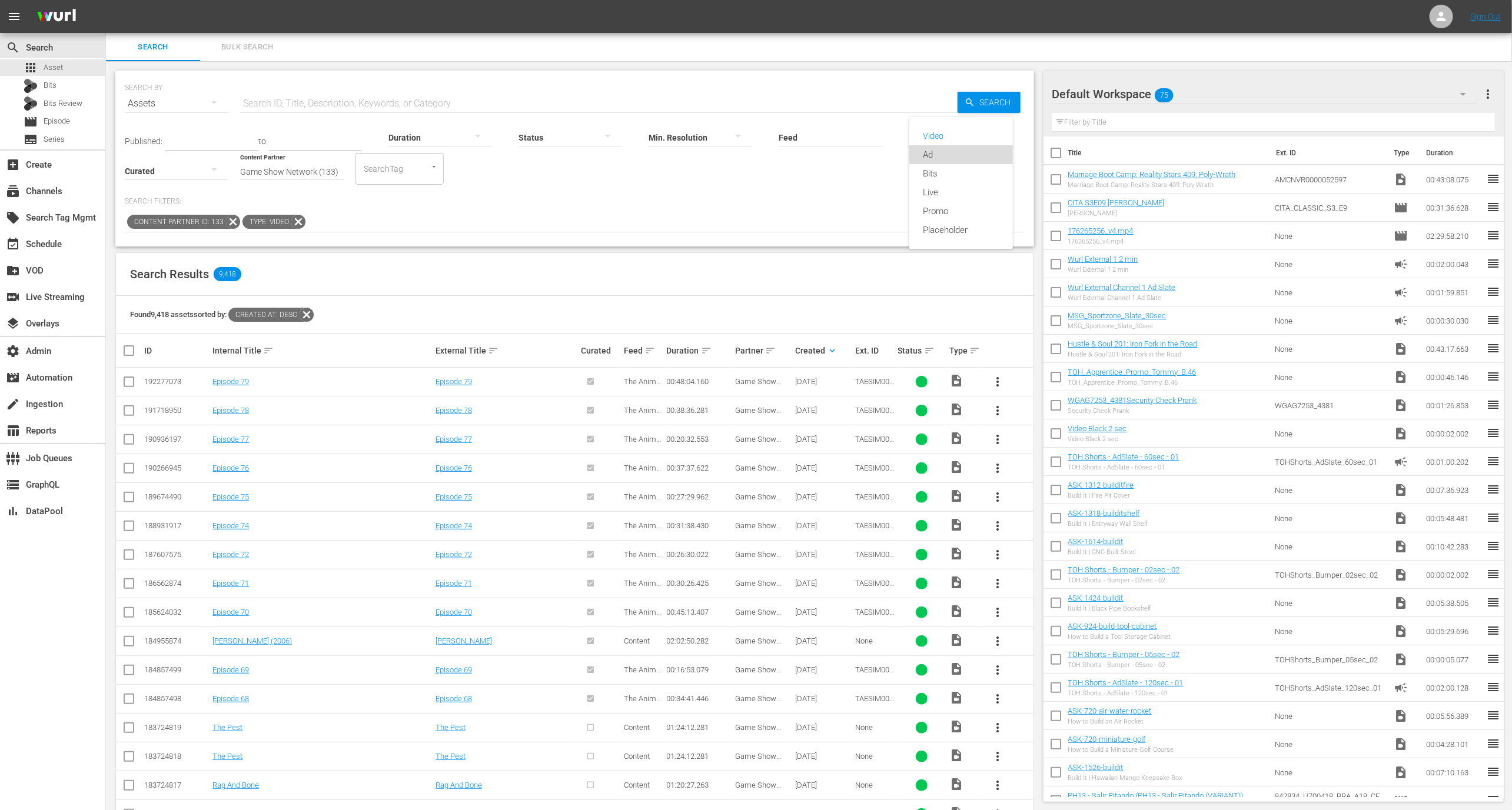
click at [967, 158] on div "Ad" at bounding box center [960, 154] width 104 height 19
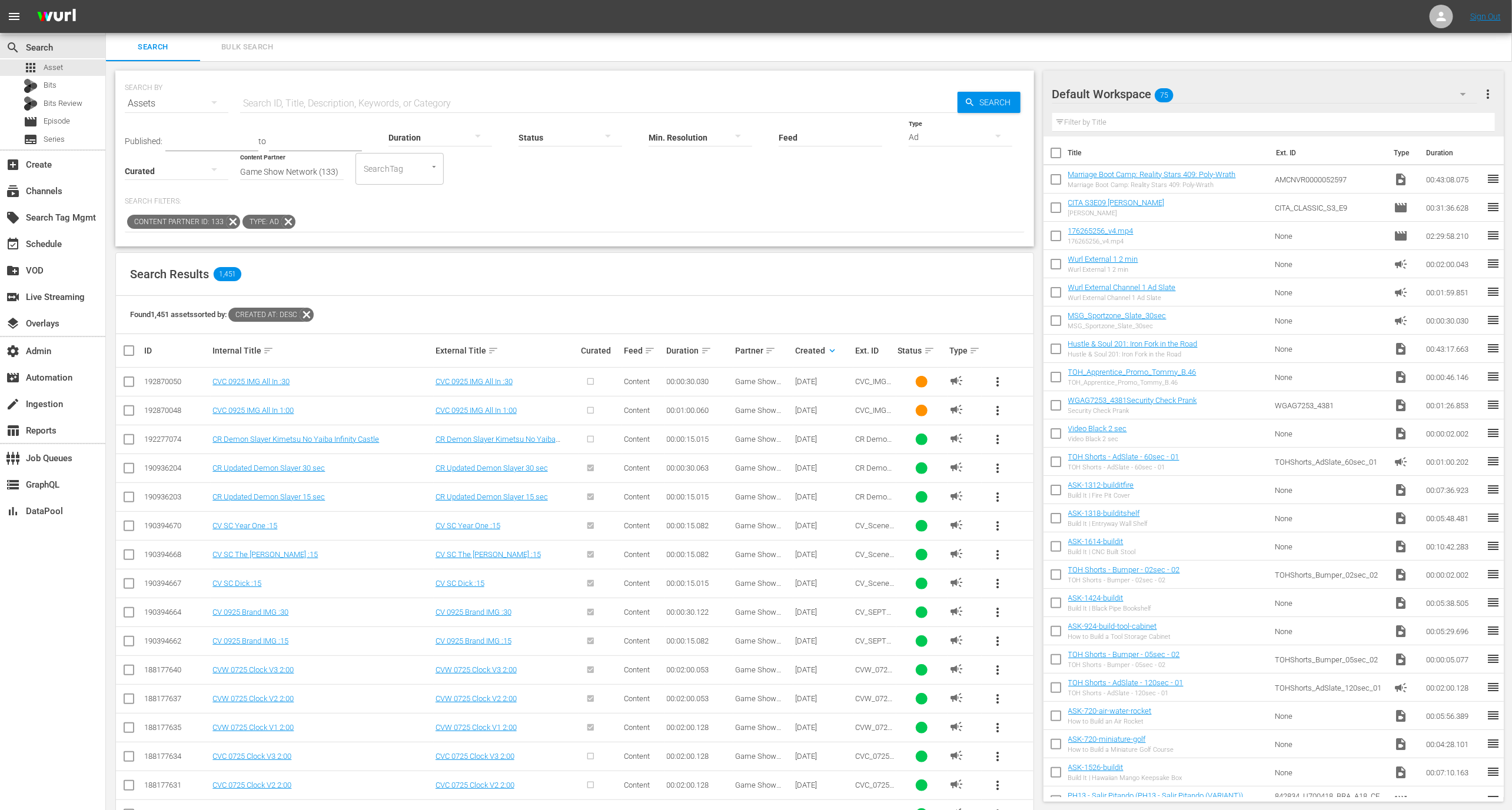
click at [964, 132] on div "Ad" at bounding box center [960, 137] width 104 height 33
click at [965, 205] on div "Promo" at bounding box center [960, 211] width 104 height 19
click at [158, 377] on div "192870051" at bounding box center [176, 381] width 65 height 8
copy div "192870051"
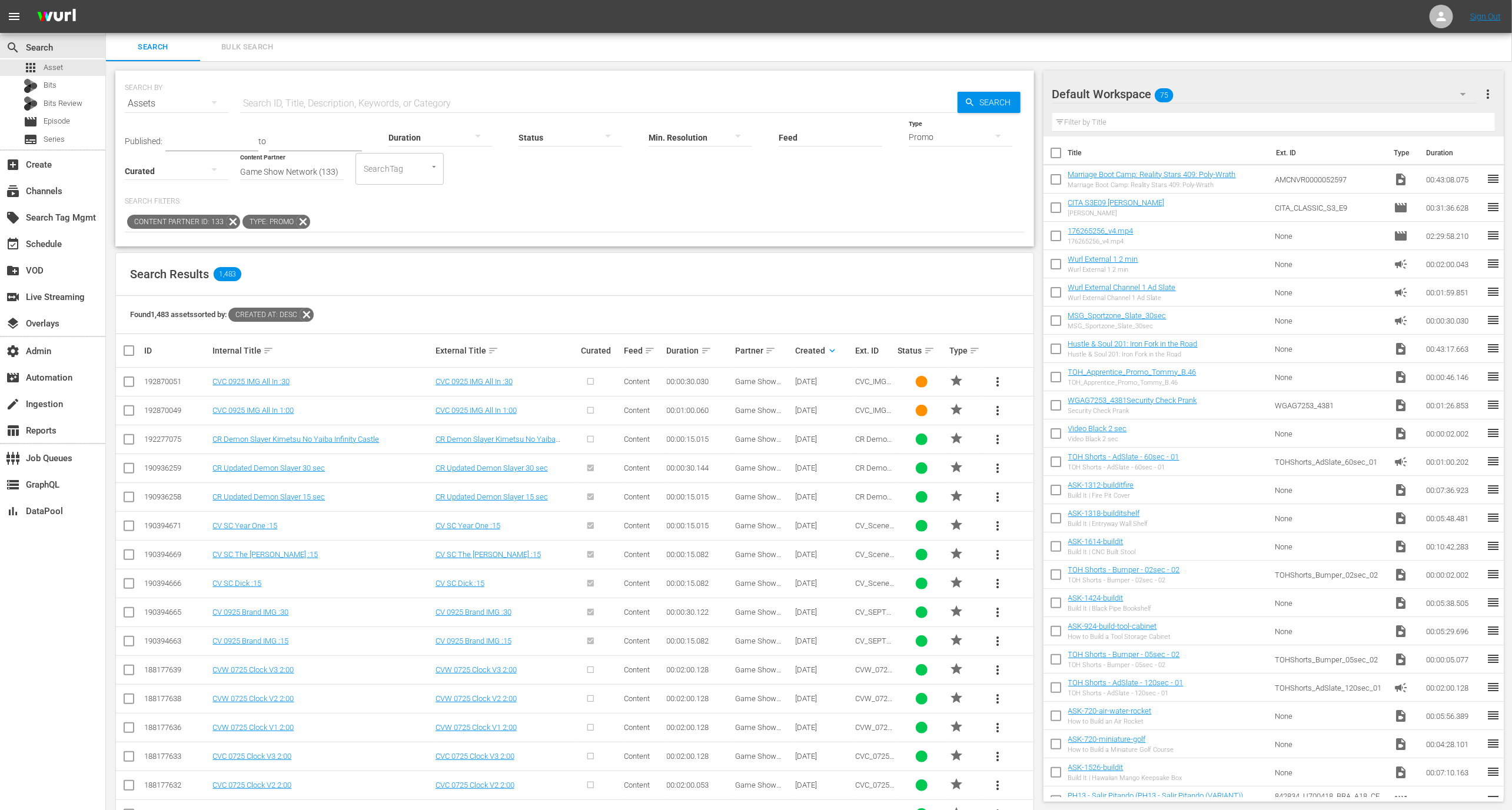
click at [162, 421] on td "192870049" at bounding box center [176, 410] width 68 height 29
click at [163, 410] on div "192870049" at bounding box center [176, 410] width 65 height 8
copy div "192870049"
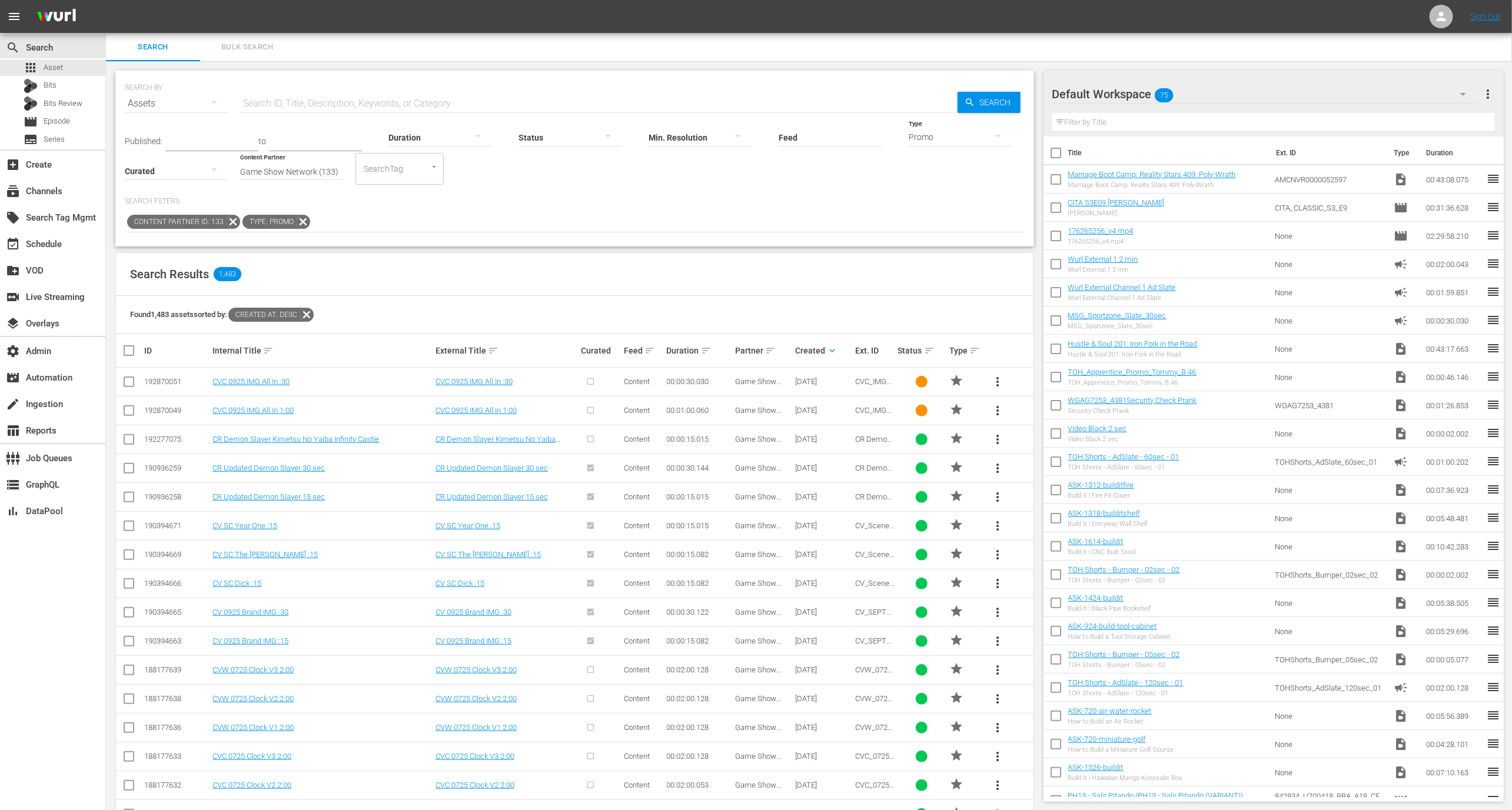
click at [980, 147] on div "Promo" at bounding box center [960, 137] width 104 height 33
click at [955, 133] on div "Video" at bounding box center [960, 136] width 104 height 19
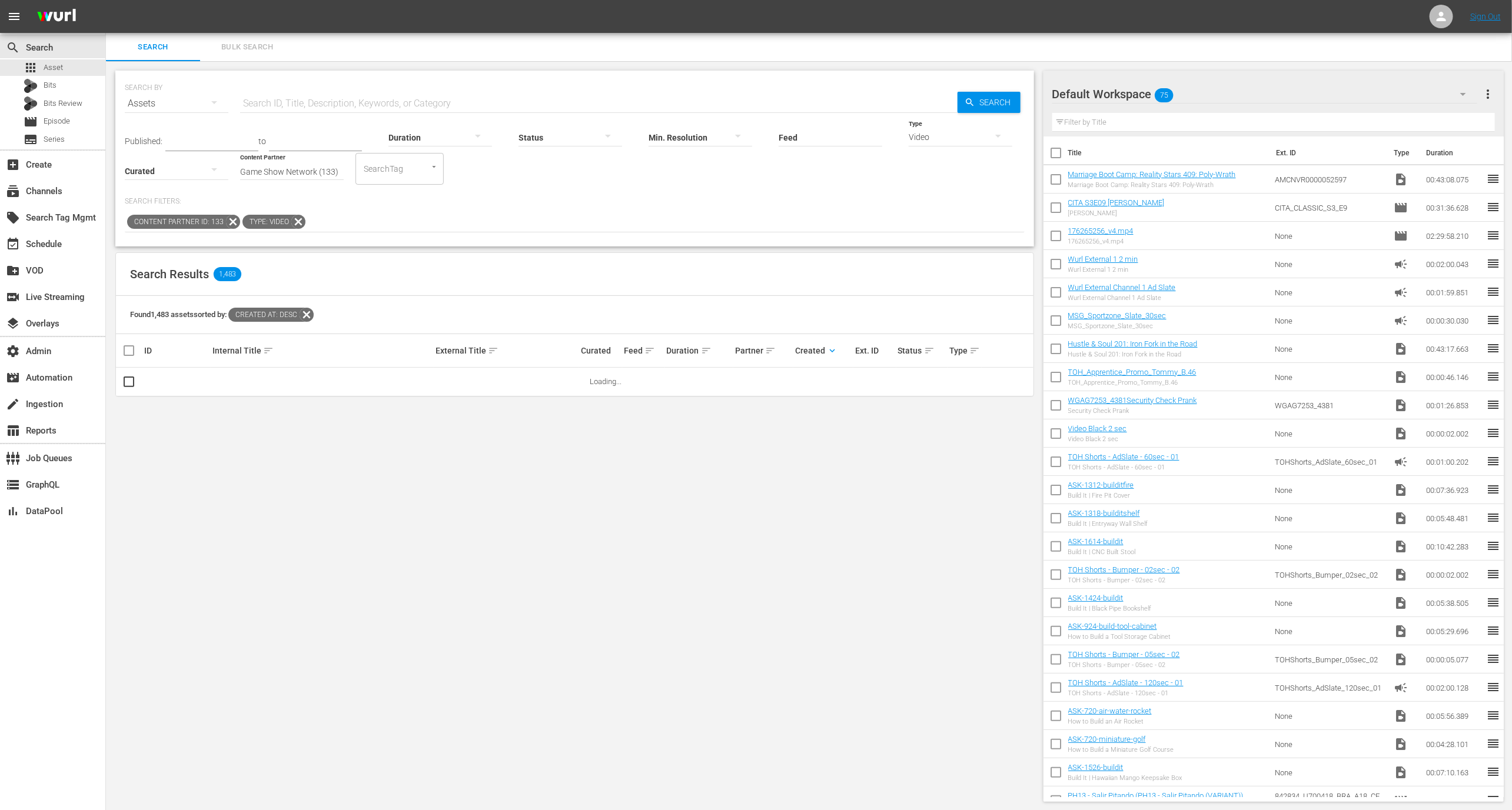
click at [955, 133] on div "Video Ad Bits Live Promo Placeholder" at bounding box center [756, 405] width 1512 height 810
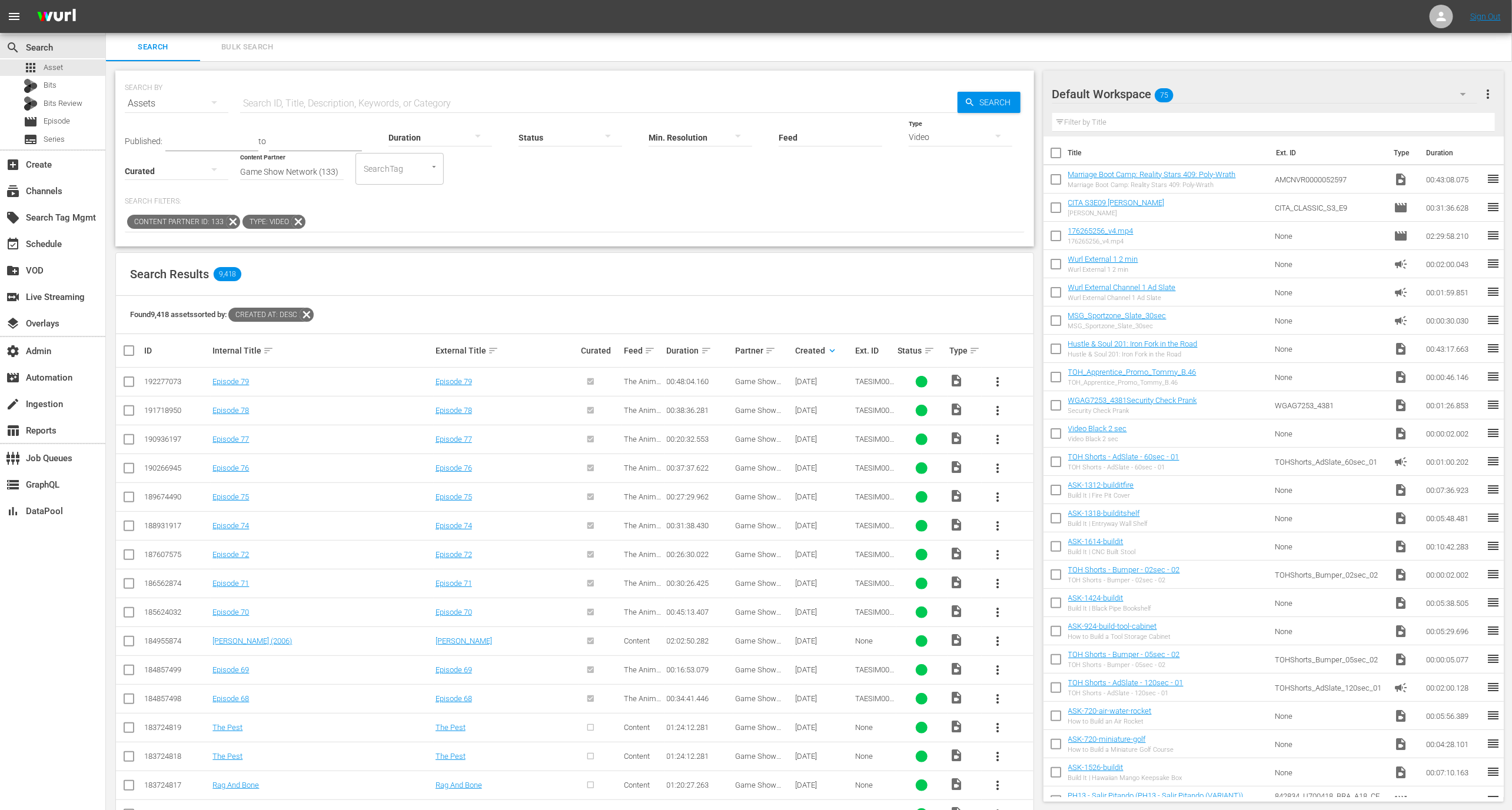
click at [955, 138] on div "Video" at bounding box center [960, 137] width 104 height 33
click at [953, 154] on div "Ad" at bounding box center [960, 154] width 104 height 19
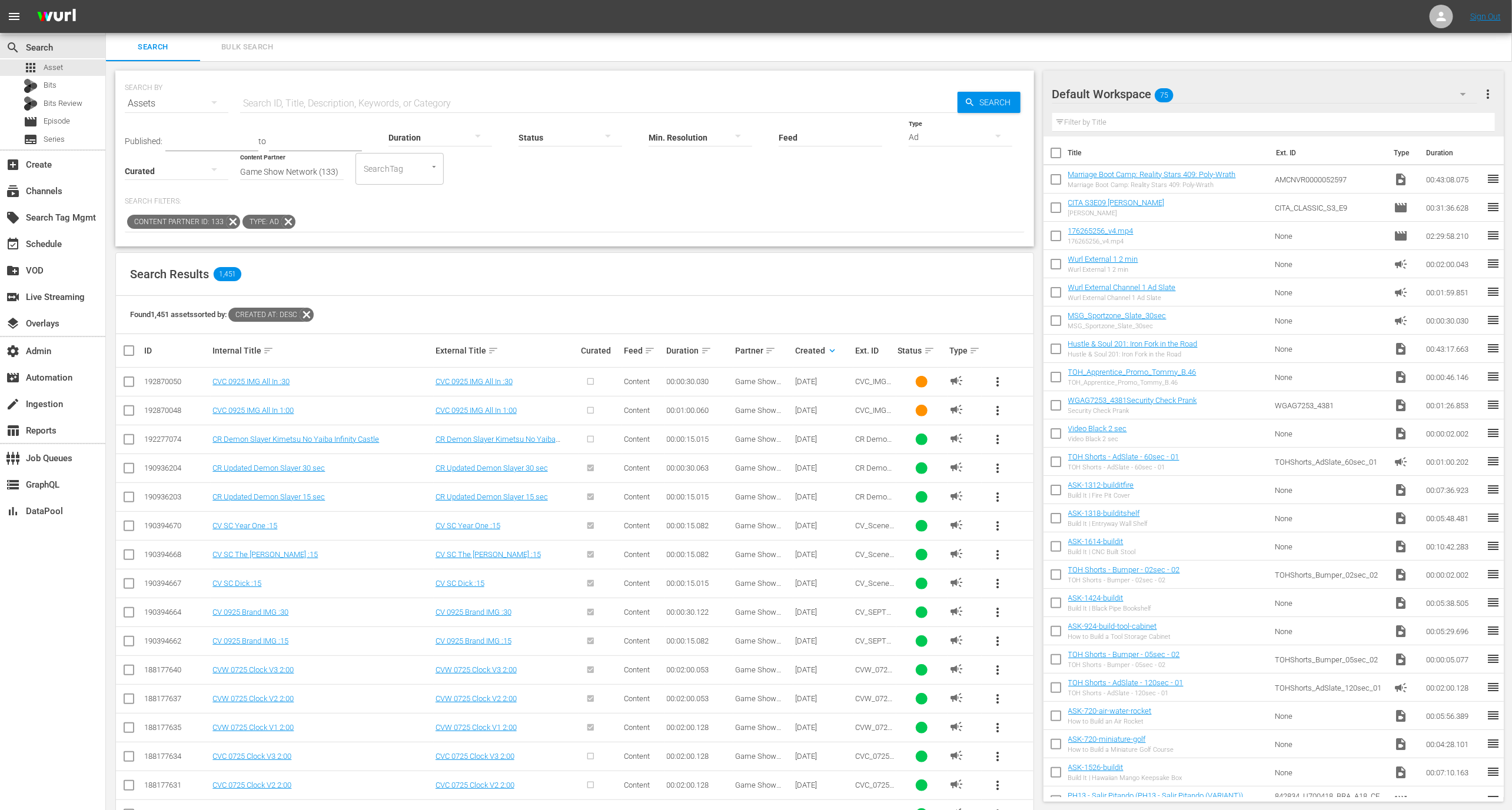
click at [172, 404] on td "192870048" at bounding box center [176, 410] width 68 height 29
copy div "192870048"
click at [172, 378] on div "192870050" at bounding box center [176, 381] width 65 height 8
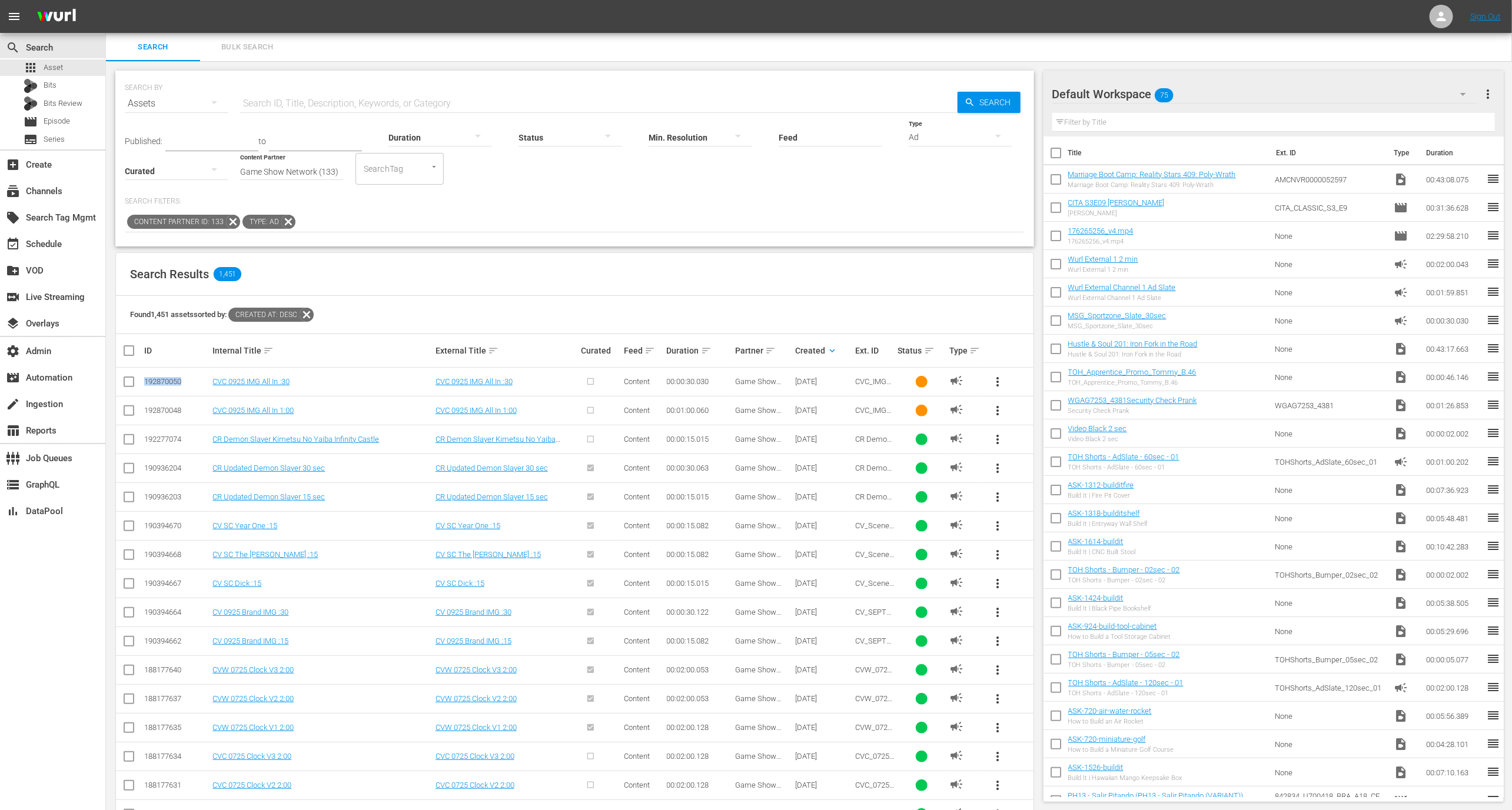
copy div "192870050"
click at [238, 383] on link "CVC 0925 IMG All In :30" at bounding box center [250, 381] width 77 height 8
click at [240, 404] on td "CVC 0925 IMG All In 1:00" at bounding box center [322, 410] width 223 height 29
click at [159, 410] on div "192870048" at bounding box center [176, 410] width 65 height 8
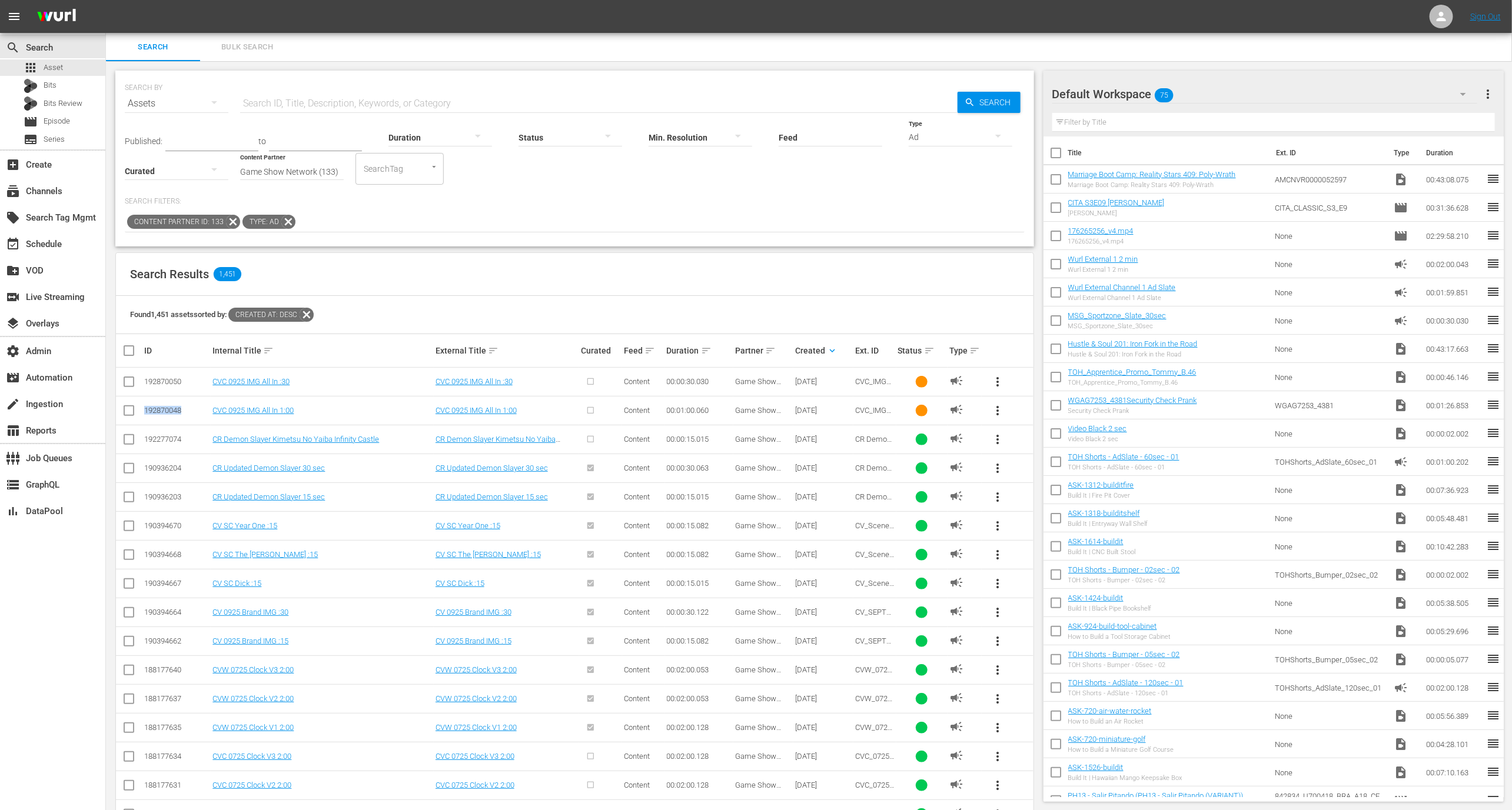
copy div "192870048"
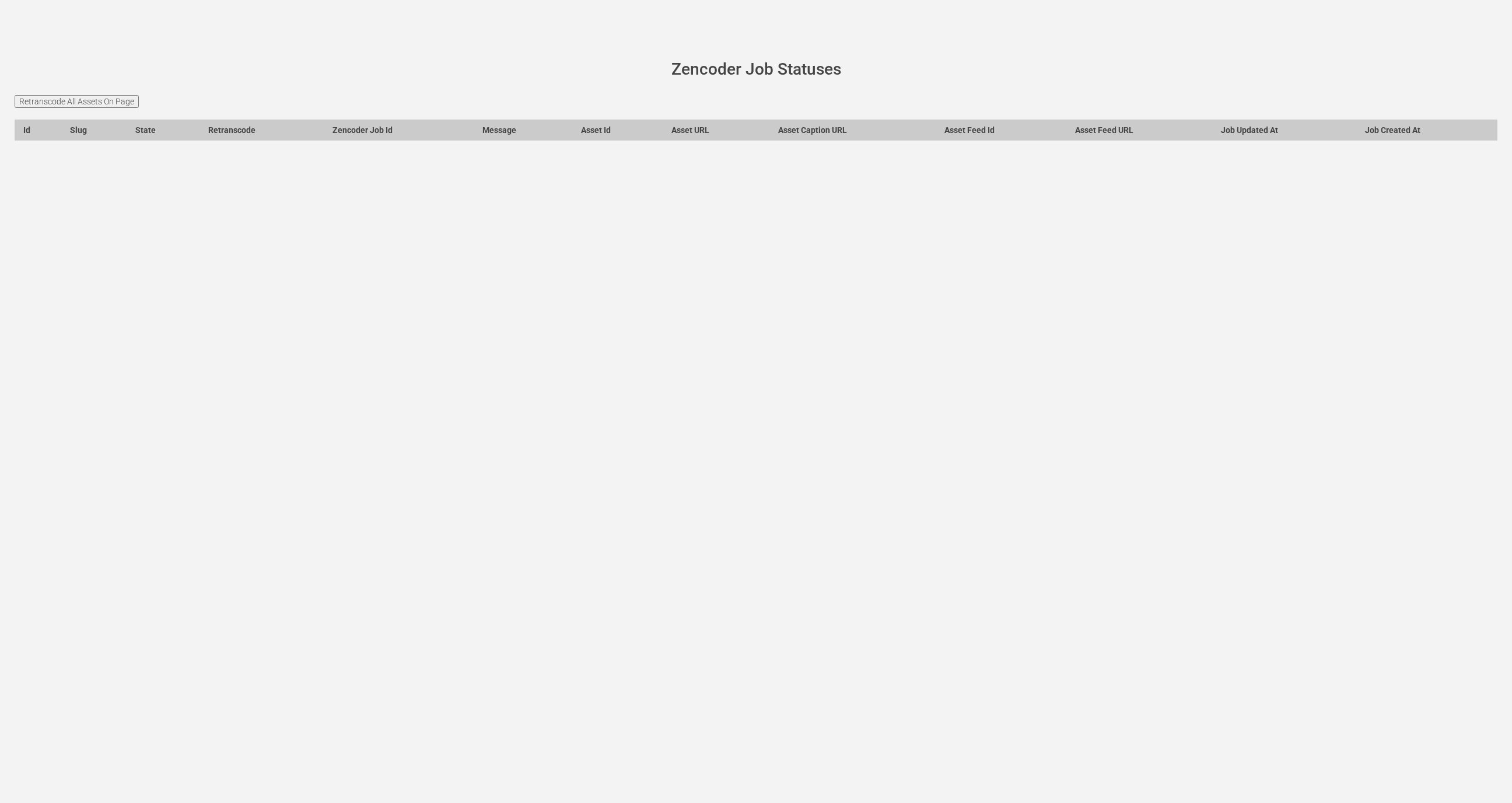
click at [93, 89] on main "[PERSON_NAME][DOMAIN_NAME] site status Zencoder Job Statuses Retranscode All As…" at bounding box center [756, 107] width 1512 height 149
click at [93, 95] on input "Retranscode All Assets On Page" at bounding box center [76, 101] width 125 height 13
click at [99, 92] on main "[PERSON_NAME][DOMAIN_NAME] site status Zencoder Job Statuses Retranscode All As…" at bounding box center [756, 107] width 1512 height 149
click at [99, 97] on input "Retranscode All Assets On Page" at bounding box center [76, 101] width 125 height 13
click at [104, 94] on main "[PERSON_NAME][DOMAIN_NAME] site status Zencoder Job Statuses Retranscode All As…" at bounding box center [756, 107] width 1512 height 149
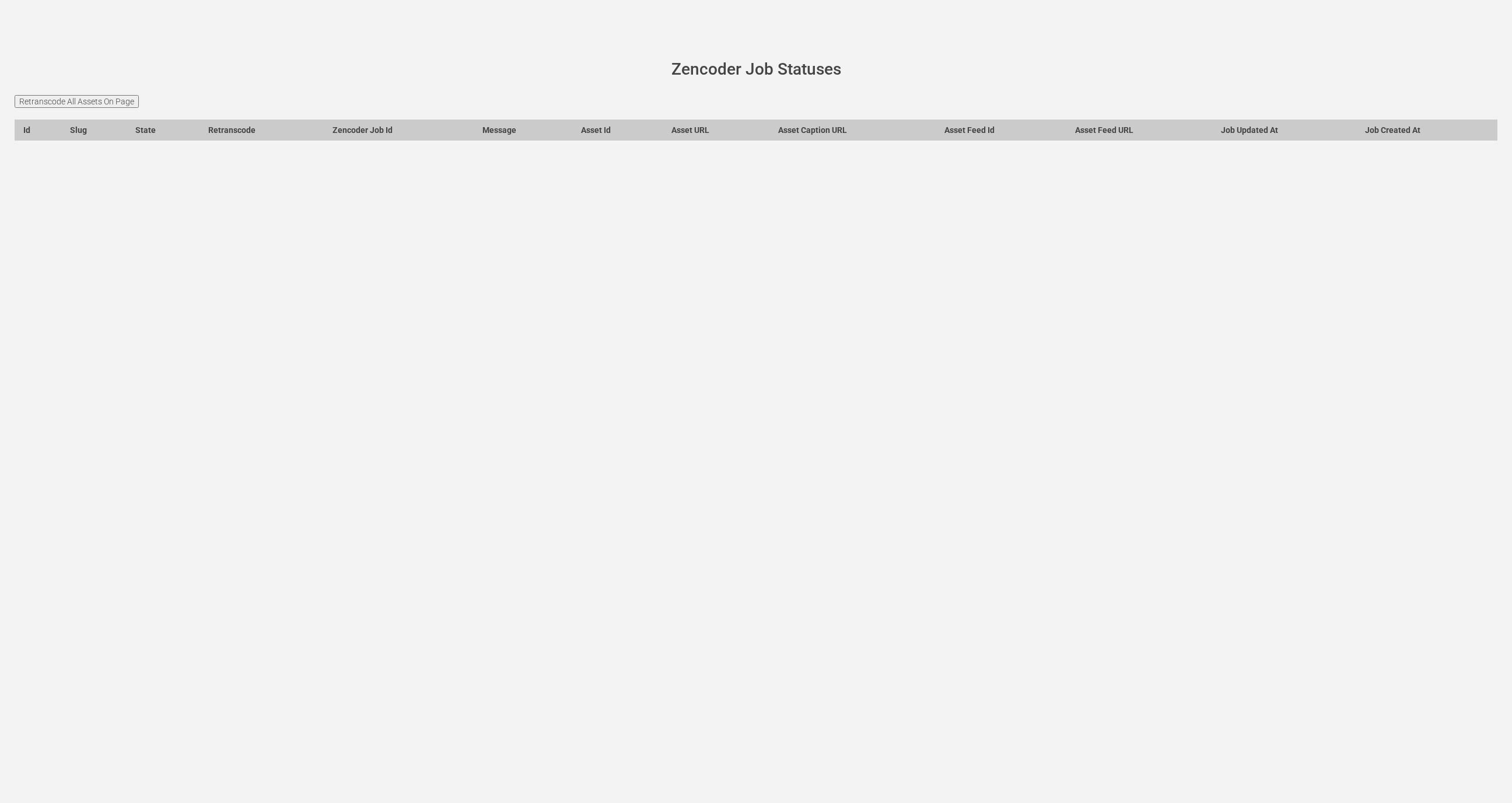
click at [104, 95] on input "Retranscode All Assets On Page" at bounding box center [76, 101] width 125 height 13
click at [112, 103] on input "Retranscode All Assets On Page" at bounding box center [76, 101] width 125 height 13
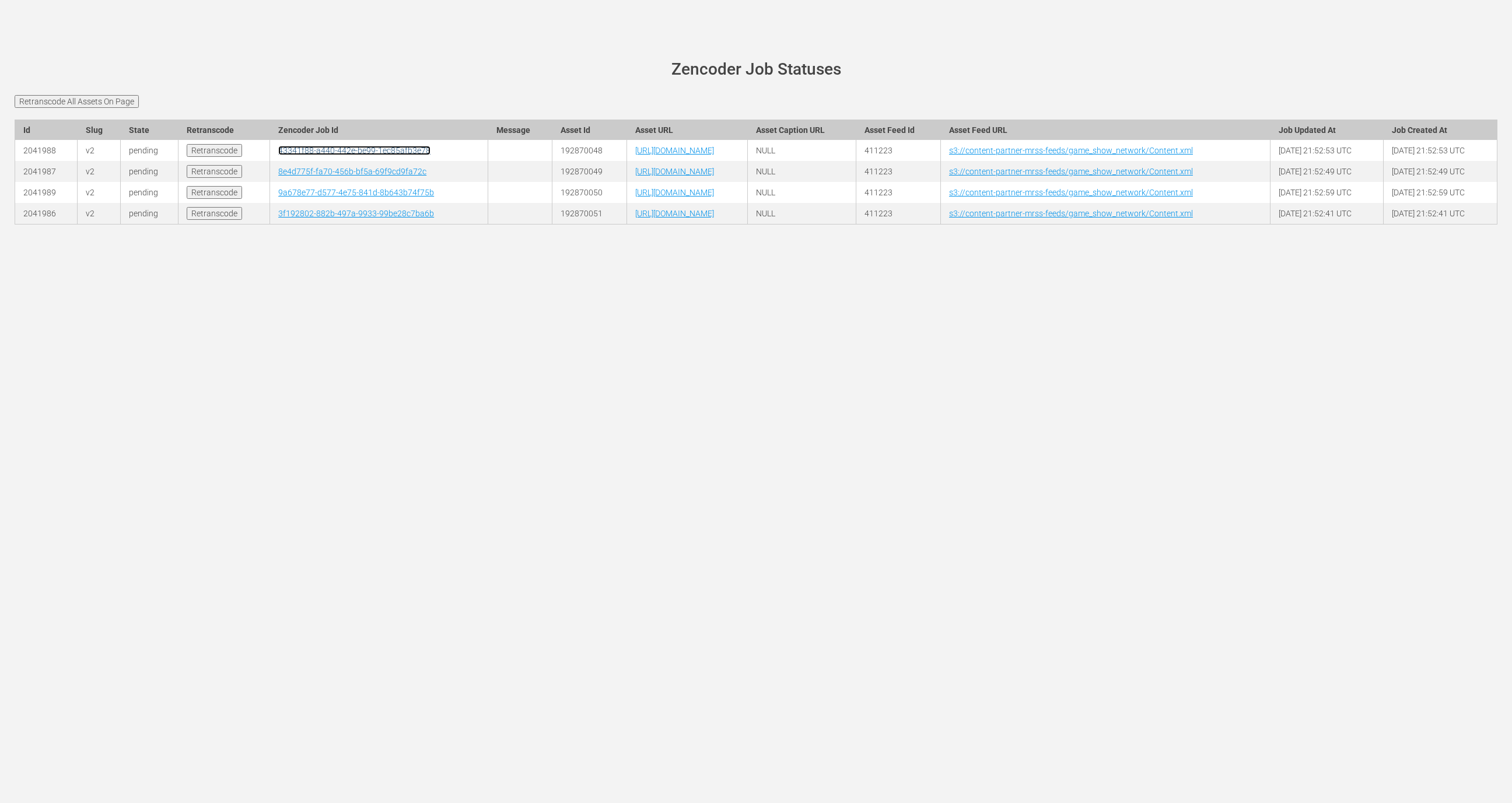
click at [325, 151] on link "43341f88-a440-442e-be99-1ec85afb3e78" at bounding box center [354, 150] width 152 height 9
